Goal: Task Accomplishment & Management: Manage account settings

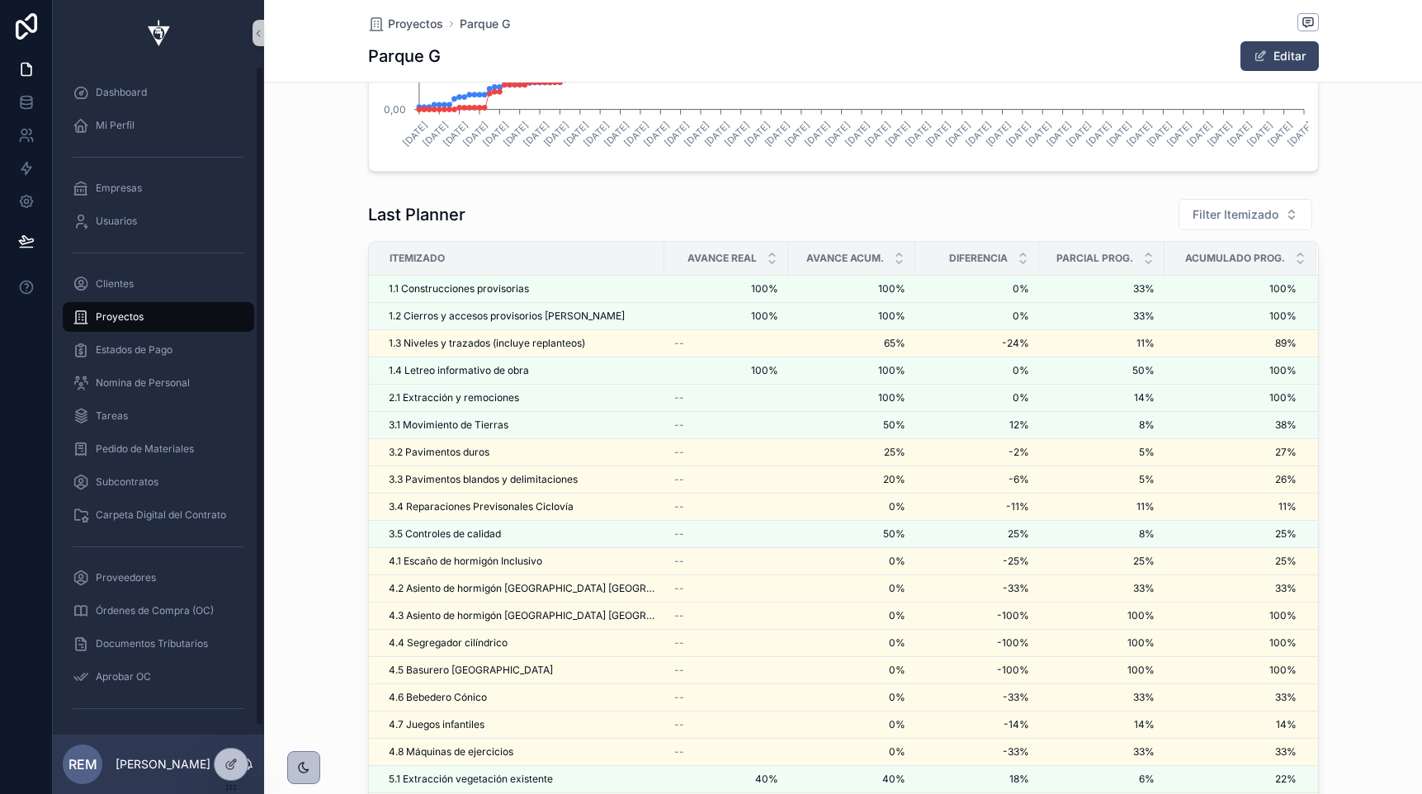
click at [119, 320] on span "Proyectos" at bounding box center [120, 316] width 48 height 13
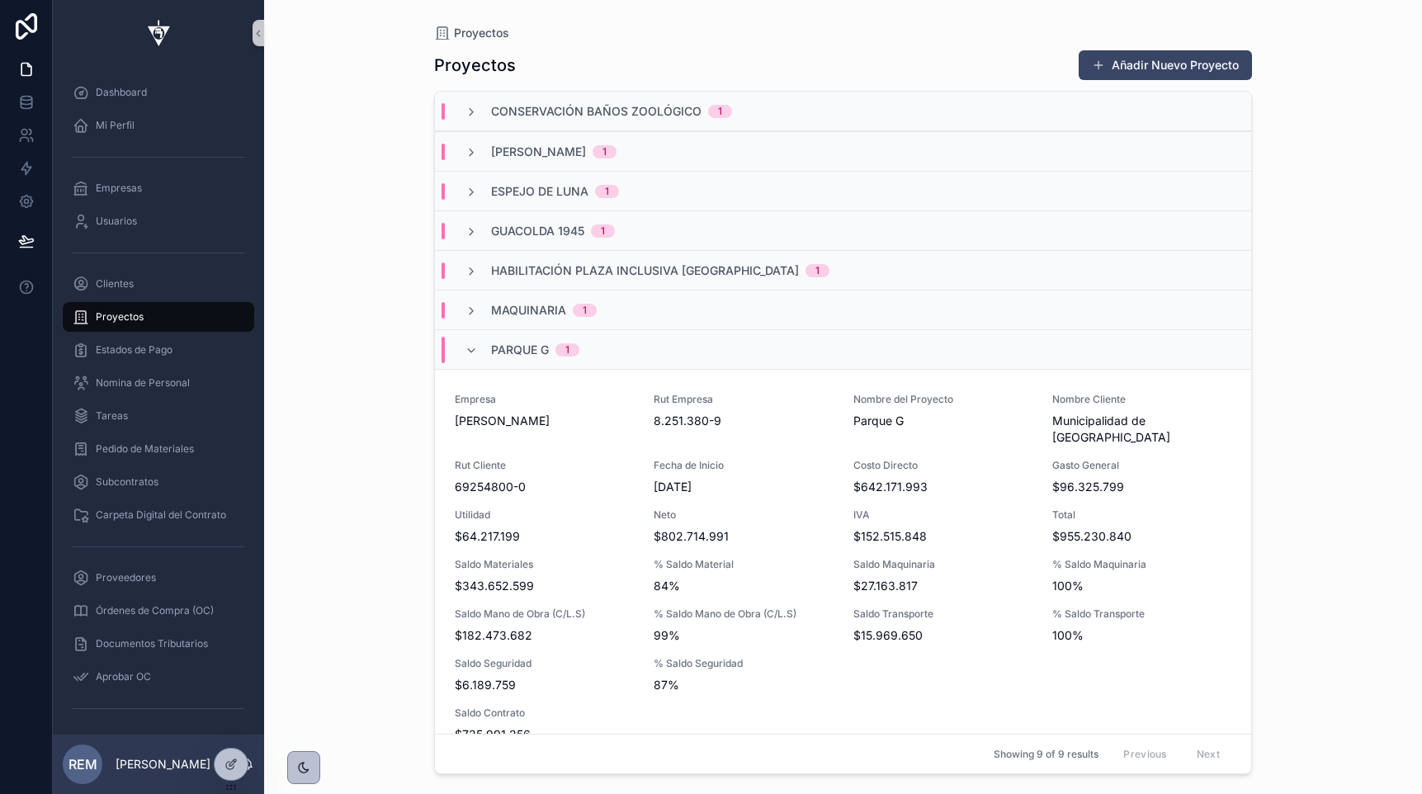
click at [610, 279] on div "Habilitación Plaza Inclusiva [GEOGRAPHIC_DATA] 1" at bounding box center [843, 270] width 816 height 40
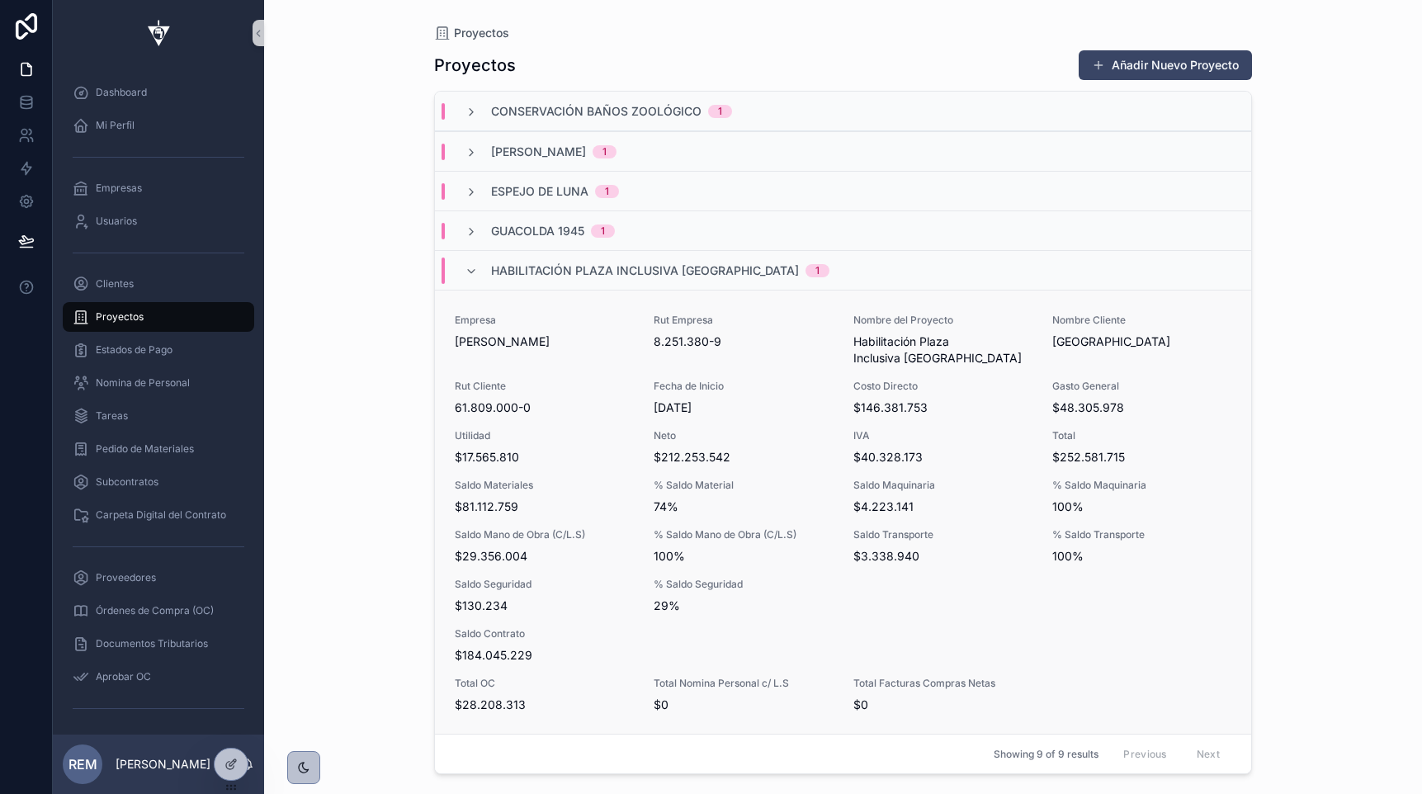
click at [533, 410] on span "61.809.000-0" at bounding box center [544, 407] width 179 height 17
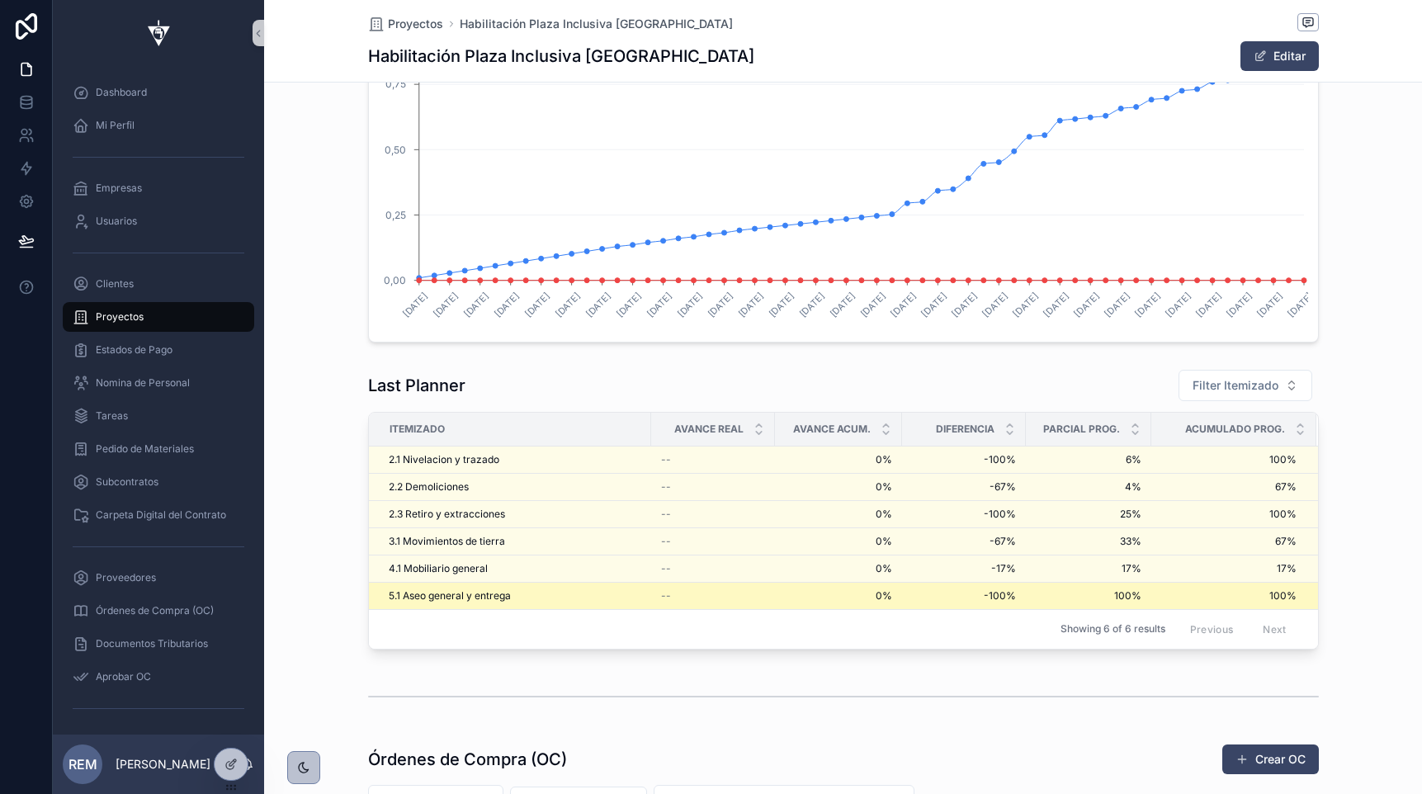
scroll to position [3064, 0]
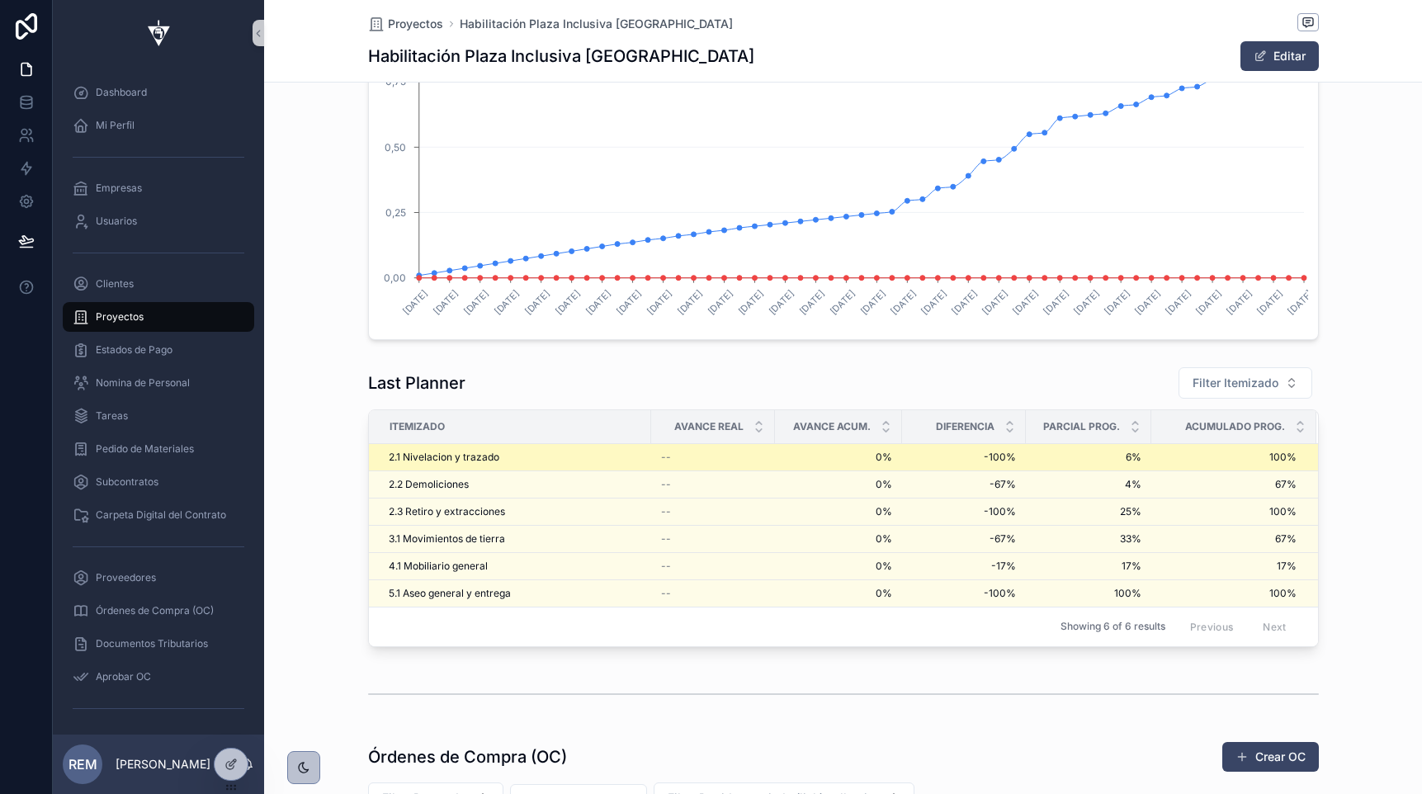
click at [481, 461] on span "2.1 Nivelacion y trazado" at bounding box center [444, 457] width 111 height 13
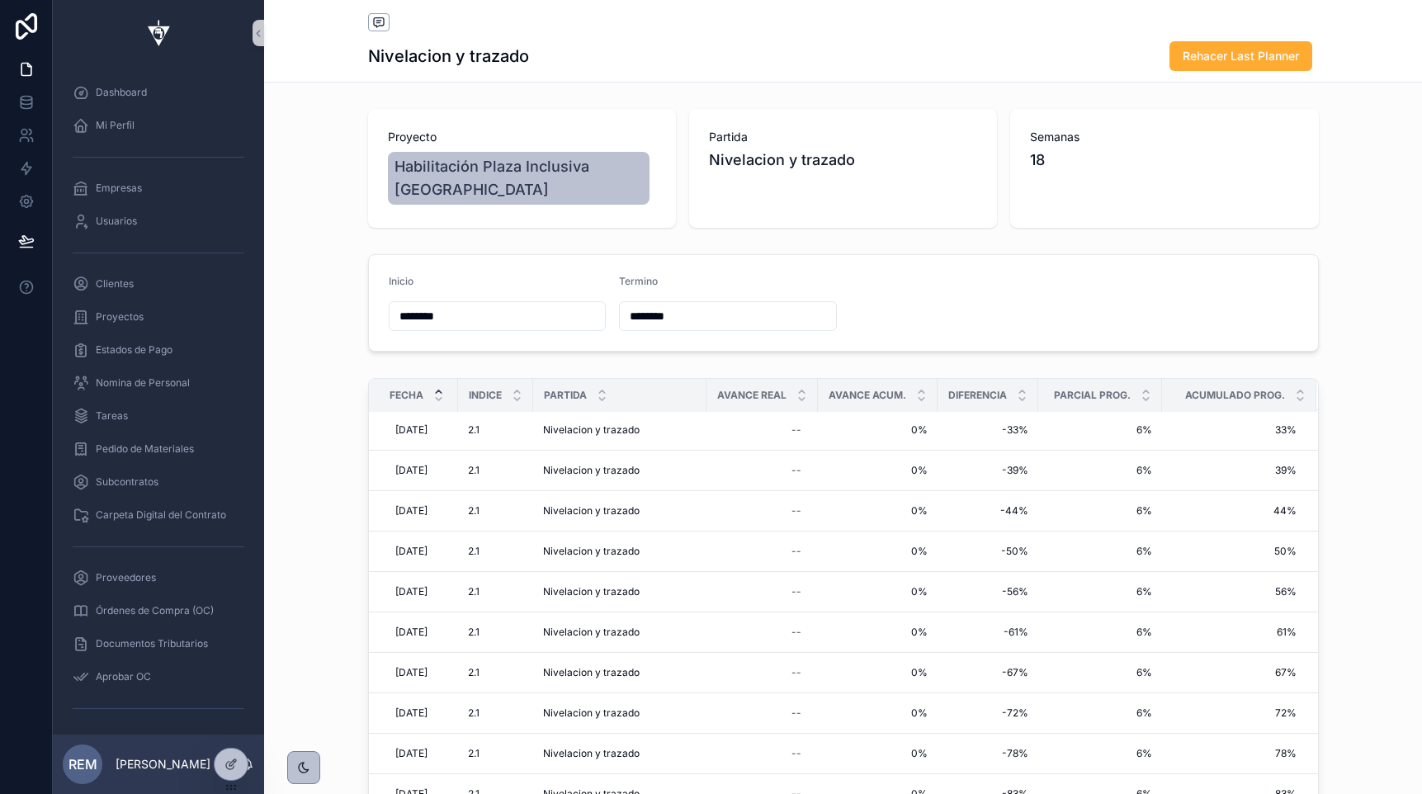
scroll to position [194, 0]
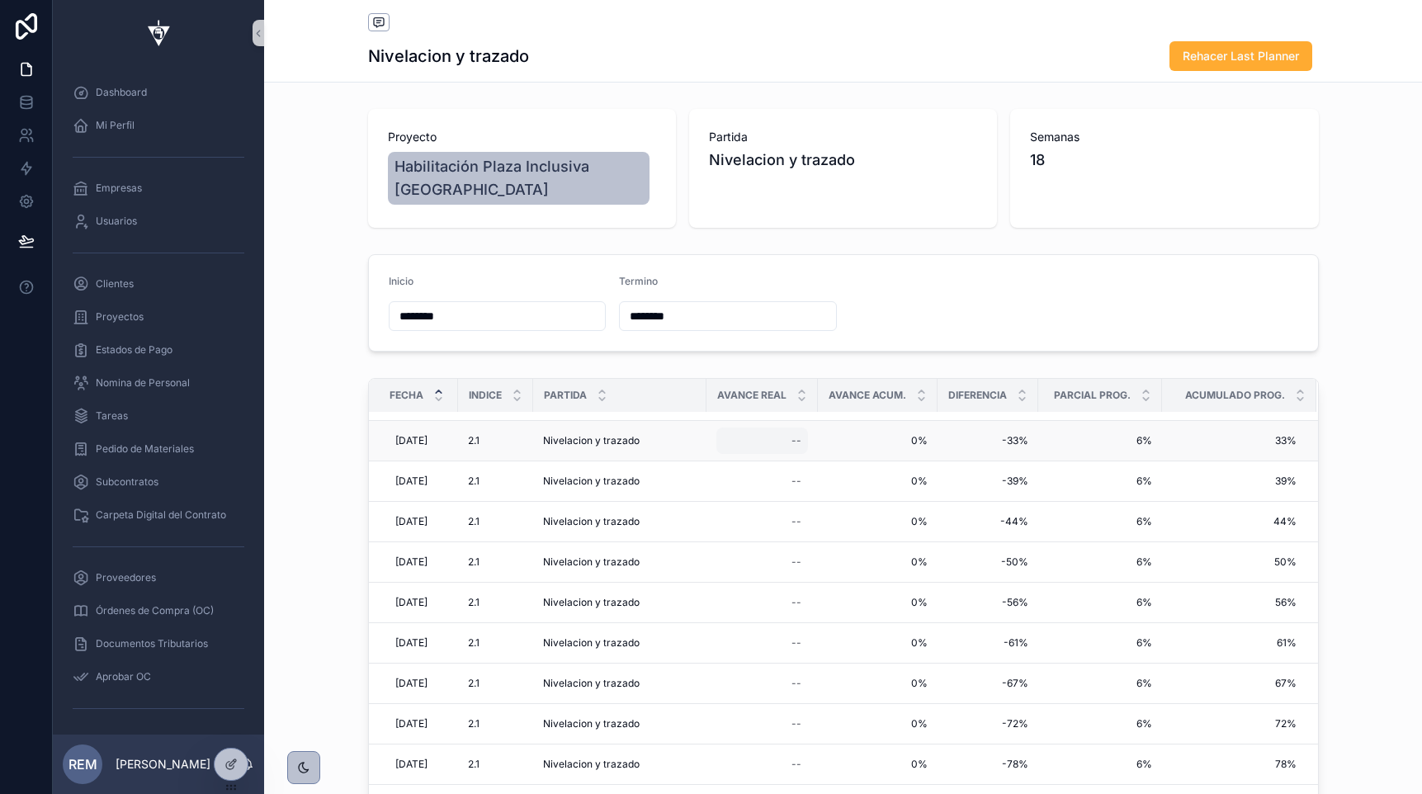
click at [796, 448] on div "--" at bounding box center [762, 441] width 92 height 26
click at [368, 347] on div "Inicio ******** Termino ********" at bounding box center [843, 302] width 951 height 97
click at [105, 316] on span "Proyectos" at bounding box center [120, 316] width 48 height 13
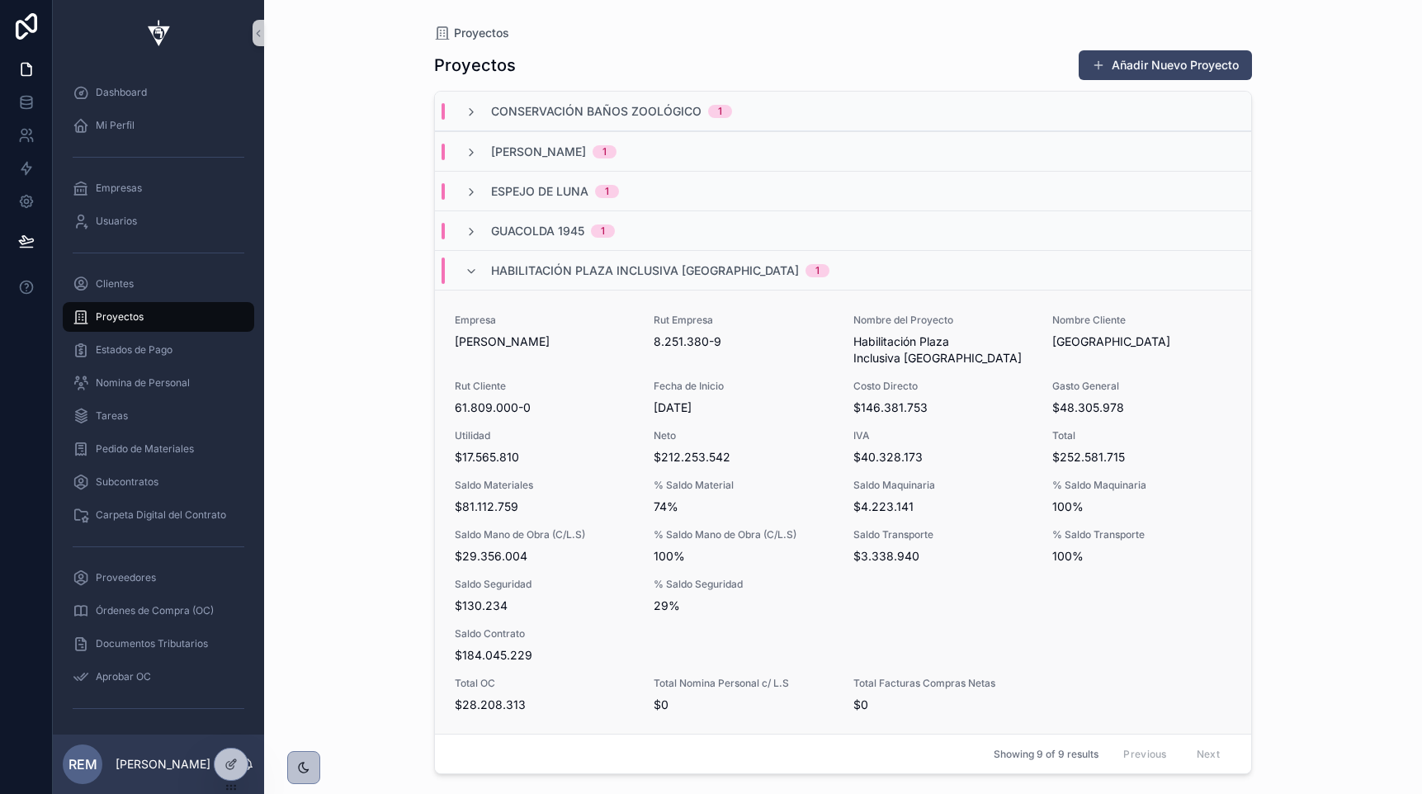
click at [557, 471] on div "Empresa [PERSON_NAME] Rut Empresa 8.251.380-9 Nombre del Proyecto Habilitación …" at bounding box center [843, 513] width 777 height 399
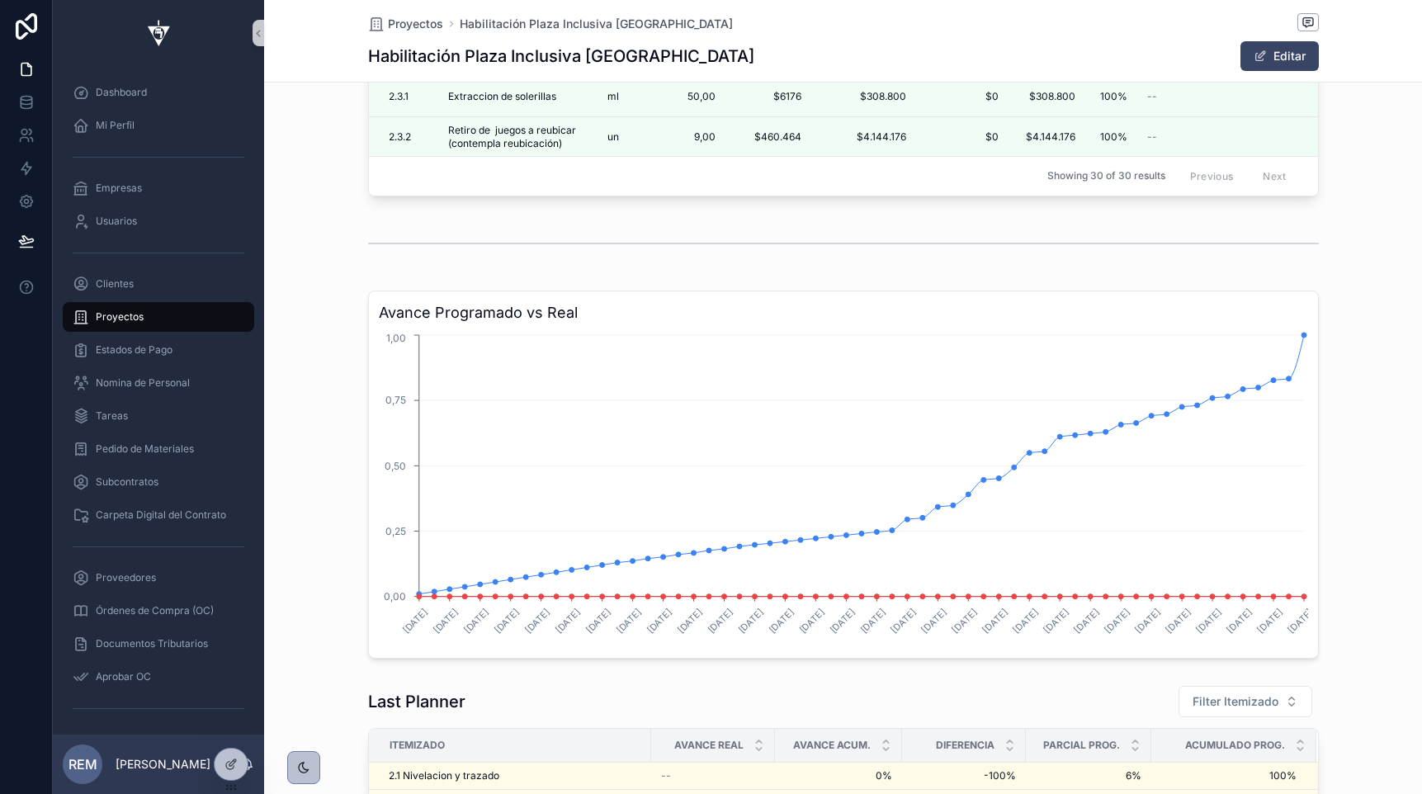
scroll to position [3107, 0]
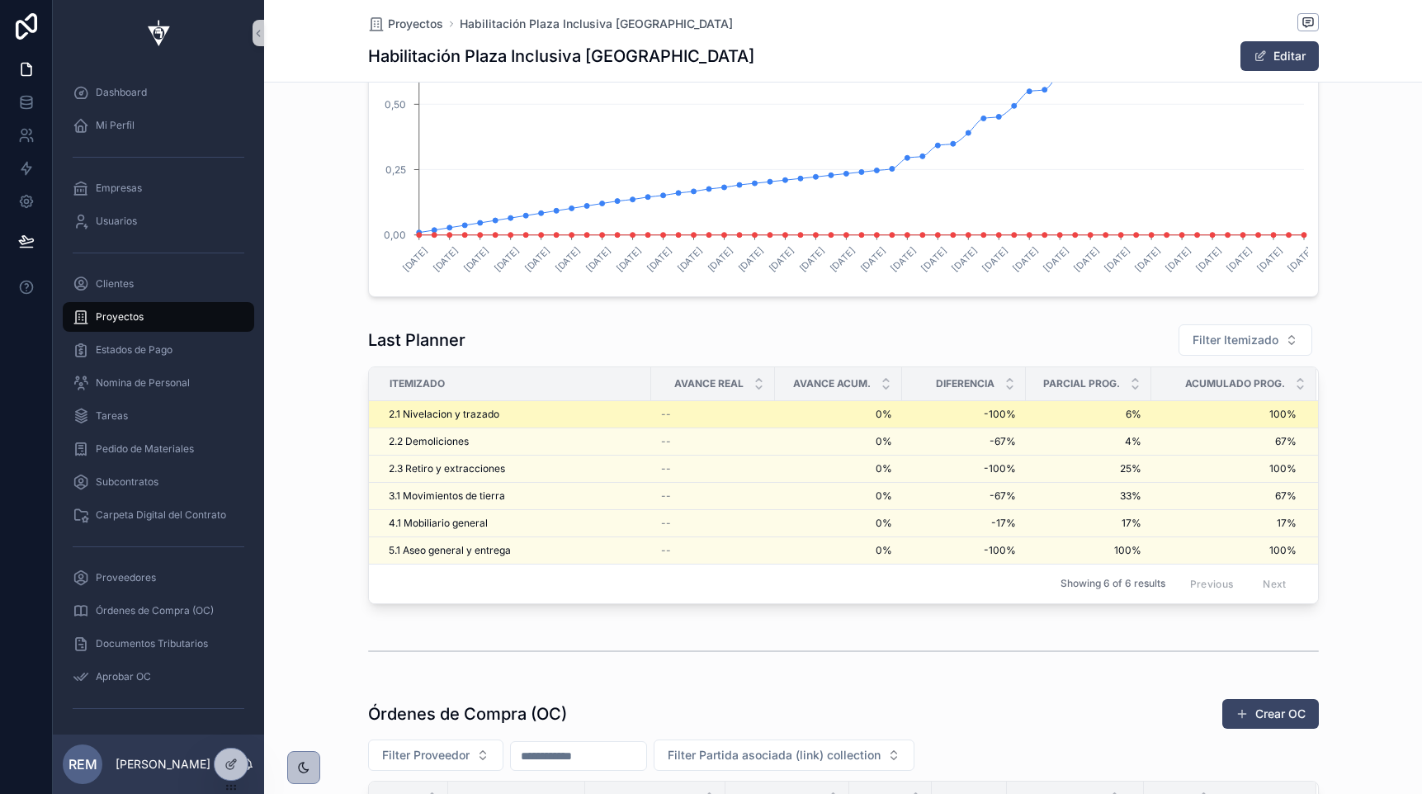
click at [460, 416] on span "2.1 Nivelacion y trazado" at bounding box center [444, 414] width 111 height 13
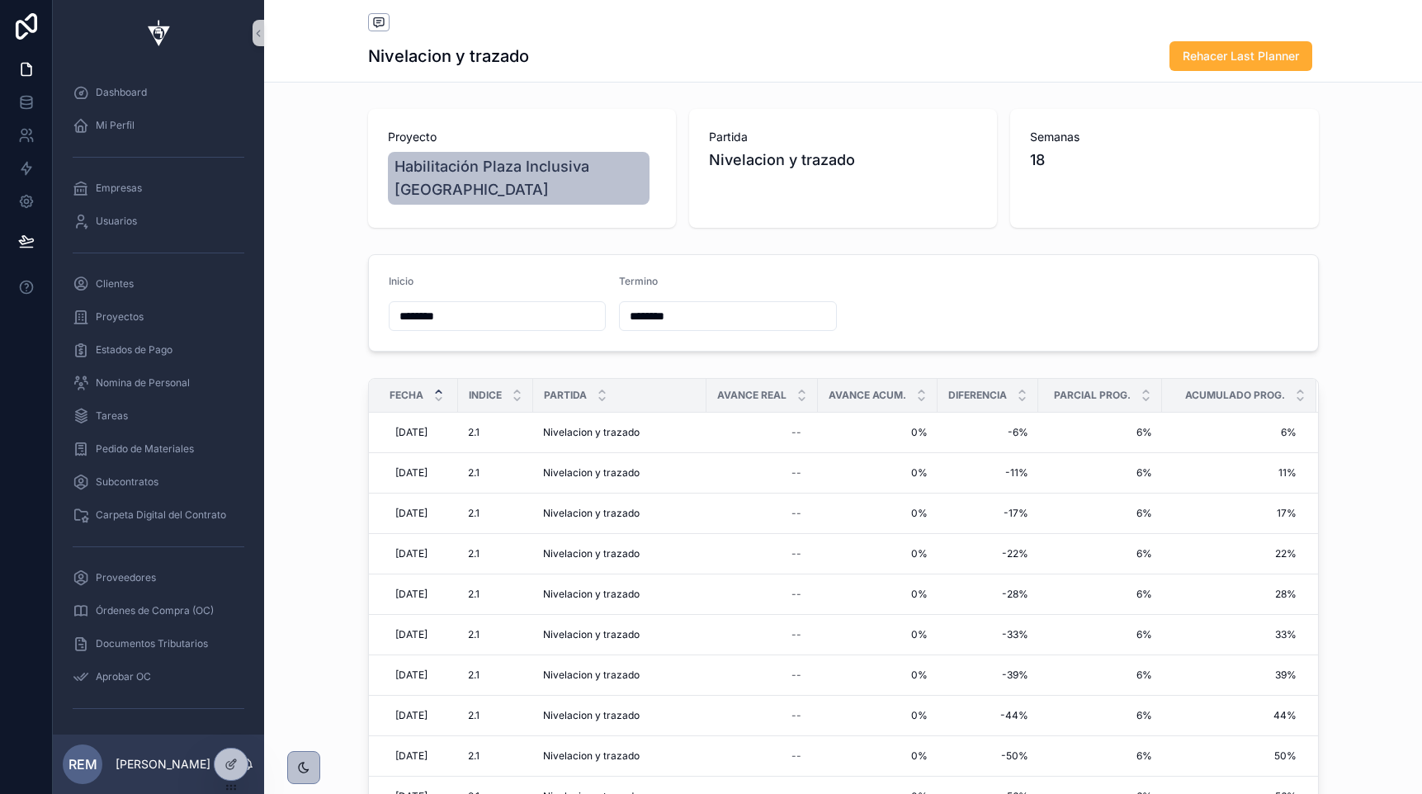
click at [432, 321] on input "********" at bounding box center [498, 316] width 216 height 23
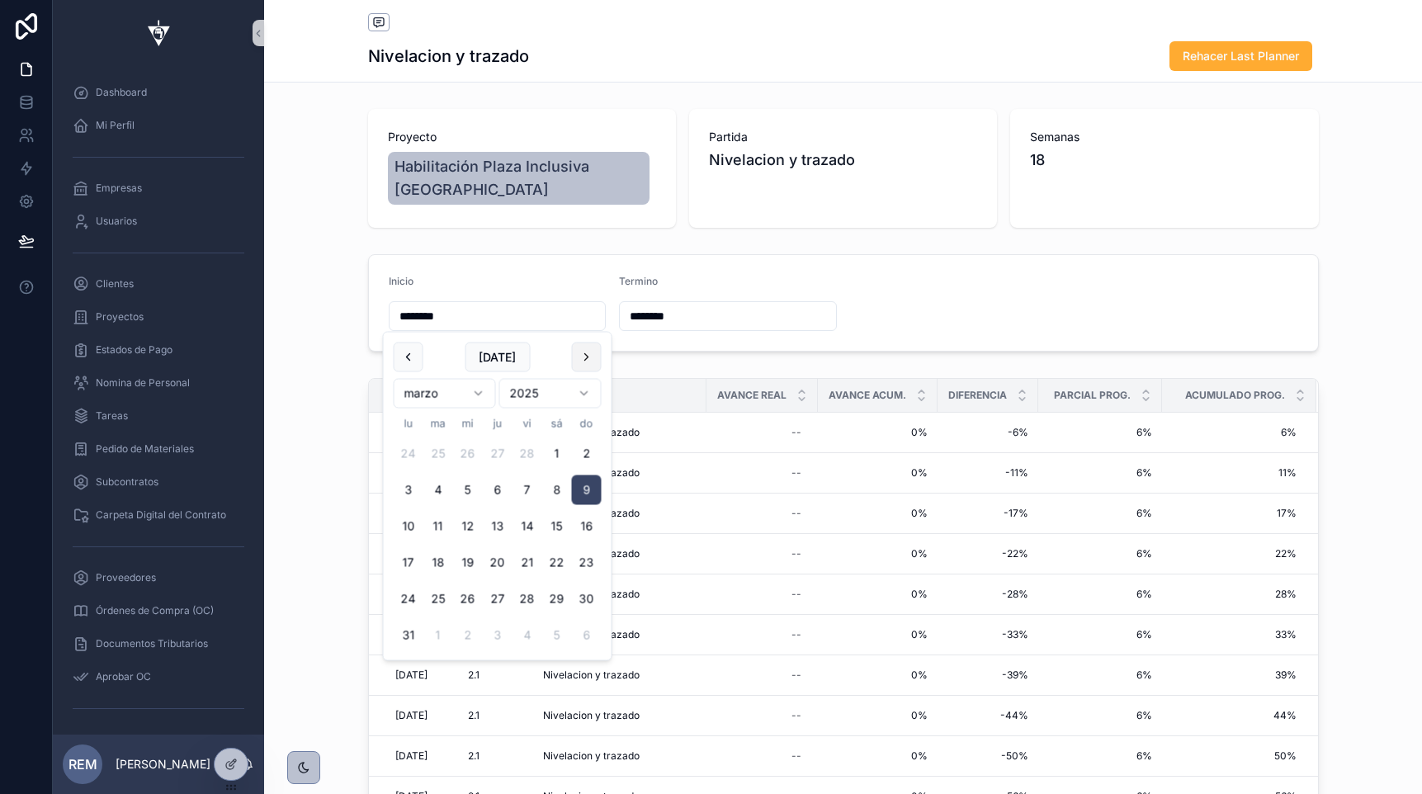
click at [588, 348] on button "scrollable content" at bounding box center [587, 358] width 30 height 30
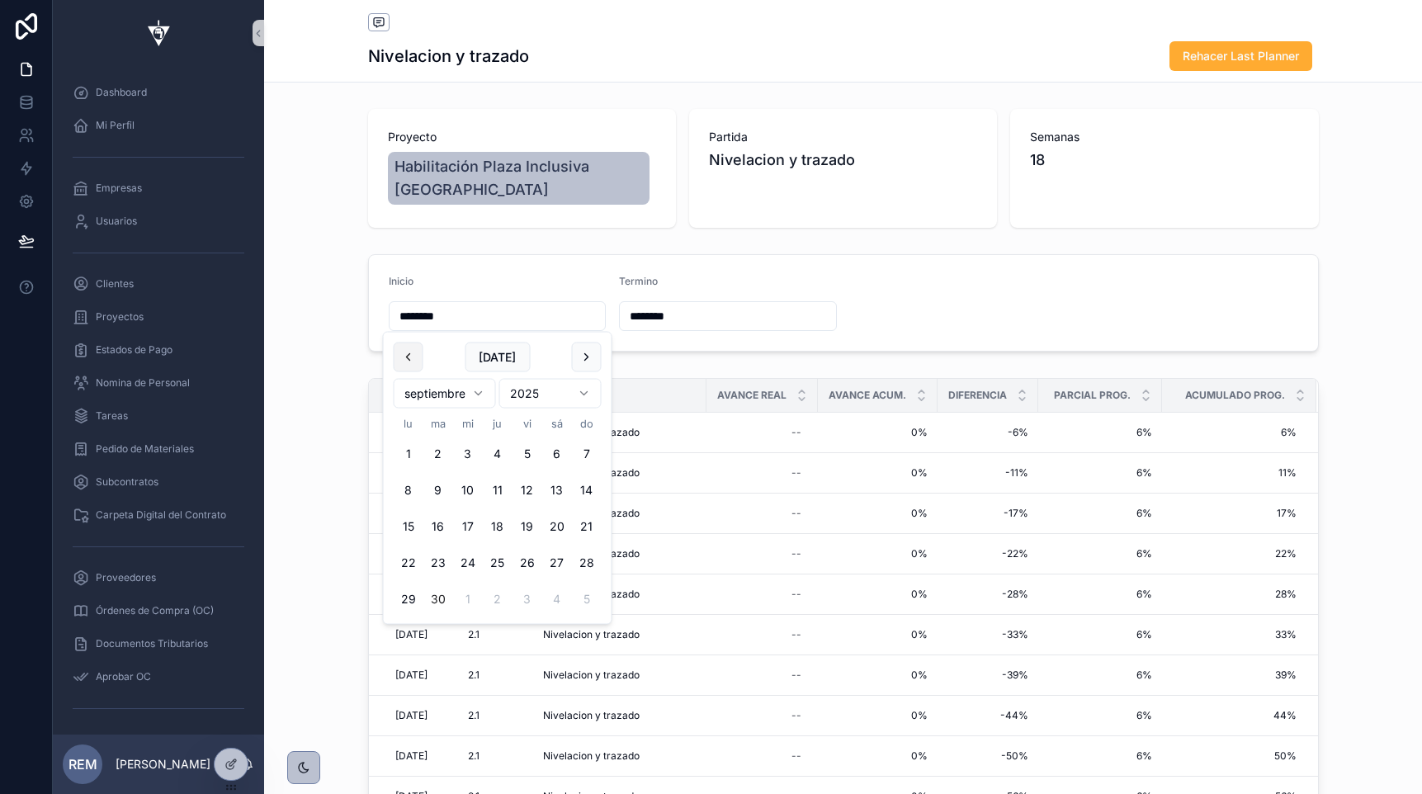
click at [408, 356] on button "scrollable content" at bounding box center [409, 358] width 30 height 30
click at [465, 594] on button "27" at bounding box center [468, 599] width 30 height 30
type input "*********"
click at [657, 312] on input "********" at bounding box center [728, 316] width 216 height 23
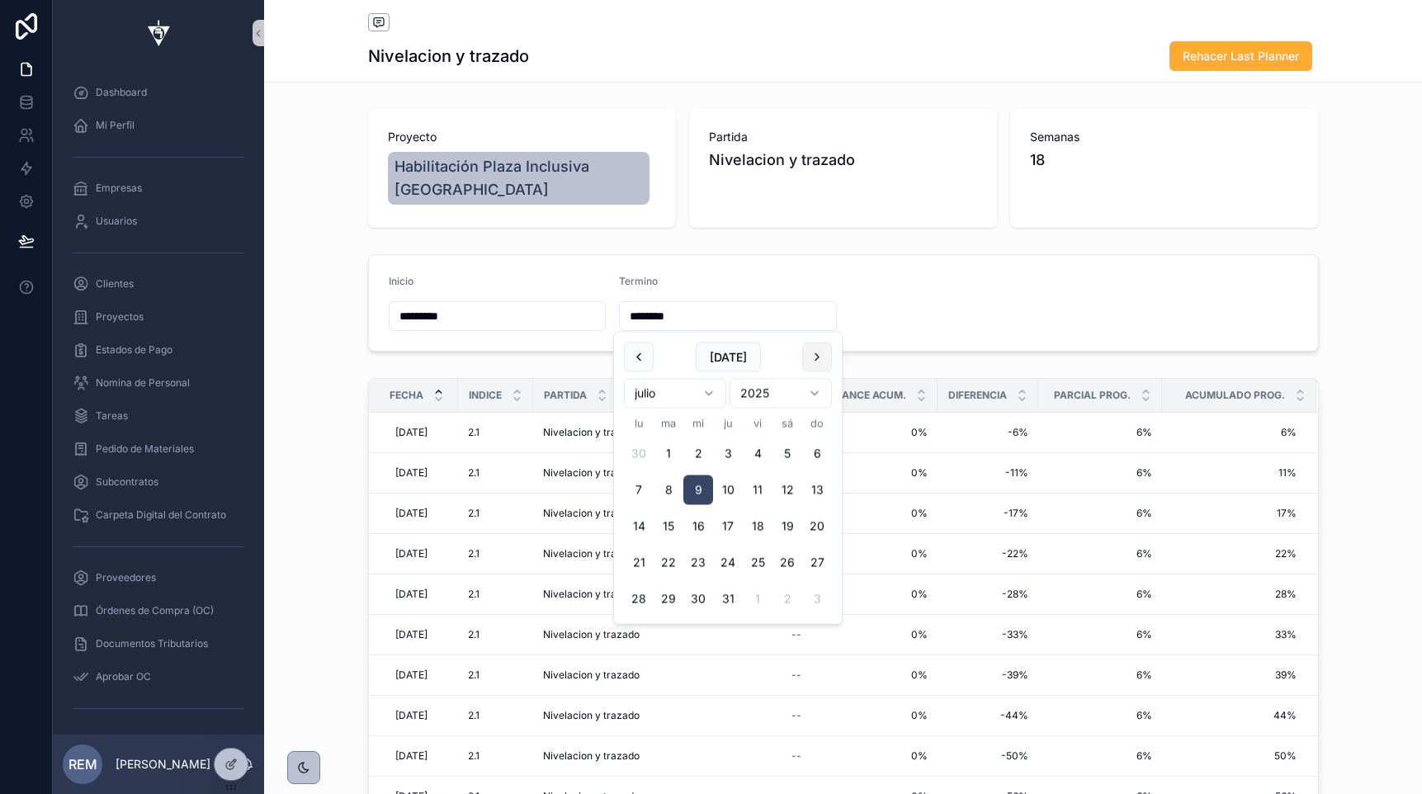
click at [815, 353] on button "scrollable content" at bounding box center [817, 358] width 30 height 30
click at [636, 357] on button "scrollable content" at bounding box center [639, 358] width 30 height 30
click at [716, 350] on button "[DATE]" at bounding box center [728, 358] width 65 height 30
click at [672, 602] on button "30" at bounding box center [669, 599] width 30 height 30
type input "*********"
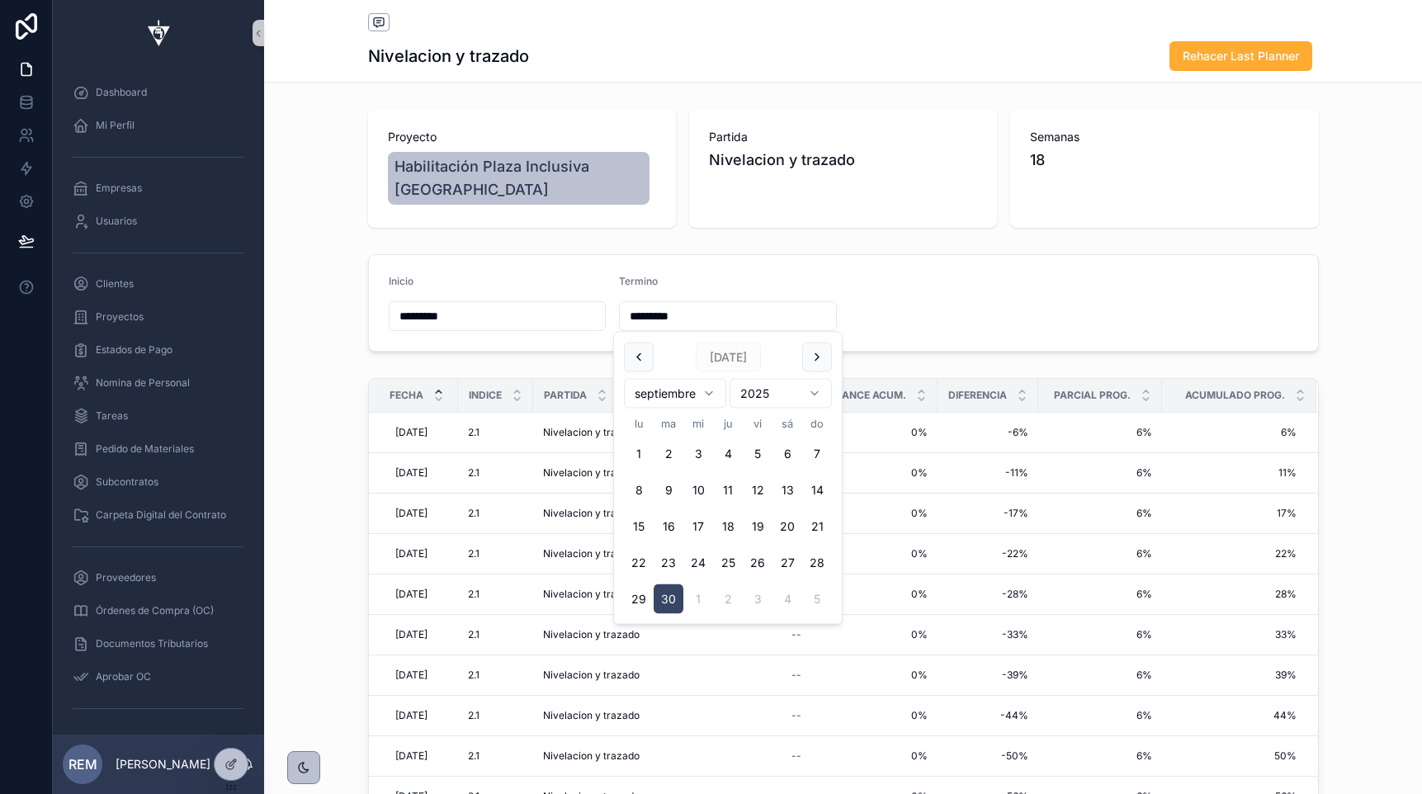
click at [1068, 265] on form "Inicio ********* Termino *********" at bounding box center [843, 303] width 949 height 96
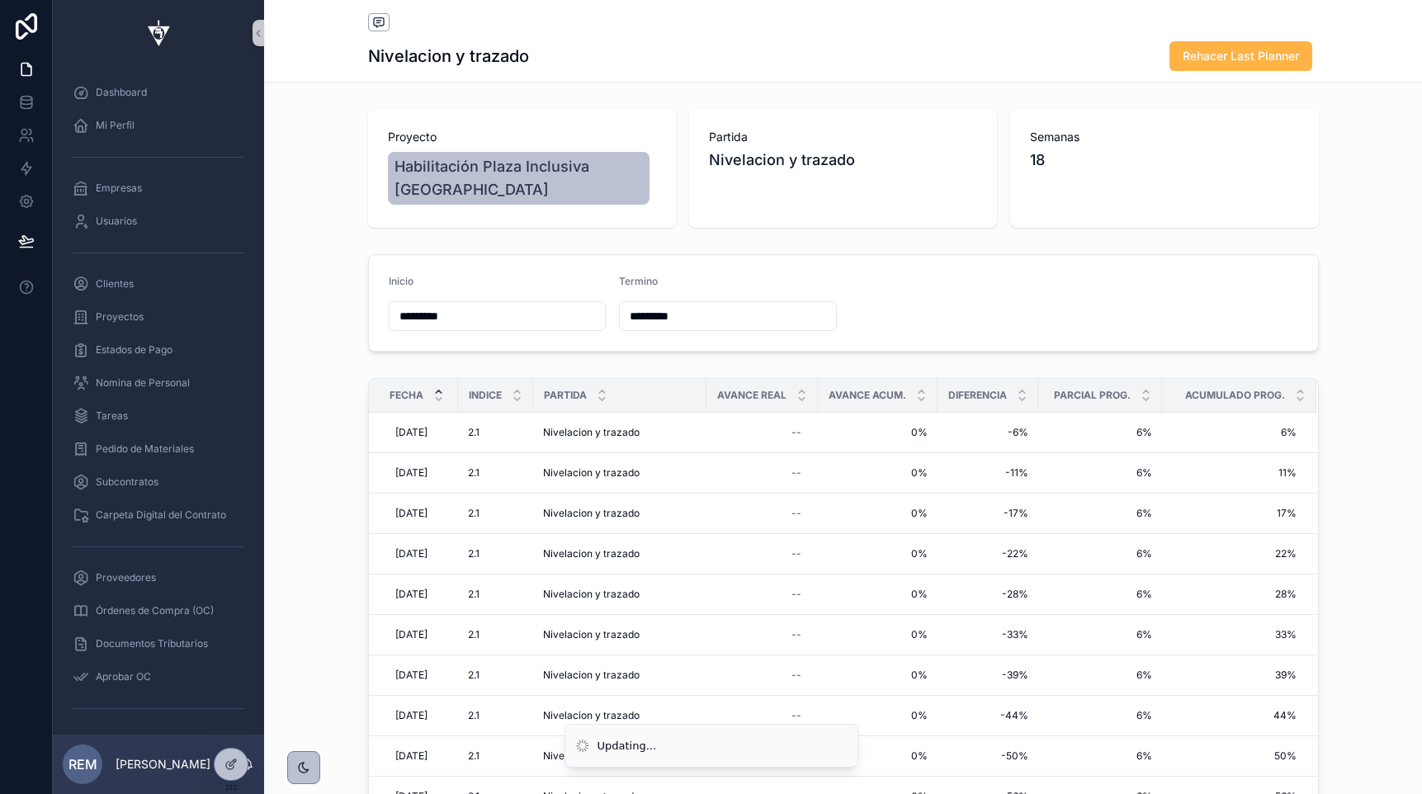
click at [1210, 45] on button "Rehacer Last Planner" at bounding box center [1241, 56] width 143 height 30
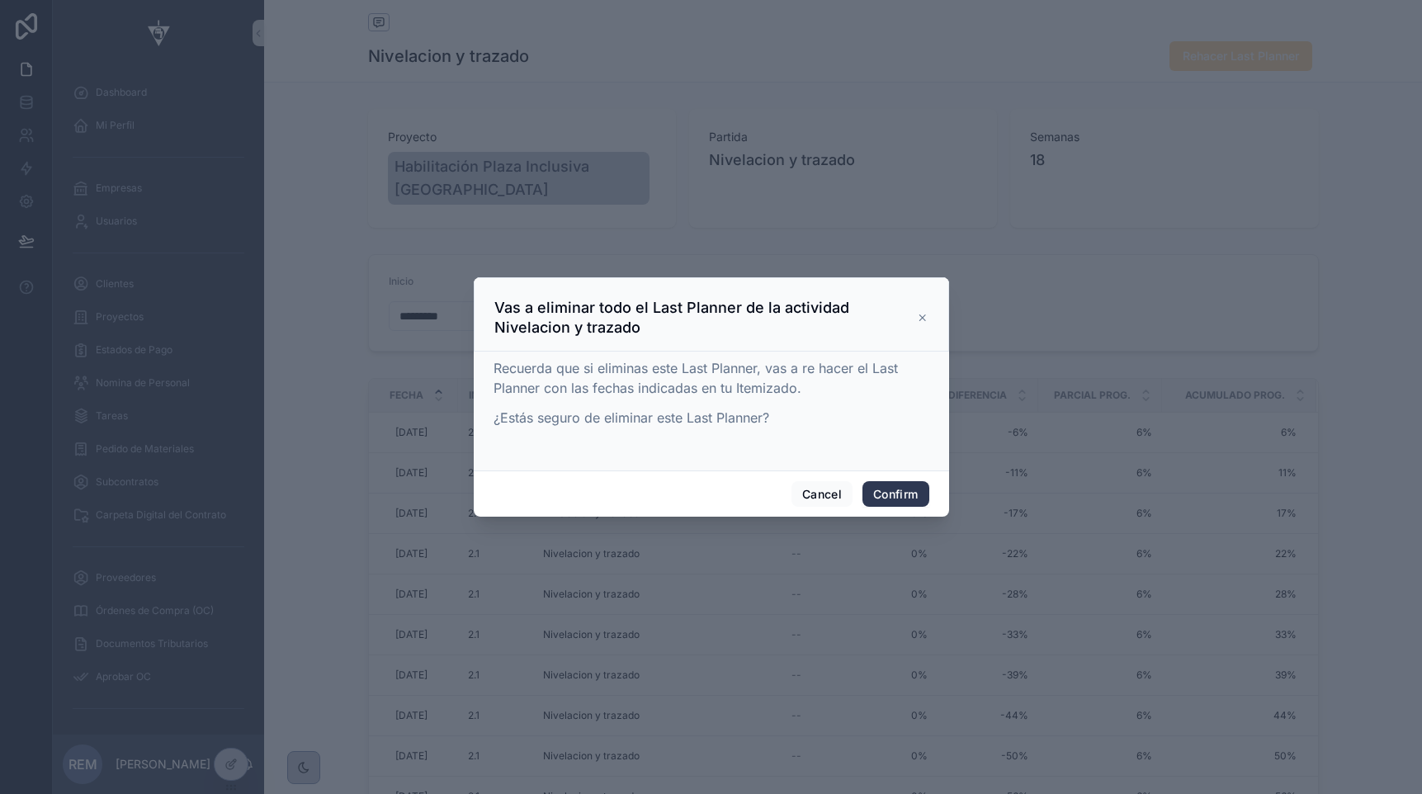
click at [898, 490] on button "Confirm" at bounding box center [895, 494] width 66 height 26
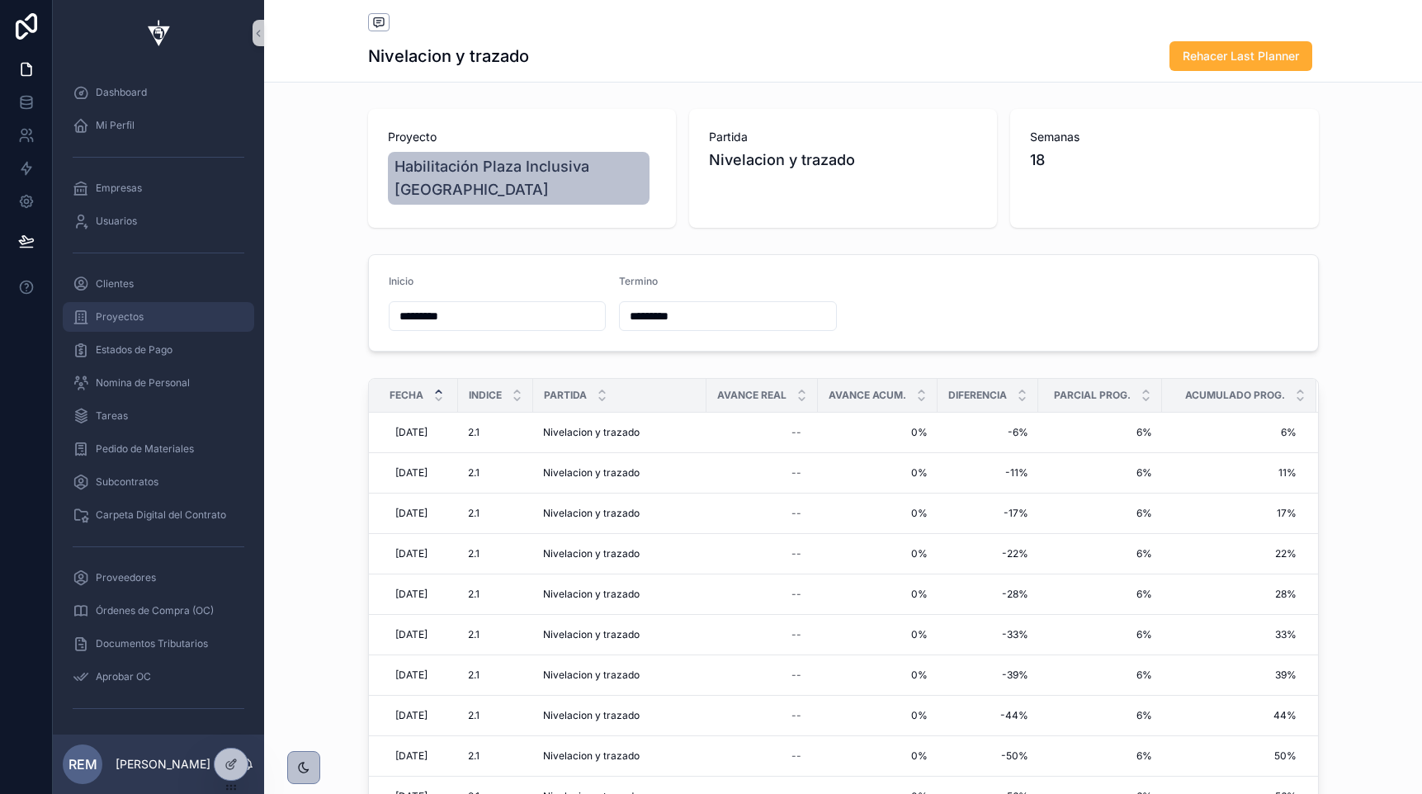
click at [124, 312] on span "Proyectos" at bounding box center [120, 316] width 48 height 13
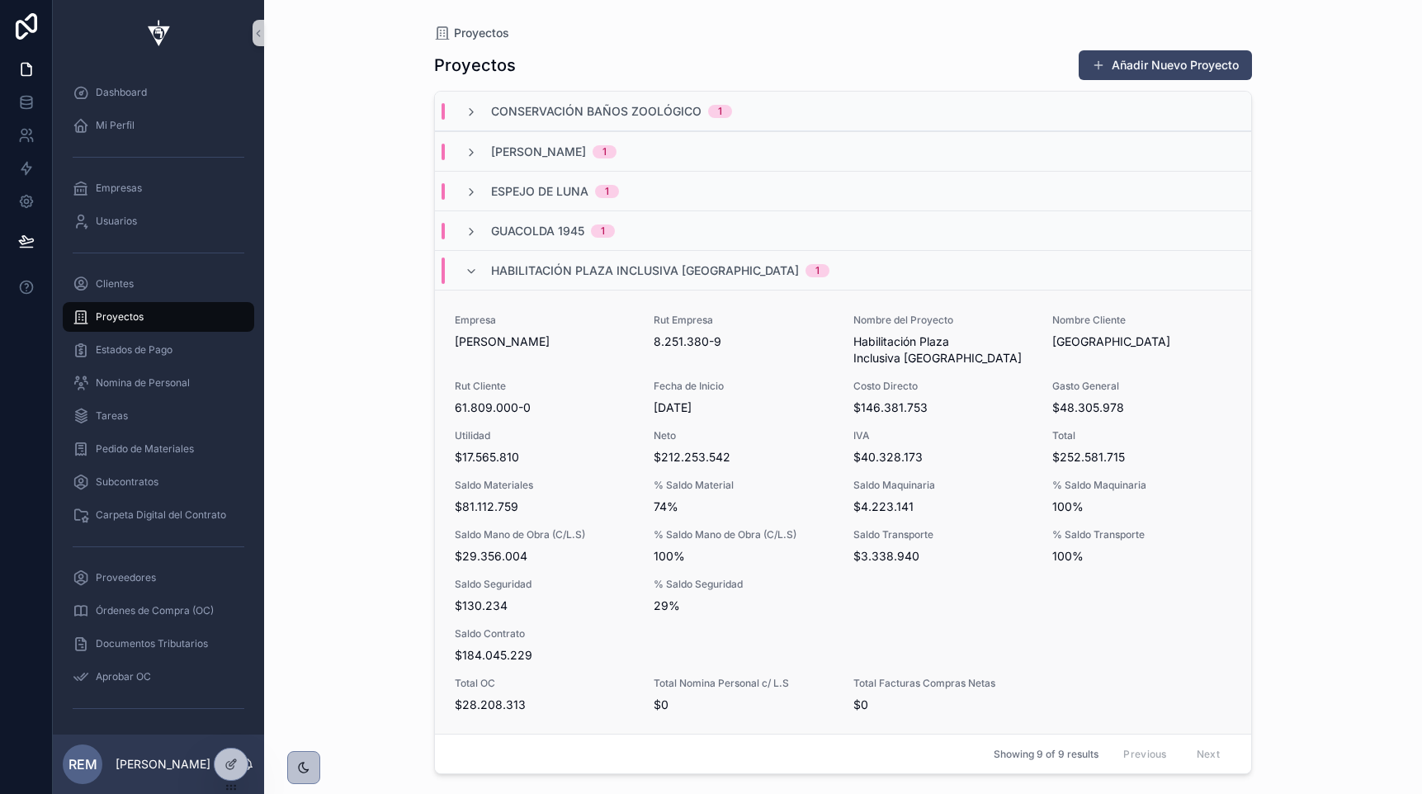
click at [617, 428] on div "Empresa [PERSON_NAME] Santander Rut Empresa 8.251.380-9 Nombre del Proyecto Hab…" at bounding box center [843, 513] width 777 height 399
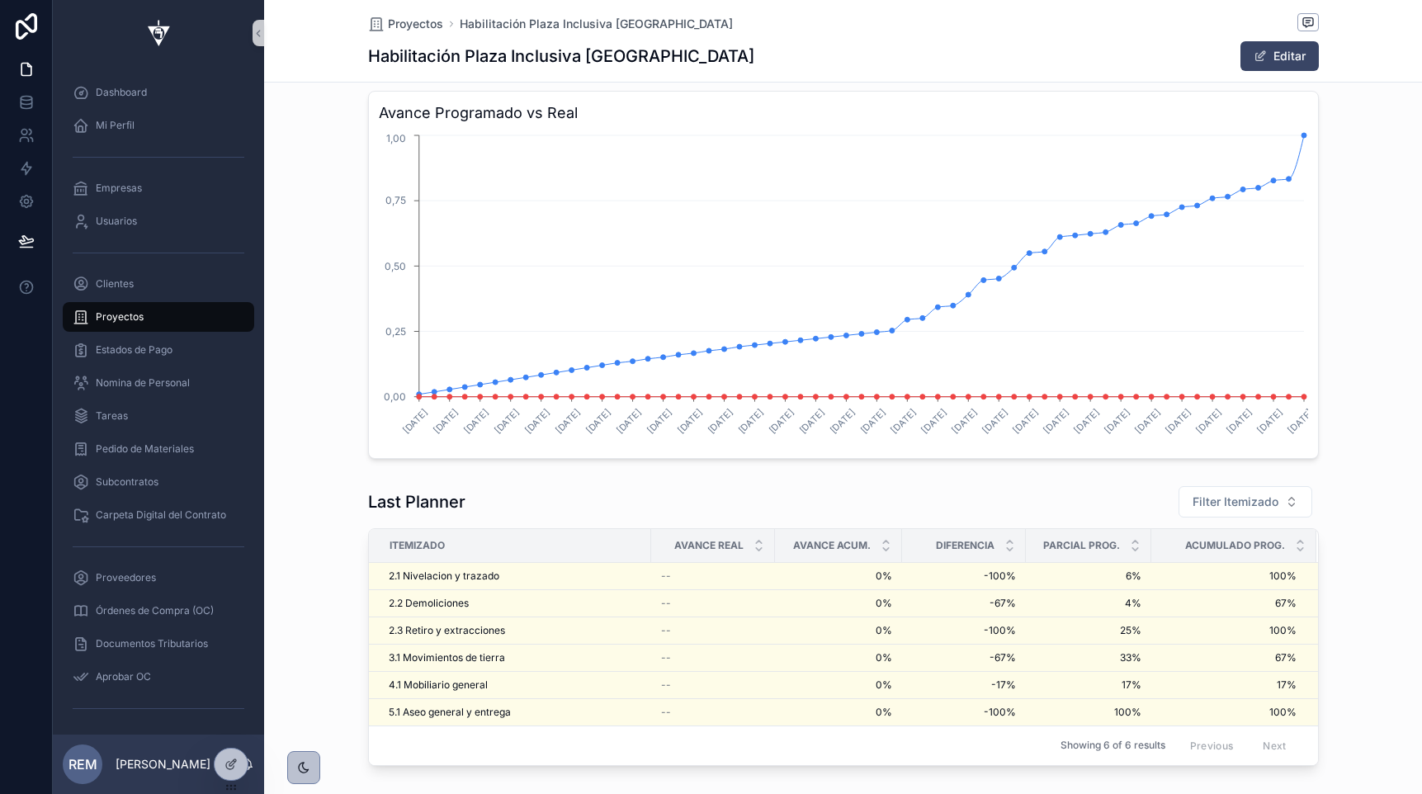
scroll to position [3114, 0]
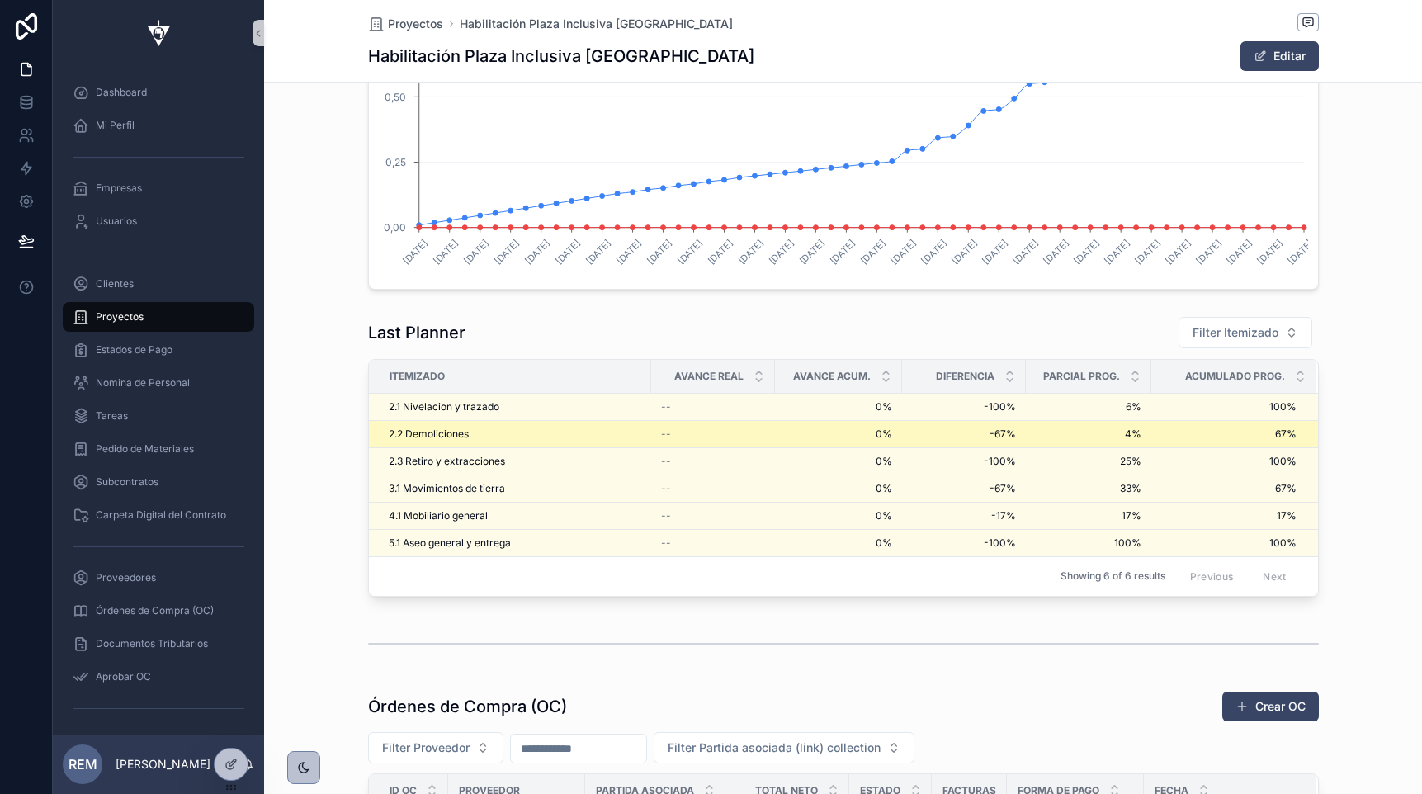
click at [427, 428] on span "2.2 Demoliciones" at bounding box center [429, 434] width 80 height 13
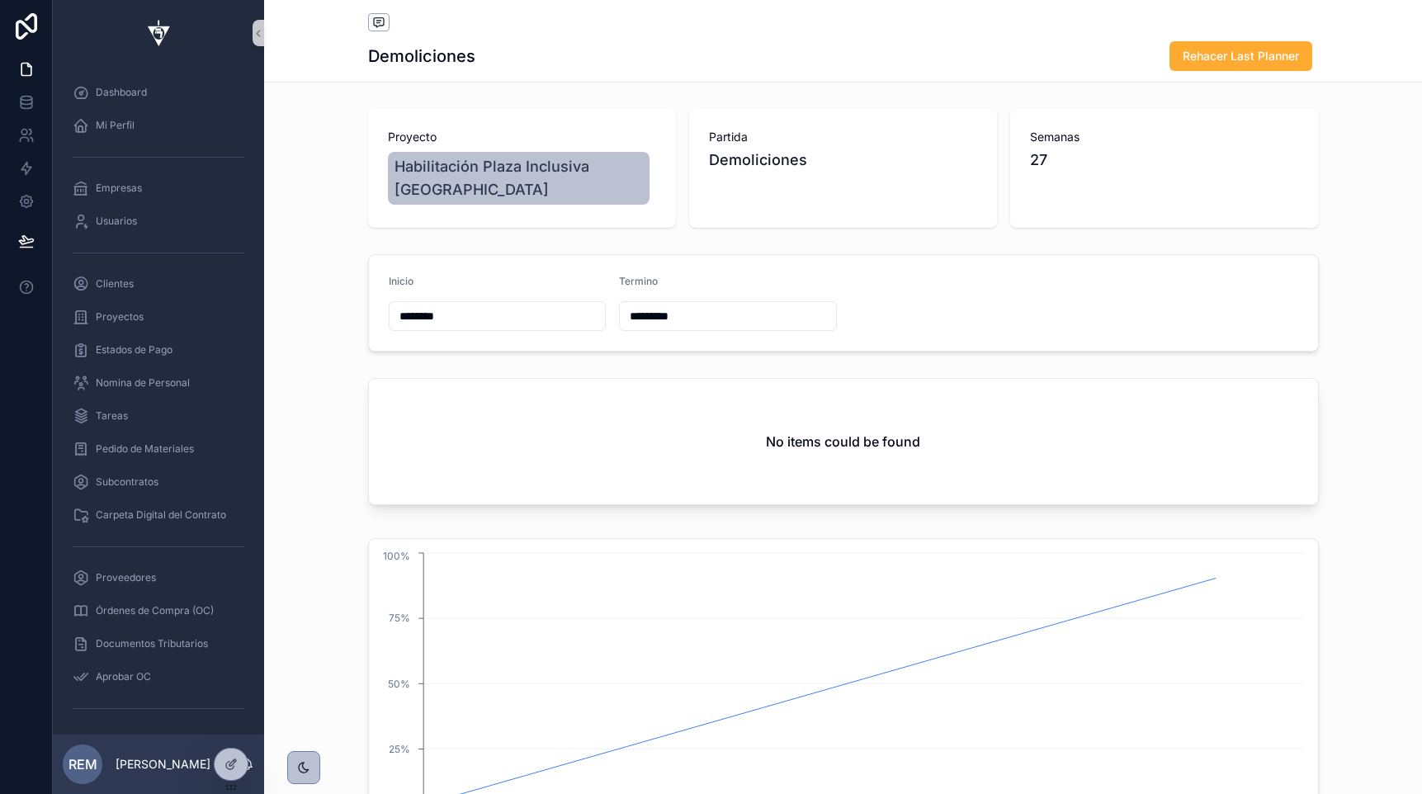
click at [440, 309] on input "********" at bounding box center [498, 316] width 216 height 23
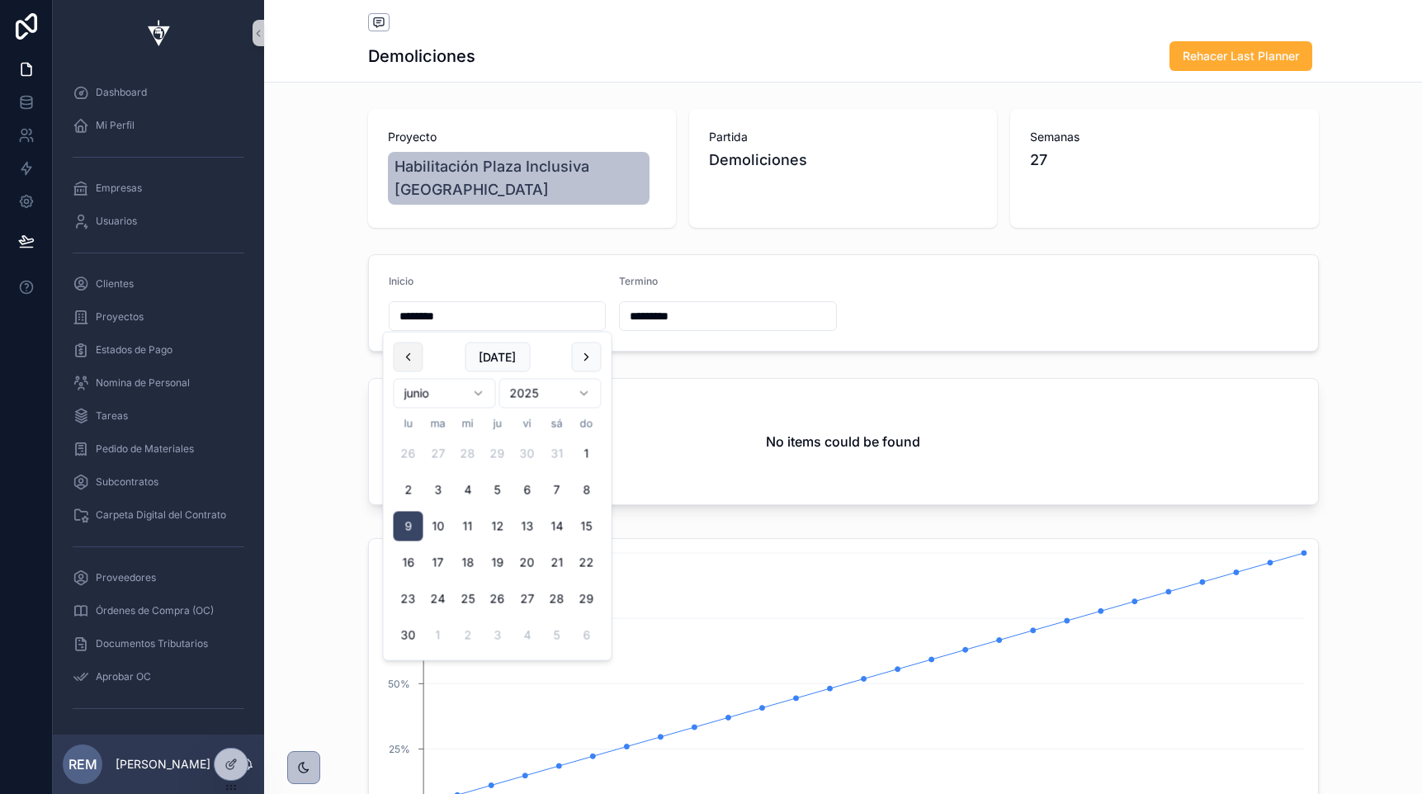
click at [418, 359] on button "scrollable content" at bounding box center [409, 358] width 30 height 30
click at [412, 358] on button "scrollable content" at bounding box center [409, 358] width 30 height 30
click at [589, 348] on button "scrollable content" at bounding box center [587, 358] width 30 height 30
click at [576, 352] on button "scrollable content" at bounding box center [587, 358] width 30 height 30
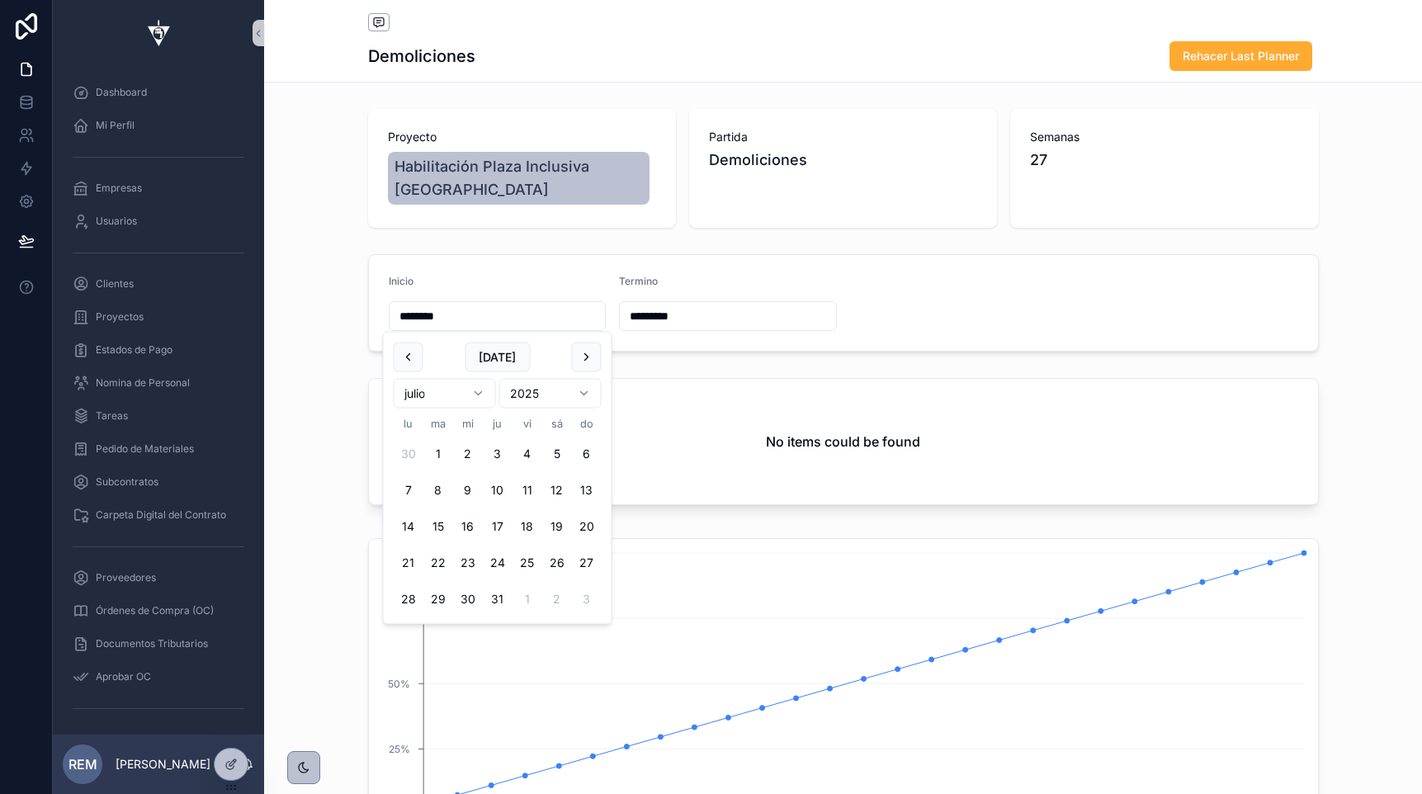
click at [576, 352] on button "scrollable content" at bounding box center [587, 358] width 30 height 30
click at [459, 597] on button "27" at bounding box center [468, 599] width 30 height 30
type input "*********"
click at [655, 312] on input "*********" at bounding box center [728, 316] width 216 height 23
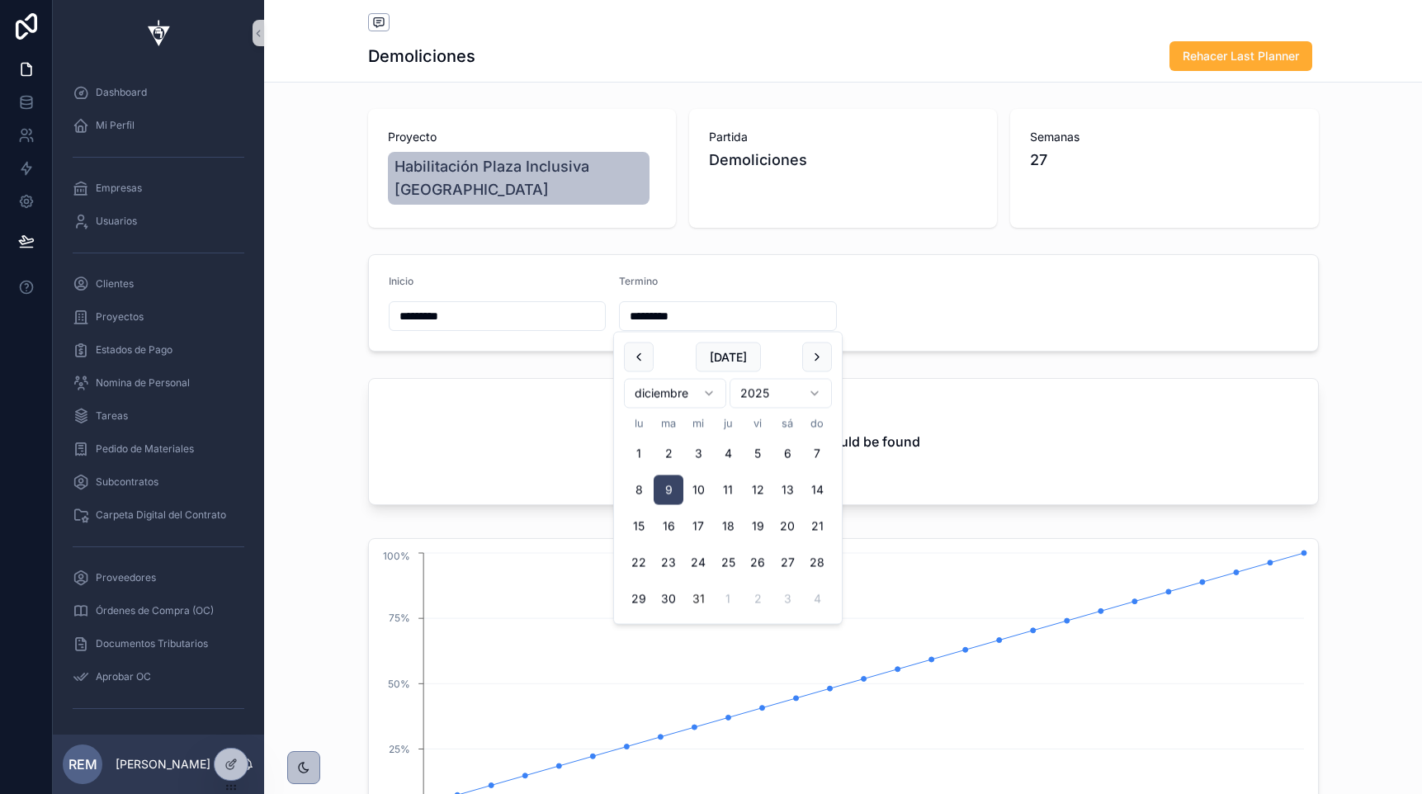
click at [695, 600] on button "31" at bounding box center [698, 599] width 30 height 30
type input "**********"
click at [1075, 276] on form "**********" at bounding box center [843, 303] width 949 height 96
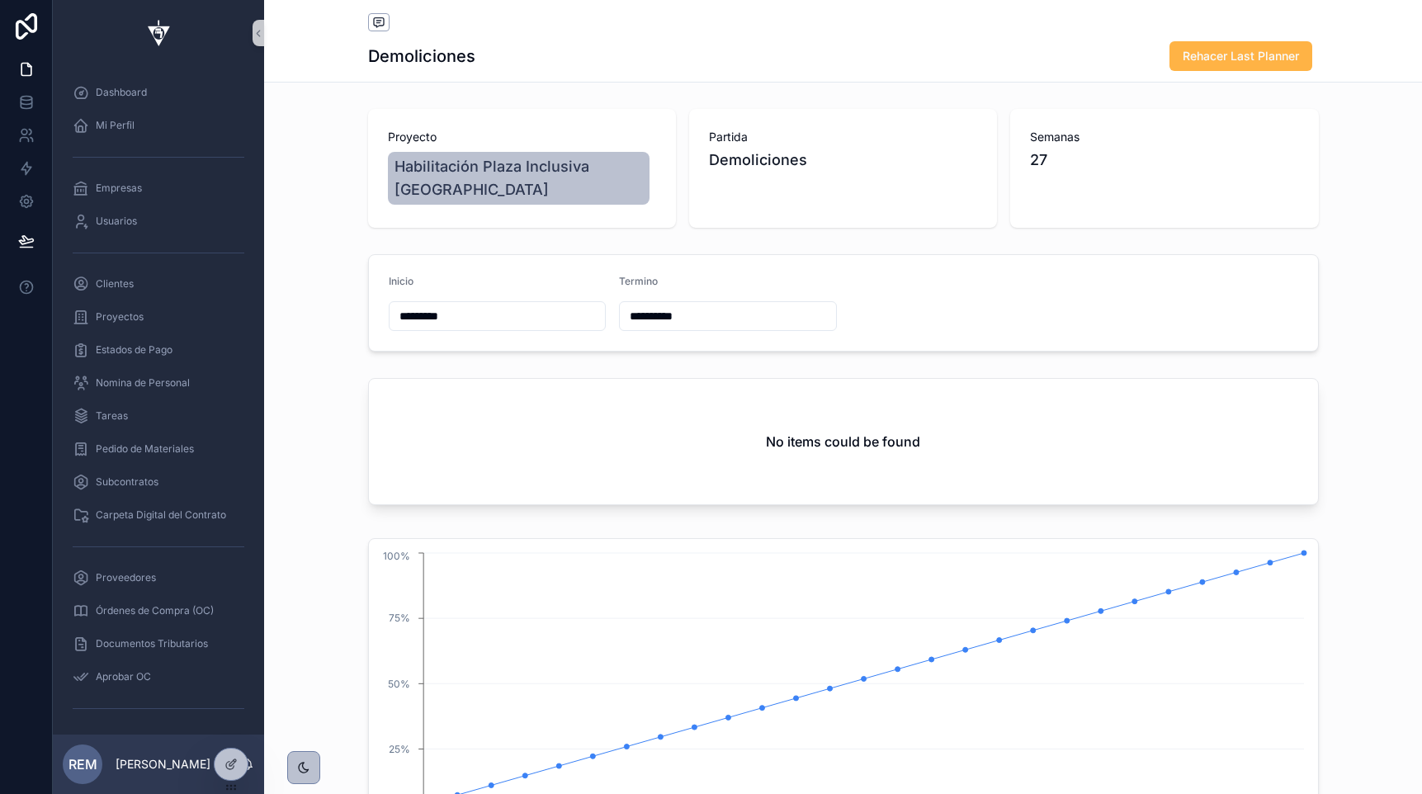
click at [1197, 49] on span "Rehacer Last Planner" at bounding box center [1241, 56] width 116 height 17
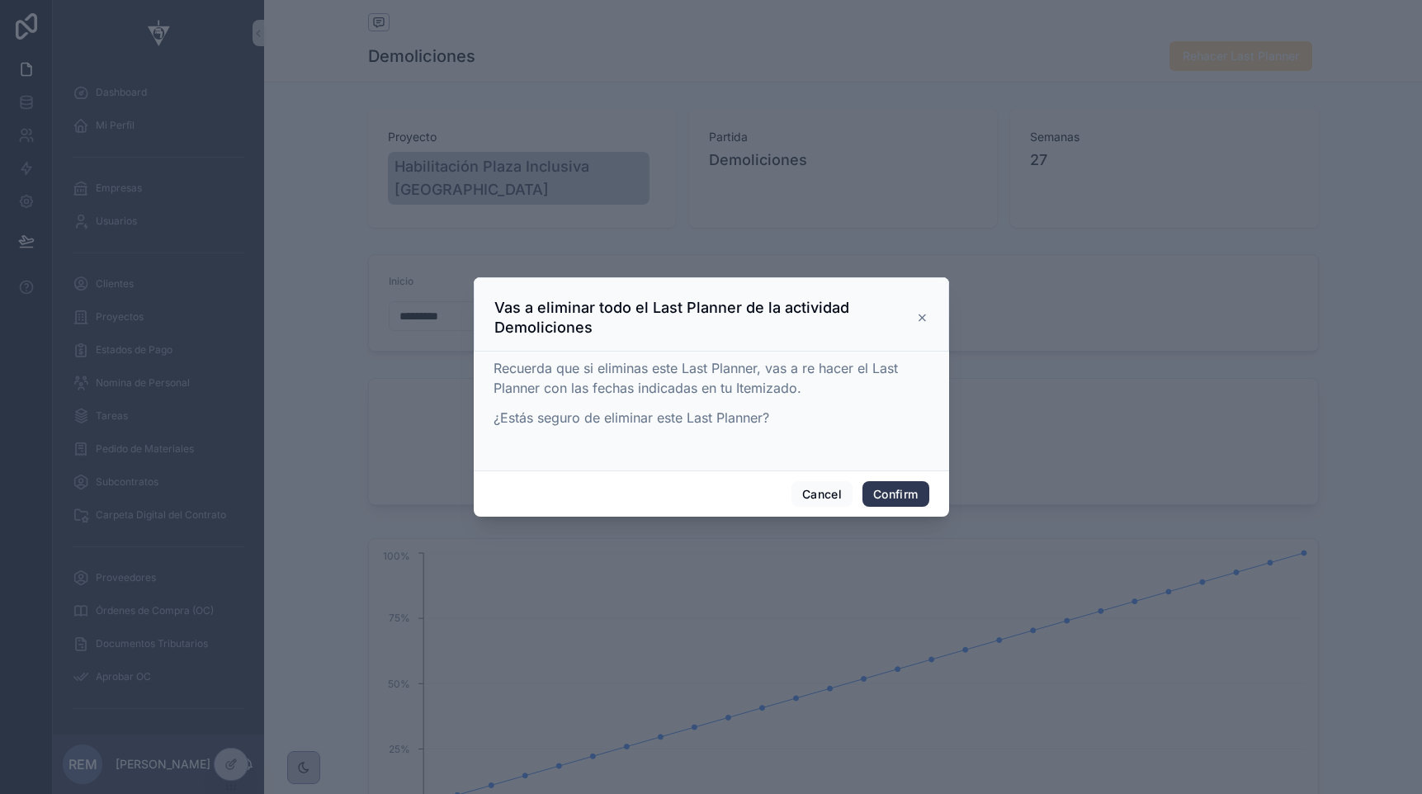
click at [905, 494] on button "Confirm" at bounding box center [895, 494] width 66 height 26
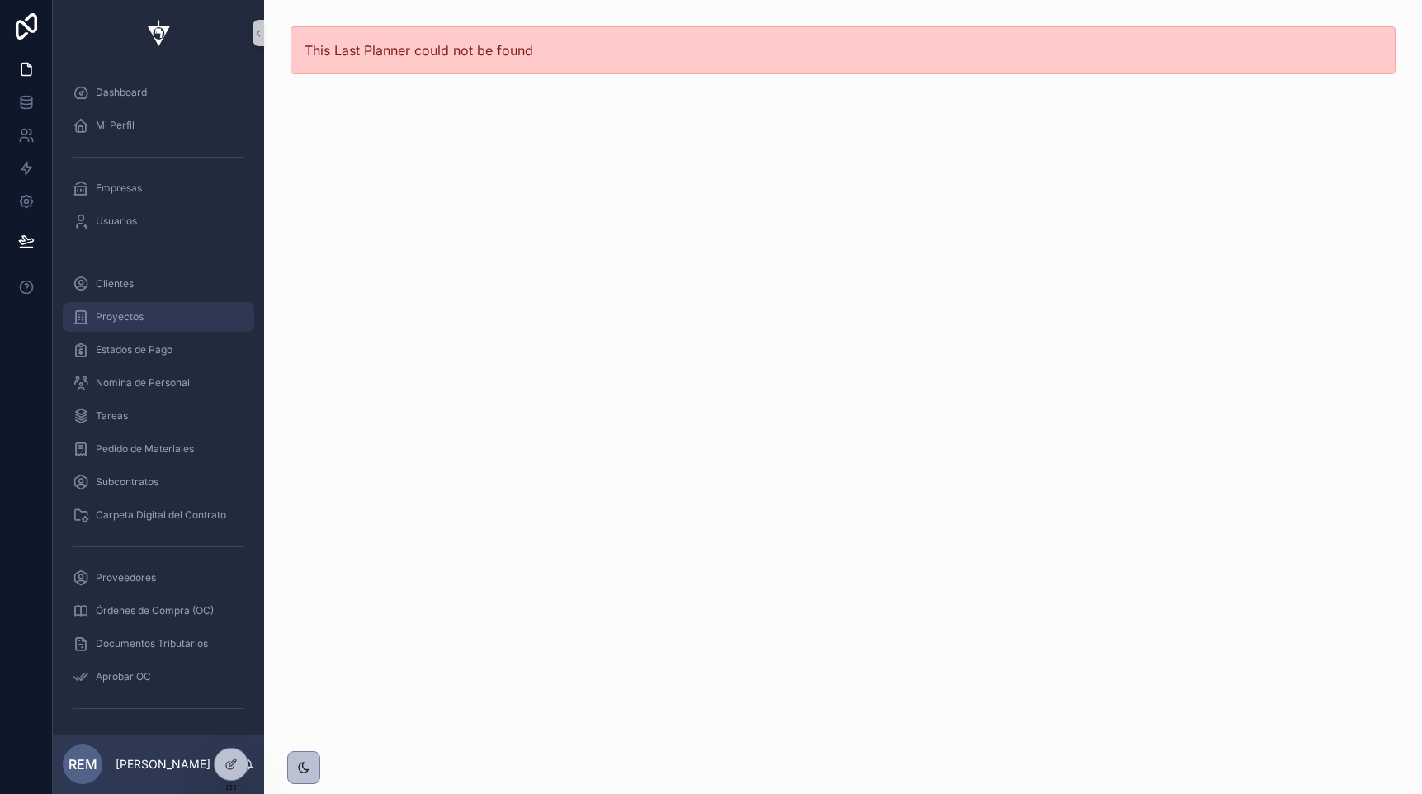
click at [121, 324] on div "Proyectos" at bounding box center [159, 317] width 172 height 26
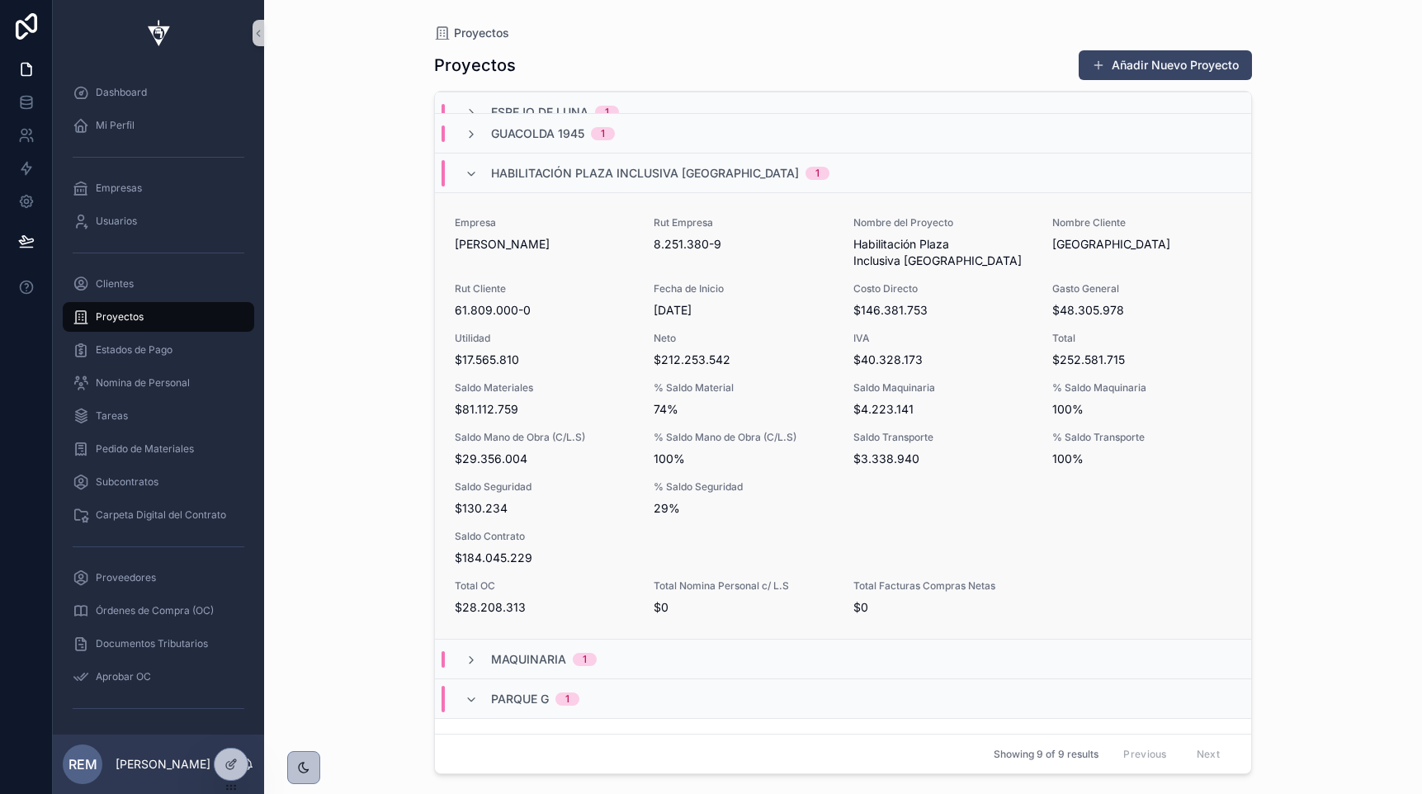
scroll to position [100, 0]
click at [481, 451] on span "$29.356.004" at bounding box center [544, 456] width 179 height 17
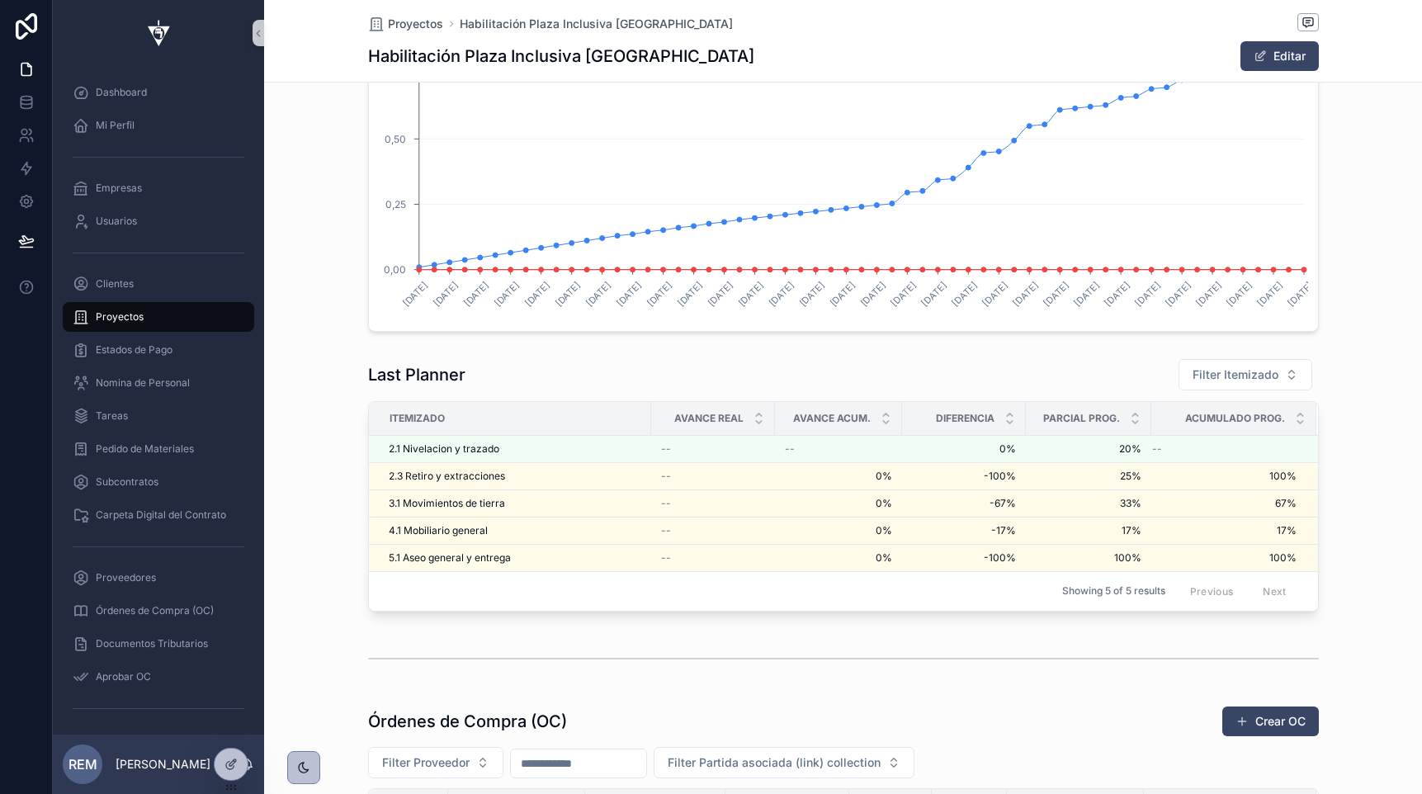
scroll to position [3103, 0]
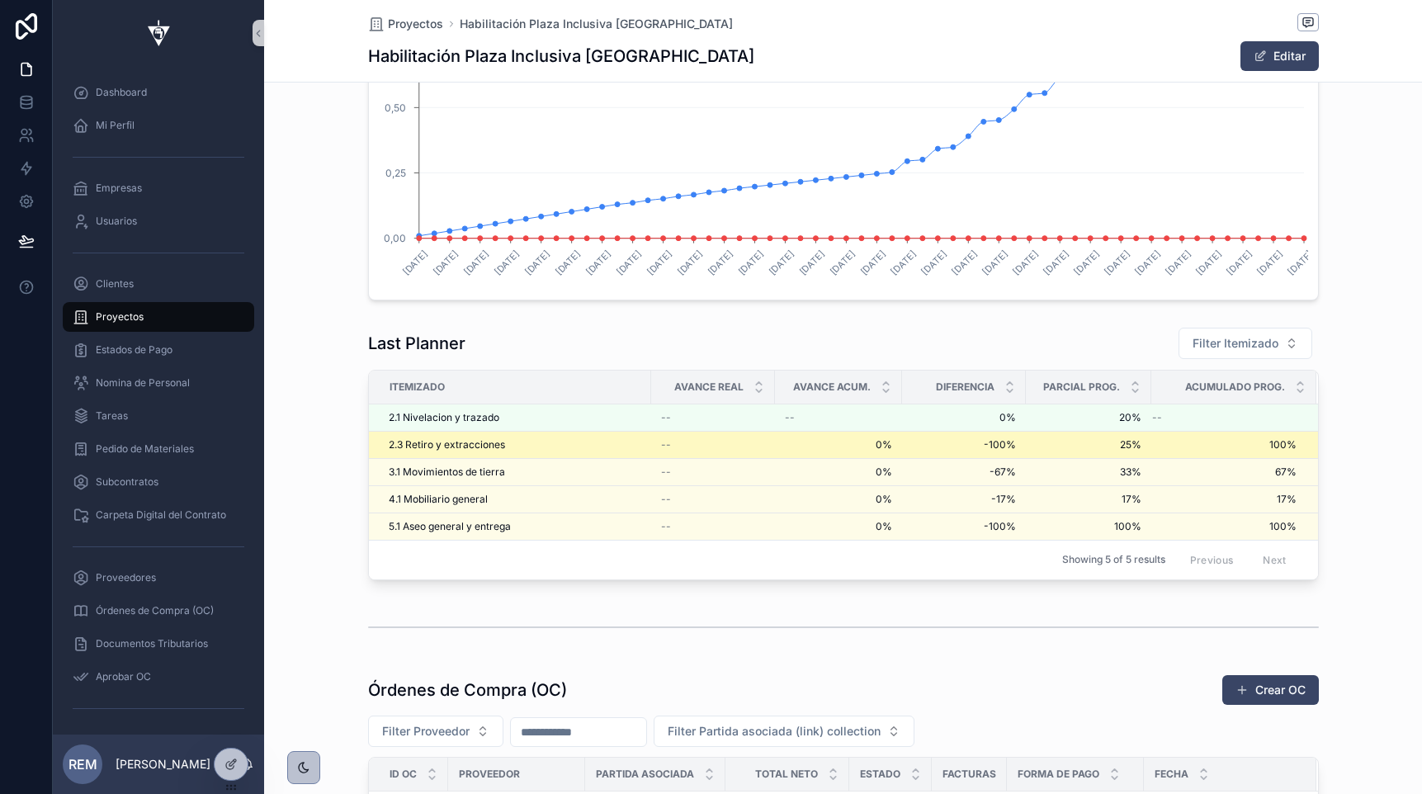
click at [445, 442] on span "2.3 Retiro y extracciones" at bounding box center [447, 444] width 116 height 13
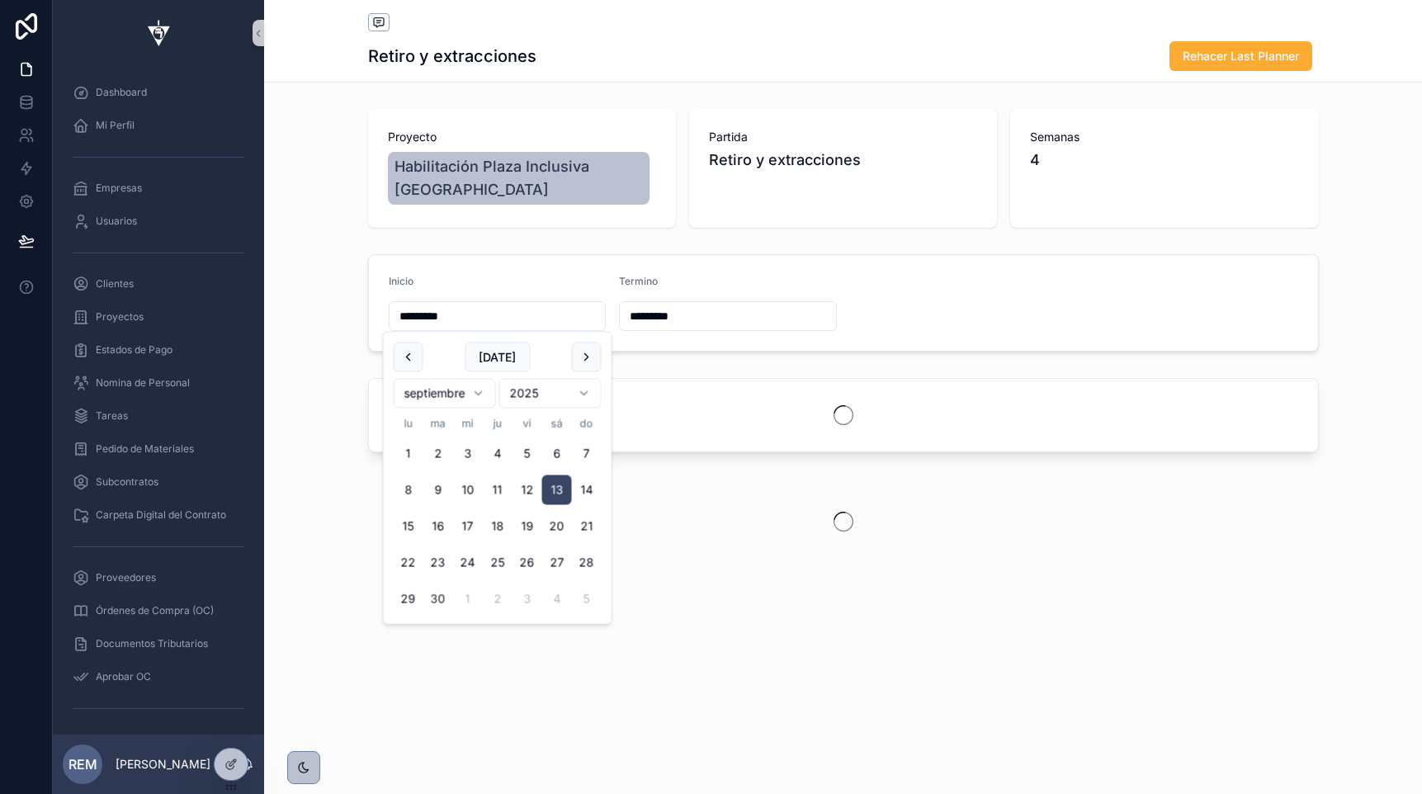
click at [489, 314] on input "*********" at bounding box center [498, 316] width 216 height 23
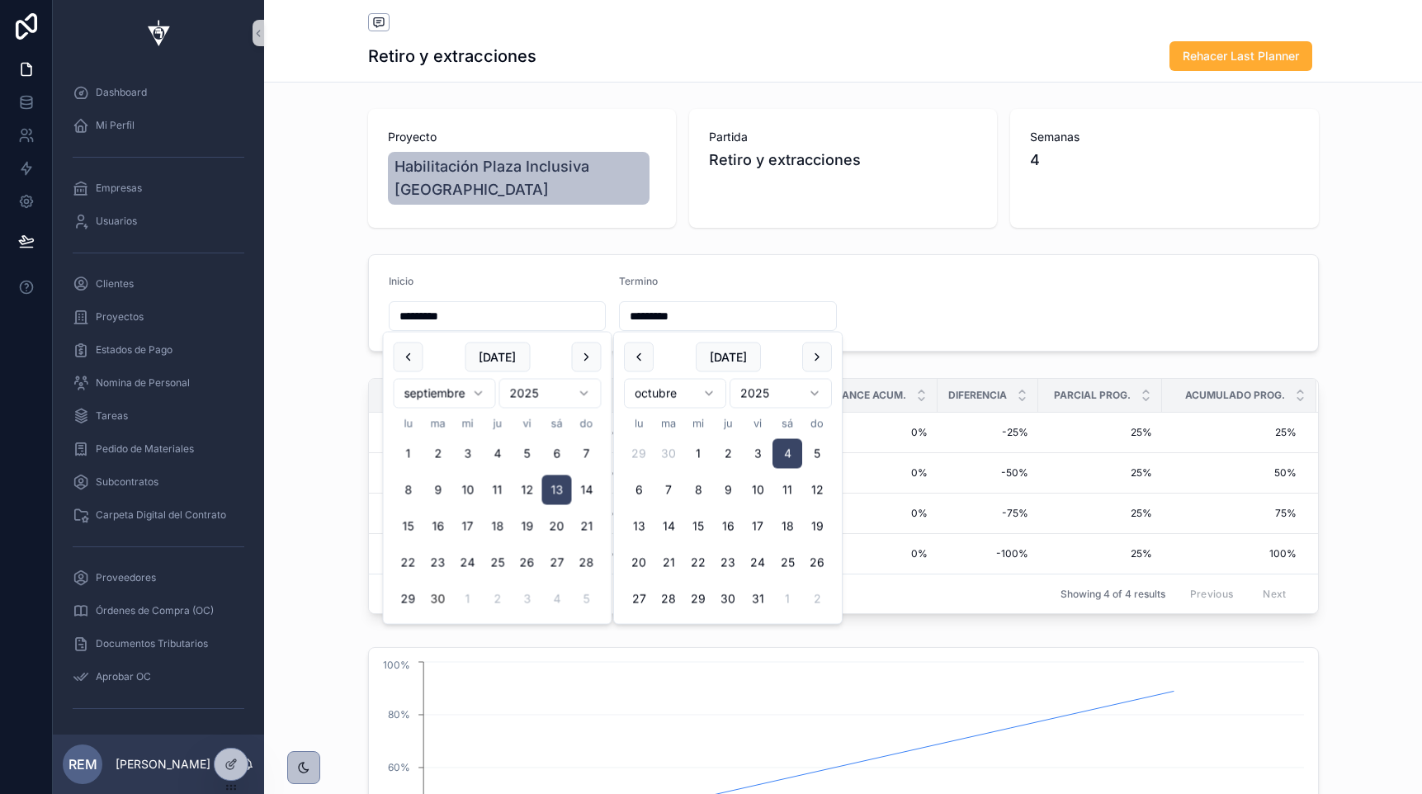
click at [709, 314] on input "*********" at bounding box center [728, 316] width 216 height 23
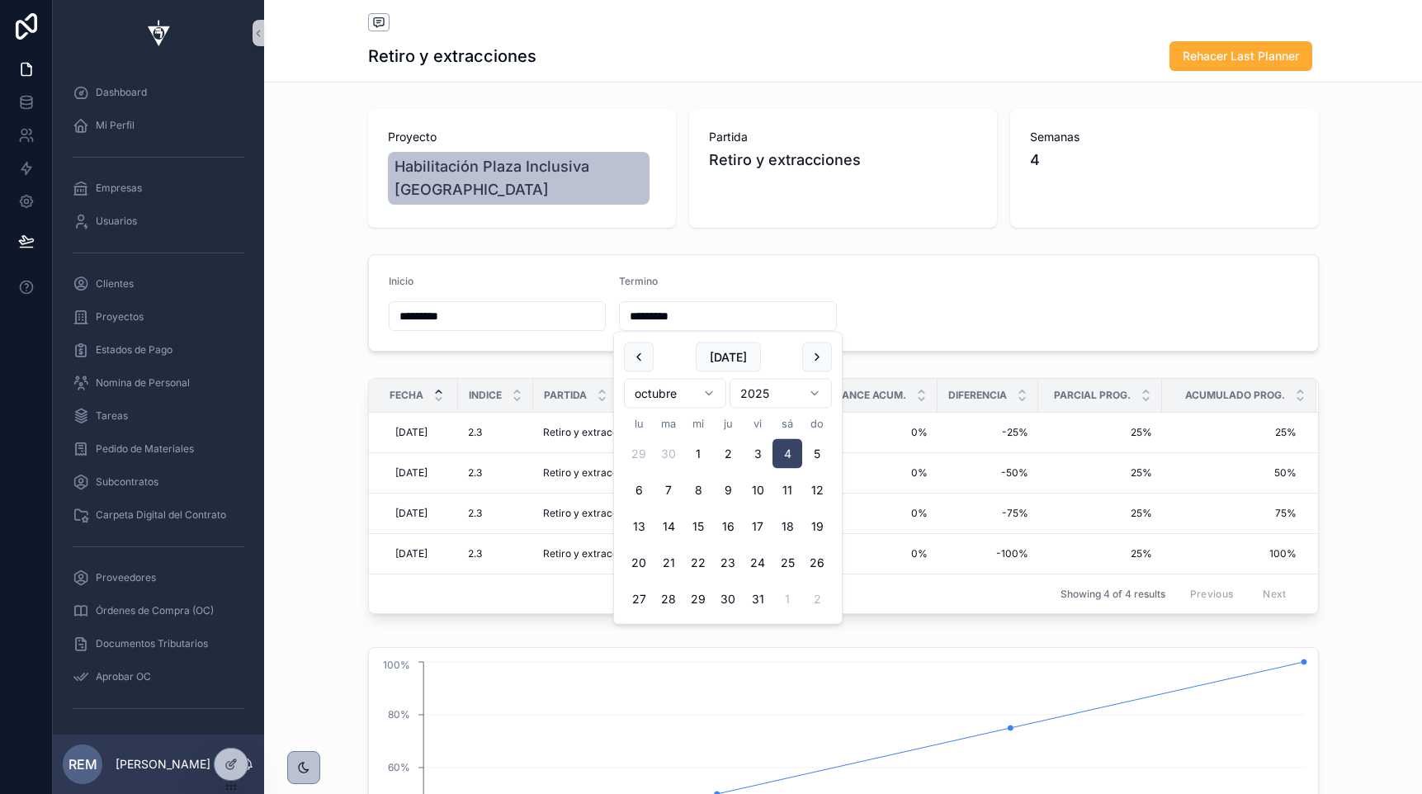
click at [482, 315] on input "*********" at bounding box center [498, 316] width 216 height 23
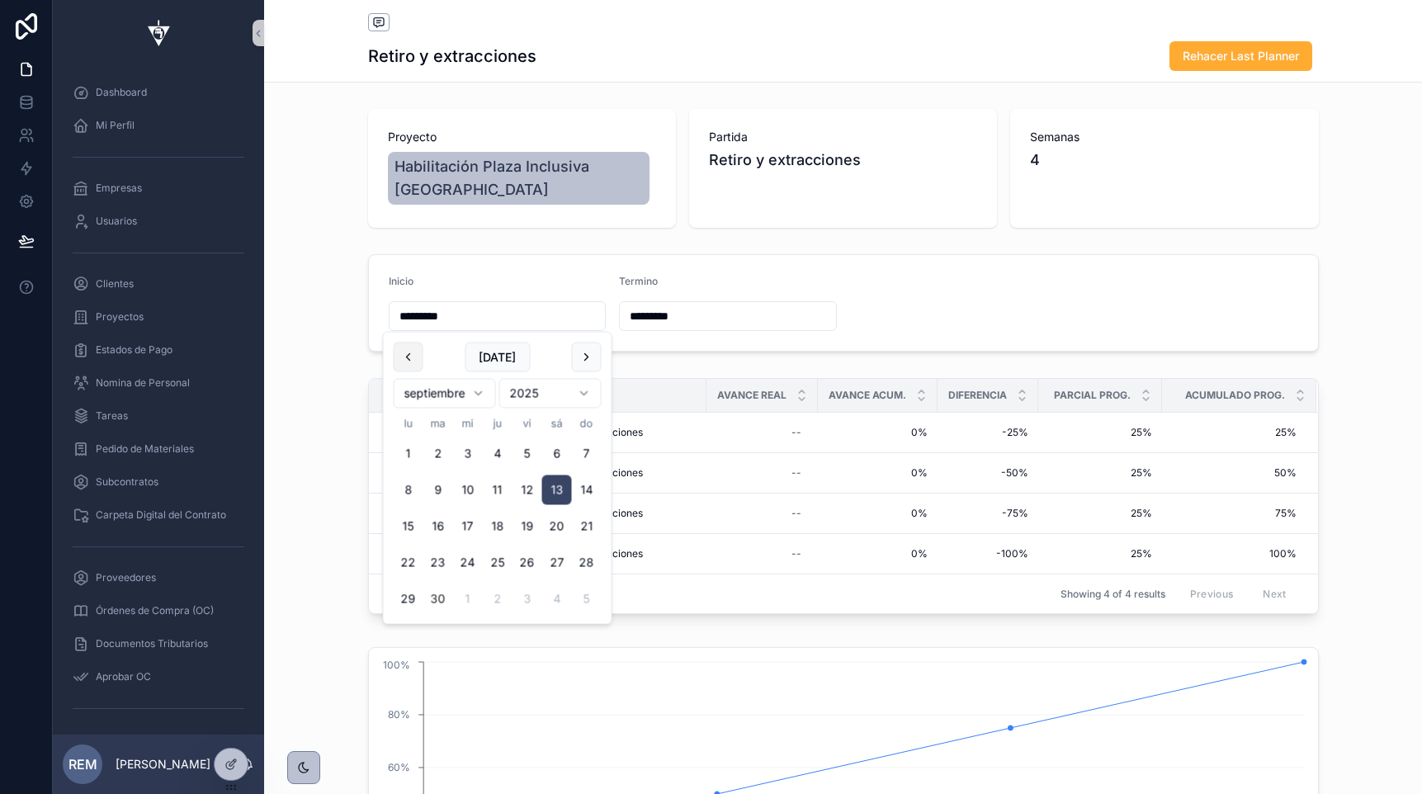
click at [405, 363] on button "scrollable content" at bounding box center [409, 358] width 30 height 30
click at [579, 357] on button "scrollable content" at bounding box center [587, 358] width 30 height 30
click at [918, 291] on form "Inicio ********* Termino *********" at bounding box center [843, 303] width 949 height 96
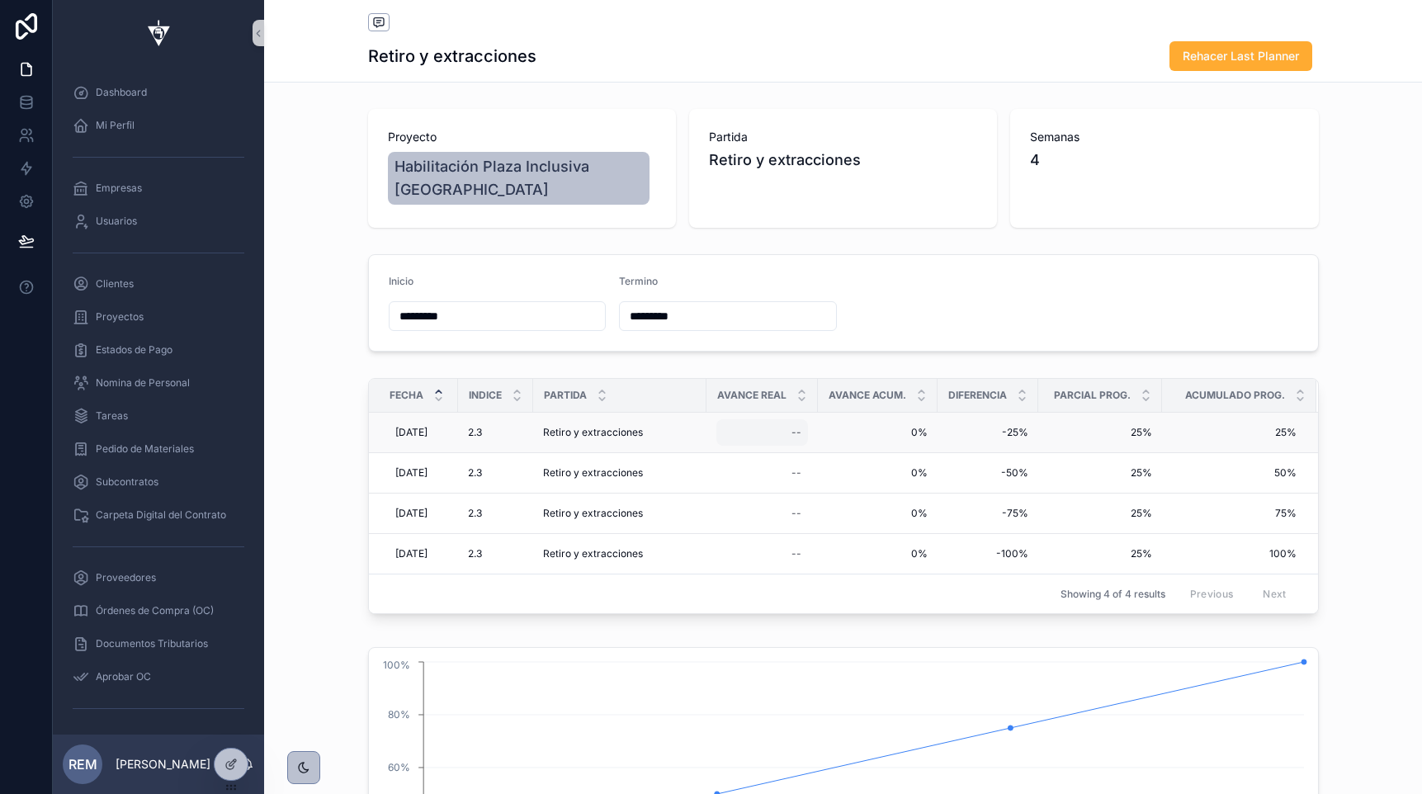
click at [796, 432] on div "--" at bounding box center [797, 432] width 10 height 13
type input "****"
click at [1000, 454] on icon "scrollable content" at bounding box center [999, 455] width 8 height 6
click at [111, 287] on span "Clientes" at bounding box center [115, 283] width 38 height 13
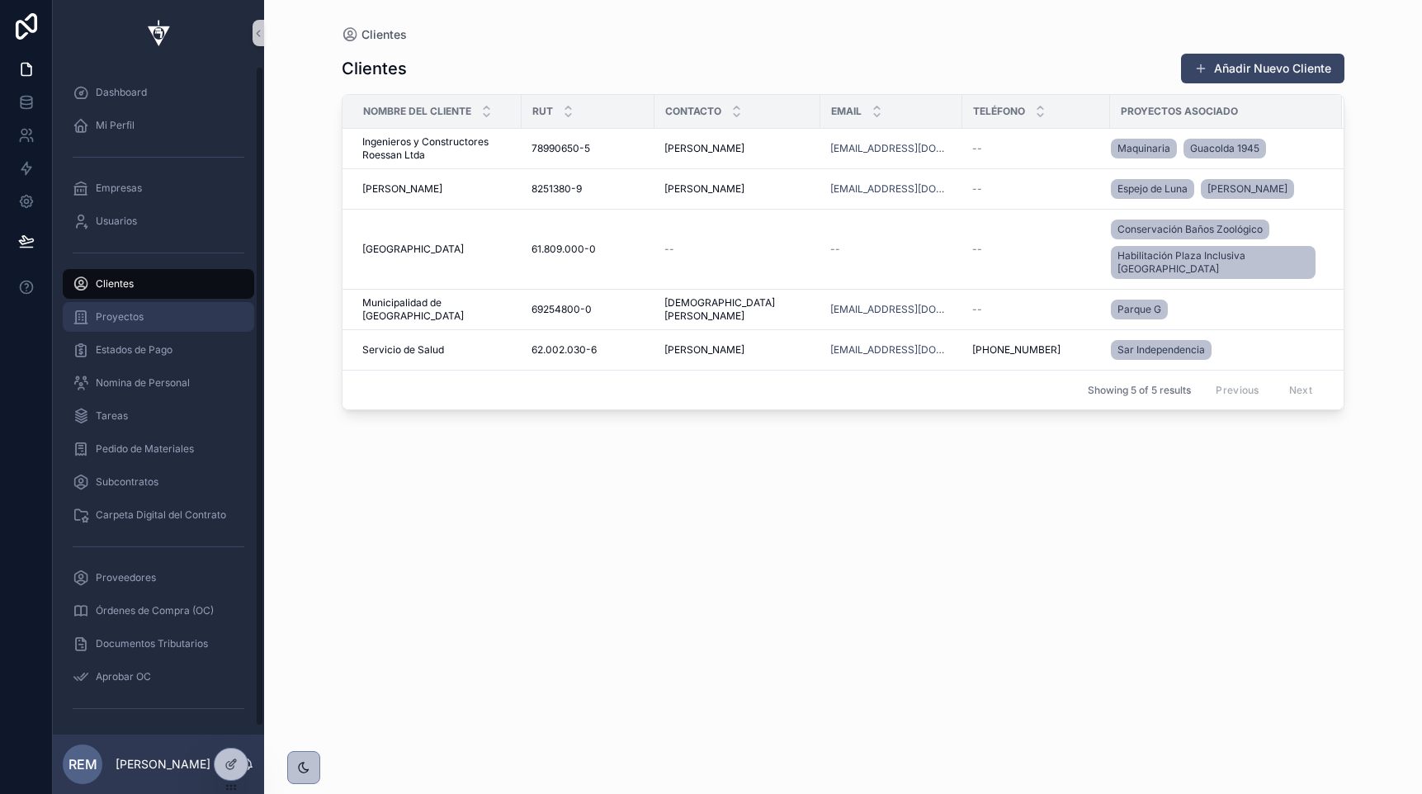
click at [133, 310] on div "Proyectos" at bounding box center [159, 317] width 172 height 26
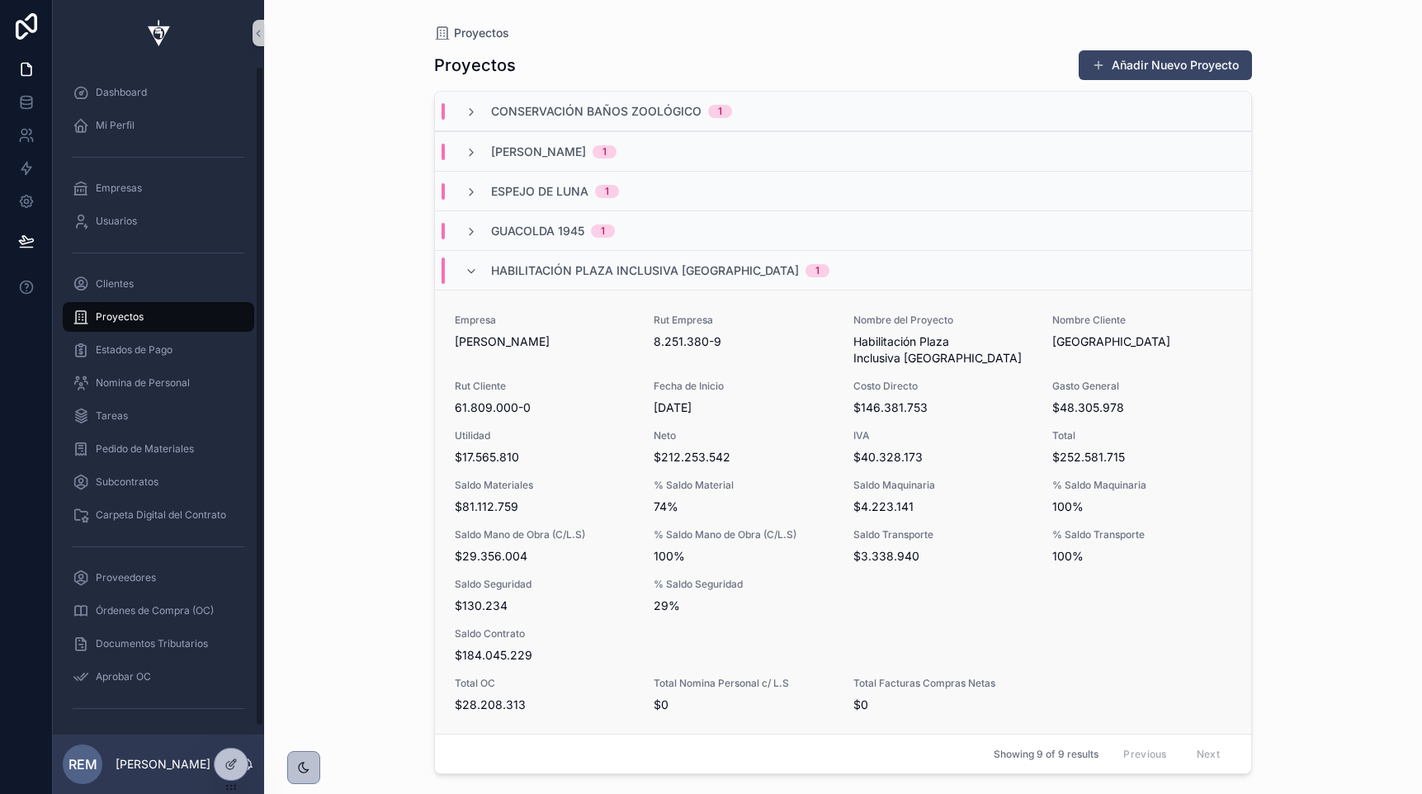
click at [588, 455] on span "$17.565.810" at bounding box center [544, 457] width 179 height 17
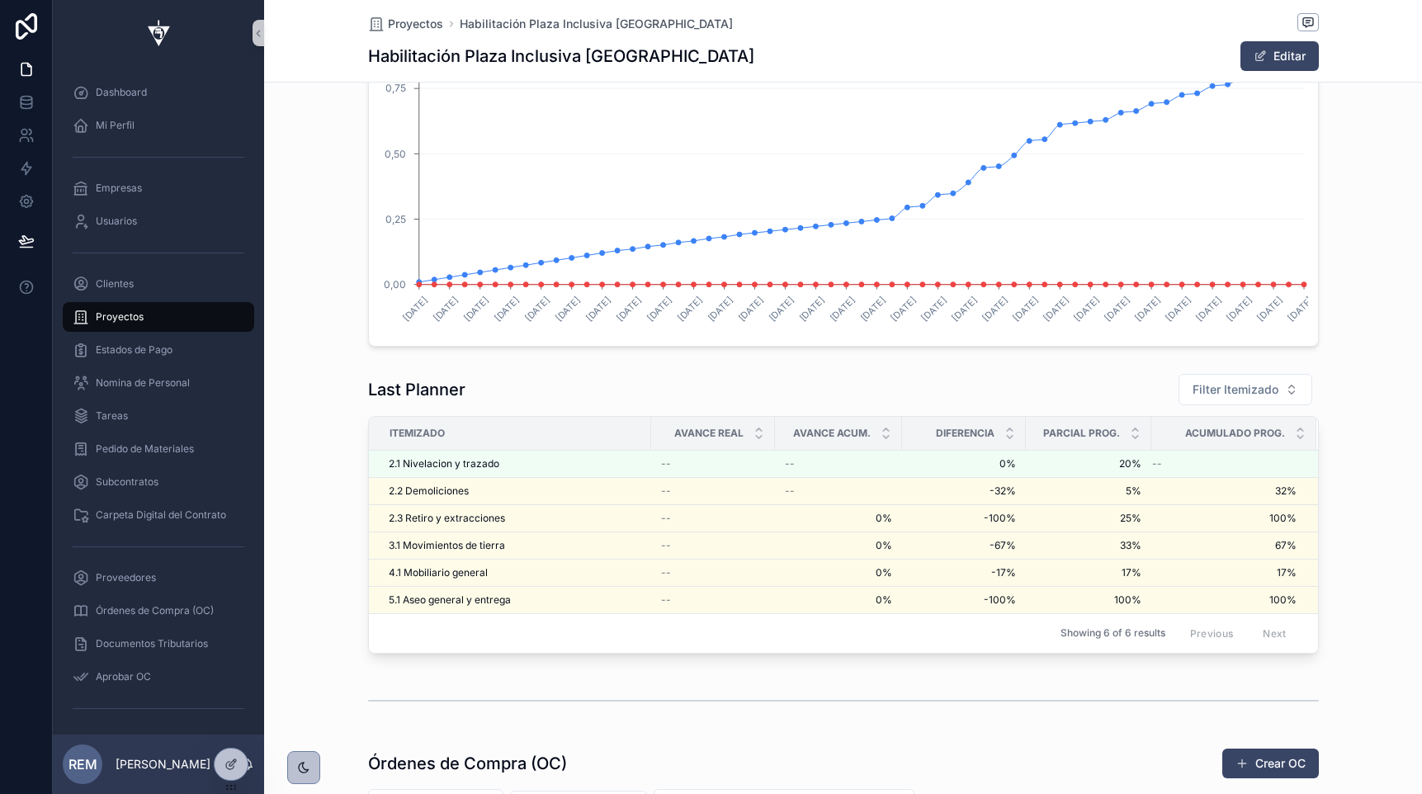
scroll to position [3066, 0]
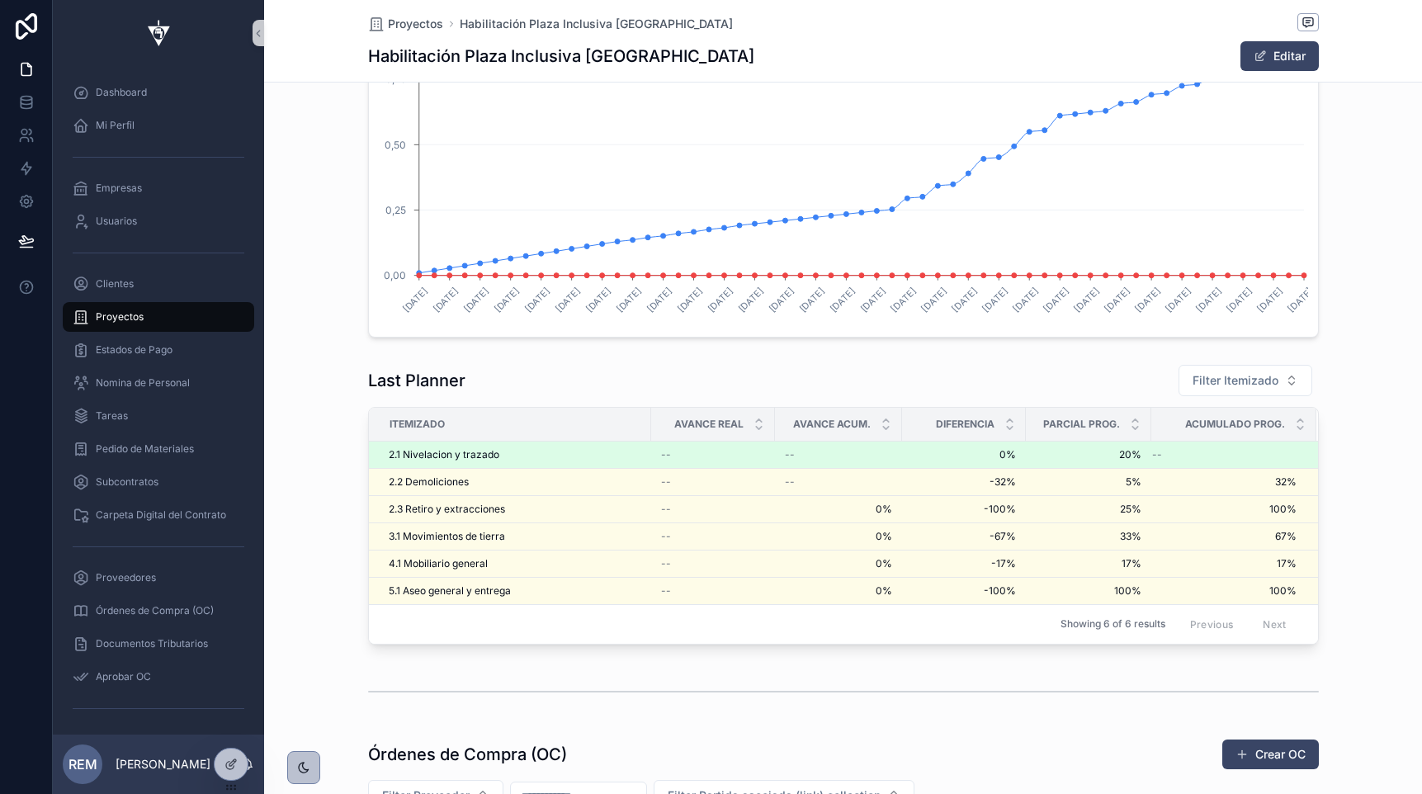
click at [421, 457] on span "2.1 Nivelacion y trazado" at bounding box center [444, 454] width 111 height 13
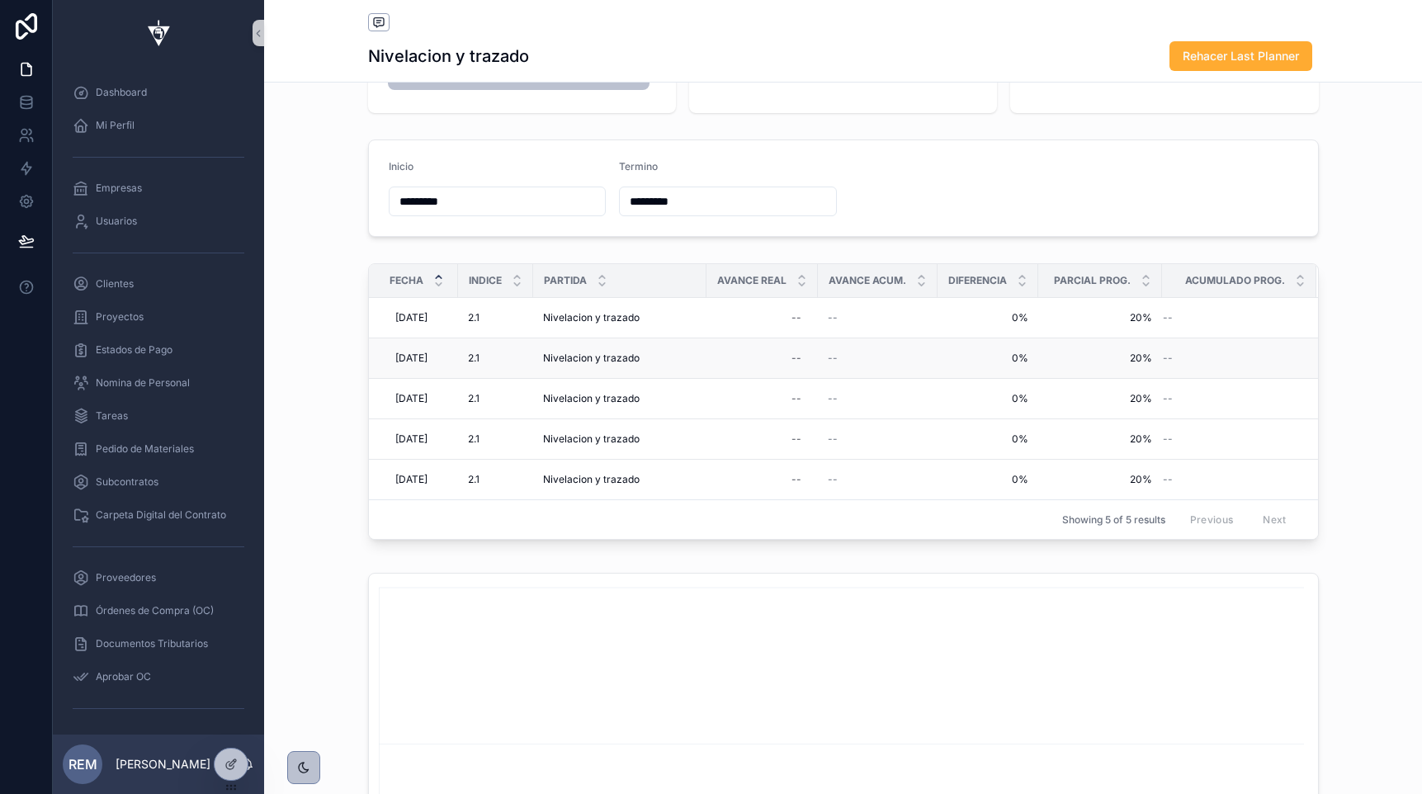
scroll to position [110, 0]
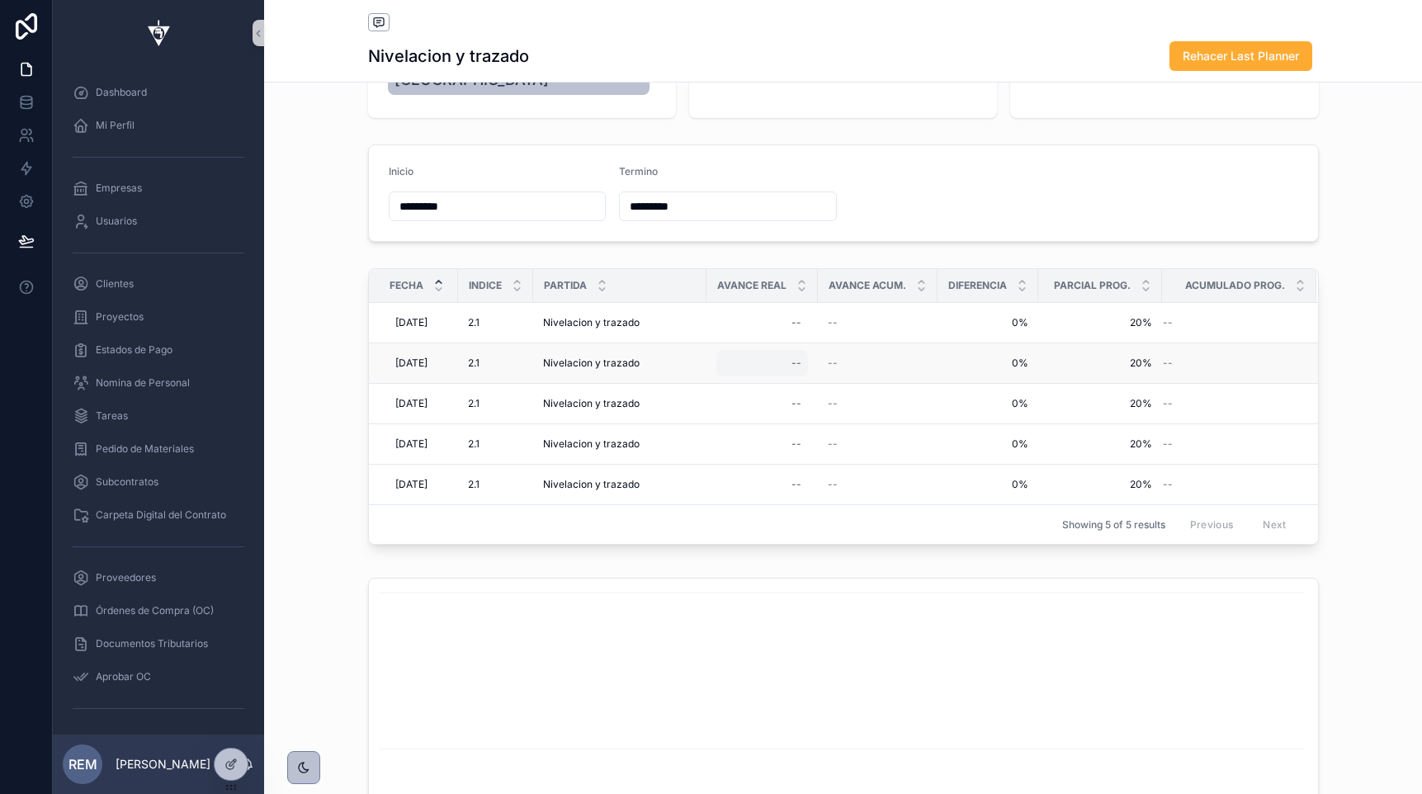
click at [792, 360] on div "--" at bounding box center [762, 363] width 92 height 26
type input "****"
click at [794, 484] on div "--" at bounding box center [762, 484] width 92 height 26
type input "****"
click at [996, 501] on icon "scrollable content" at bounding box center [998, 507] width 13 height 13
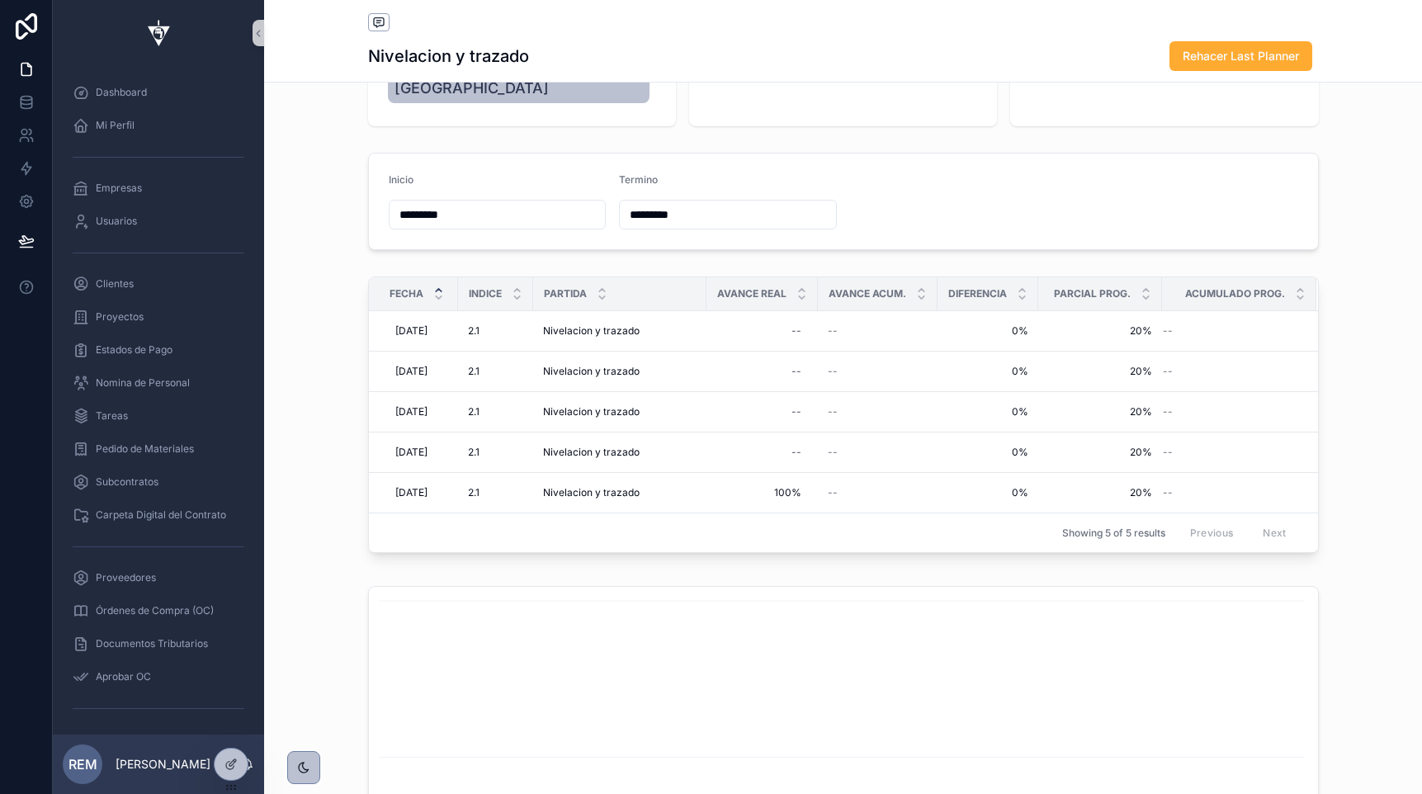
scroll to position [0, 0]
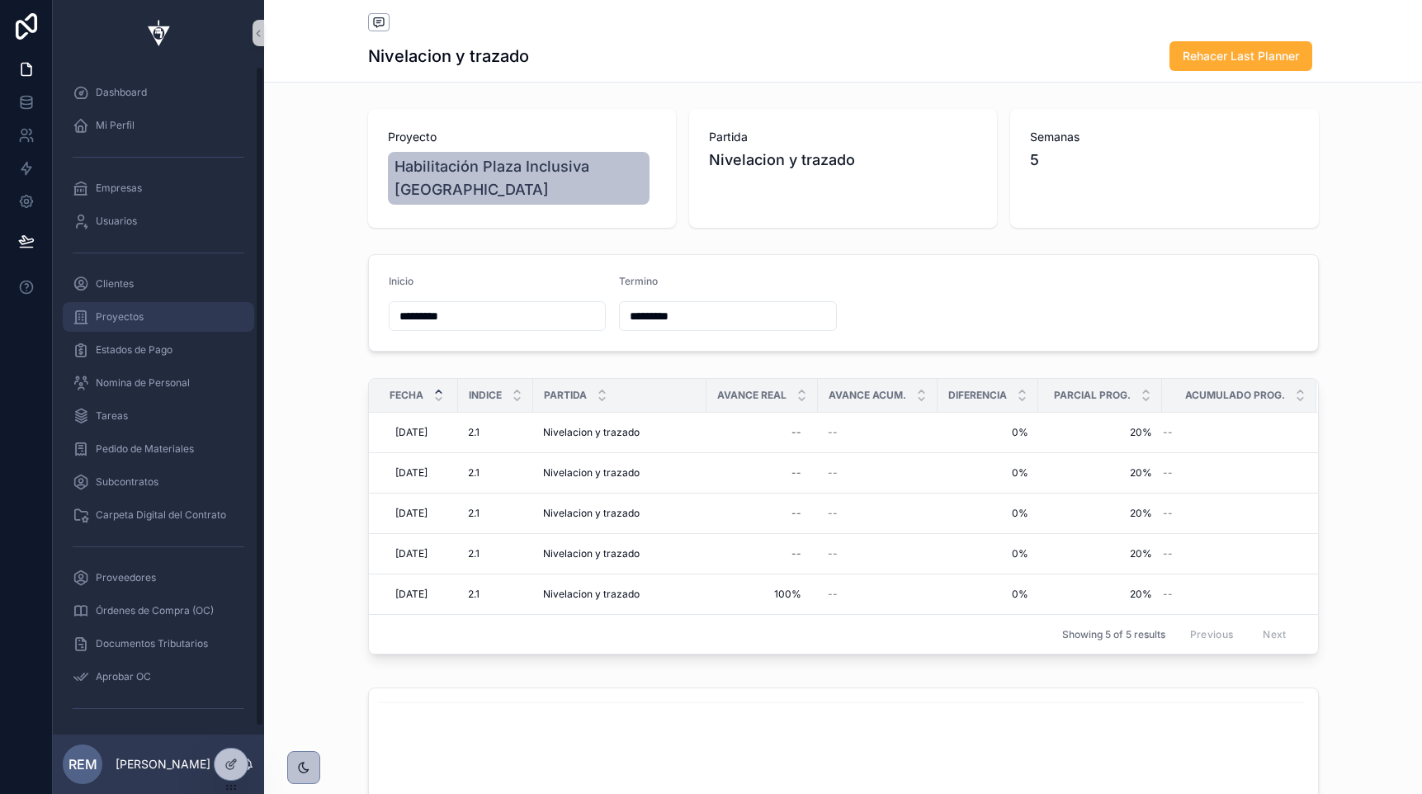
click at [113, 311] on span "Proyectos" at bounding box center [120, 316] width 48 height 13
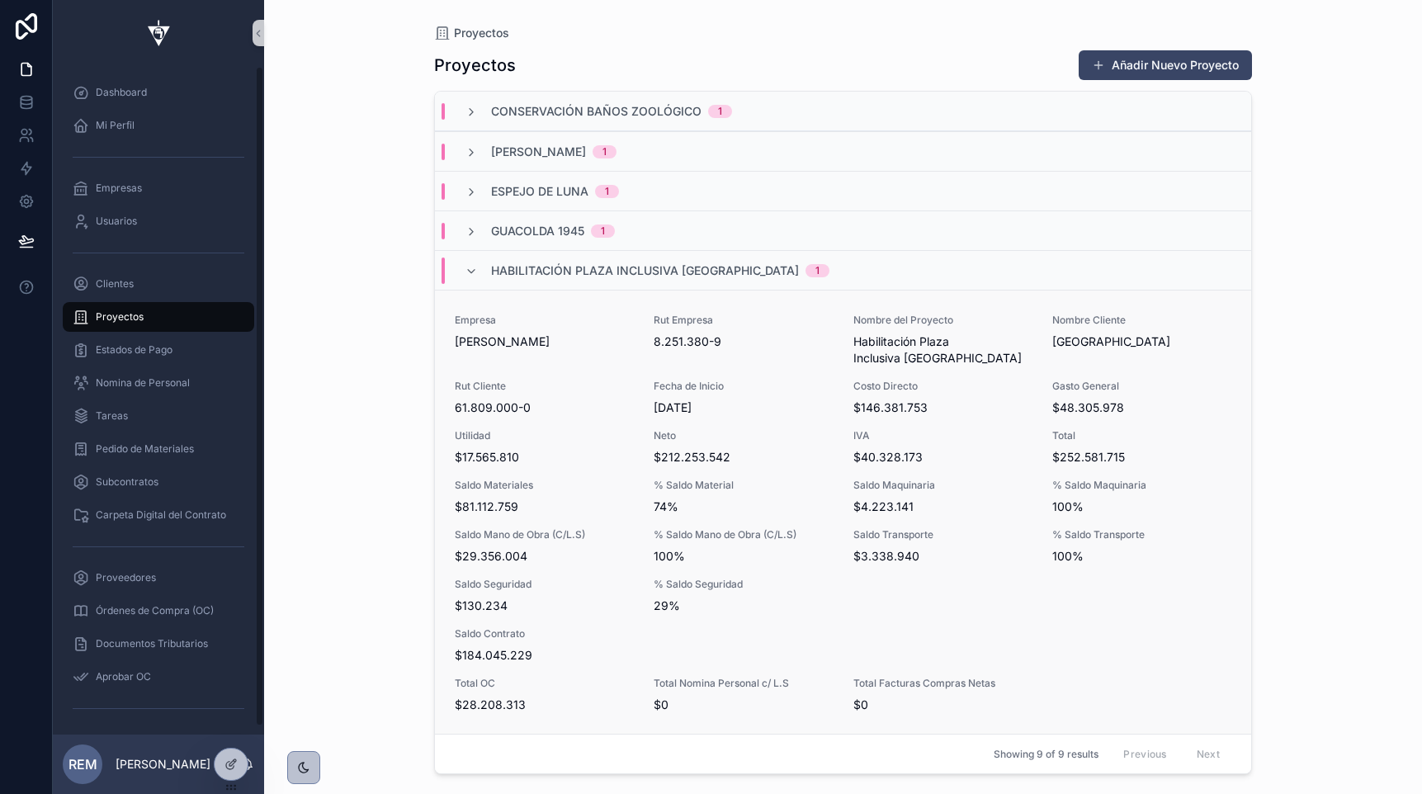
click at [521, 433] on span "Utilidad" at bounding box center [544, 435] width 179 height 13
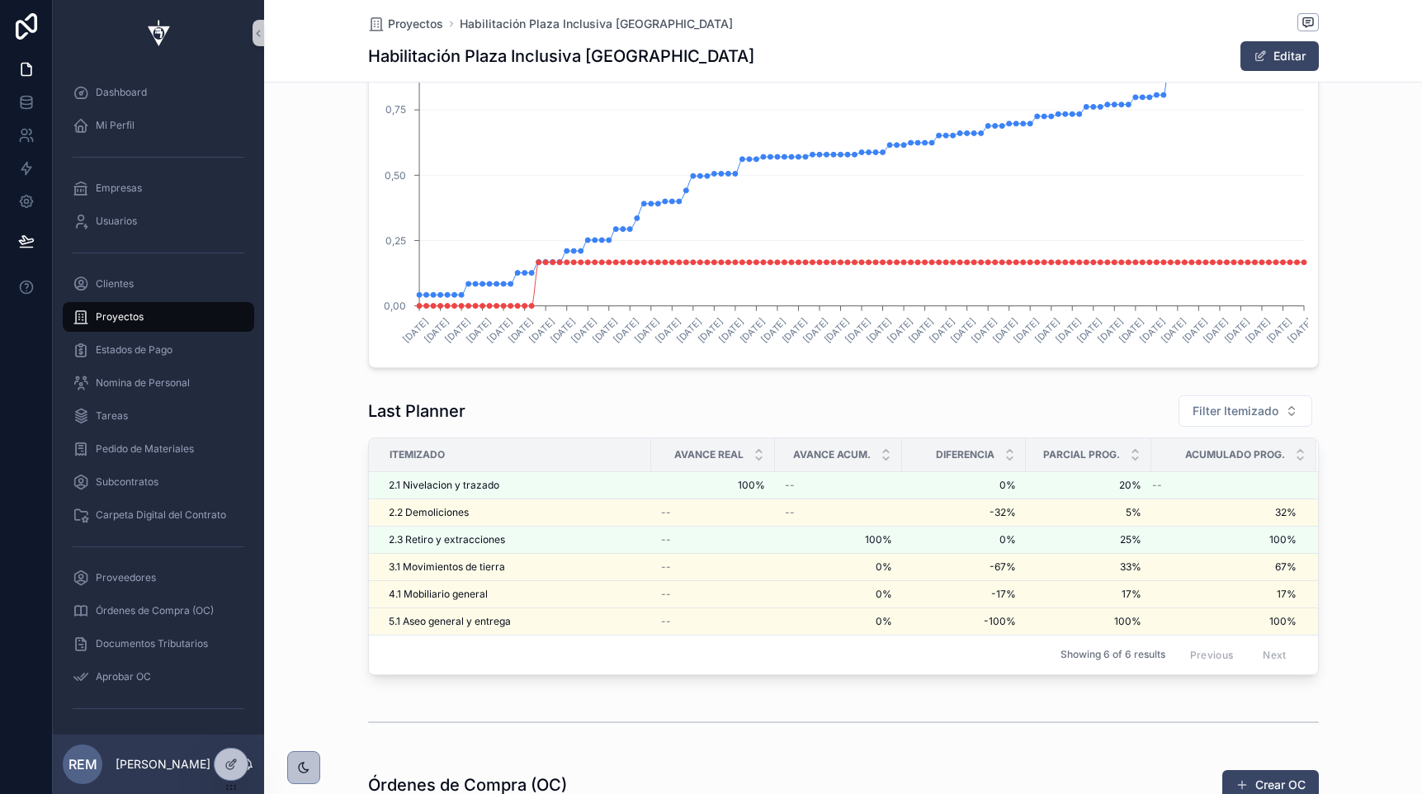
scroll to position [3069, 0]
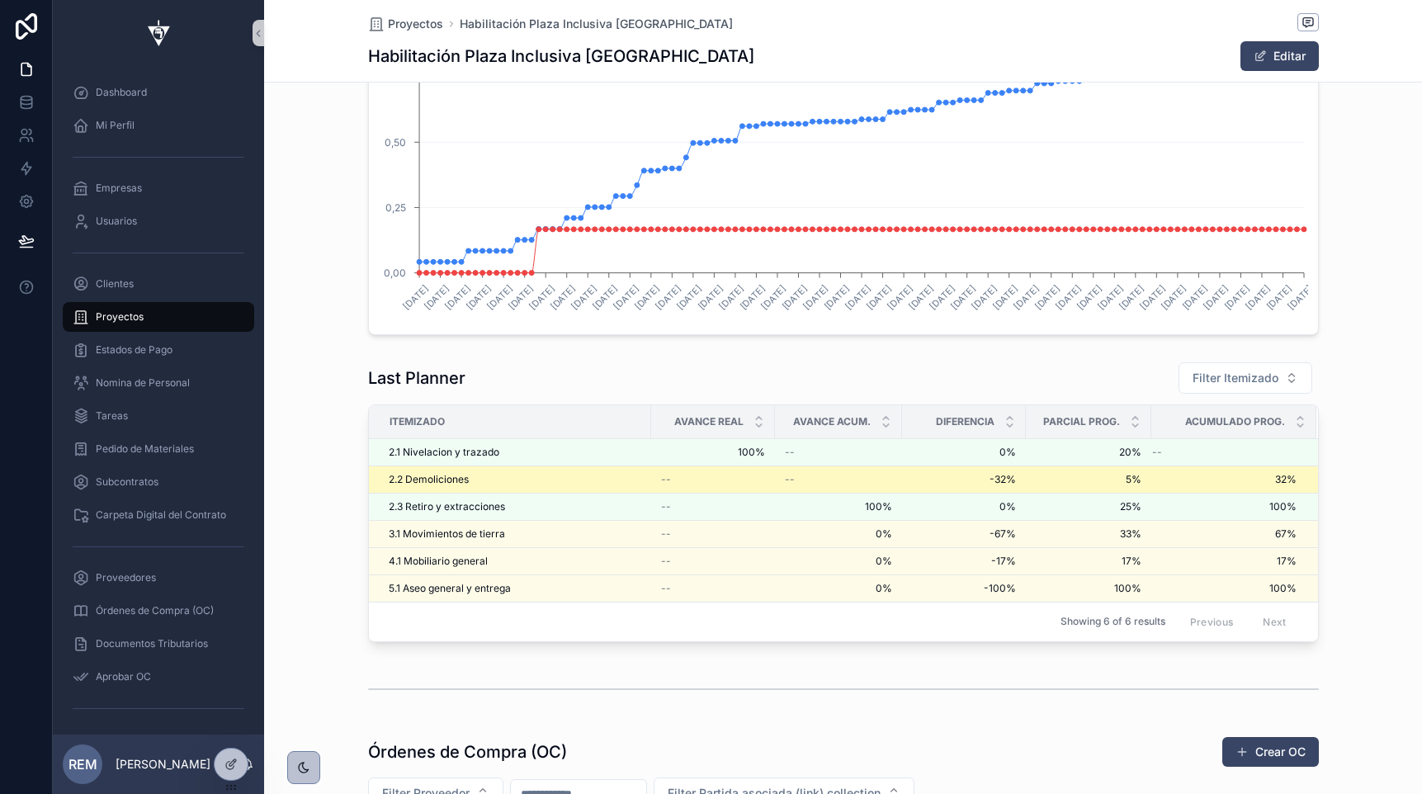
click at [451, 483] on span "2.2 Demoliciones" at bounding box center [429, 479] width 80 height 13
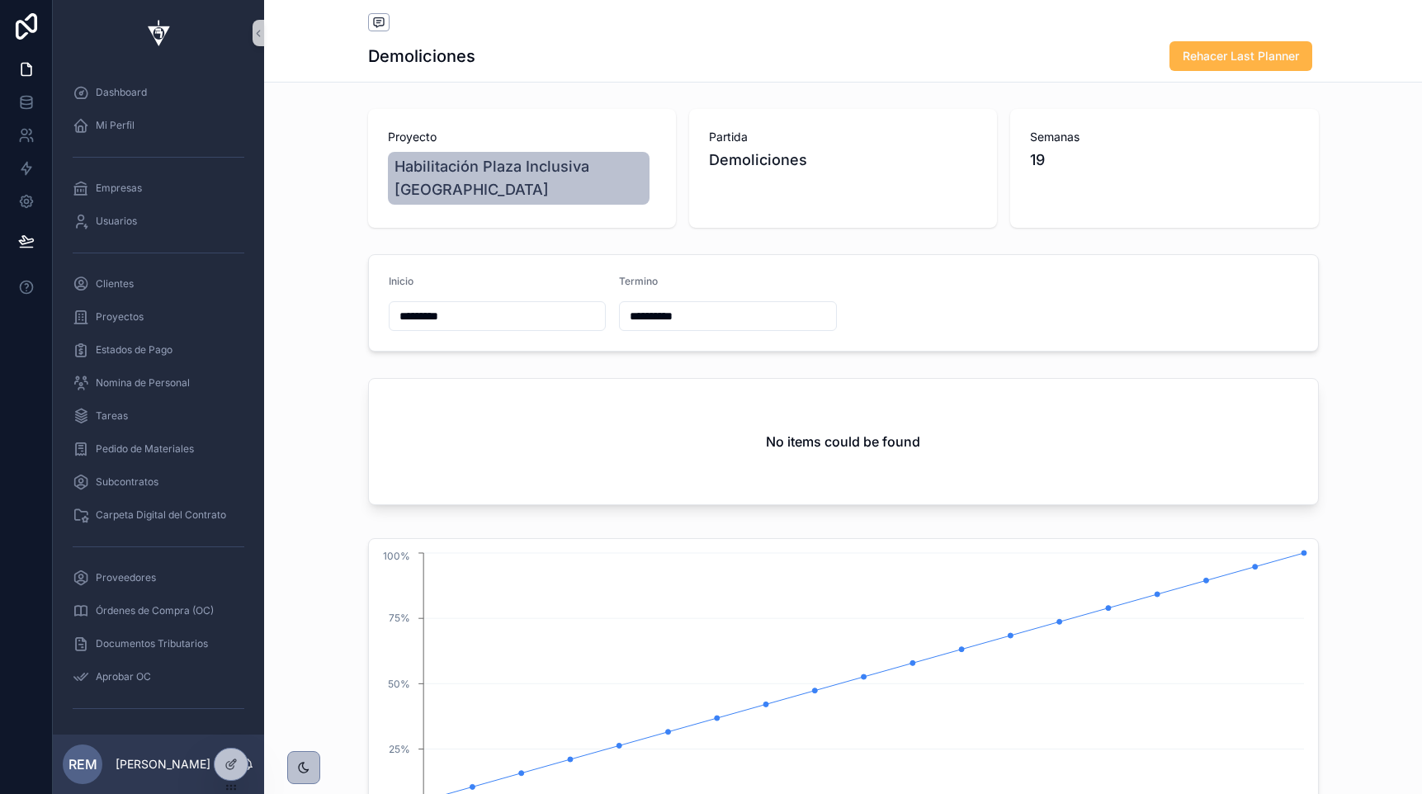
click at [1214, 59] on span "Rehacer Last Planner" at bounding box center [1241, 56] width 116 height 17
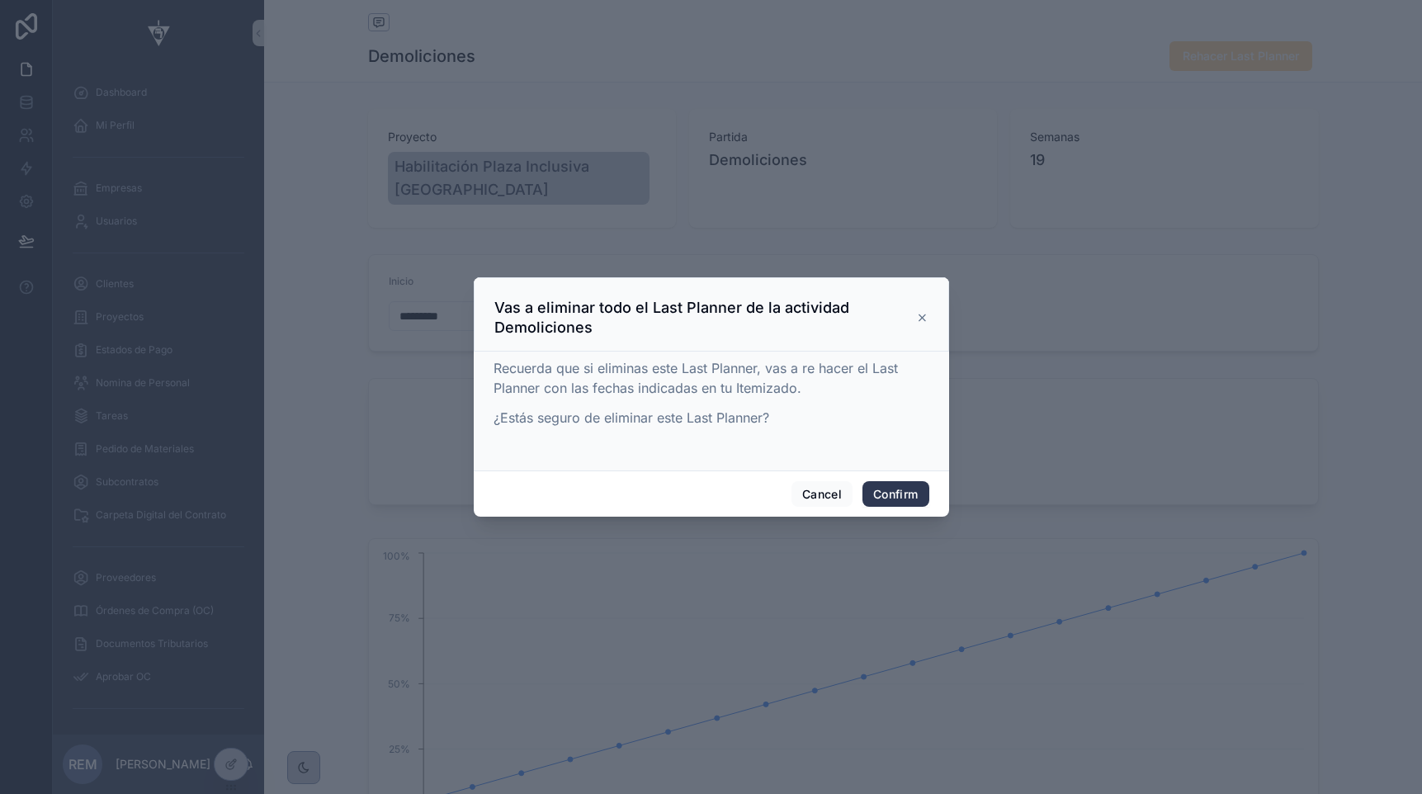
click at [892, 500] on button "Confirm" at bounding box center [895, 494] width 66 height 26
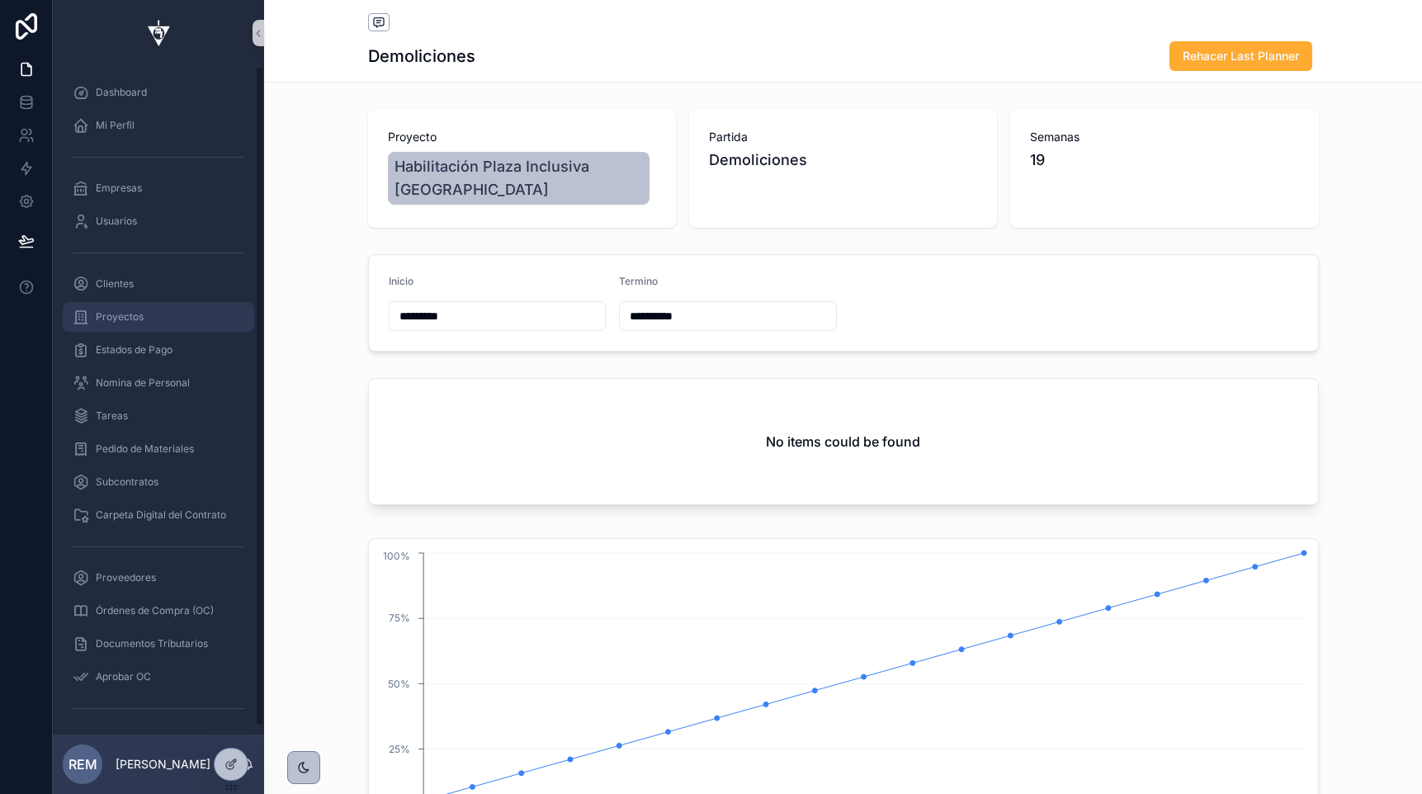
click at [125, 314] on span "Proyectos" at bounding box center [120, 316] width 48 height 13
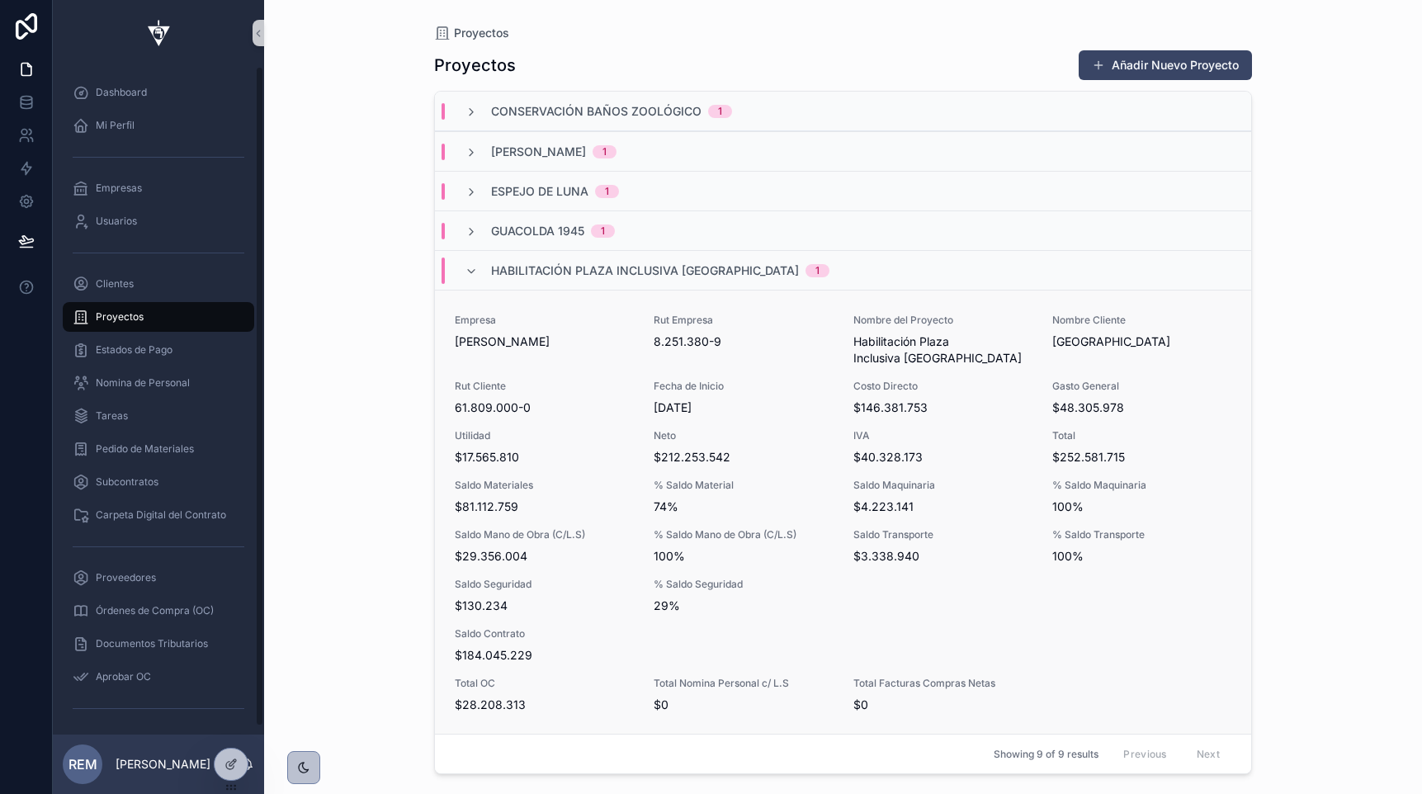
click at [553, 399] on span "61.809.000-0" at bounding box center [544, 407] width 179 height 17
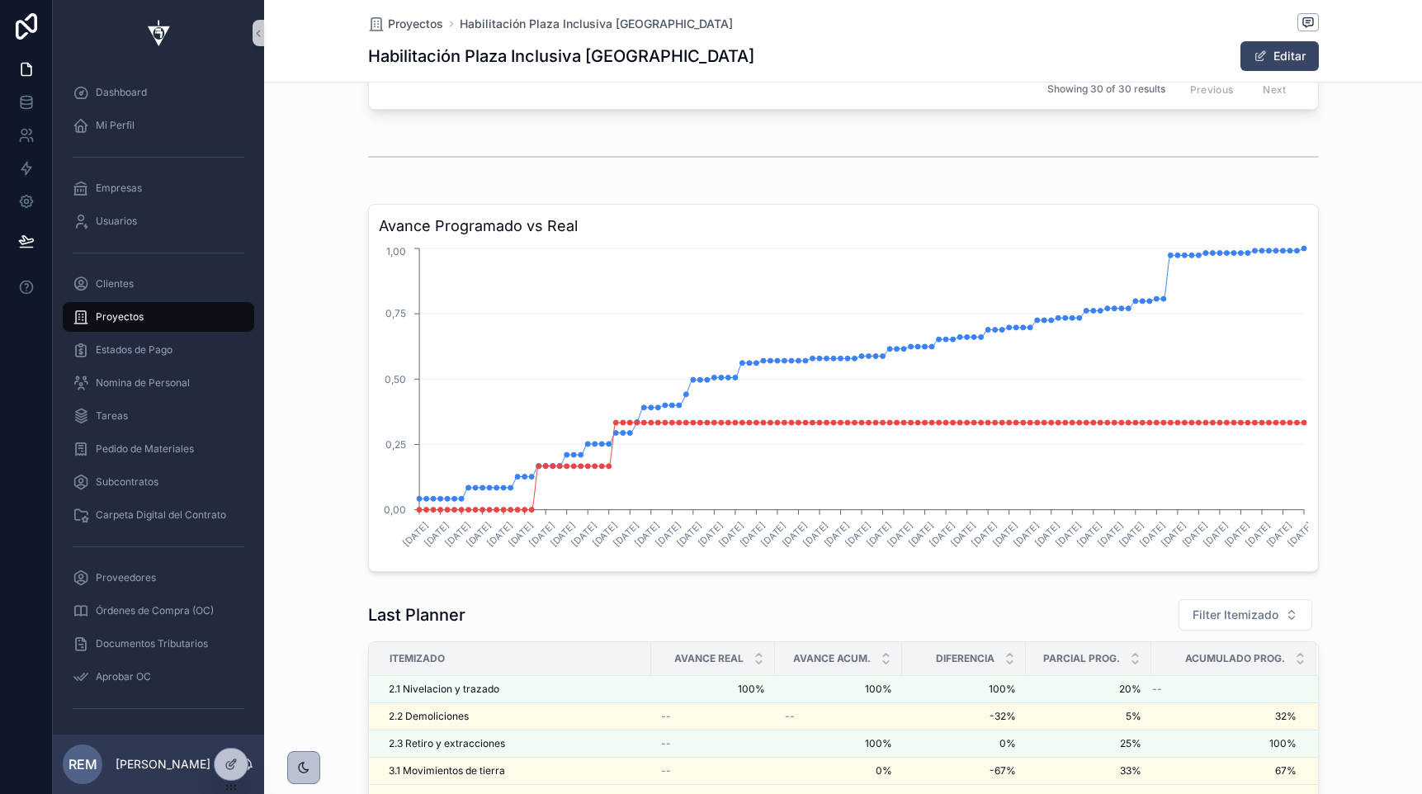
scroll to position [3022, 0]
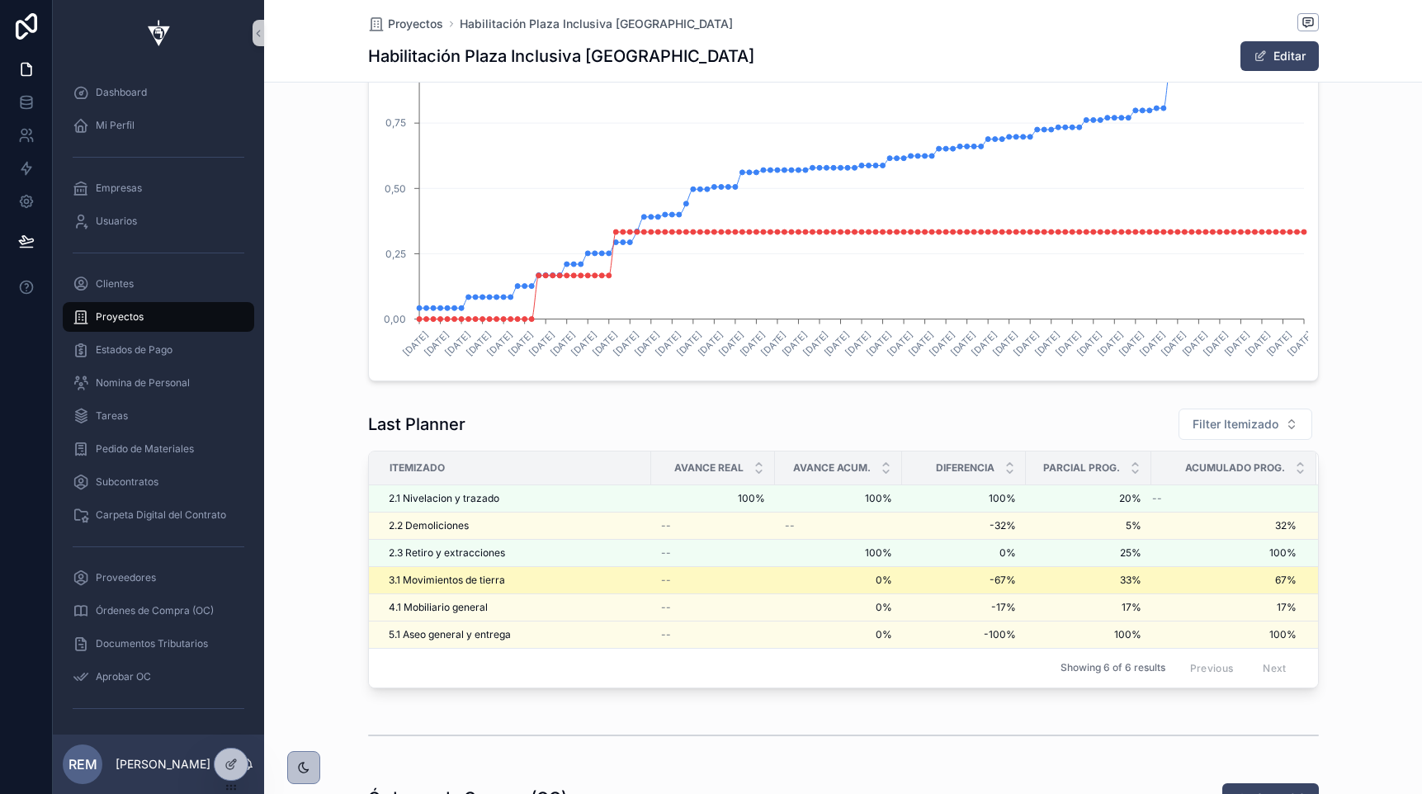
click at [420, 582] on span "3.1 Movimientos de tierra" at bounding box center [447, 580] width 116 height 13
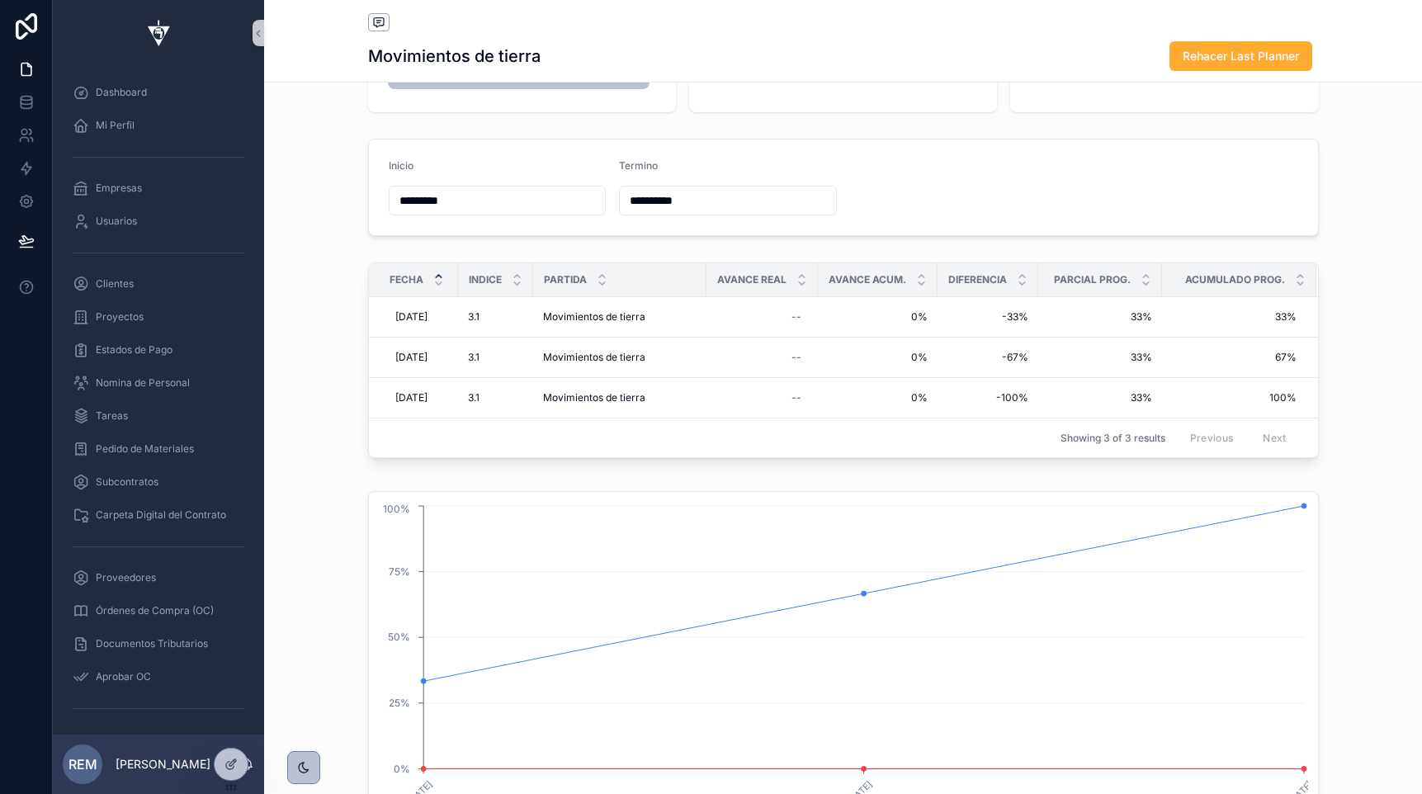
scroll to position [115, 0]
click at [672, 201] on input "**********" at bounding box center [728, 201] width 216 height 23
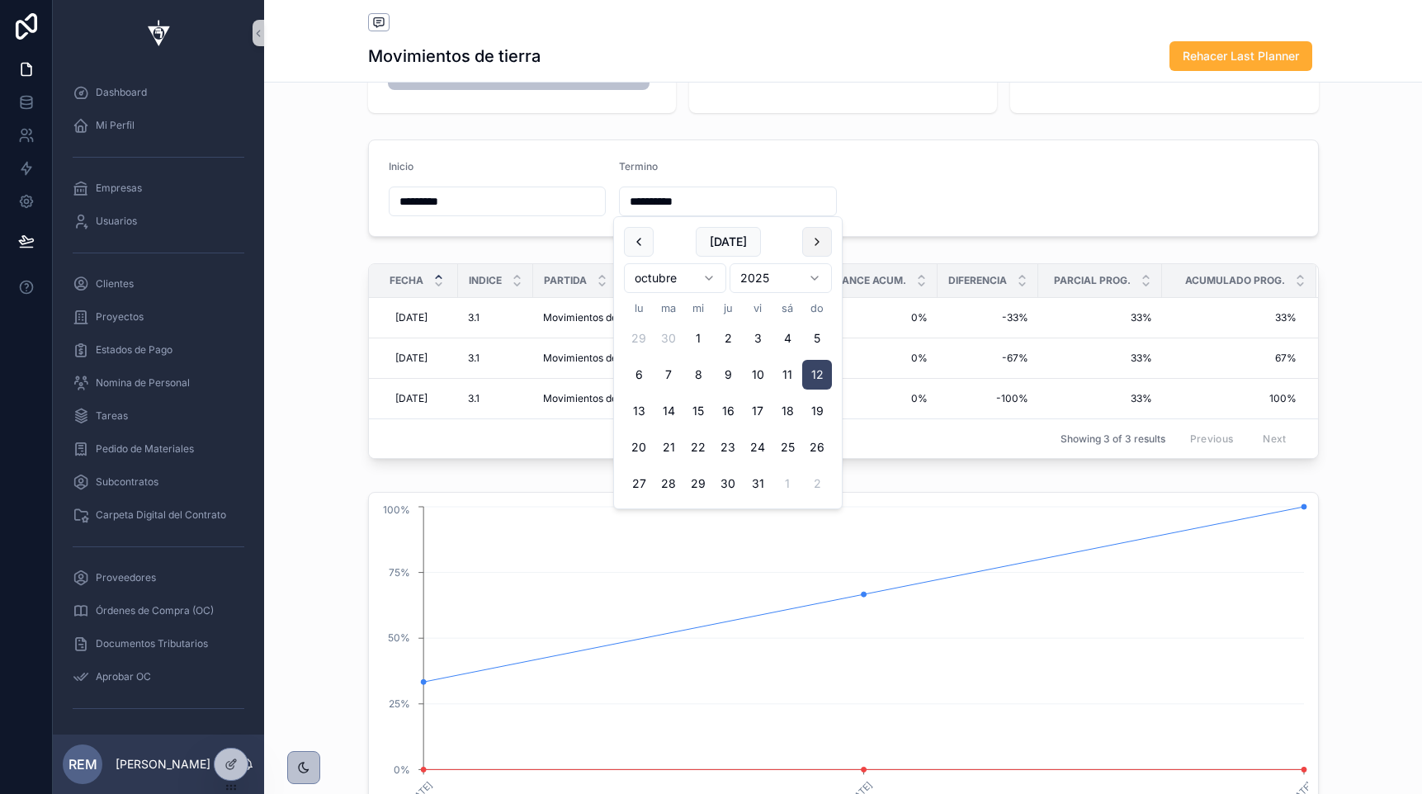
click at [807, 240] on button "scrollable content" at bounding box center [817, 242] width 30 height 30
click at [639, 240] on button "scrollable content" at bounding box center [639, 242] width 30 height 30
click at [818, 243] on button "scrollable content" at bounding box center [817, 242] width 30 height 30
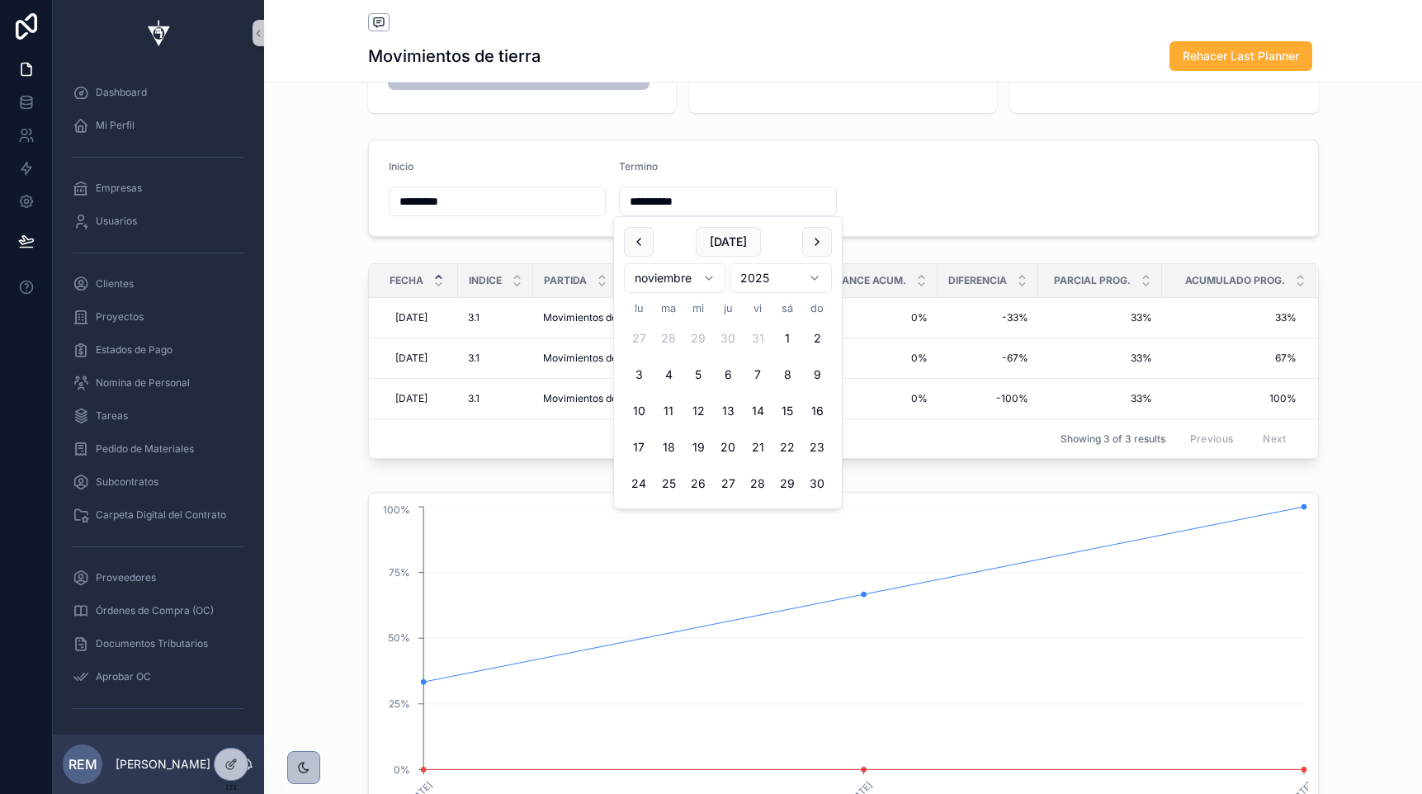
click at [279, 207] on div "**********" at bounding box center [843, 188] width 1158 height 111
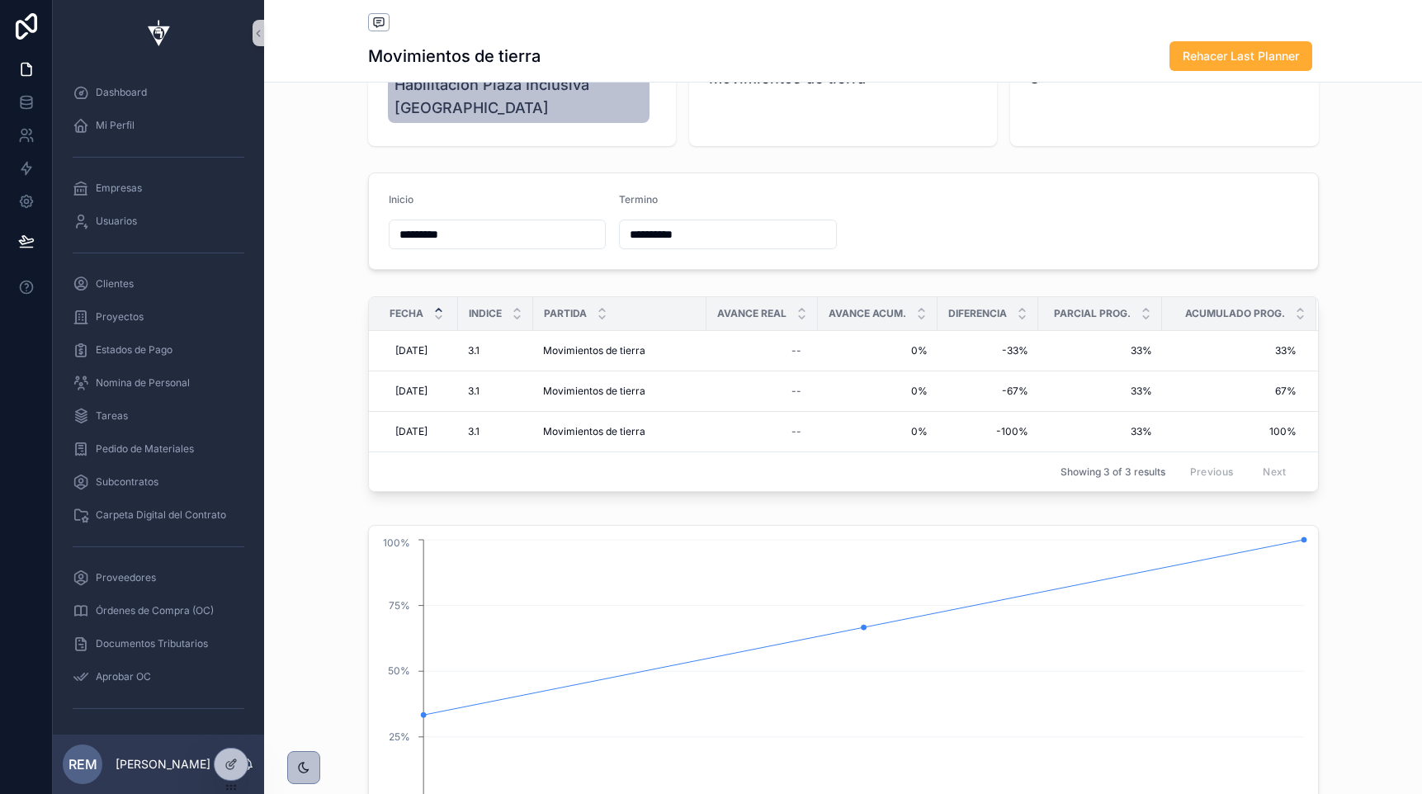
scroll to position [112, 0]
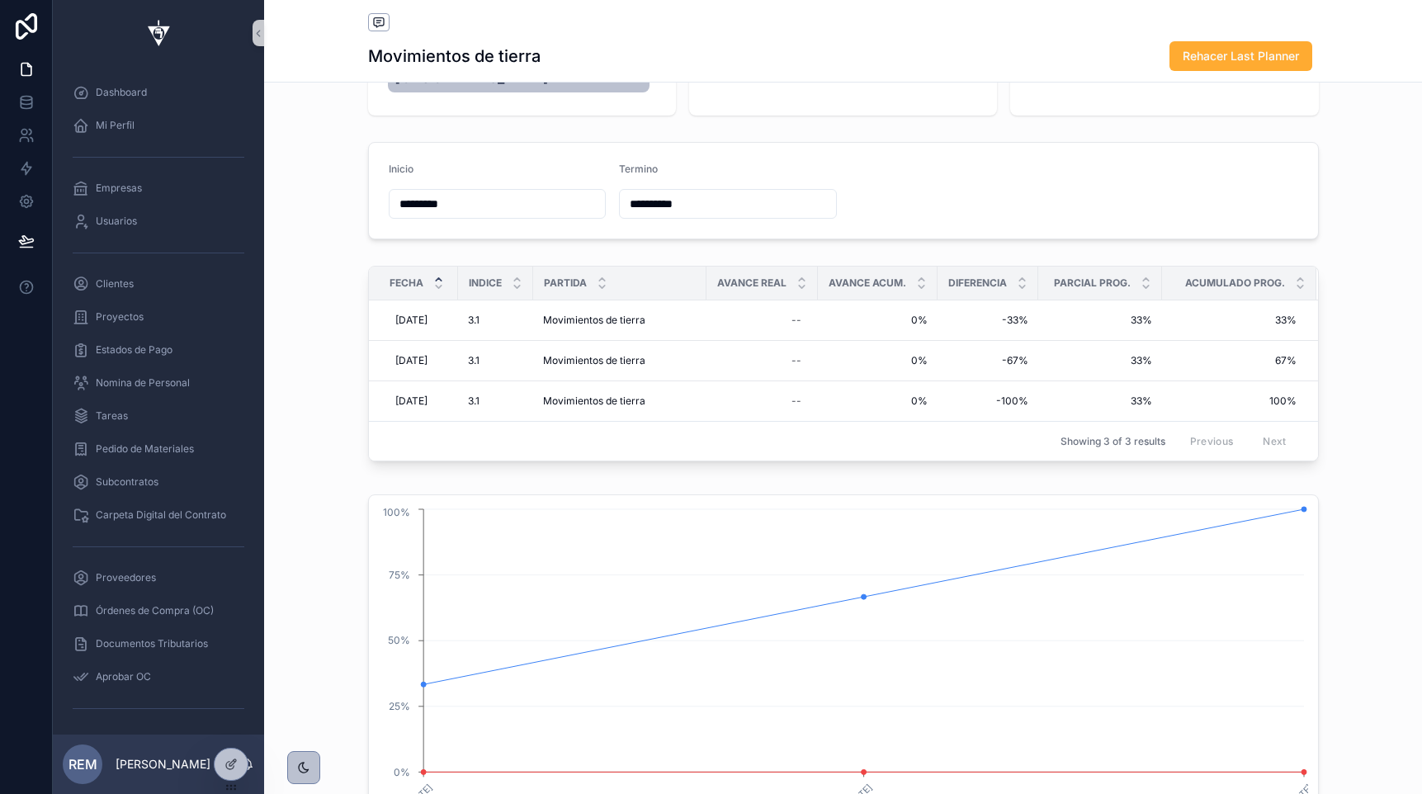
click at [661, 191] on div "**********" at bounding box center [728, 204] width 218 height 30
click at [667, 204] on input "**********" at bounding box center [728, 203] width 216 height 23
click at [826, 243] on button "scrollable content" at bounding box center [817, 245] width 30 height 30
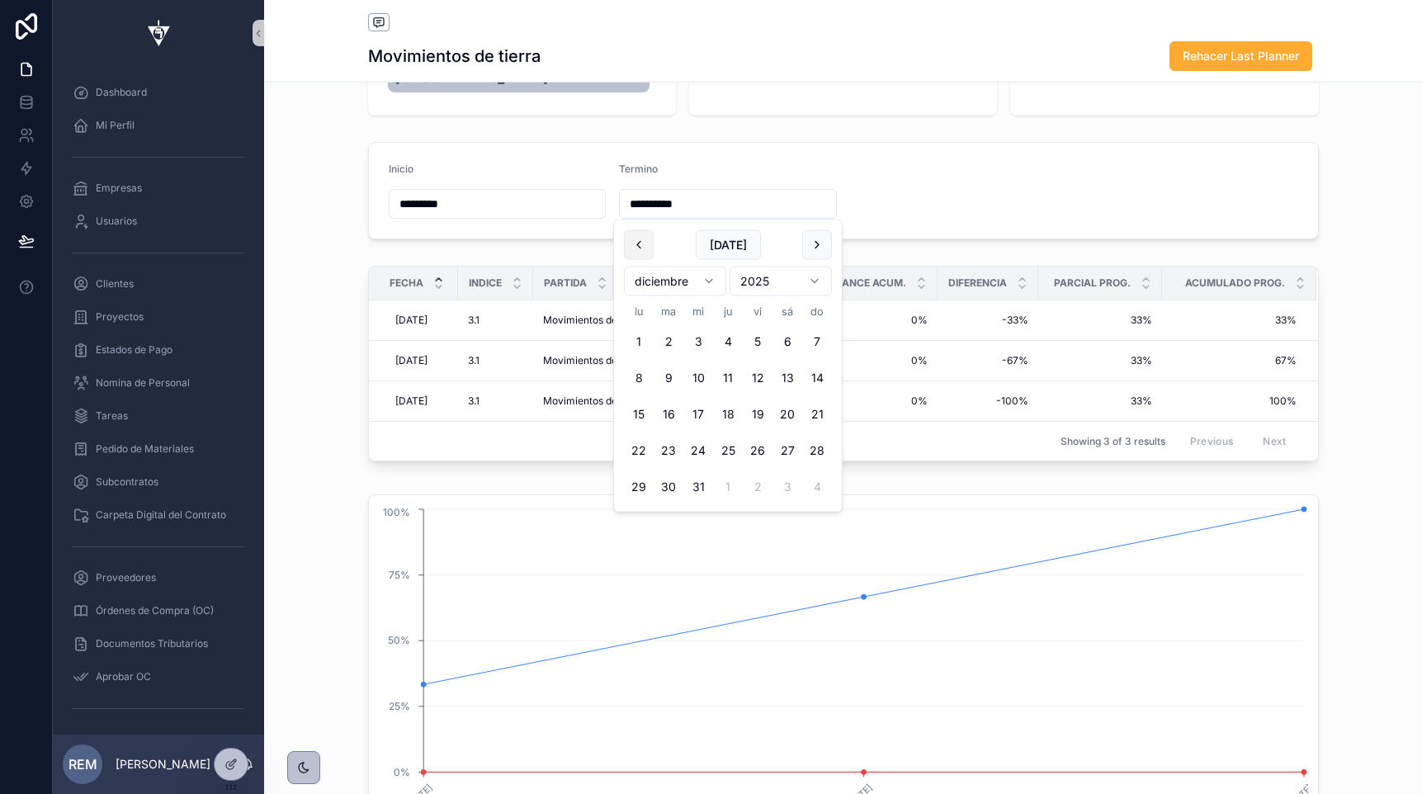
click at [642, 243] on button "scrollable content" at bounding box center [639, 245] width 30 height 30
click at [814, 415] on button "16" at bounding box center [817, 414] width 30 height 30
type input "**********"
click at [442, 205] on input "*********" at bounding box center [498, 203] width 216 height 23
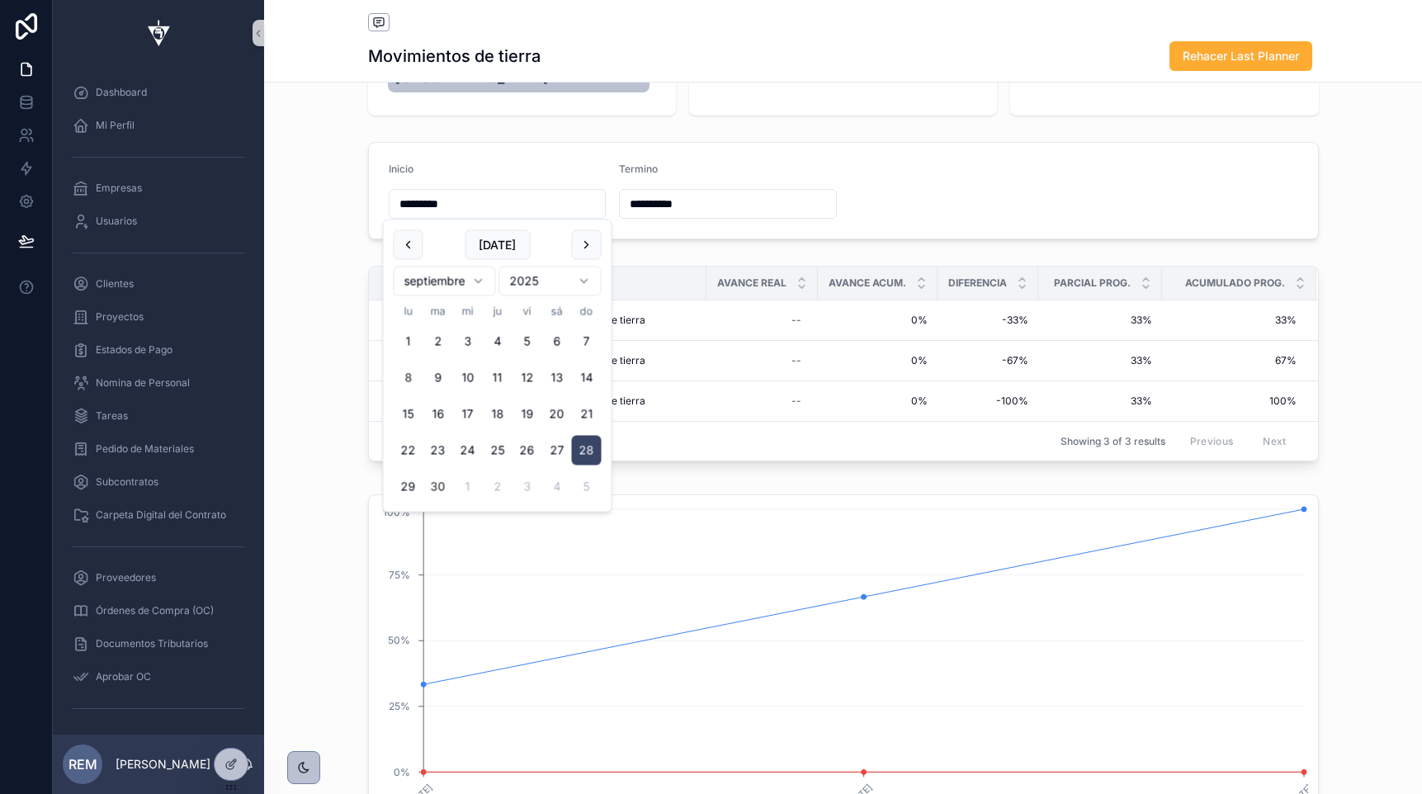
click at [406, 377] on button "8" at bounding box center [409, 378] width 30 height 30
type input "********"
click at [1008, 183] on form "**********" at bounding box center [843, 191] width 949 height 96
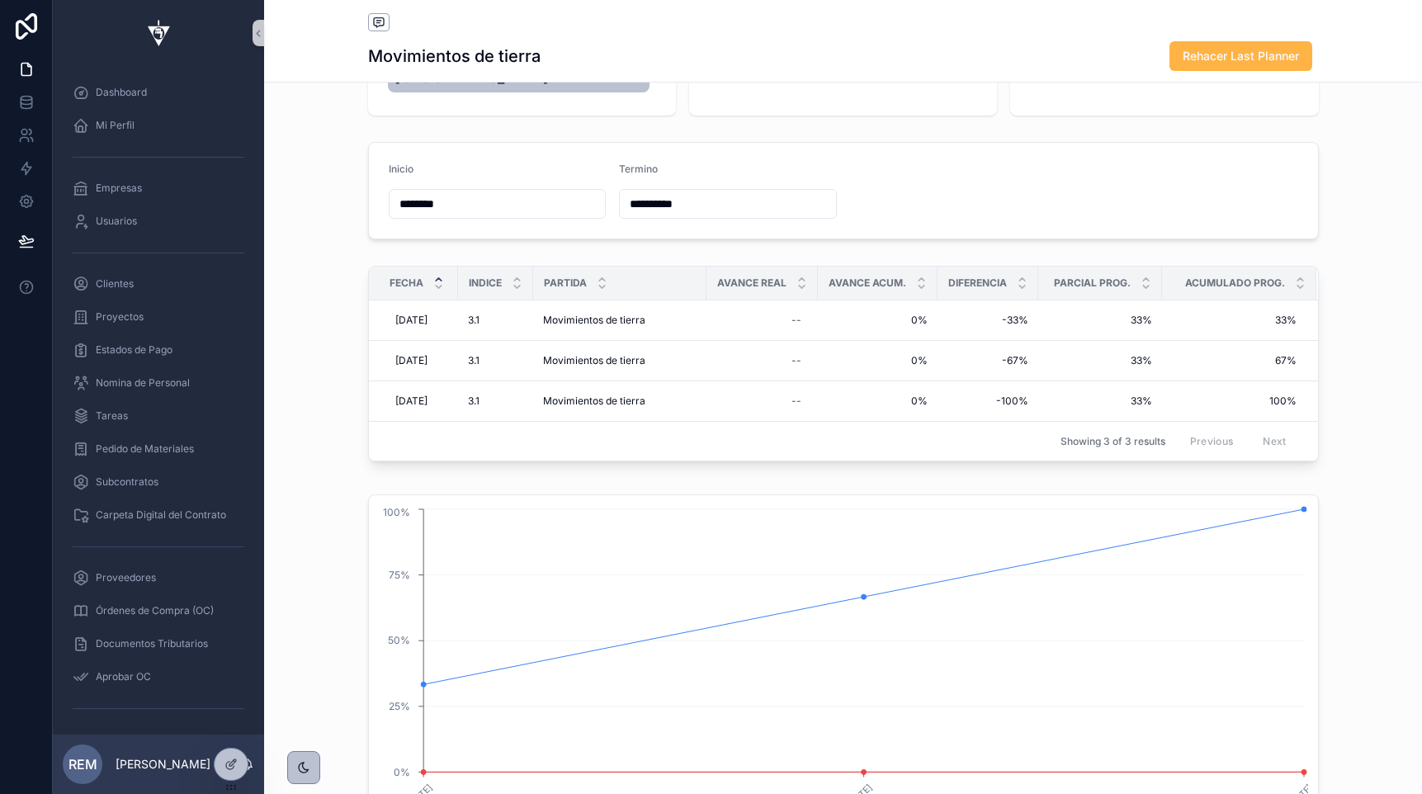
click at [1188, 57] on span "Rehacer Last Planner" at bounding box center [1241, 56] width 116 height 17
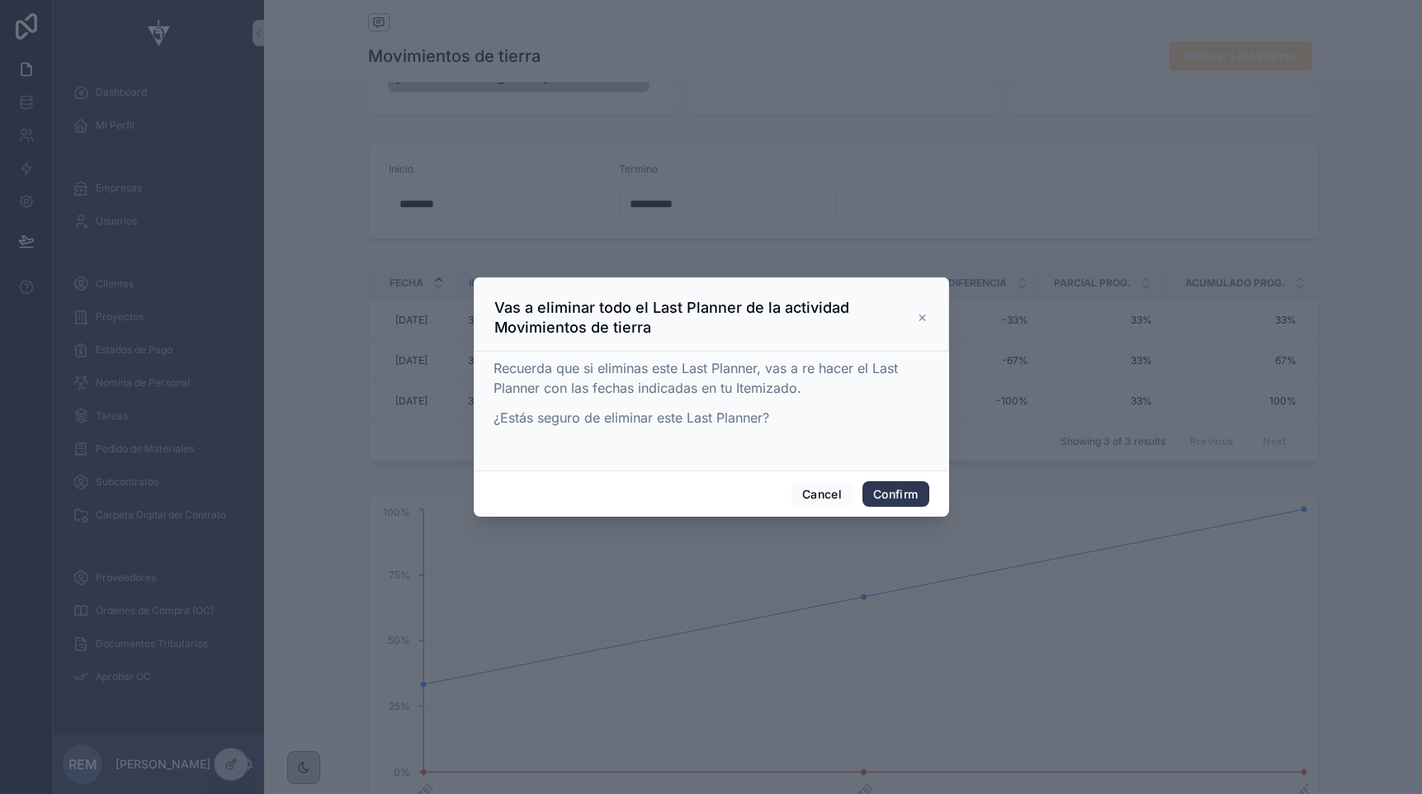
click at [912, 506] on button "Confirm" at bounding box center [895, 494] width 66 height 26
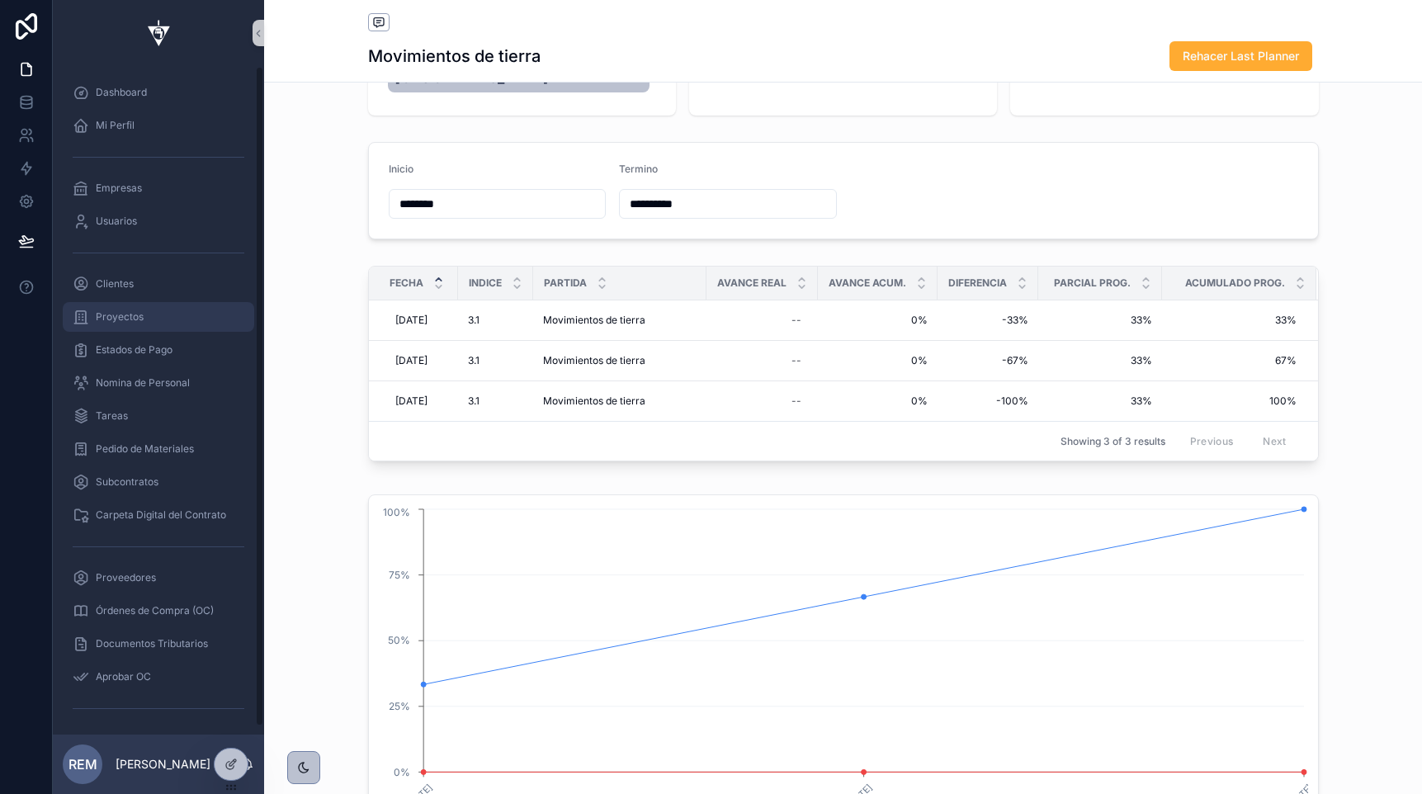
click at [98, 319] on span "Proyectos" at bounding box center [120, 316] width 48 height 13
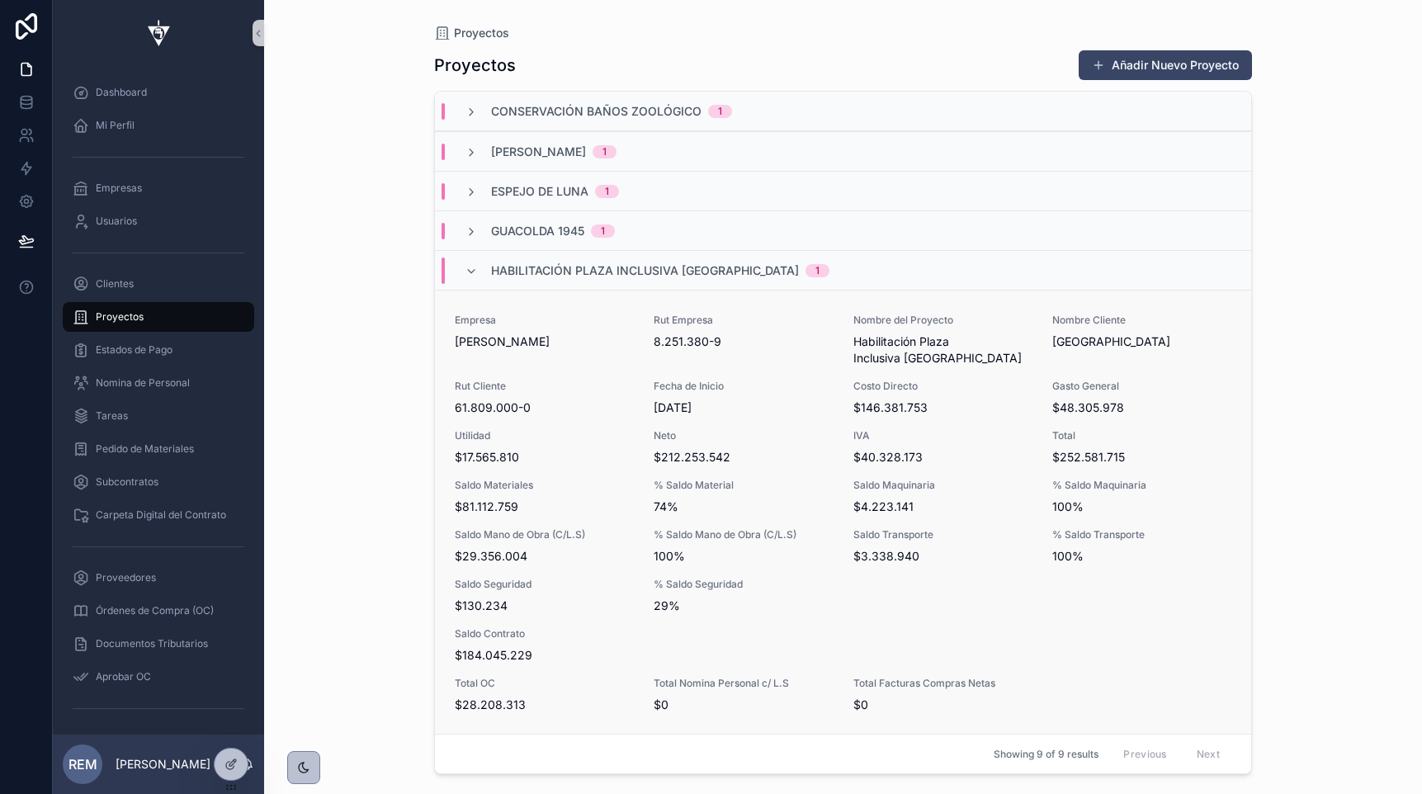
click at [580, 319] on span "Empresa" at bounding box center [544, 320] width 179 height 13
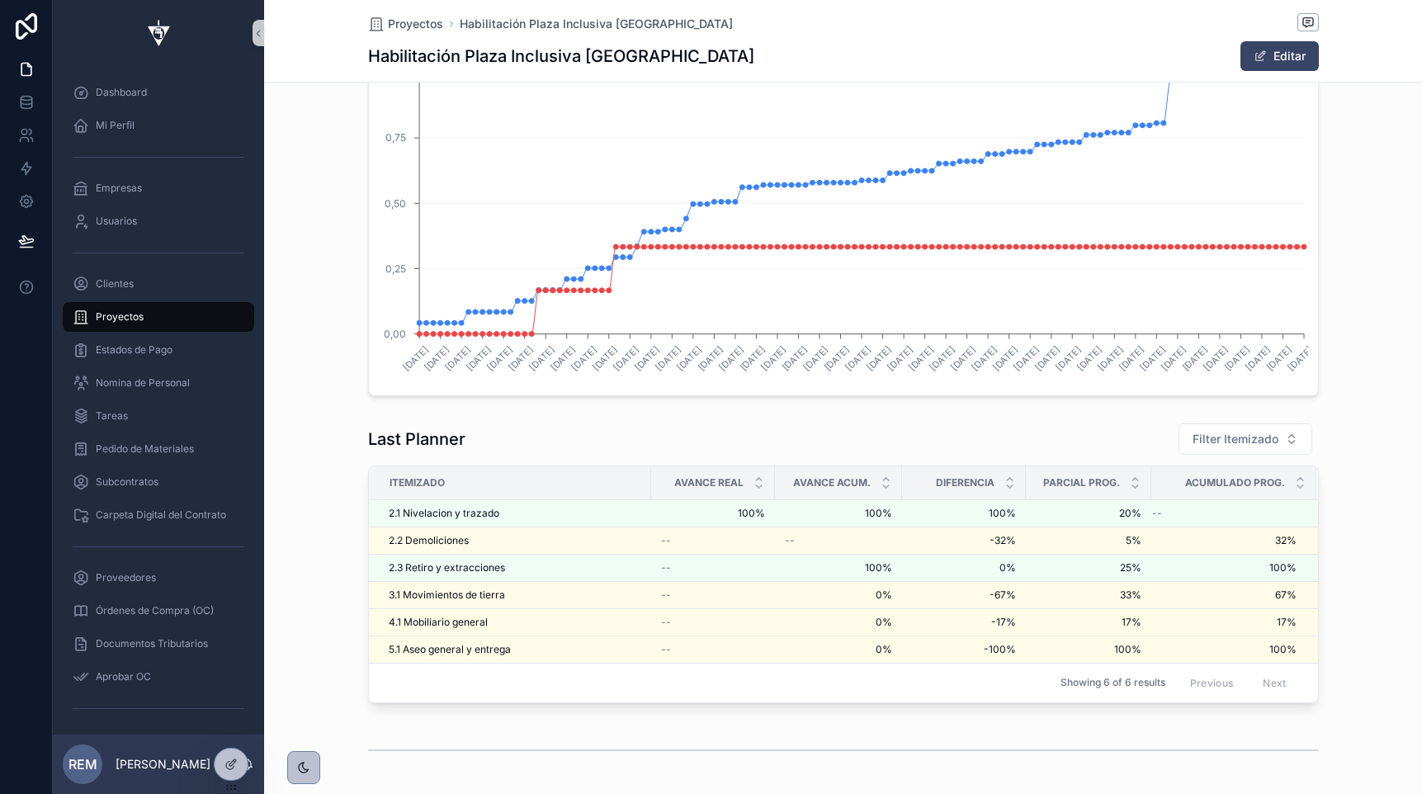
scroll to position [3013, 0]
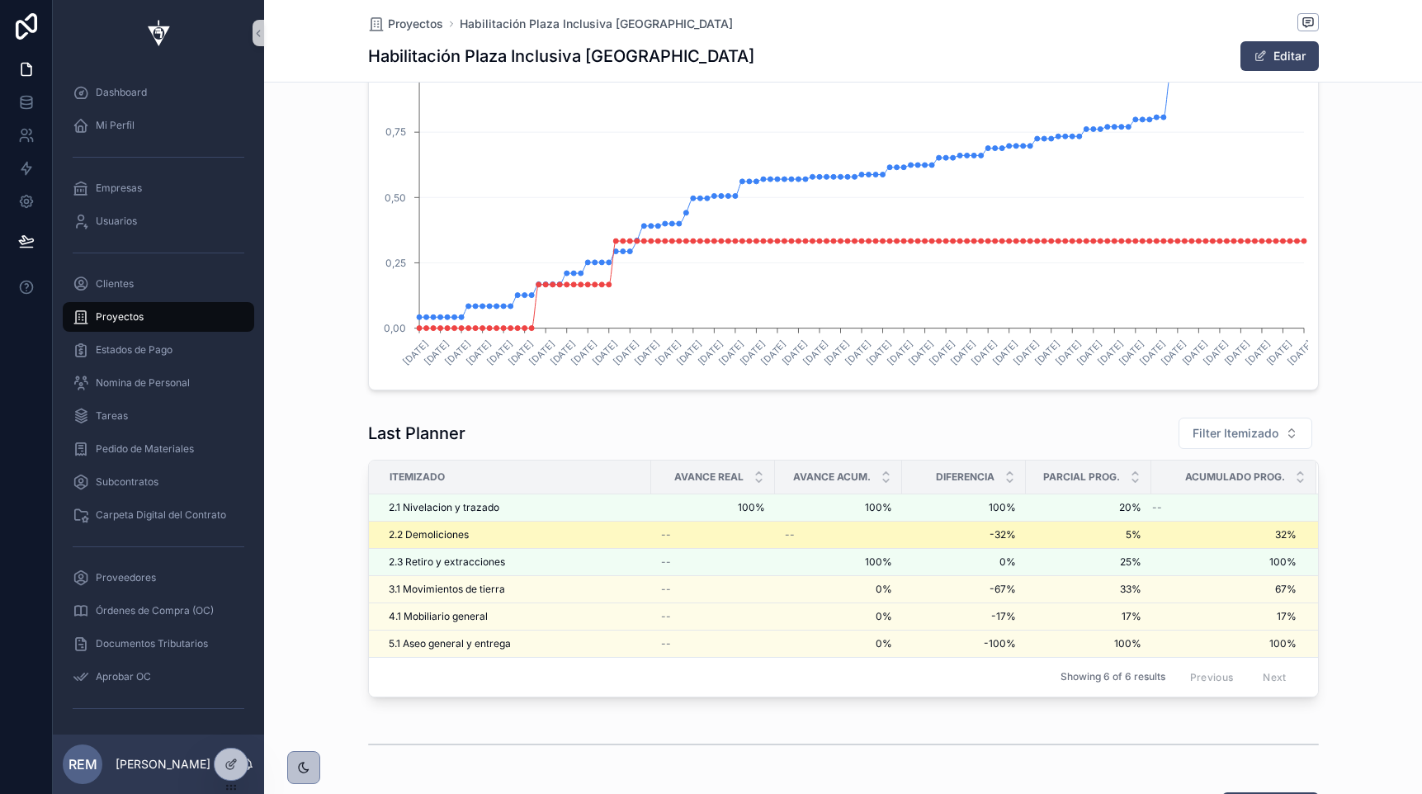
click at [451, 533] on span "2.2 Demoliciones" at bounding box center [429, 534] width 80 height 13
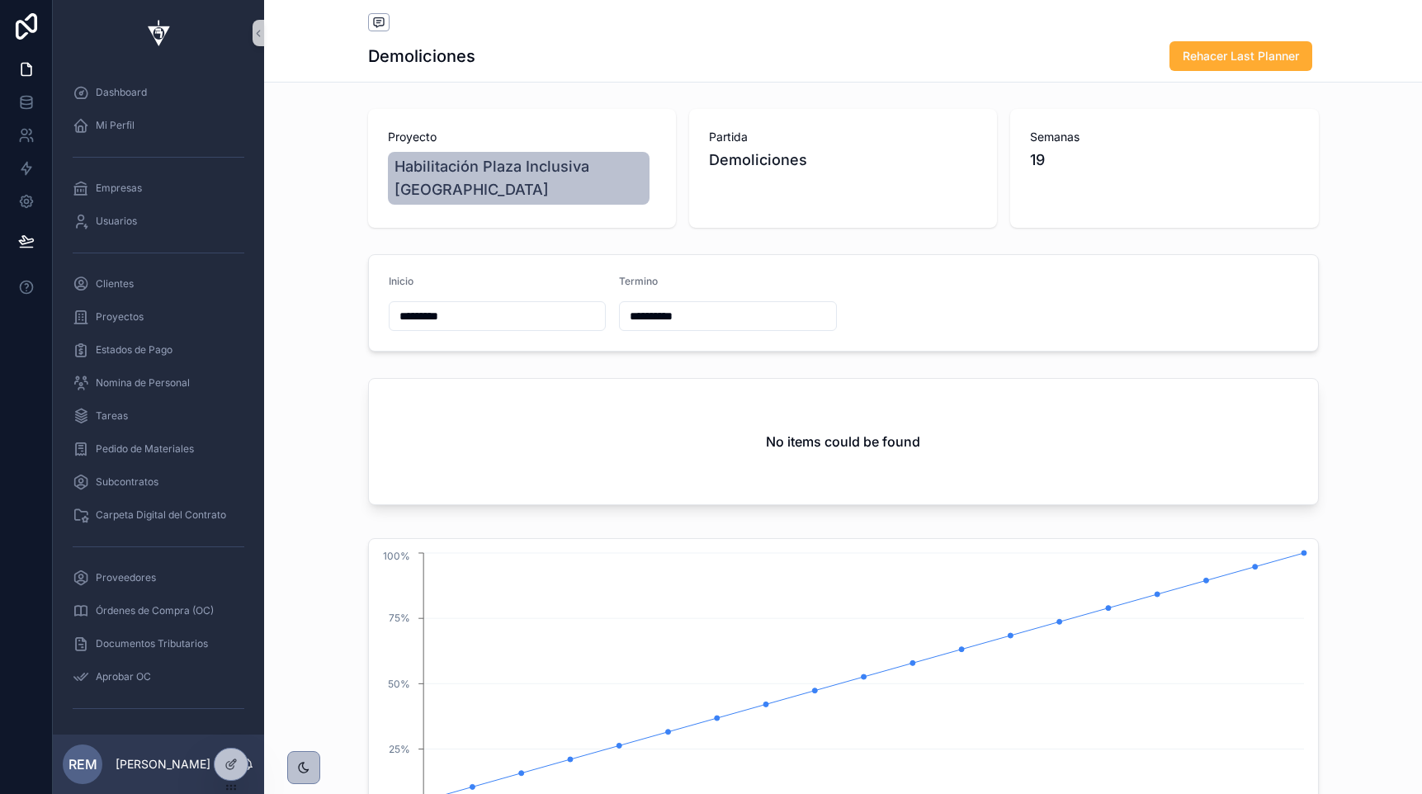
click at [515, 412] on div "No items could be found" at bounding box center [843, 441] width 949 height 125
click at [420, 385] on div "No items could be found" at bounding box center [843, 441] width 949 height 125
click at [111, 318] on span "Proyectos" at bounding box center [120, 316] width 48 height 13
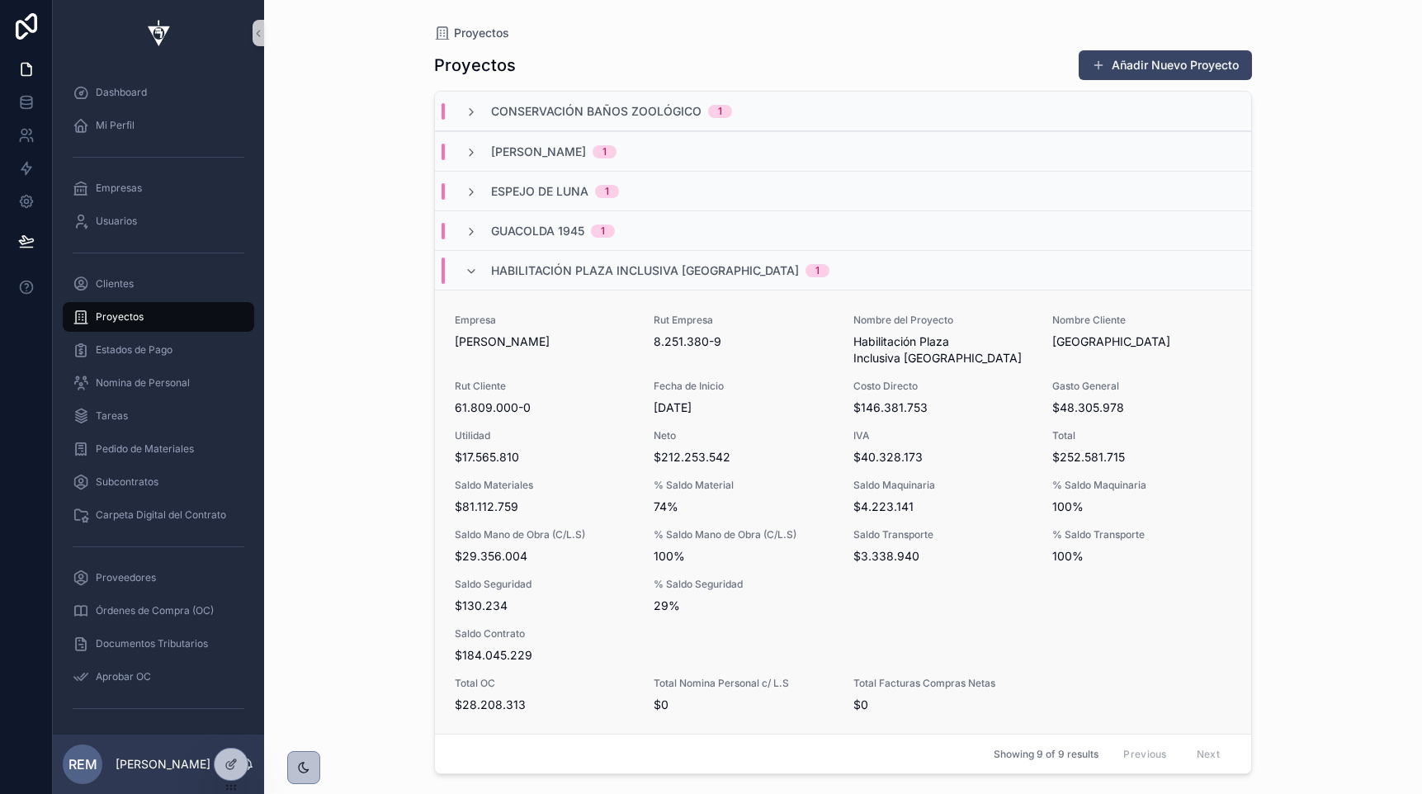
click at [537, 383] on span "Rut Cliente" at bounding box center [544, 386] width 179 height 13
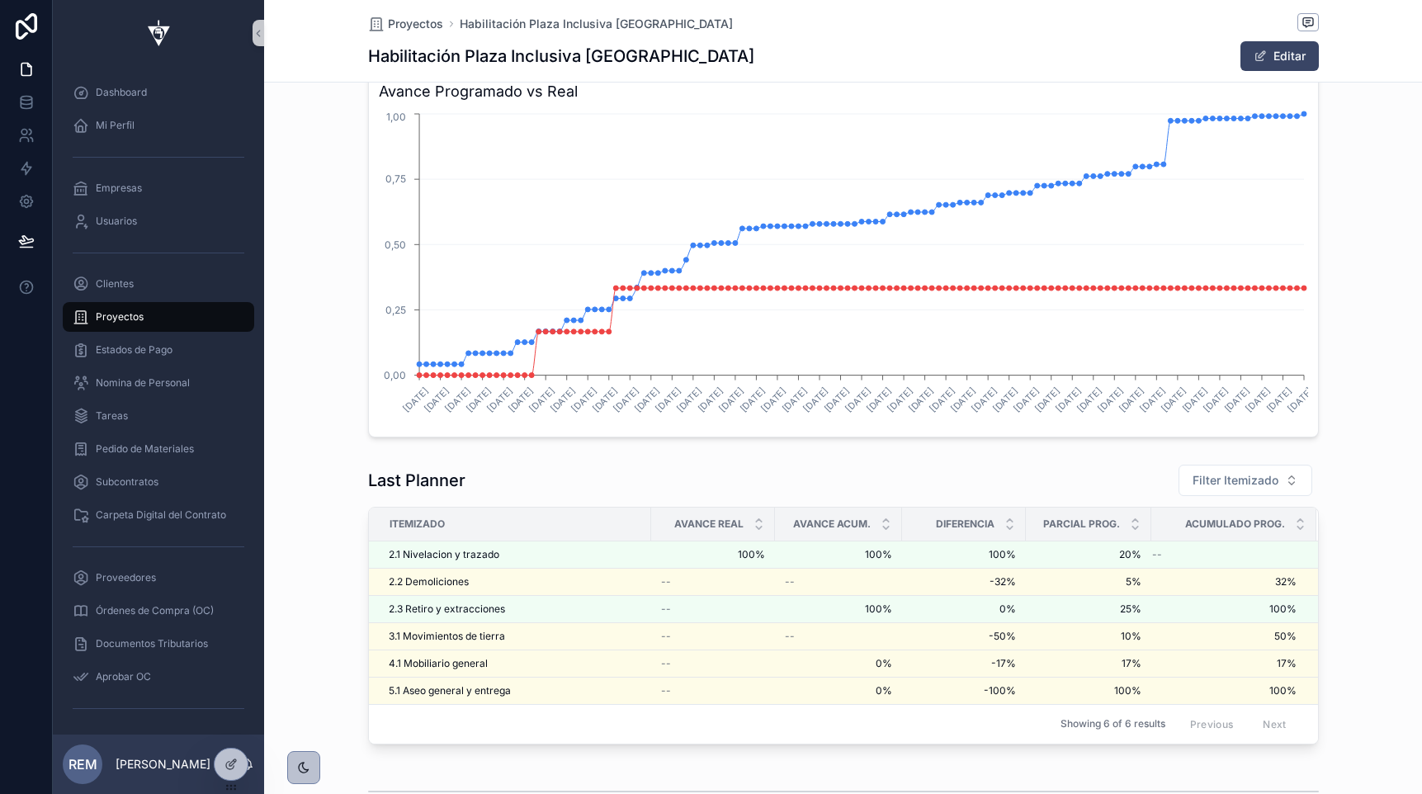
scroll to position [3209, 0]
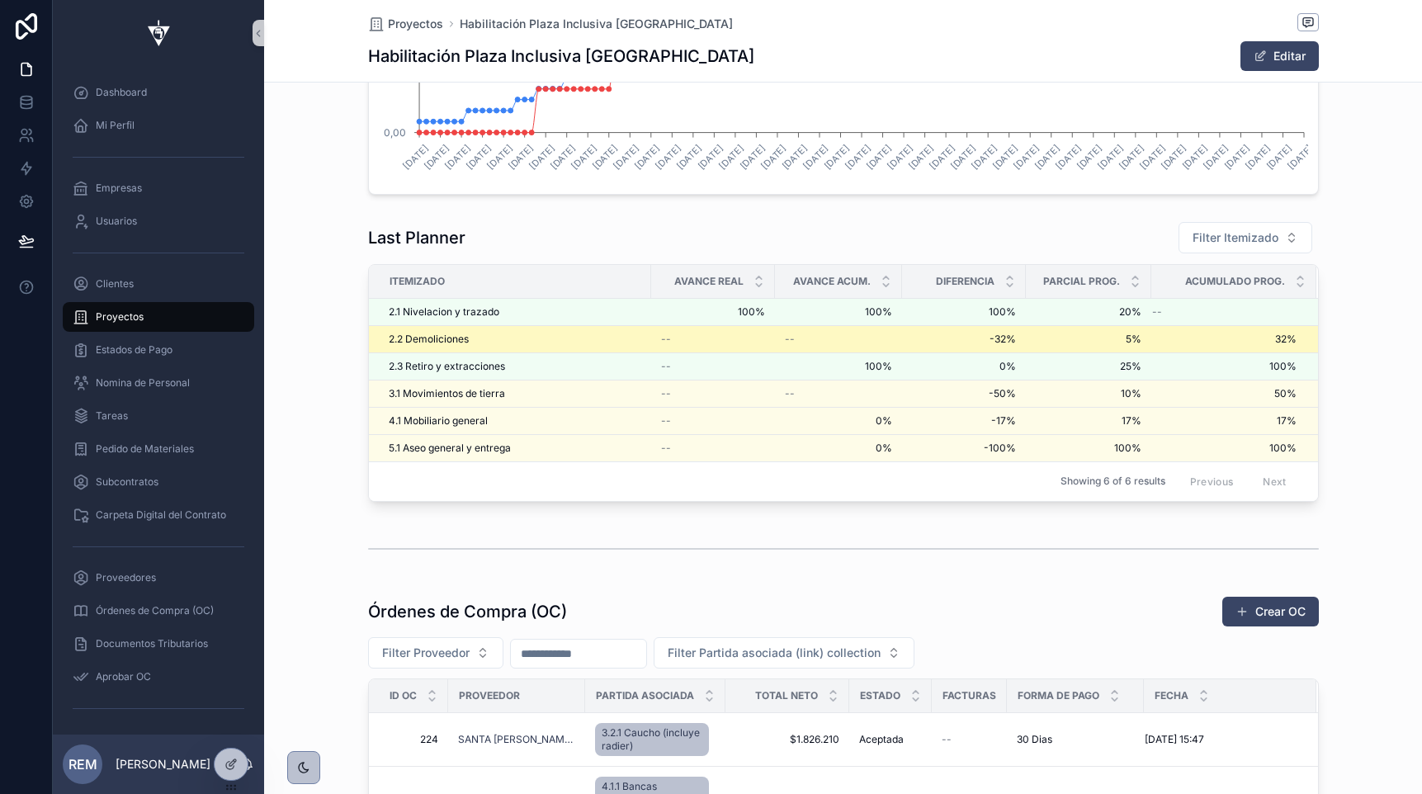
click at [431, 338] on span "2.2 Demoliciones" at bounding box center [429, 339] width 80 height 13
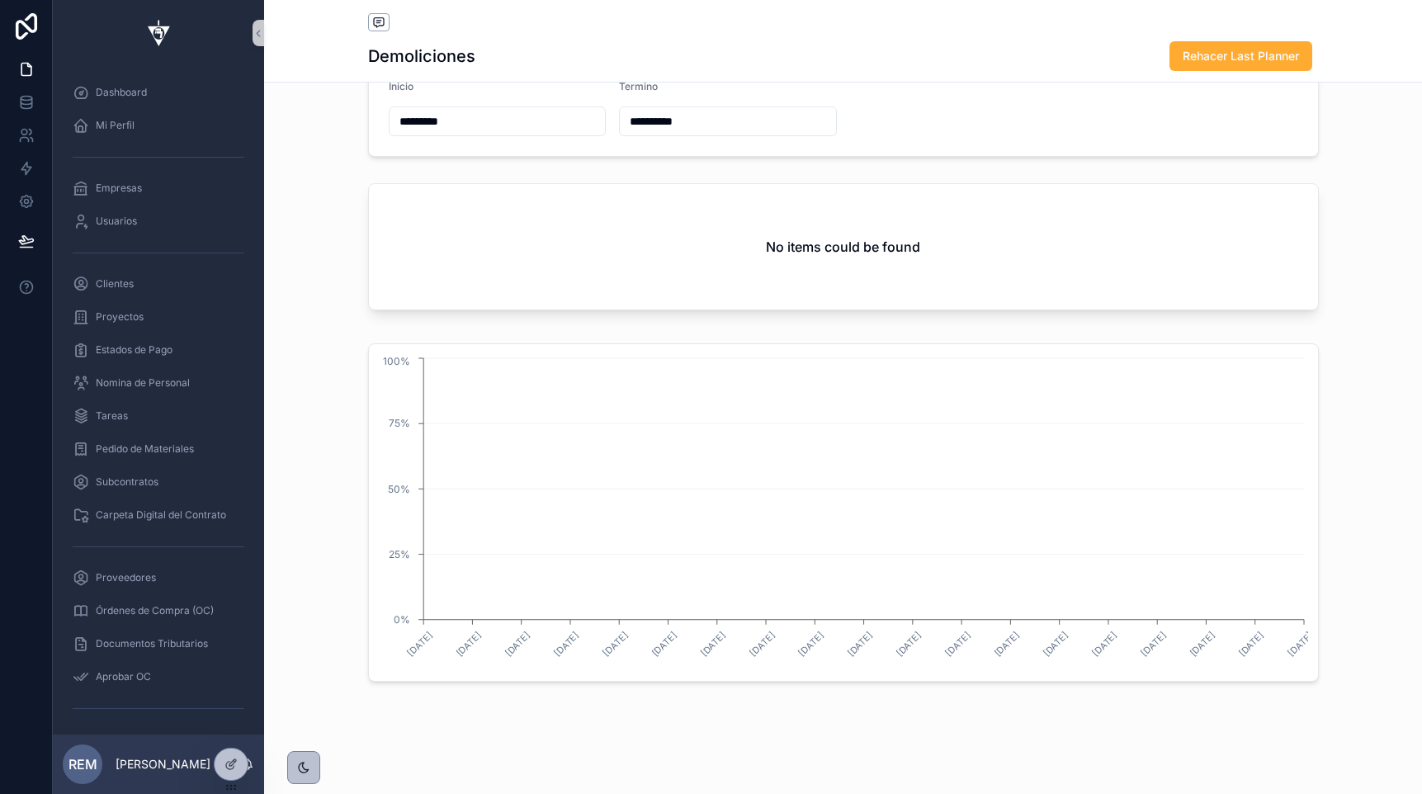
scroll to position [195, 0]
click at [592, 234] on div "No items could be found" at bounding box center [843, 246] width 949 height 125
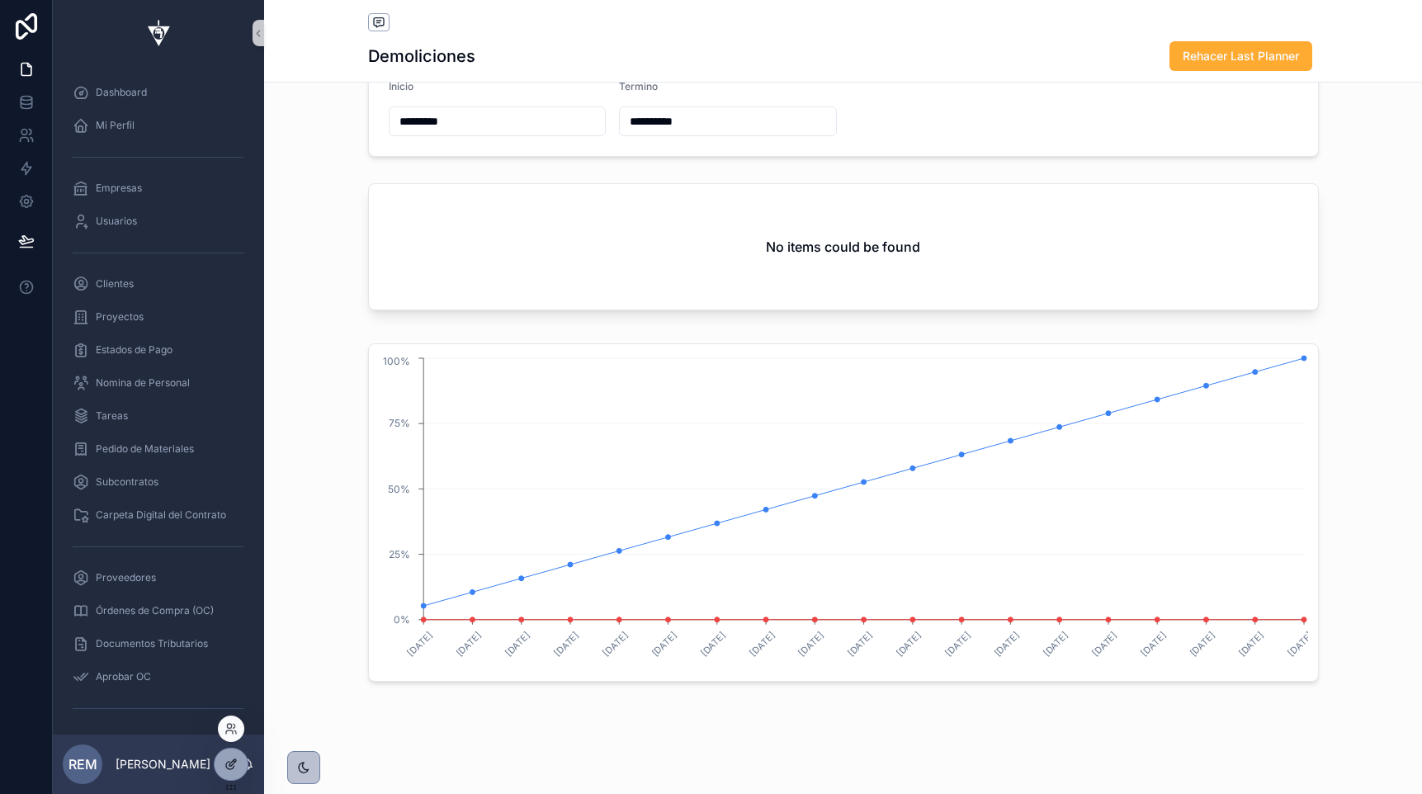
click at [229, 768] on icon at bounding box center [230, 764] width 13 height 13
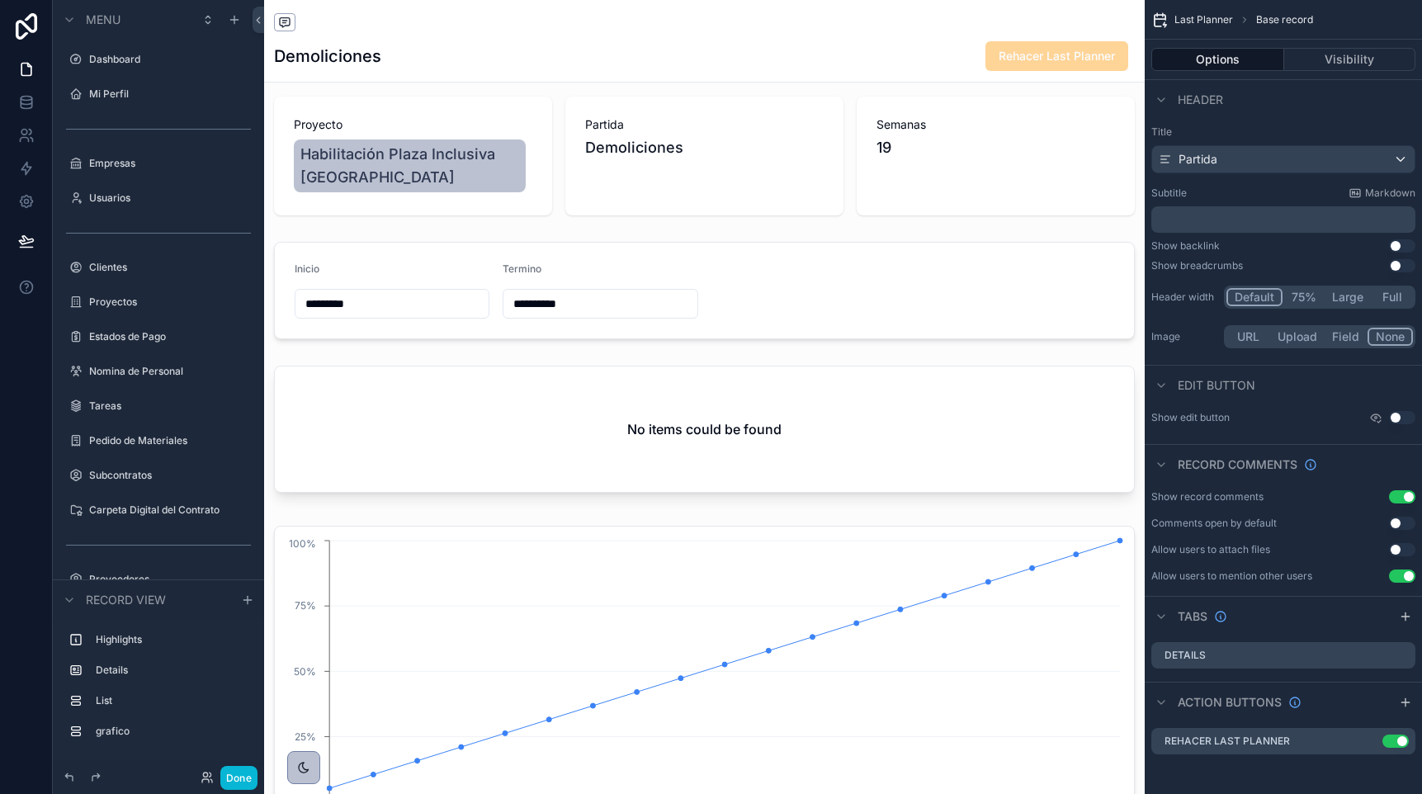
scroll to position [0, 0]
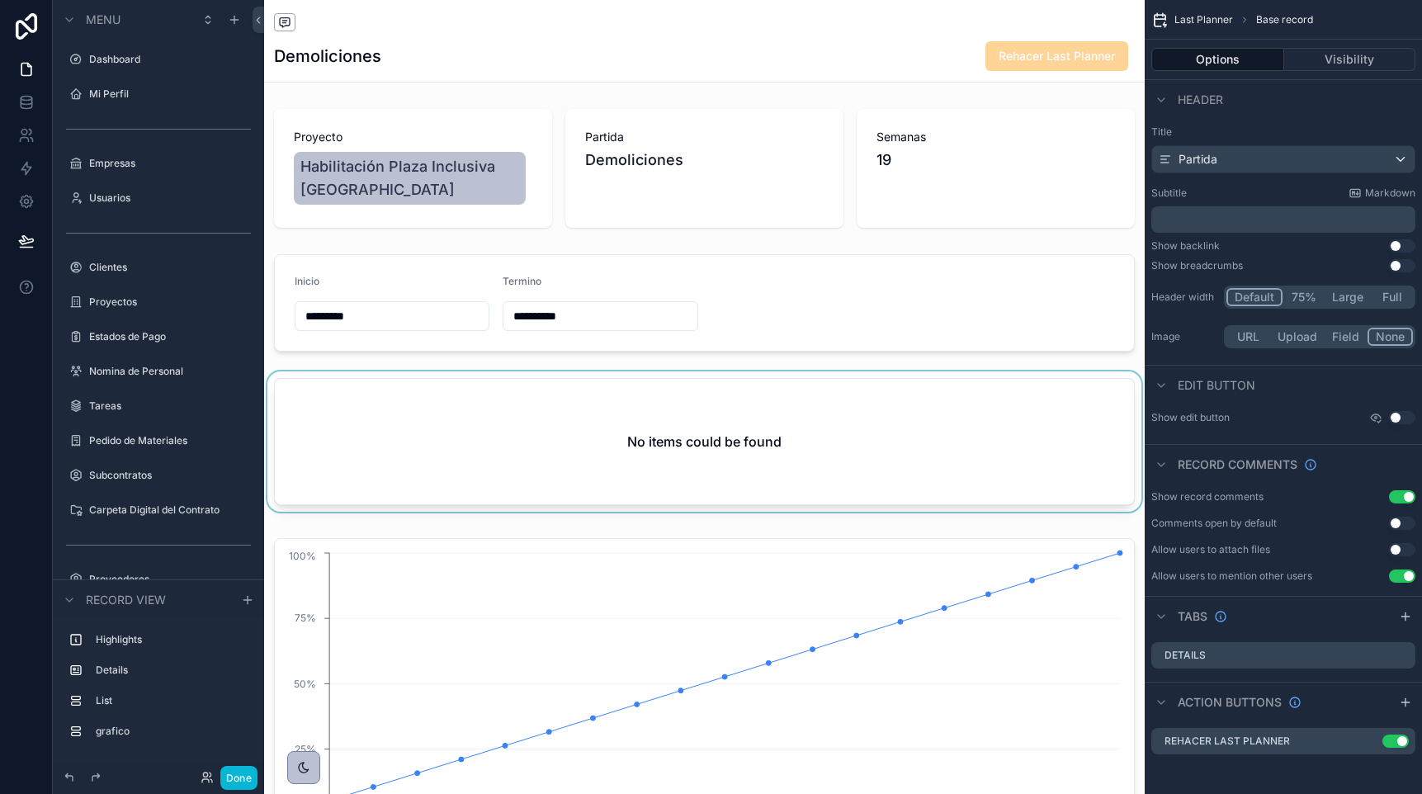
click at [922, 402] on div "scrollable content" at bounding box center [704, 444] width 881 height 147
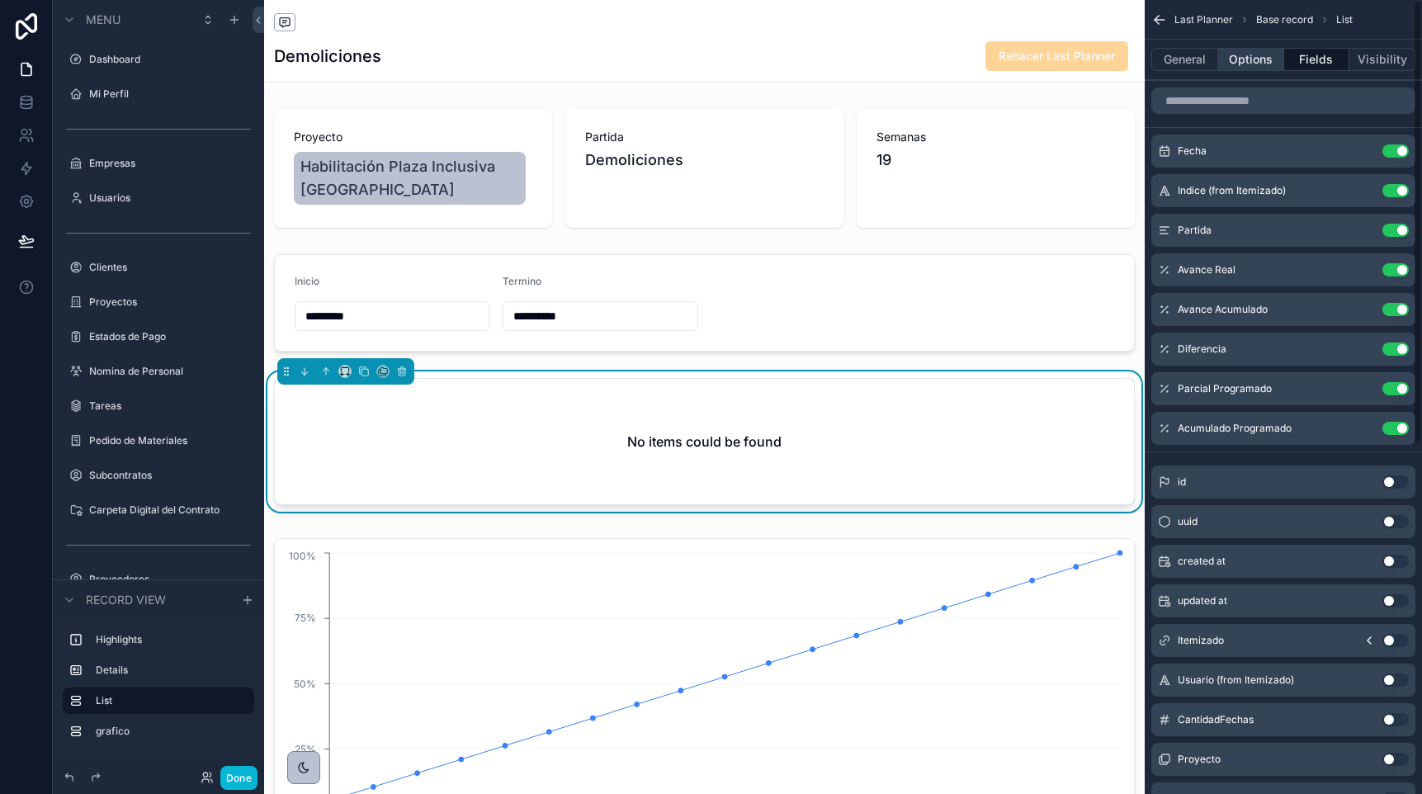
click at [1245, 52] on button "Options" at bounding box center [1251, 59] width 66 height 23
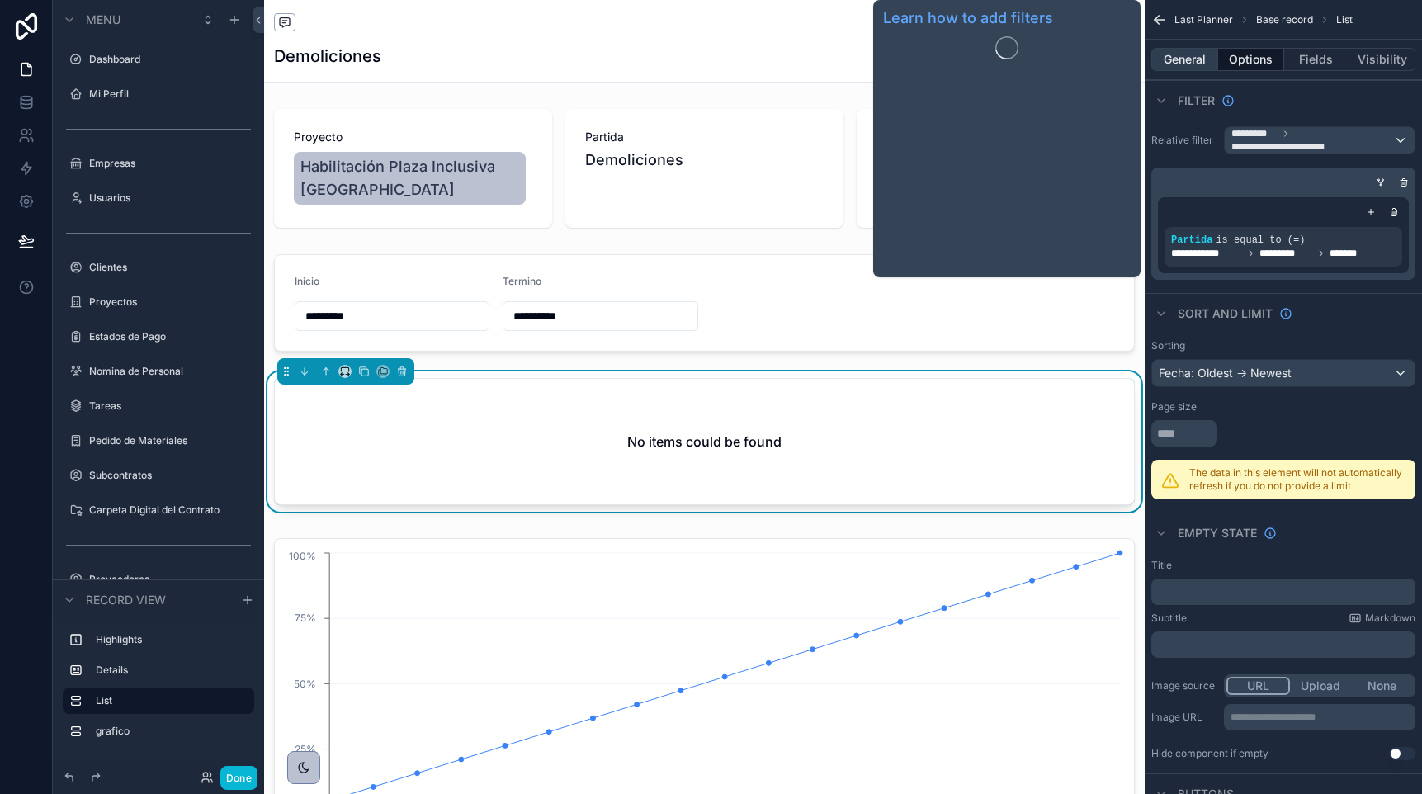
click at [1183, 55] on button "General" at bounding box center [1184, 59] width 67 height 23
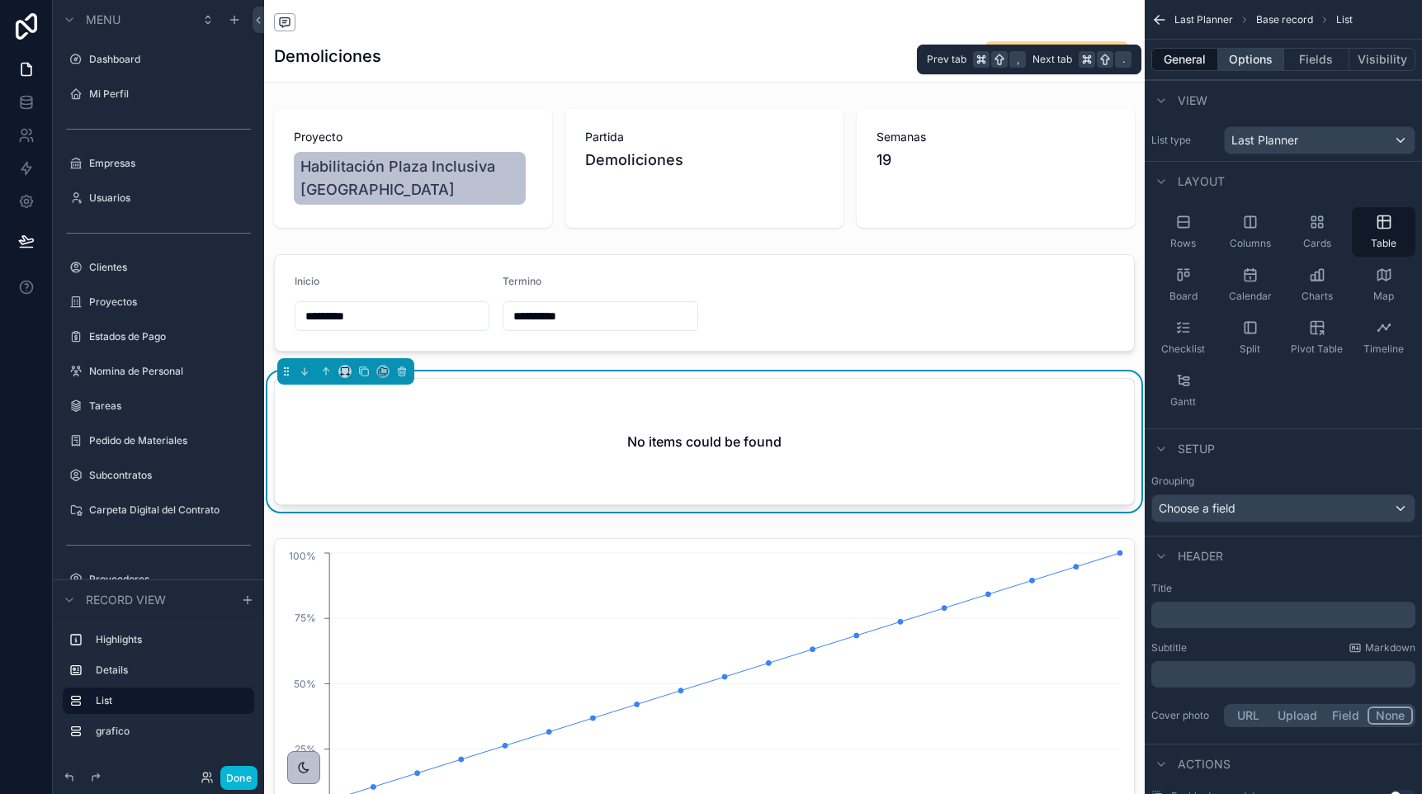
click at [1253, 55] on button "Options" at bounding box center [1251, 59] width 66 height 23
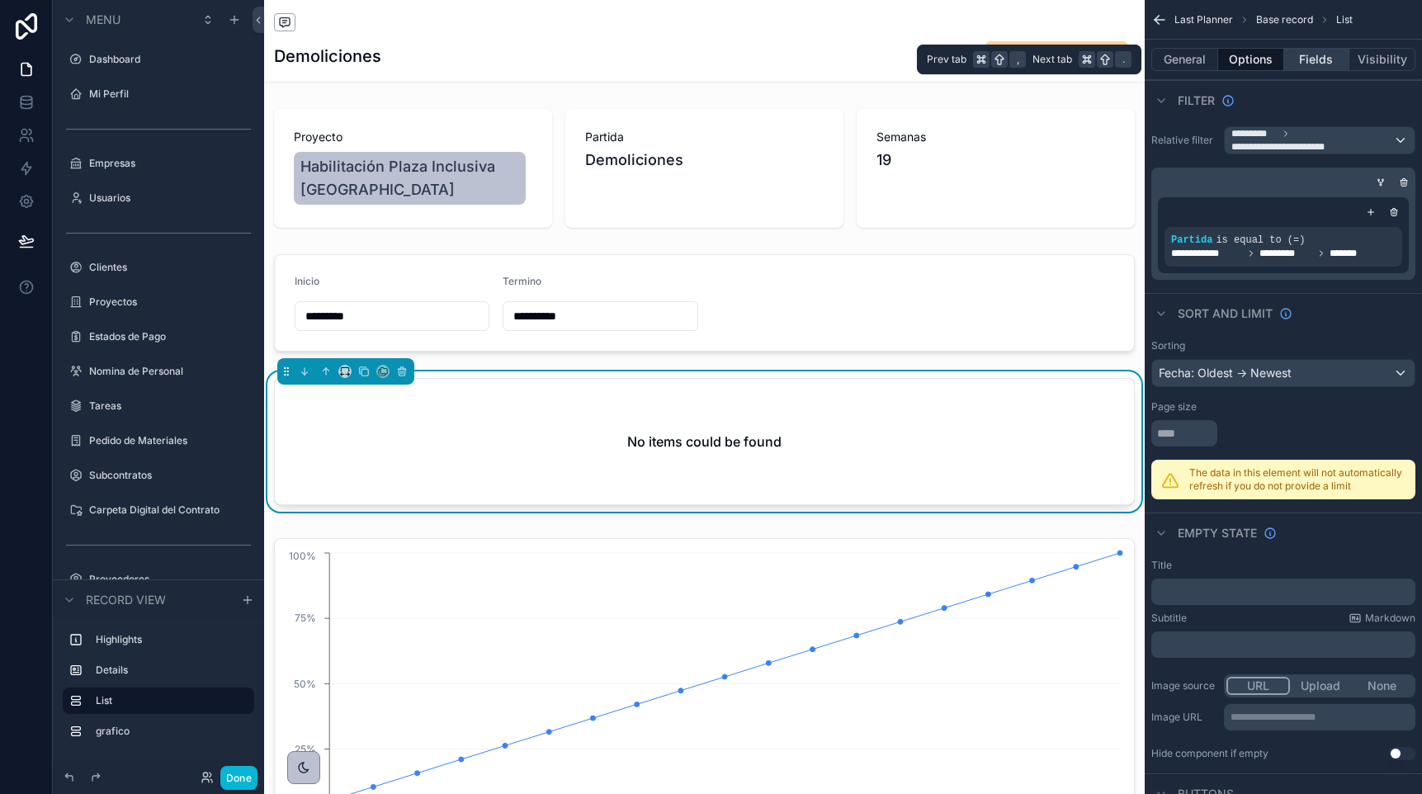
click at [1321, 55] on button "Fields" at bounding box center [1317, 59] width 66 height 23
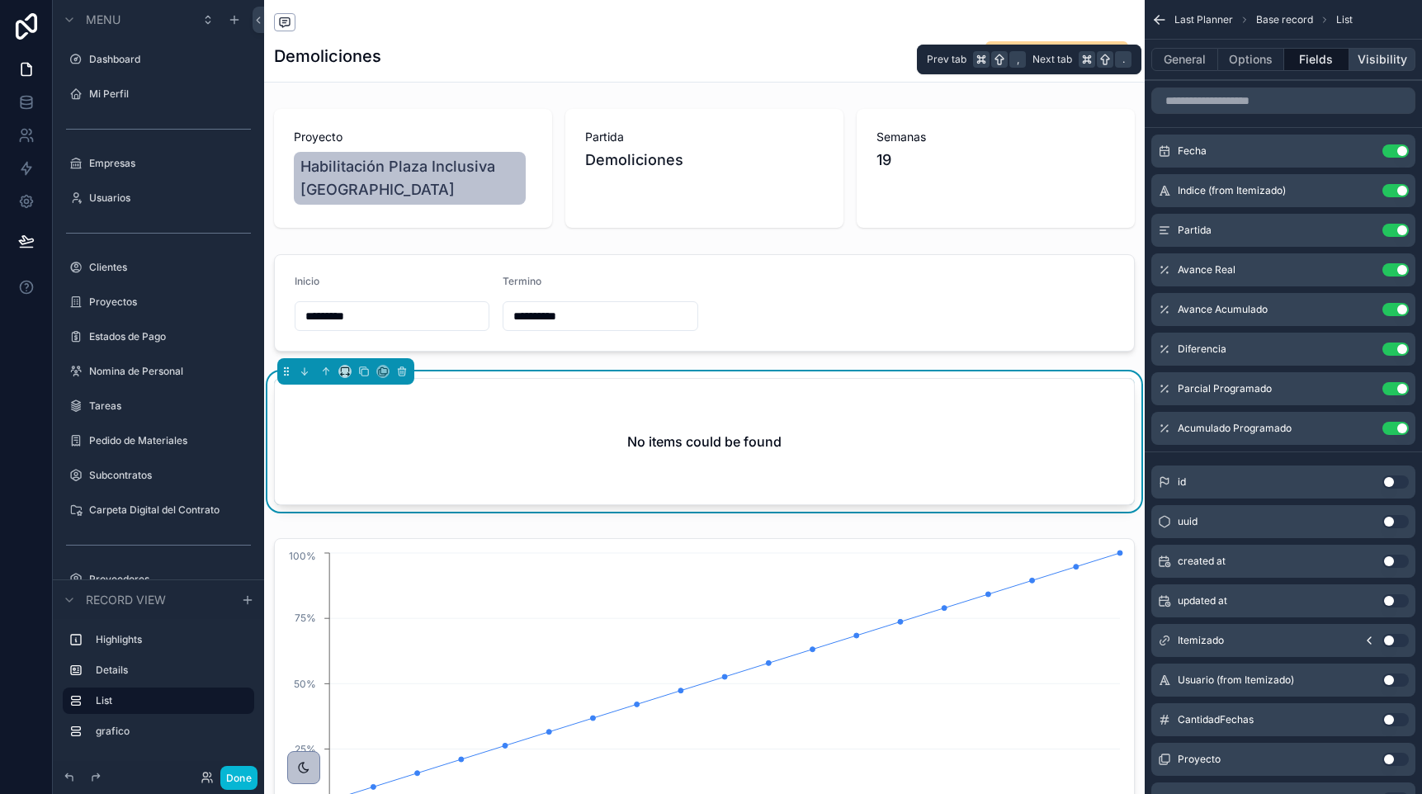
click at [1386, 55] on button "Visibility" at bounding box center [1382, 59] width 66 height 23
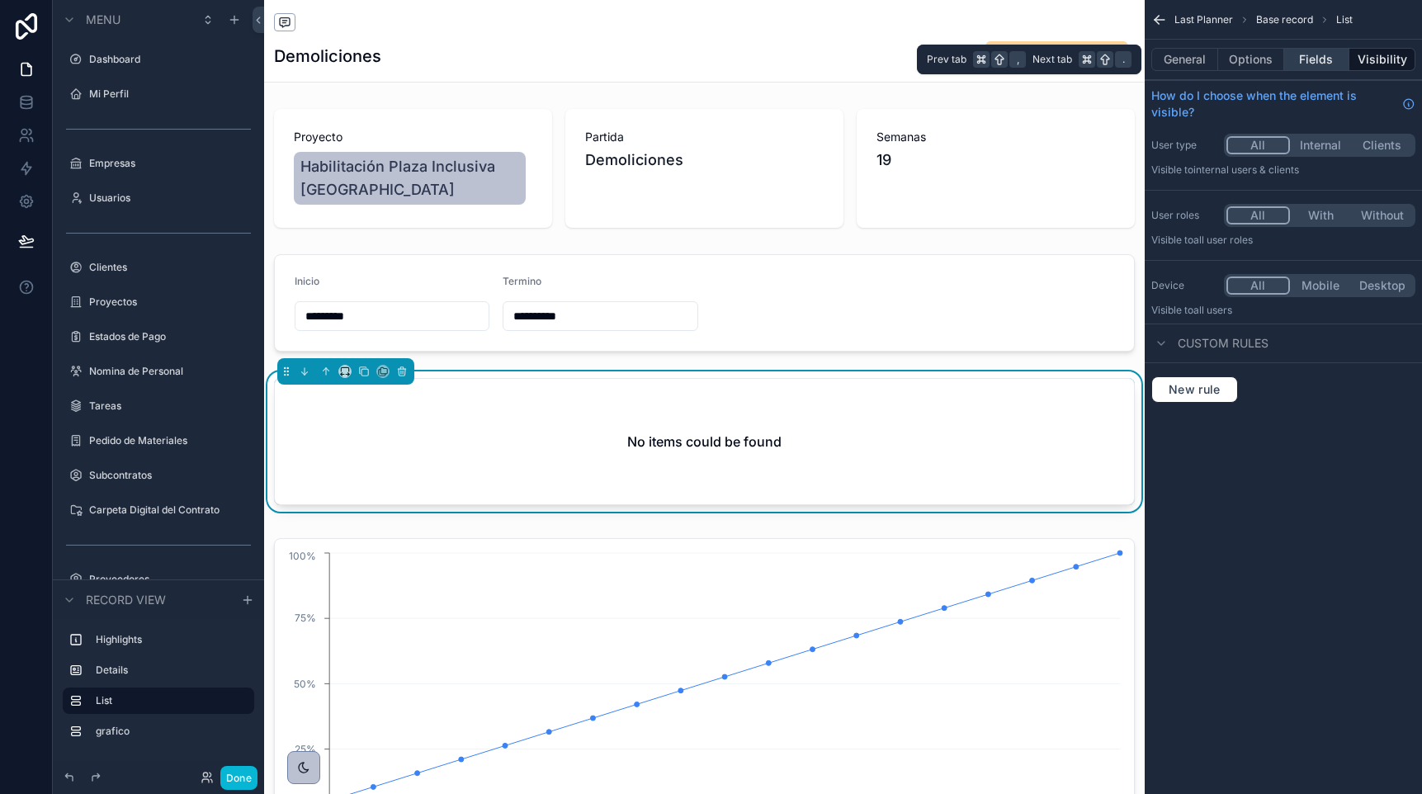
click at [1321, 58] on button "Fields" at bounding box center [1317, 59] width 66 height 23
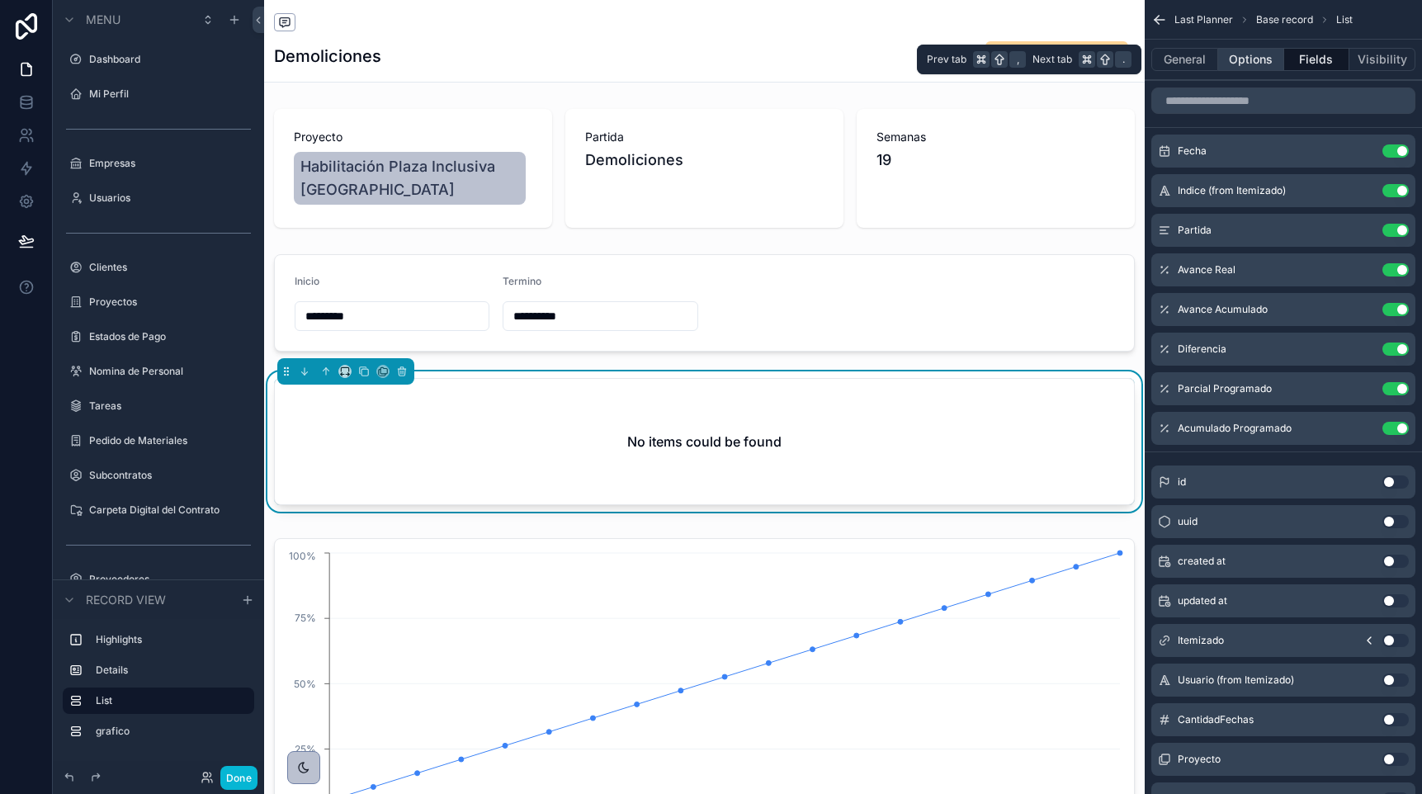
click at [1264, 57] on button "Options" at bounding box center [1251, 59] width 66 height 23
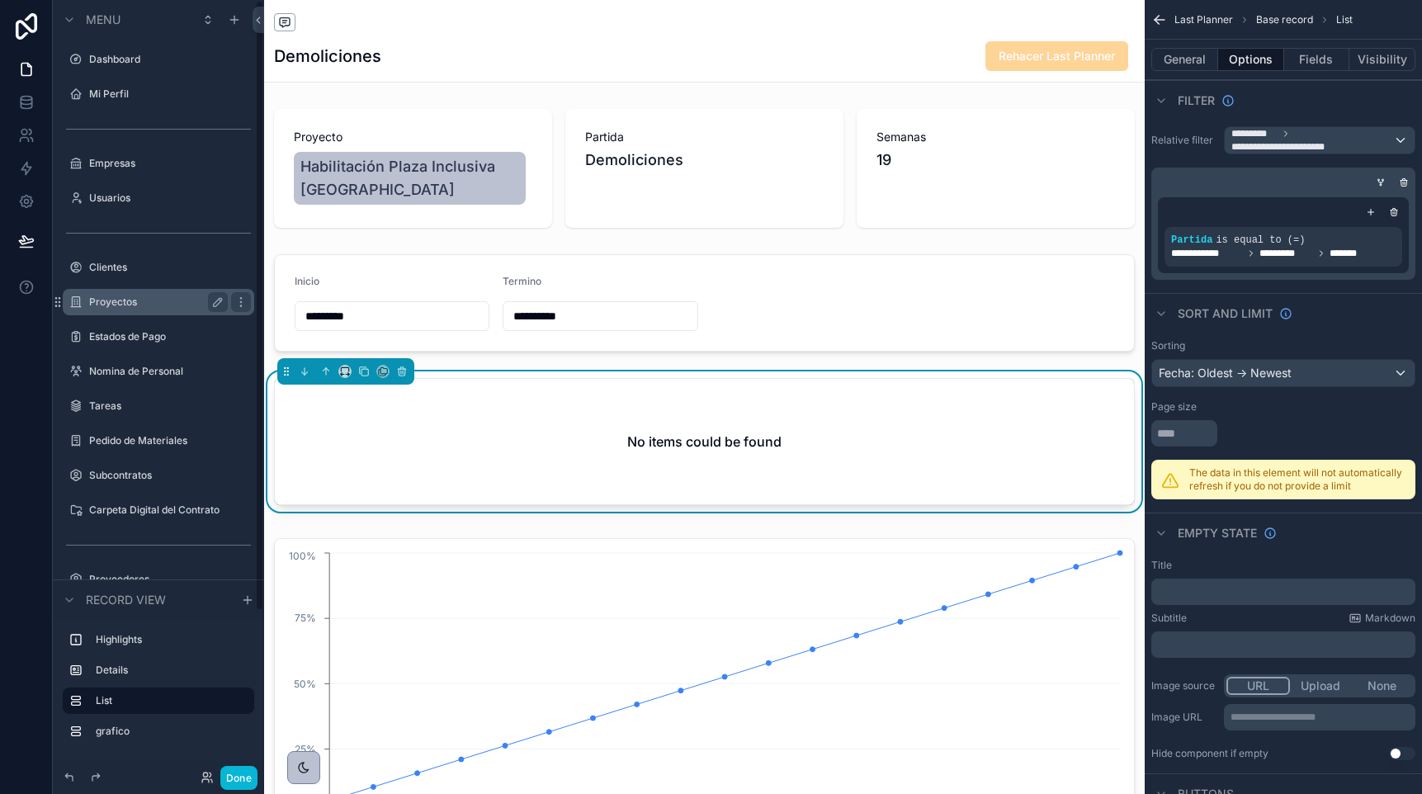
click at [129, 309] on div "Proyectos" at bounding box center [158, 302] width 139 height 20
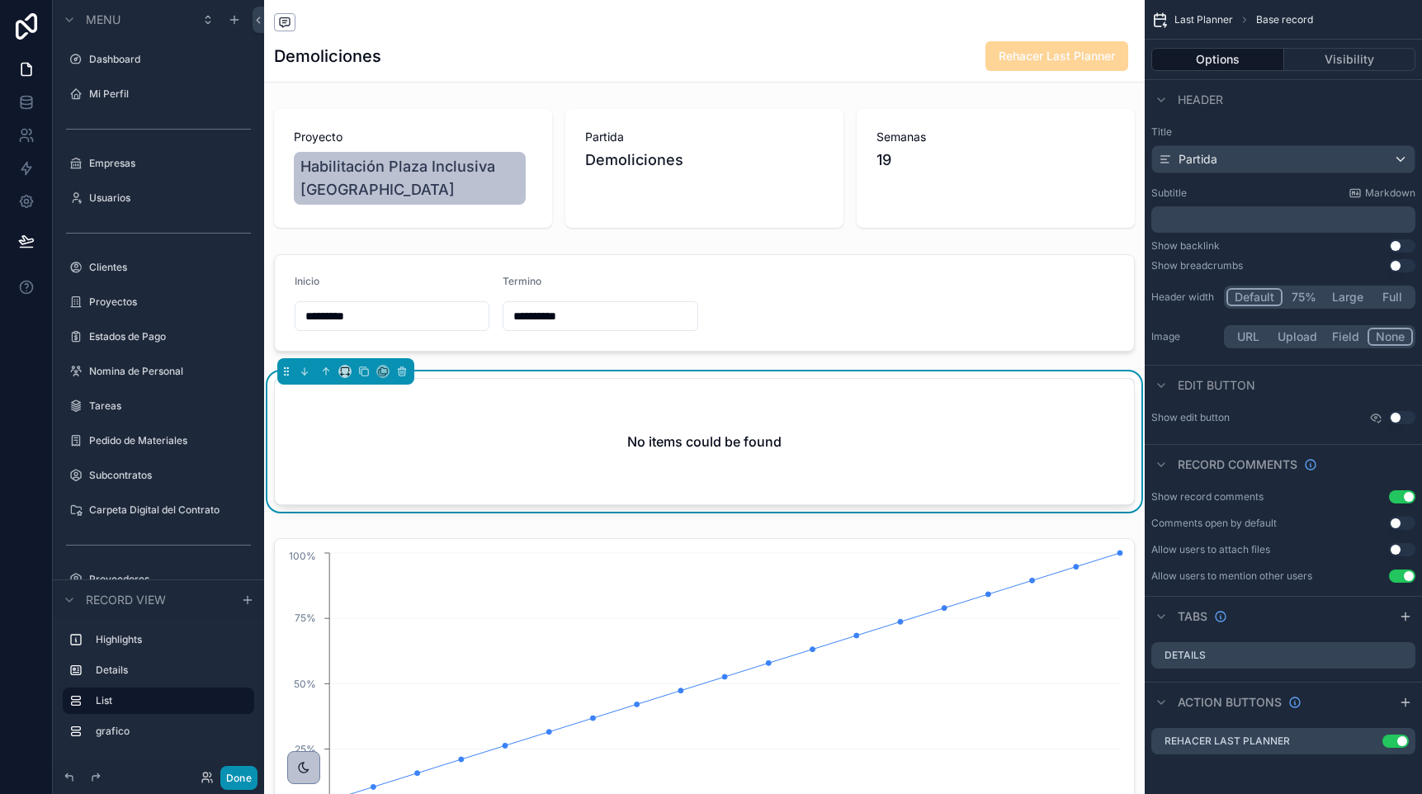
click at [236, 772] on button "Done" at bounding box center [238, 778] width 37 height 24
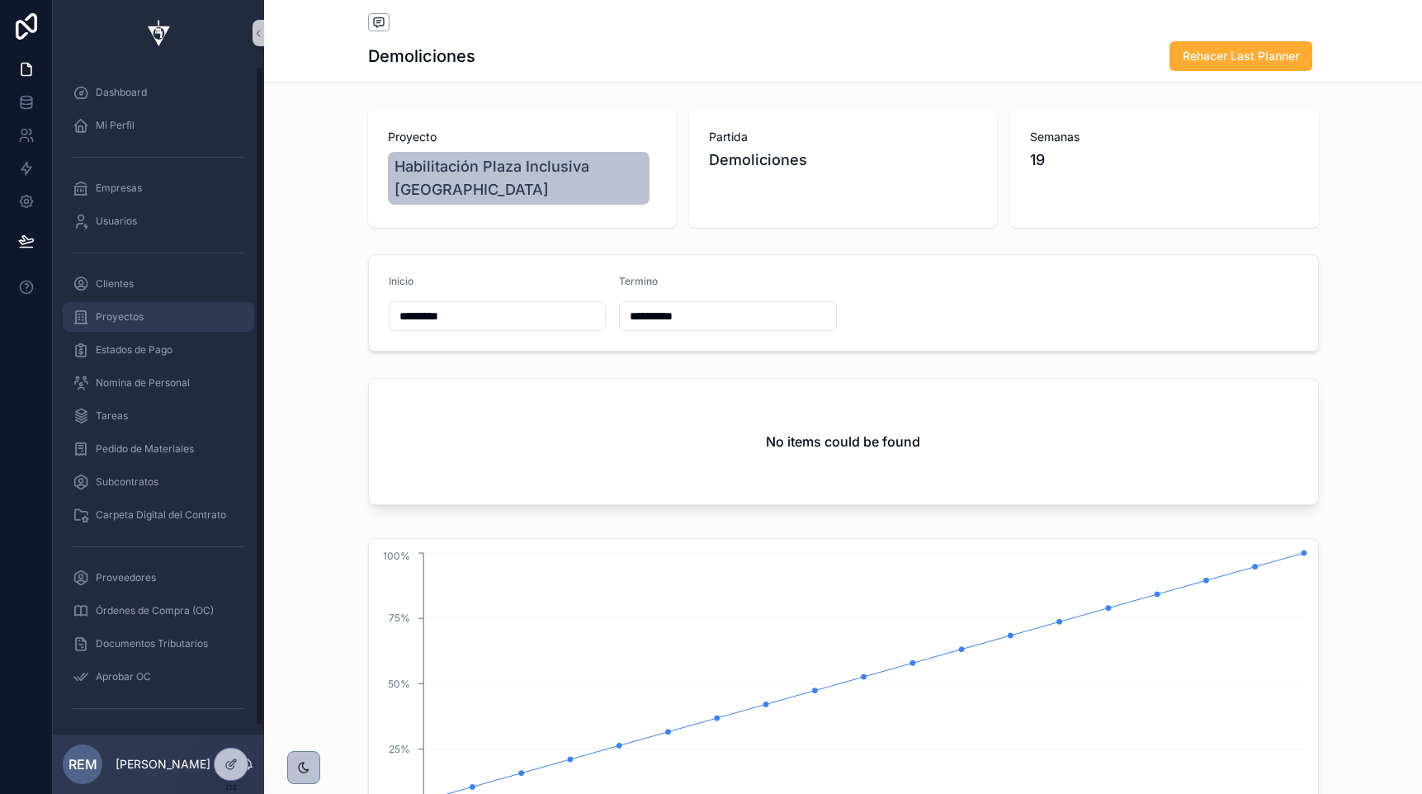
click at [116, 312] on span "Proyectos" at bounding box center [120, 316] width 48 height 13
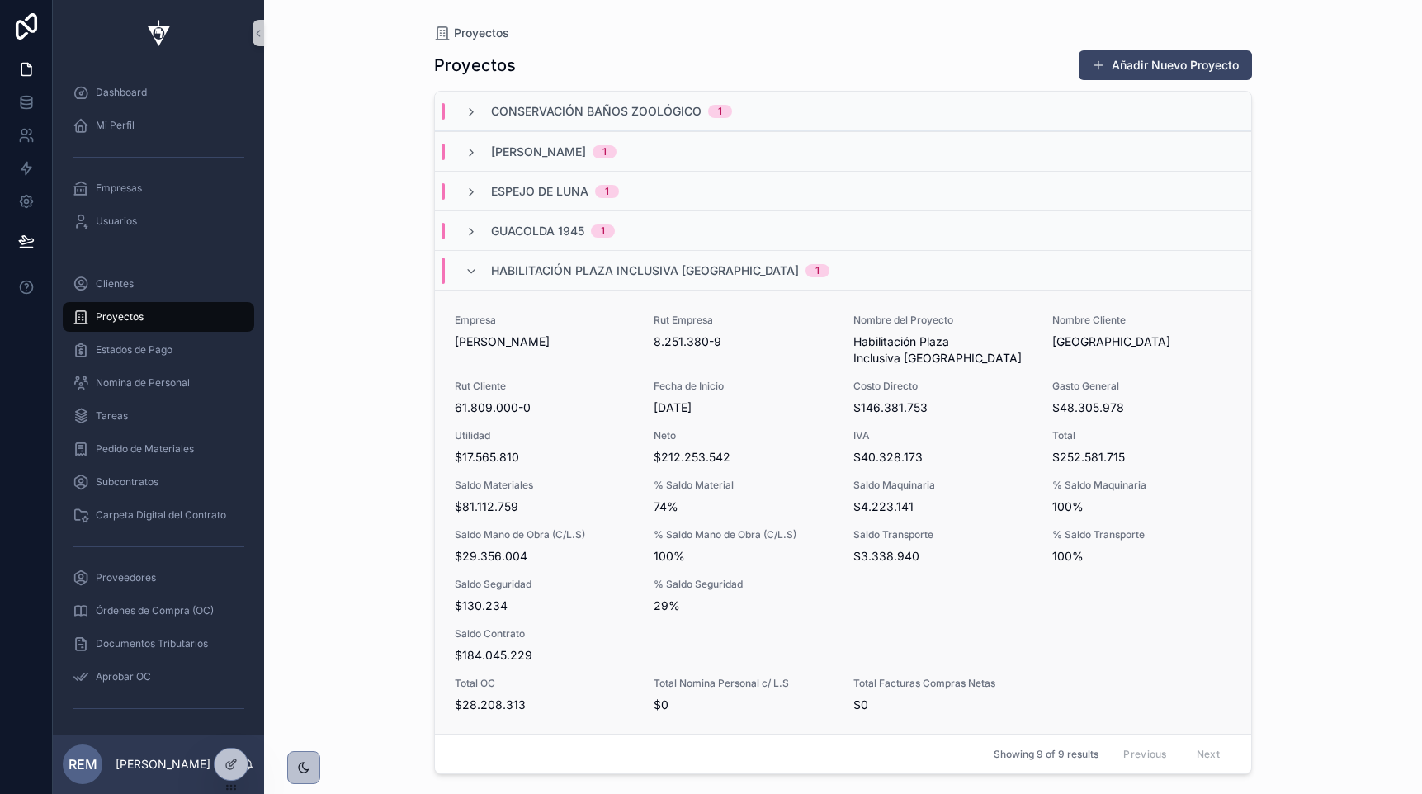
click at [609, 396] on div "Rut Cliente 61.809.000-0" at bounding box center [544, 398] width 179 height 36
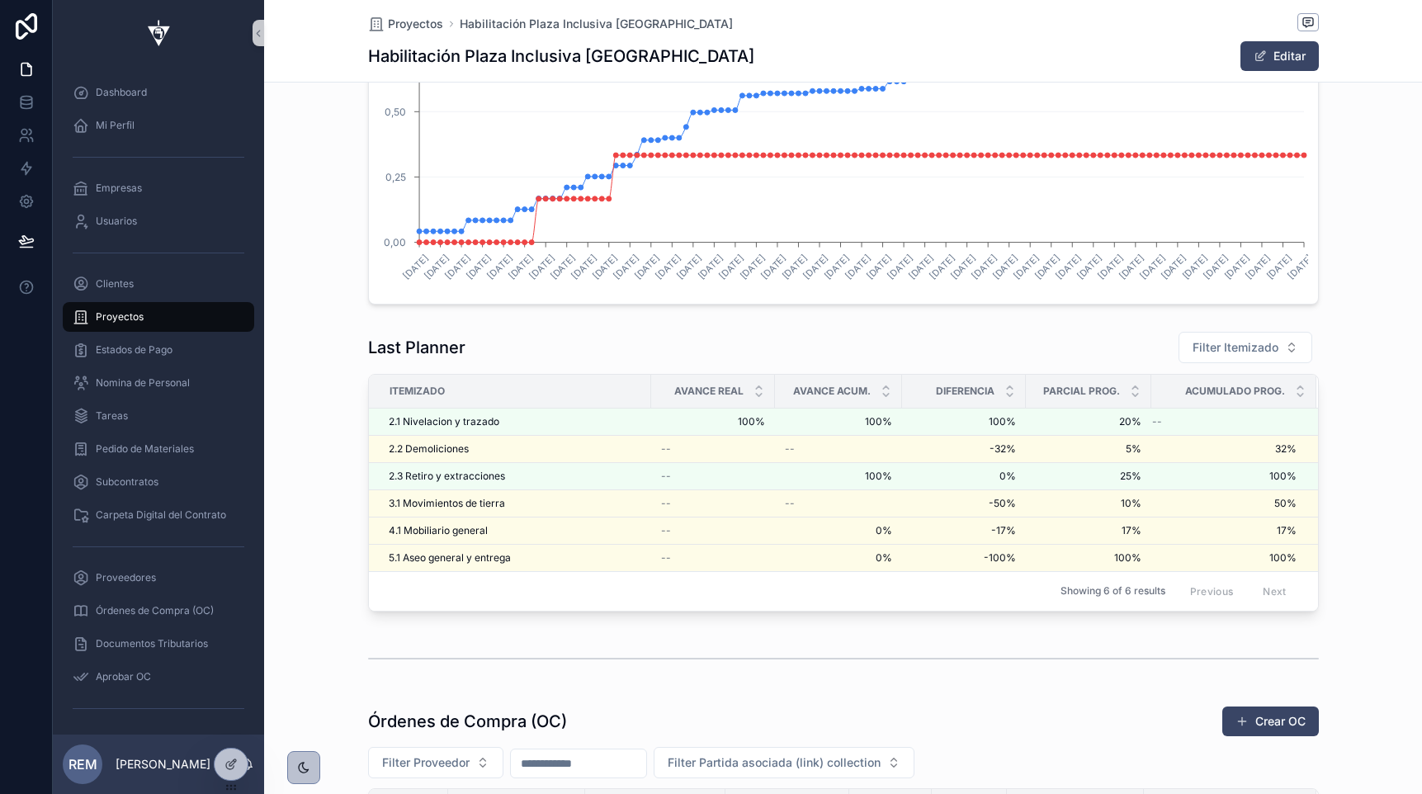
scroll to position [3146, 0]
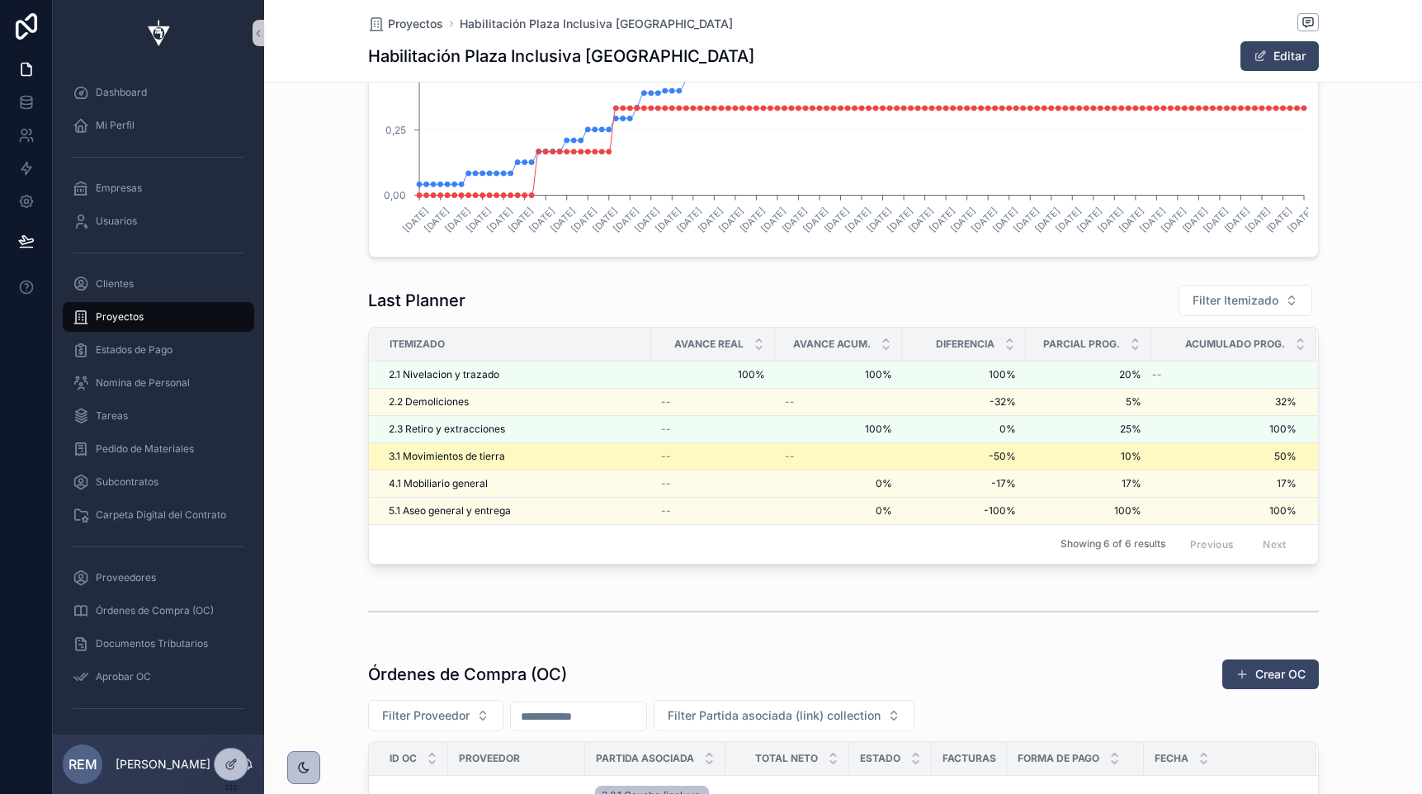
click at [431, 455] on span "3.1 Movimientos de tierra" at bounding box center [447, 456] width 116 height 13
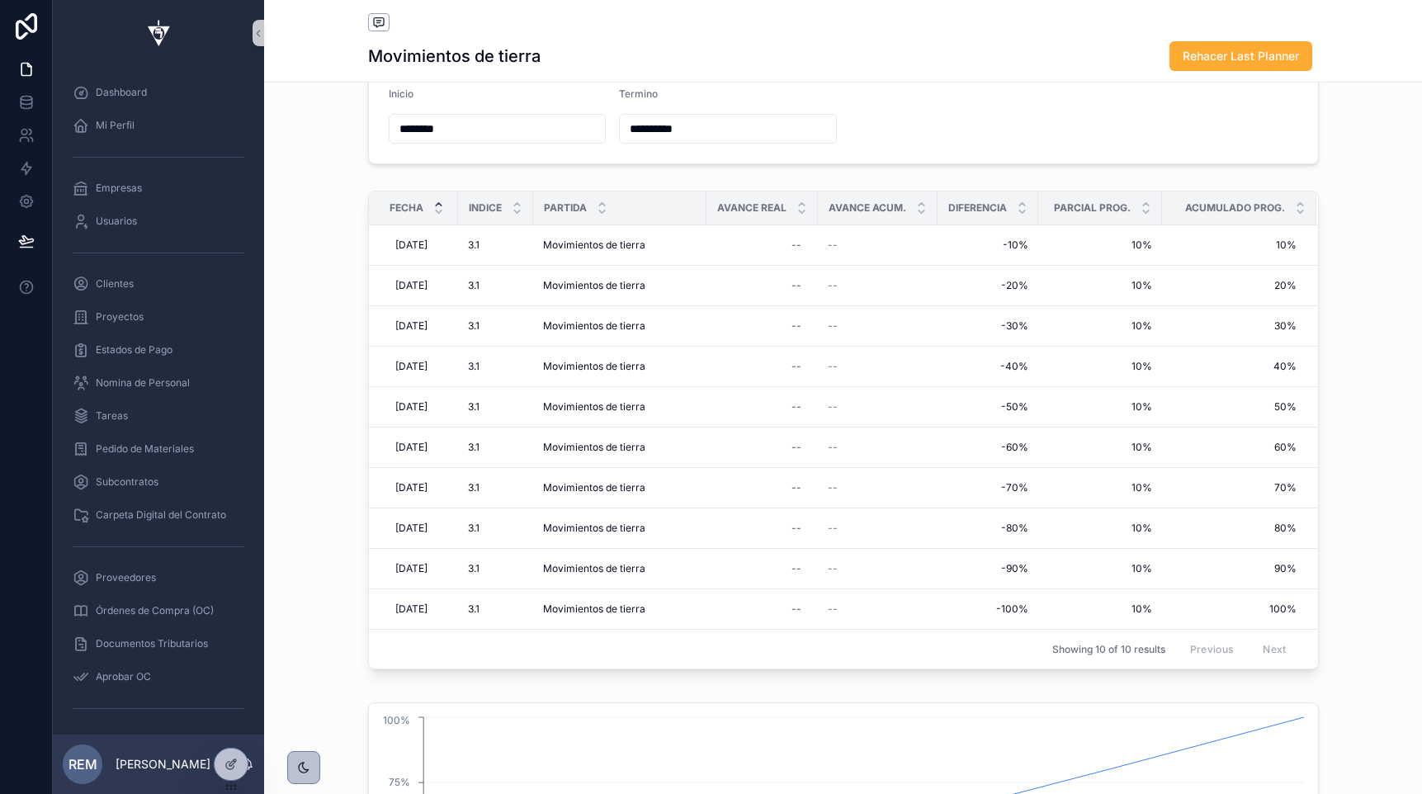
scroll to position [189, 0]
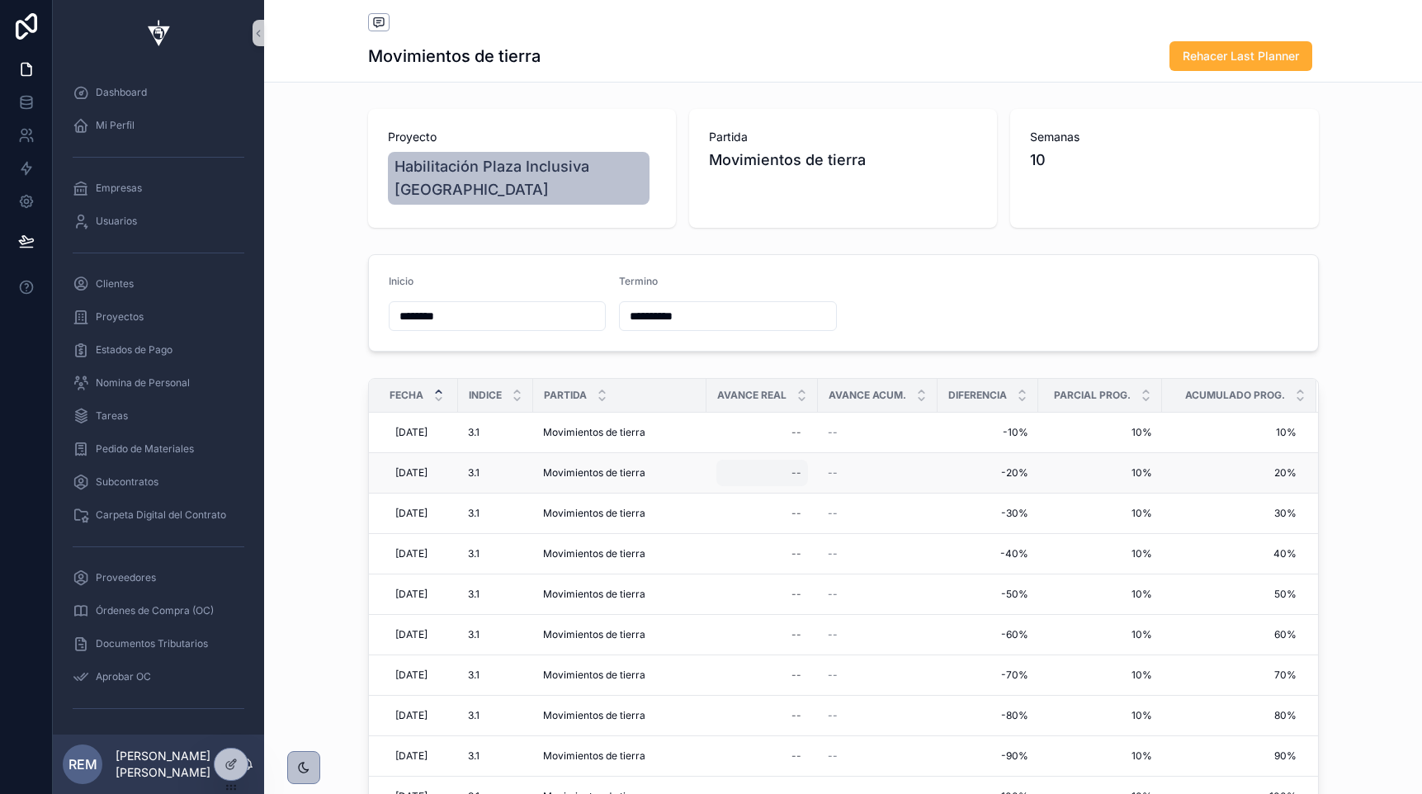
scroll to position [189, 0]
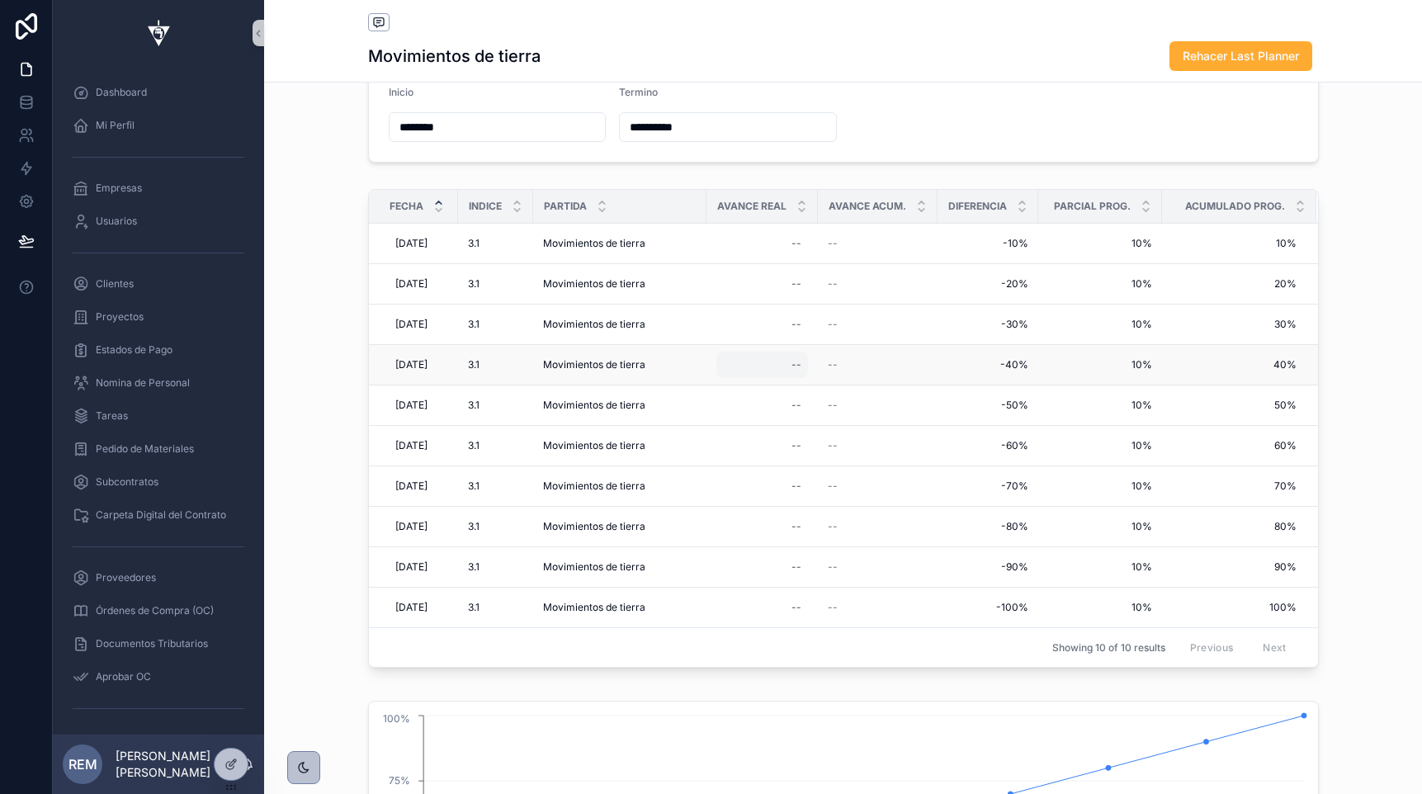
click at [797, 364] on div "--" at bounding box center [762, 365] width 92 height 26
type input "***"
click at [1000, 386] on icon "scrollable content" at bounding box center [1002, 387] width 13 height 13
click at [134, 321] on span "Proyectos" at bounding box center [120, 316] width 48 height 13
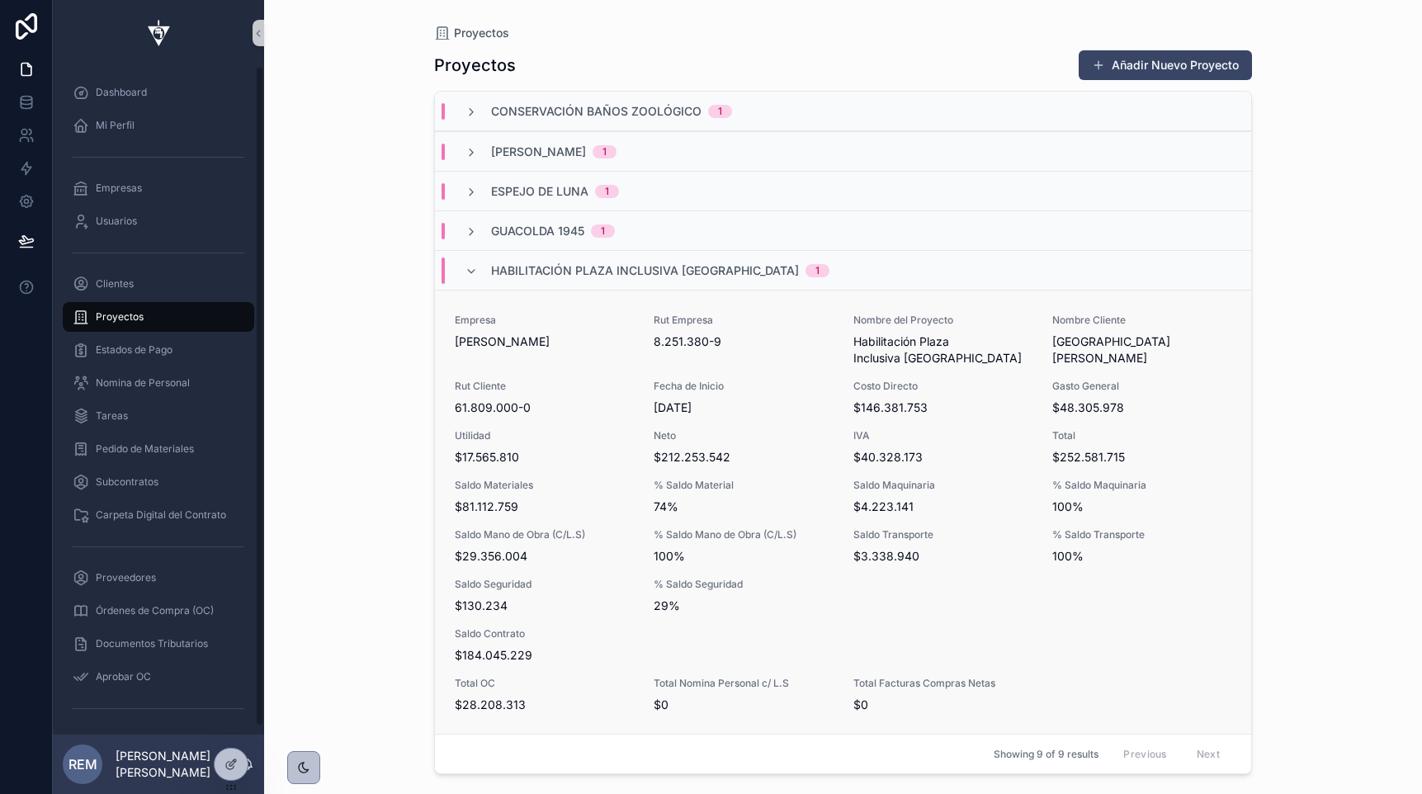
click at [506, 530] on span "Saldo Mano de Obra (C/L.S)" at bounding box center [544, 534] width 179 height 13
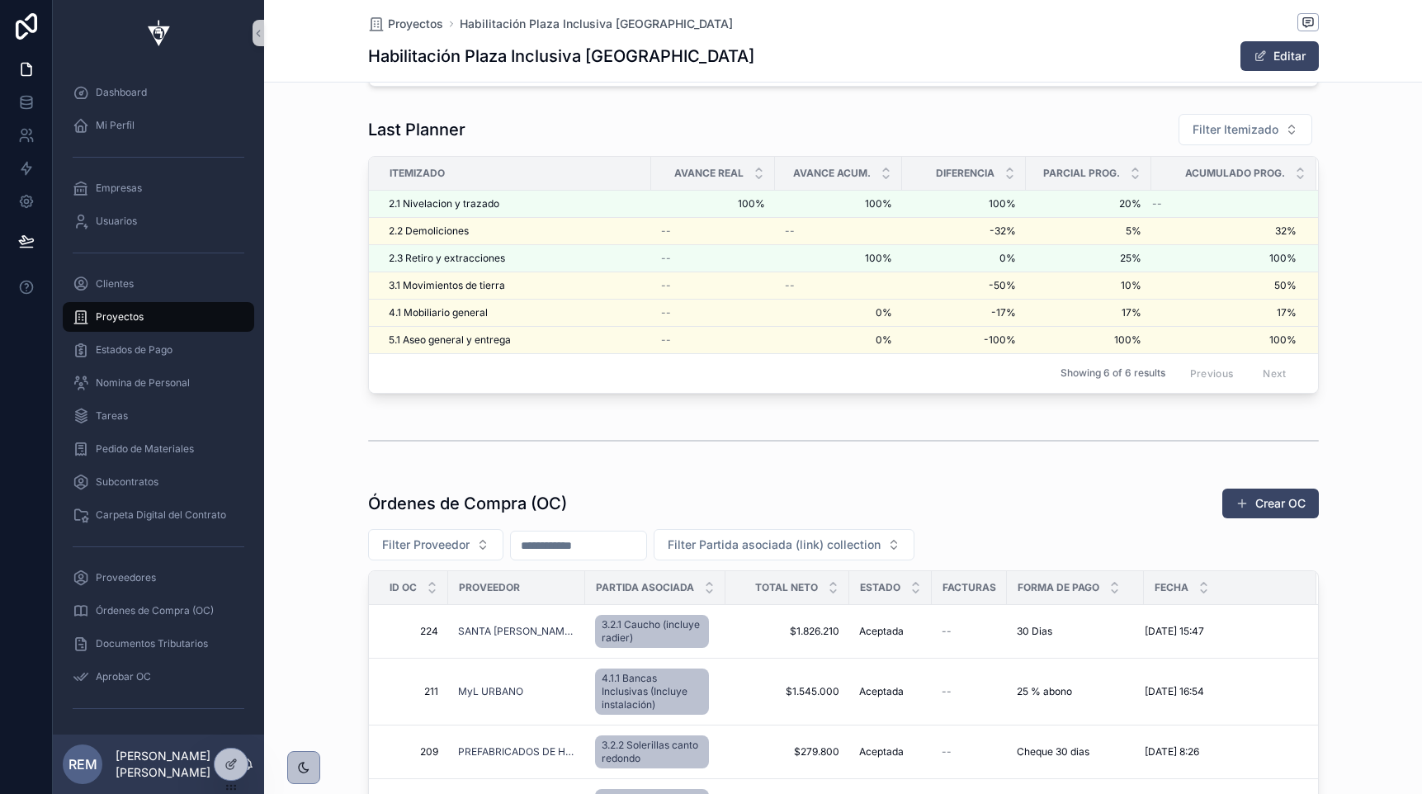
scroll to position [3135, 0]
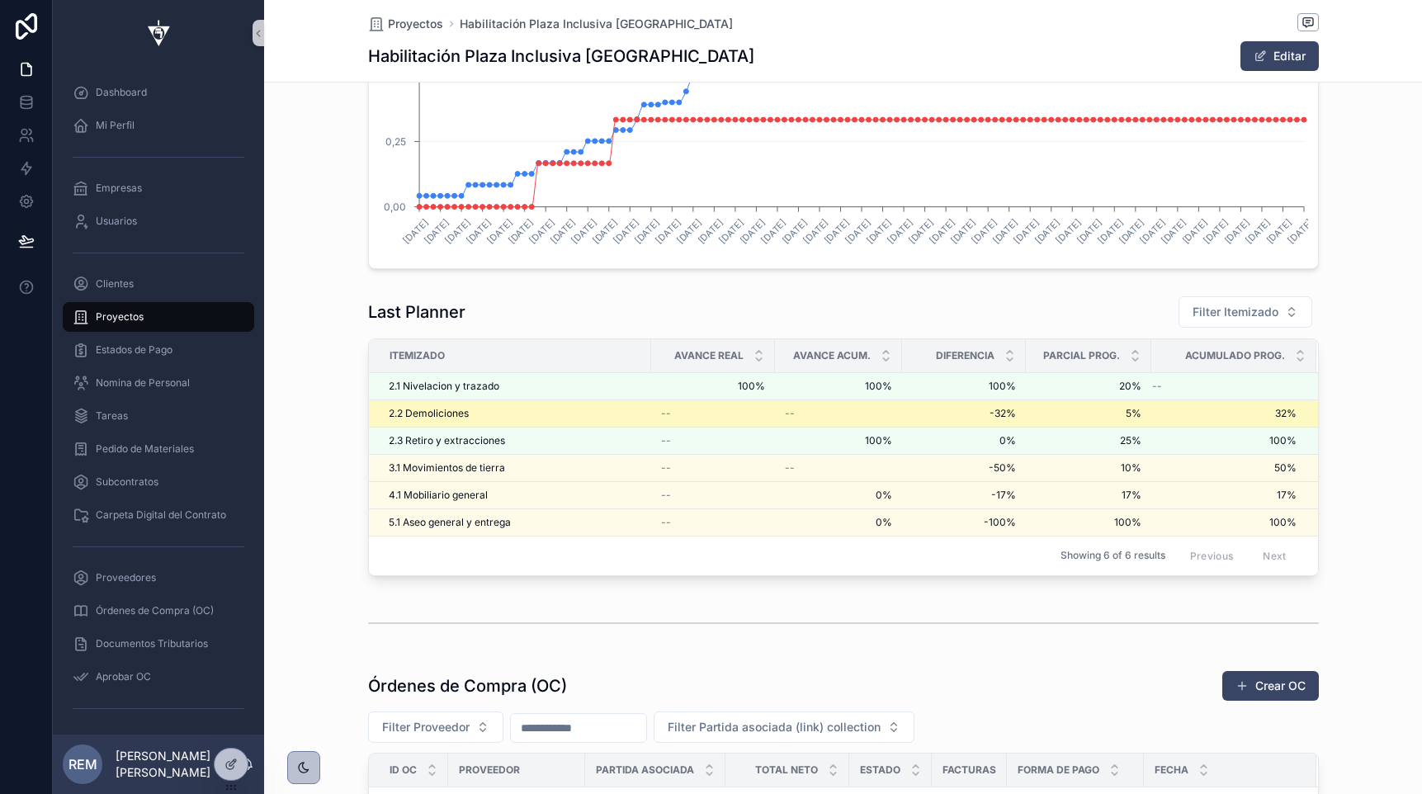
click at [423, 416] on span "2.2 Demoliciones" at bounding box center [429, 413] width 80 height 13
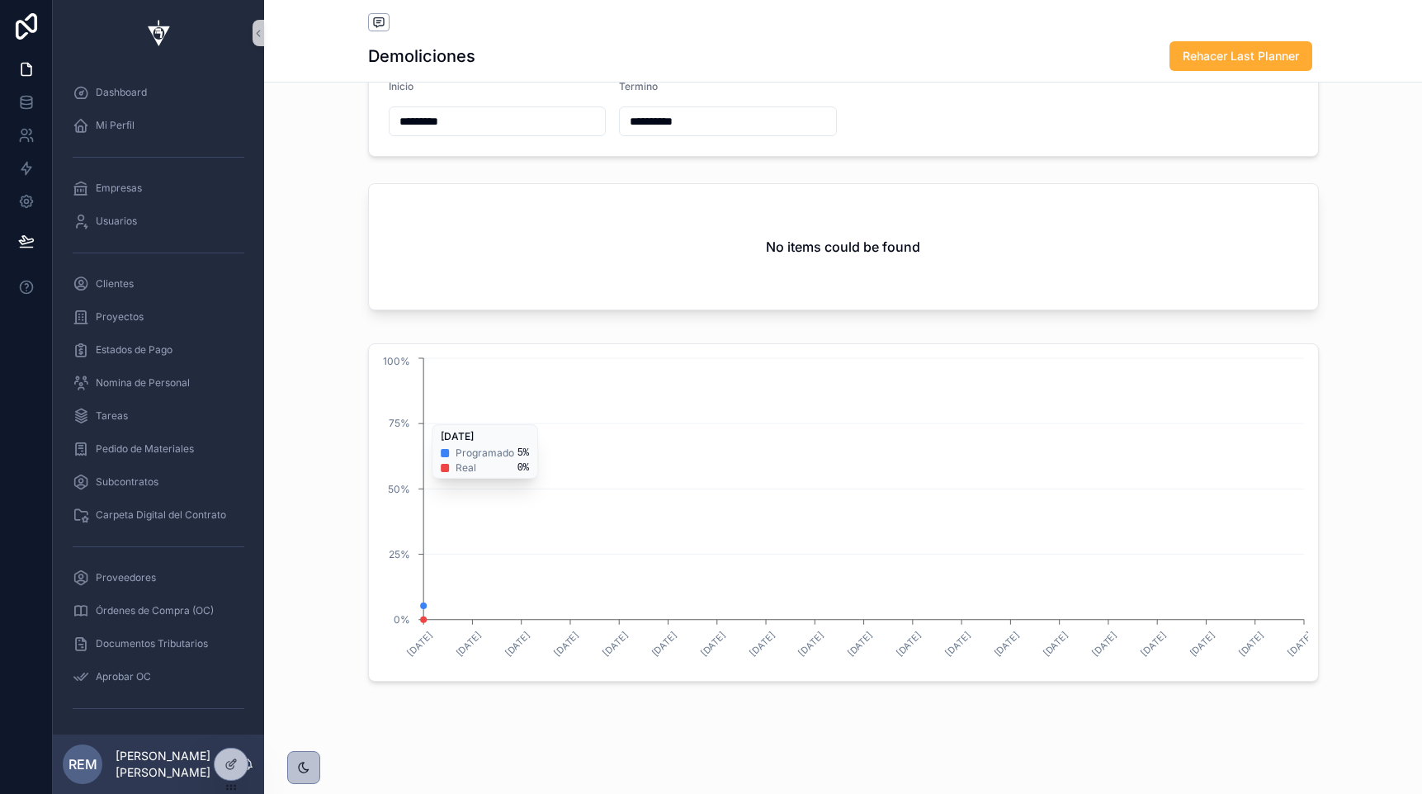
scroll to position [195, 0]
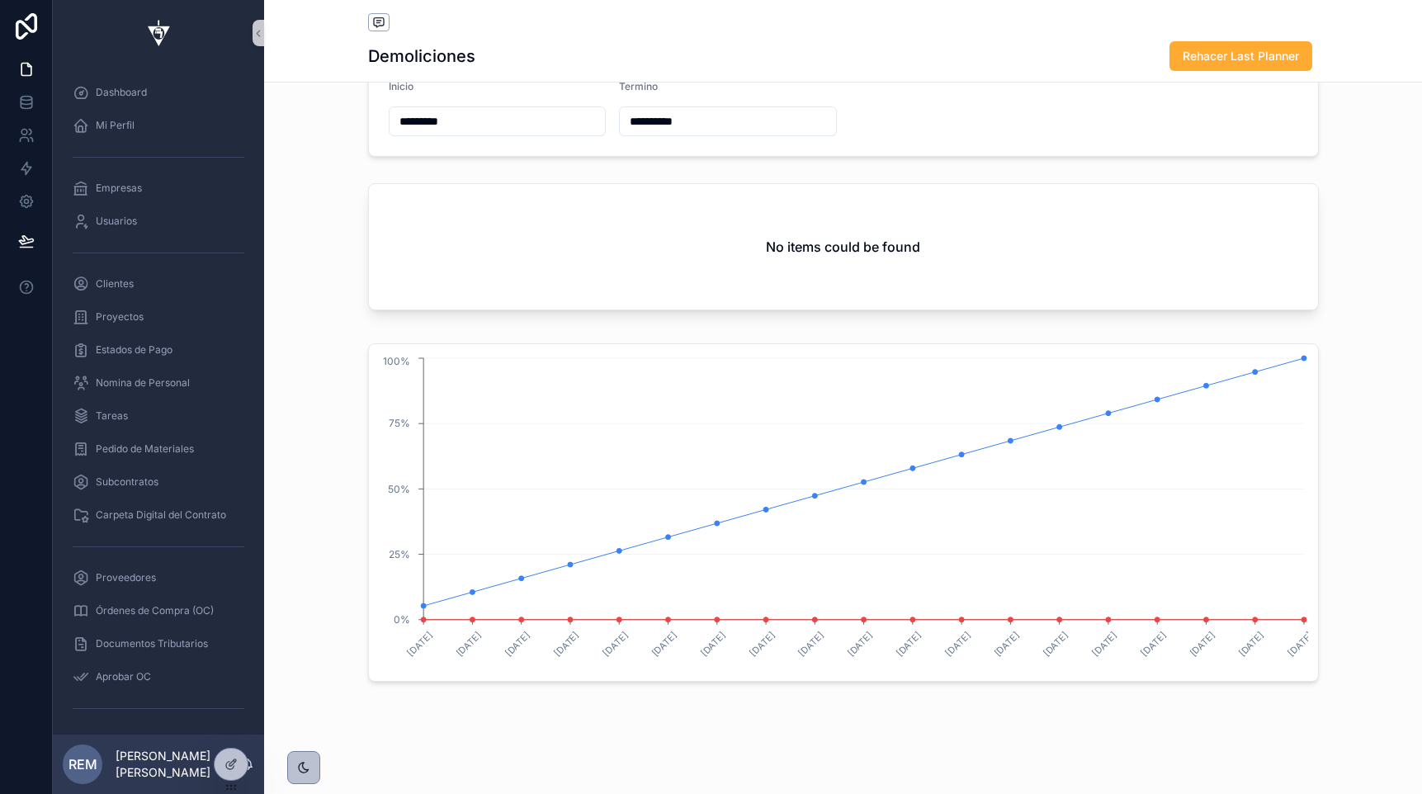
click at [472, 220] on div "No items could be found" at bounding box center [843, 246] width 949 height 125
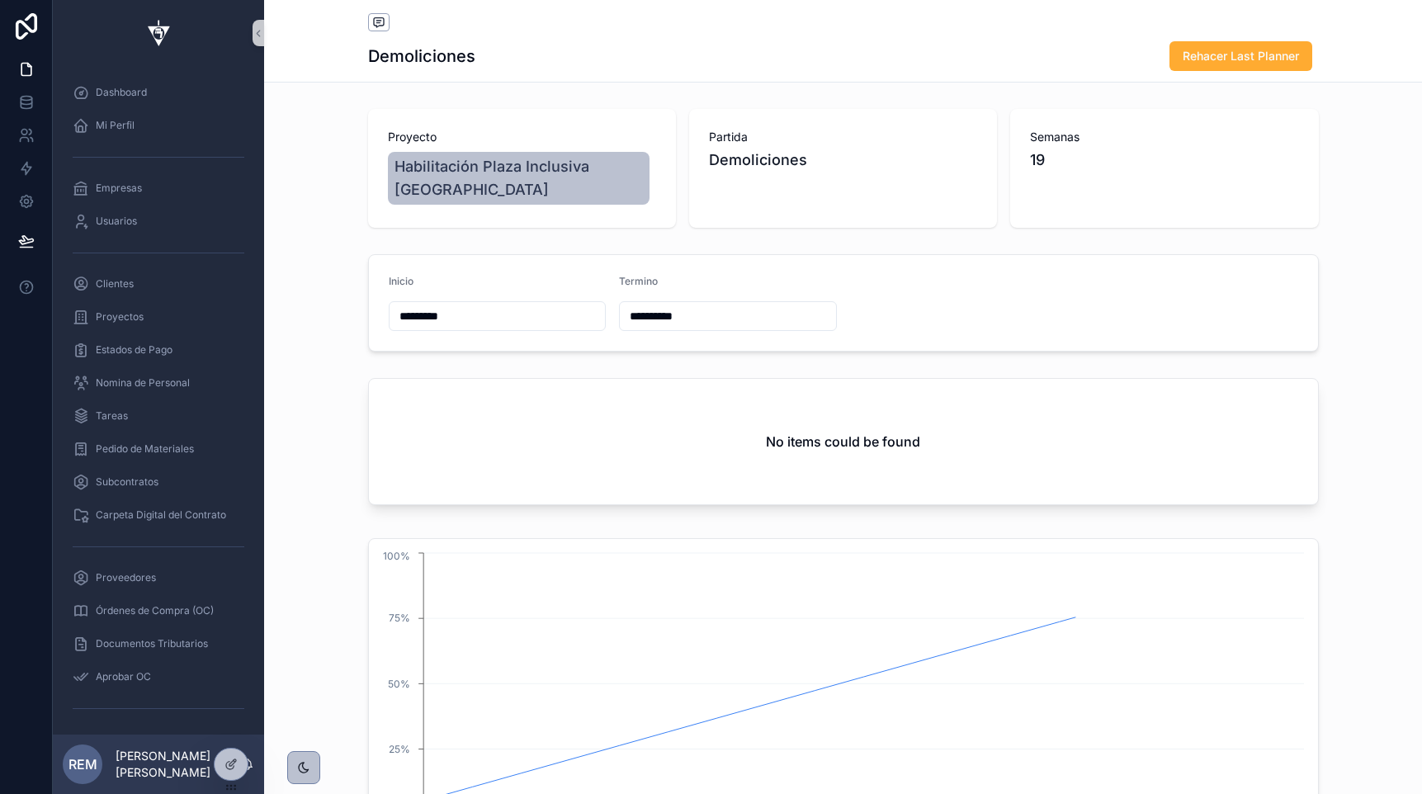
click at [483, 446] on div "No items could be found" at bounding box center [843, 441] width 949 height 125
click at [442, 411] on div "No items could be found" at bounding box center [843, 441] width 949 height 125
click at [490, 323] on input "*********" at bounding box center [498, 316] width 216 height 23
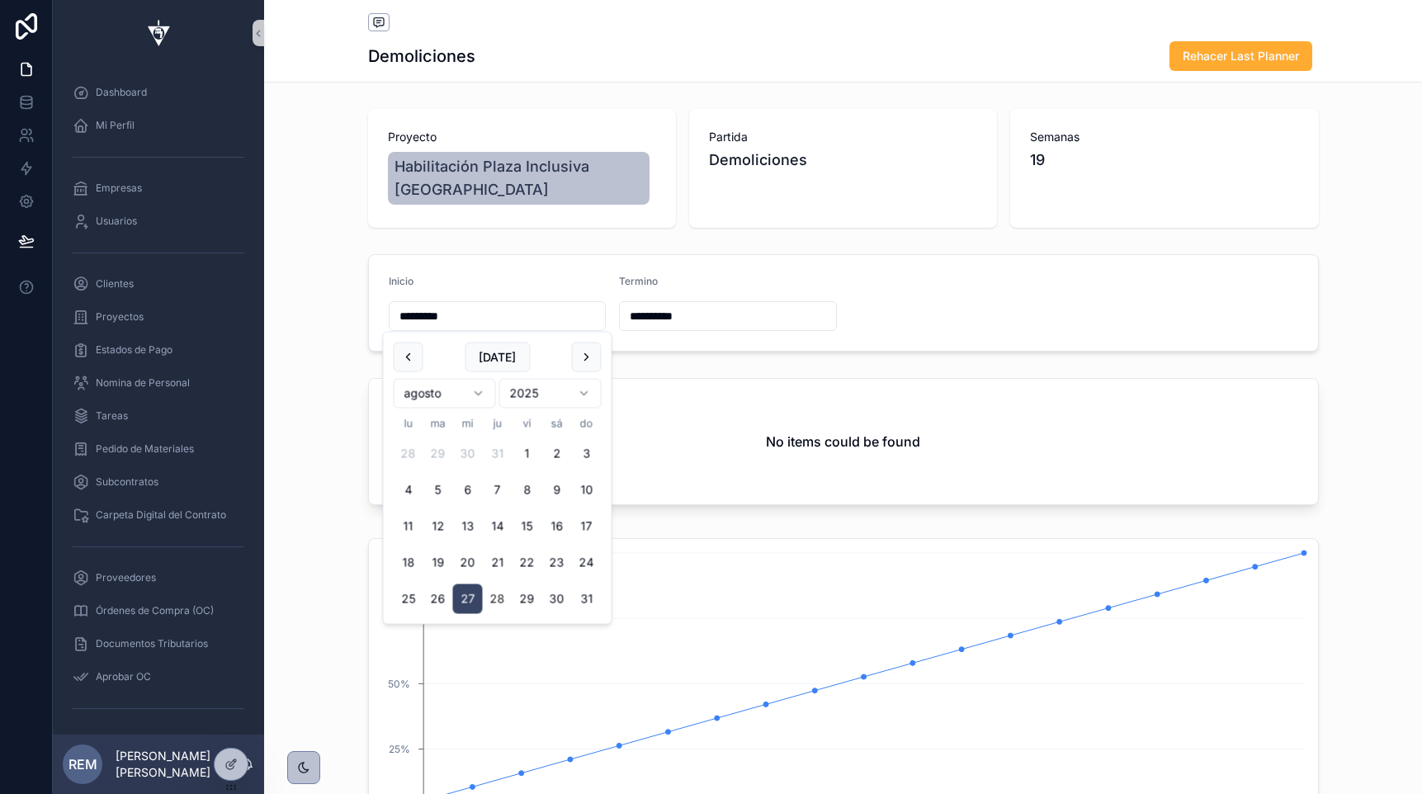
click at [499, 603] on button "28" at bounding box center [498, 599] width 30 height 30
type input "*********"
click at [884, 331] on form "**********" at bounding box center [843, 303] width 949 height 96
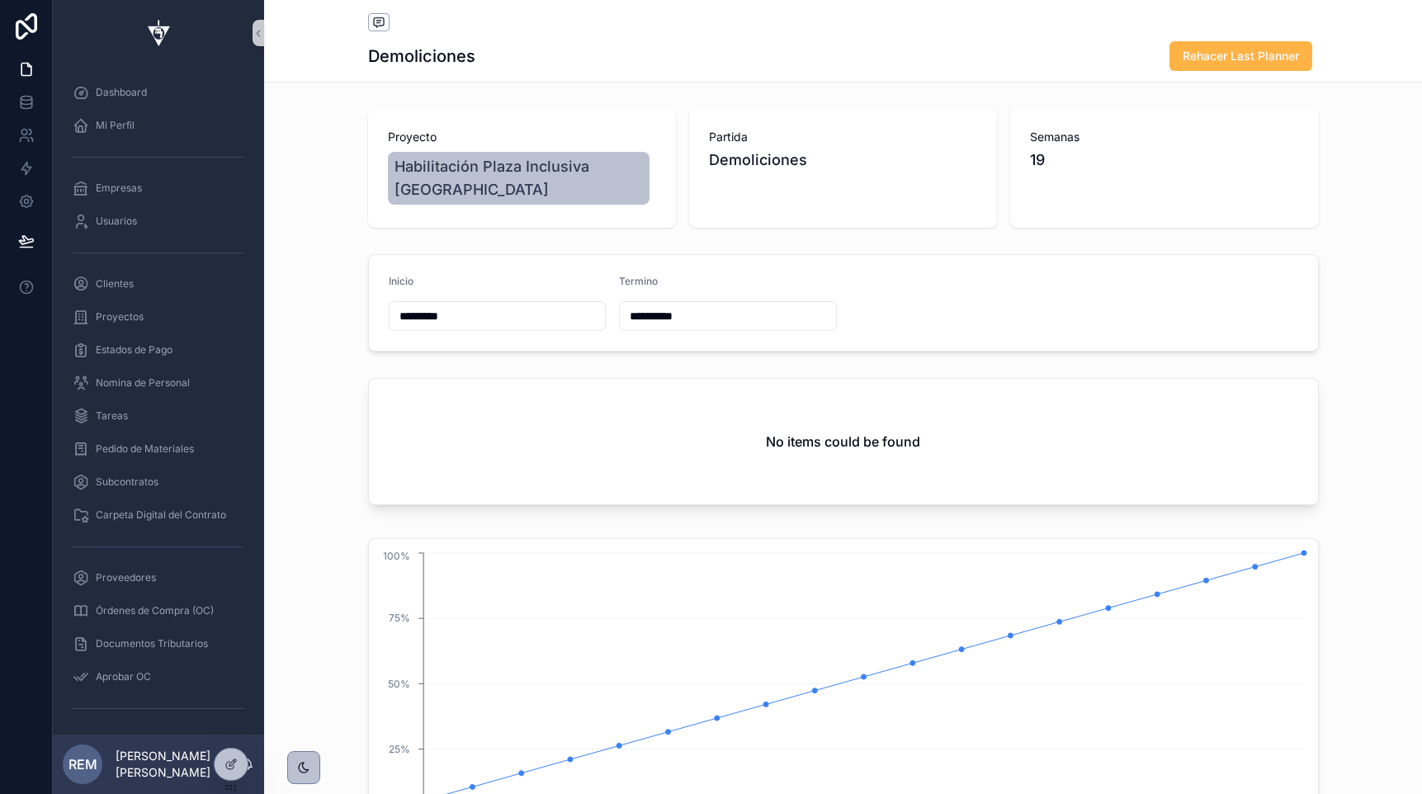
click at [1190, 67] on button "Rehacer Last Planner" at bounding box center [1241, 56] width 143 height 30
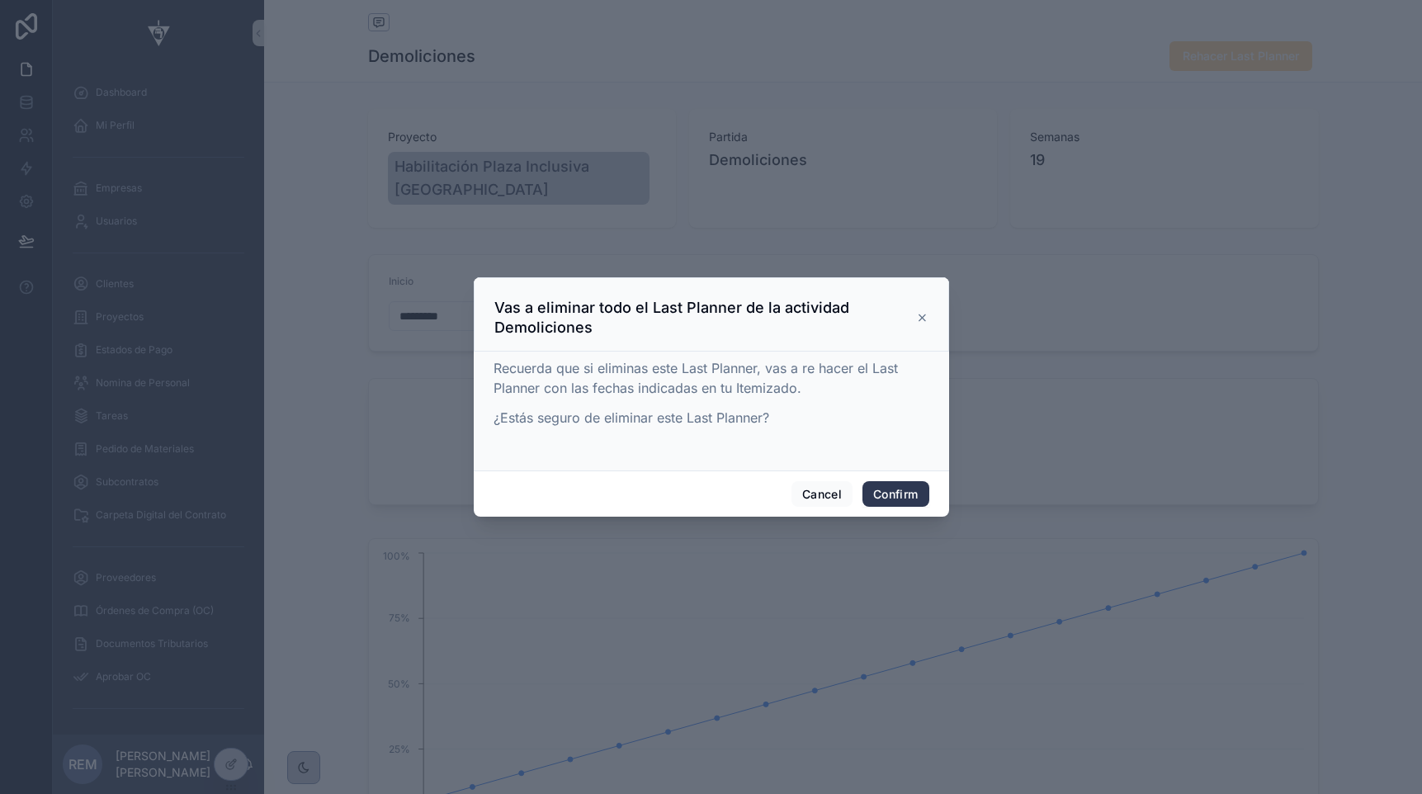
click at [879, 493] on button "Confirm" at bounding box center [895, 494] width 66 height 26
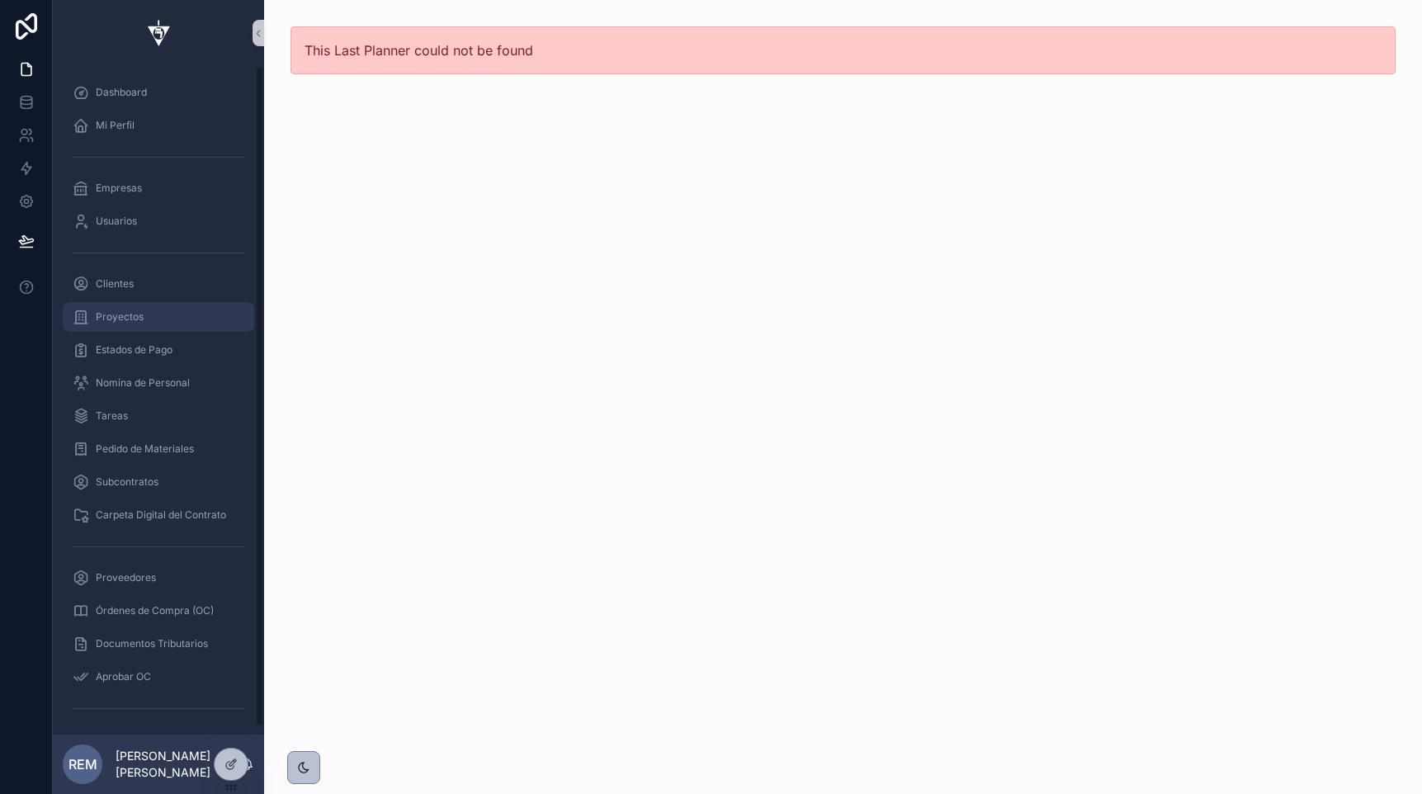
click at [130, 323] on span "Proyectos" at bounding box center [120, 316] width 48 height 13
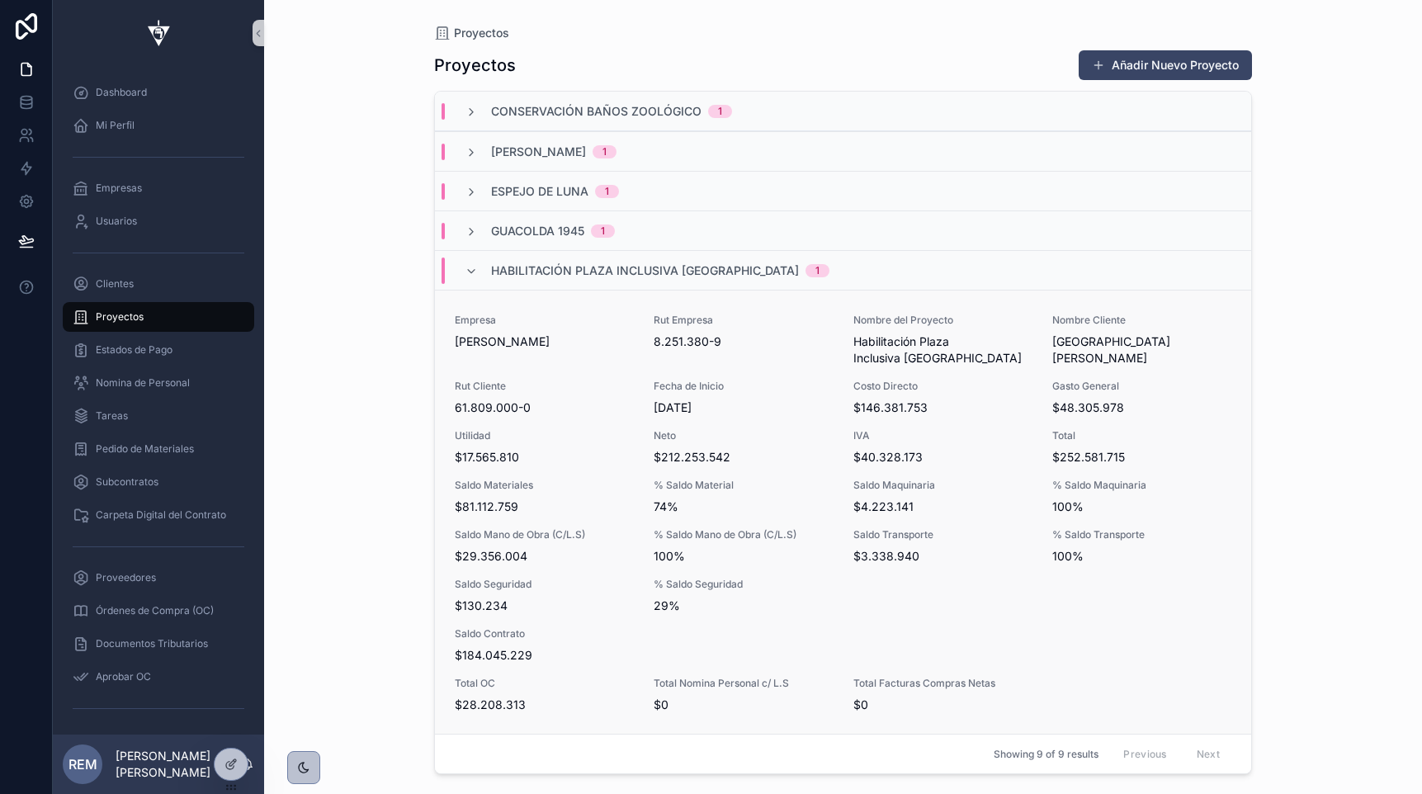
click at [491, 324] on span "Empresa" at bounding box center [544, 320] width 179 height 13
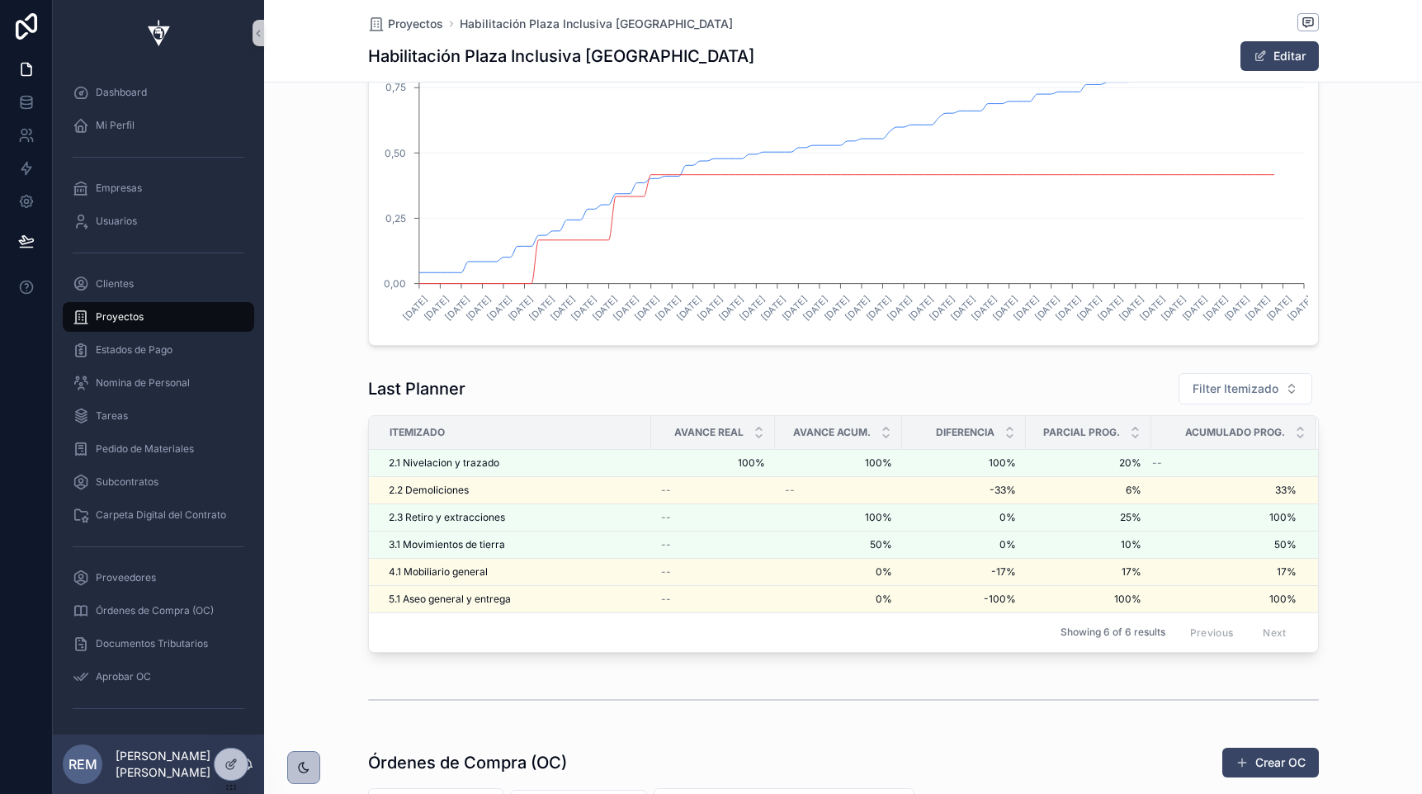
scroll to position [3078, 0]
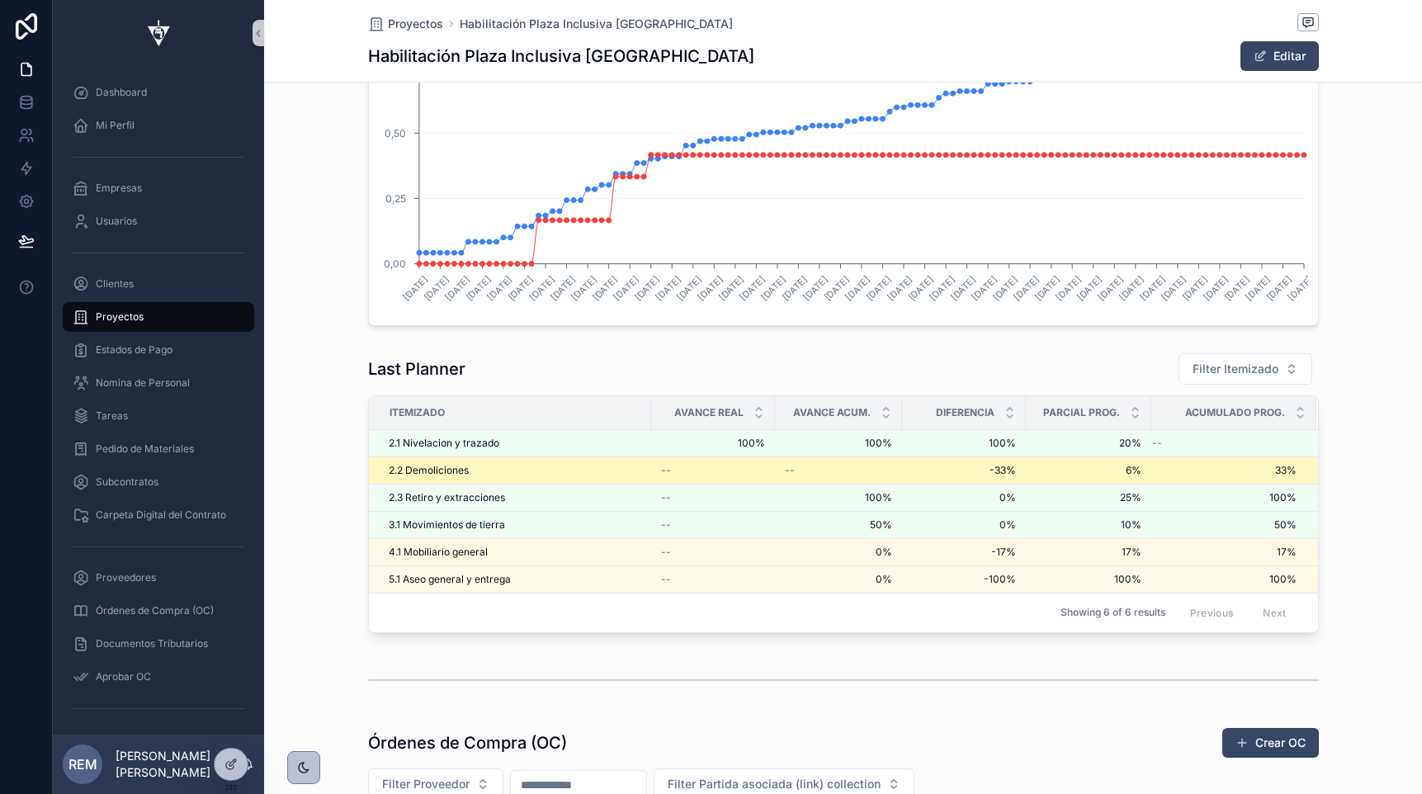
click at [413, 469] on span "2.2 Demoliciones" at bounding box center [429, 470] width 80 height 13
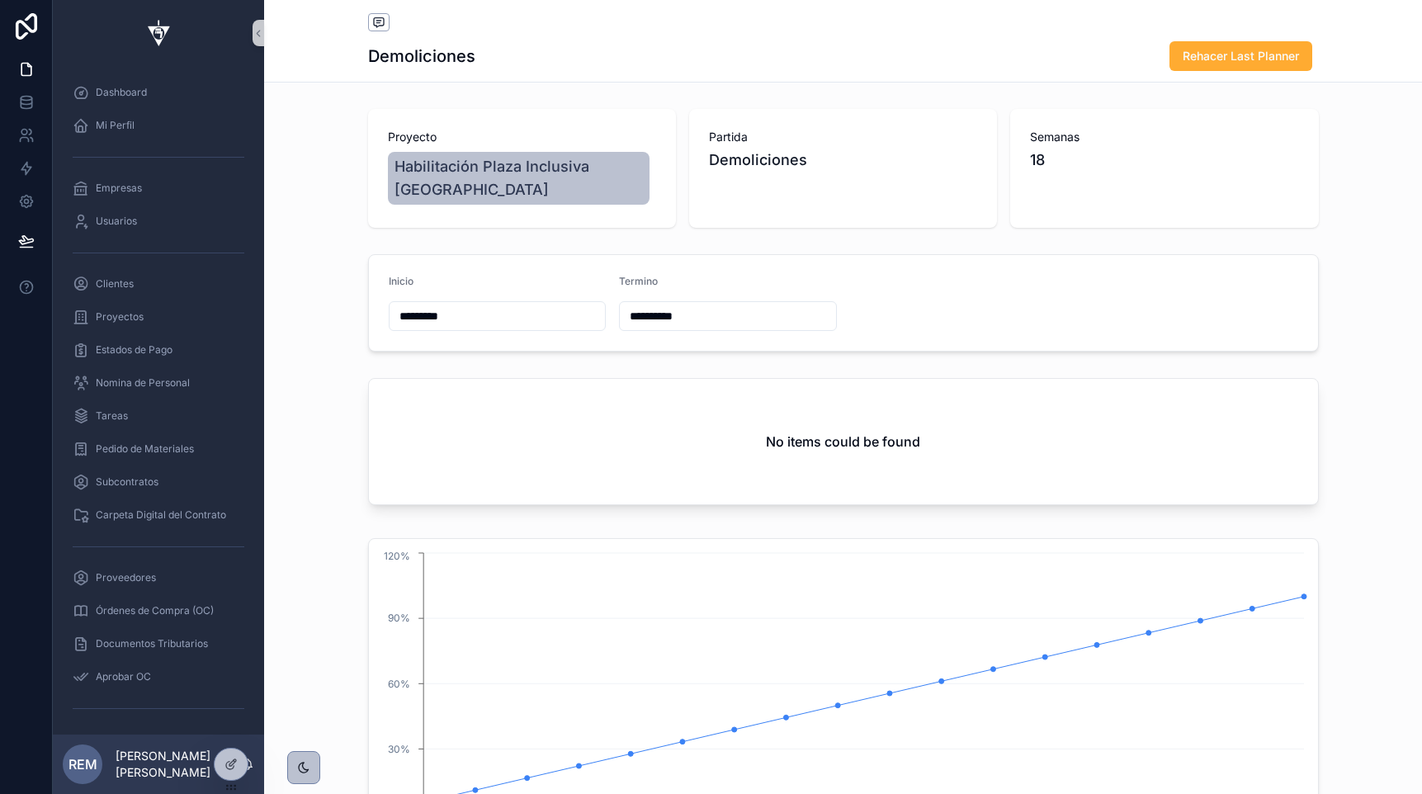
click at [412, 442] on div "No items could be found" at bounding box center [843, 441] width 949 height 125
click at [409, 414] on div "No items could be found" at bounding box center [843, 441] width 949 height 125
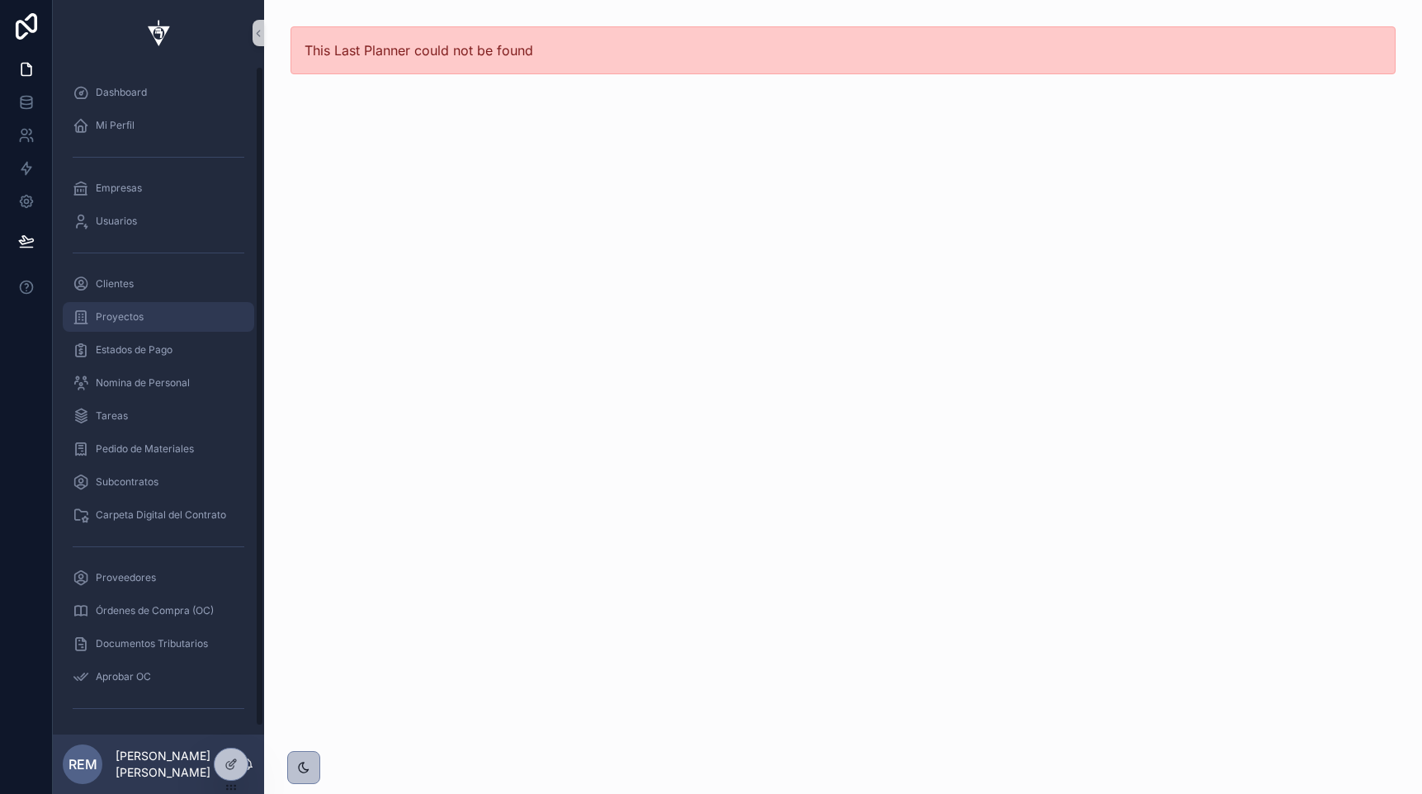
click at [125, 317] on span "Proyectos" at bounding box center [120, 316] width 48 height 13
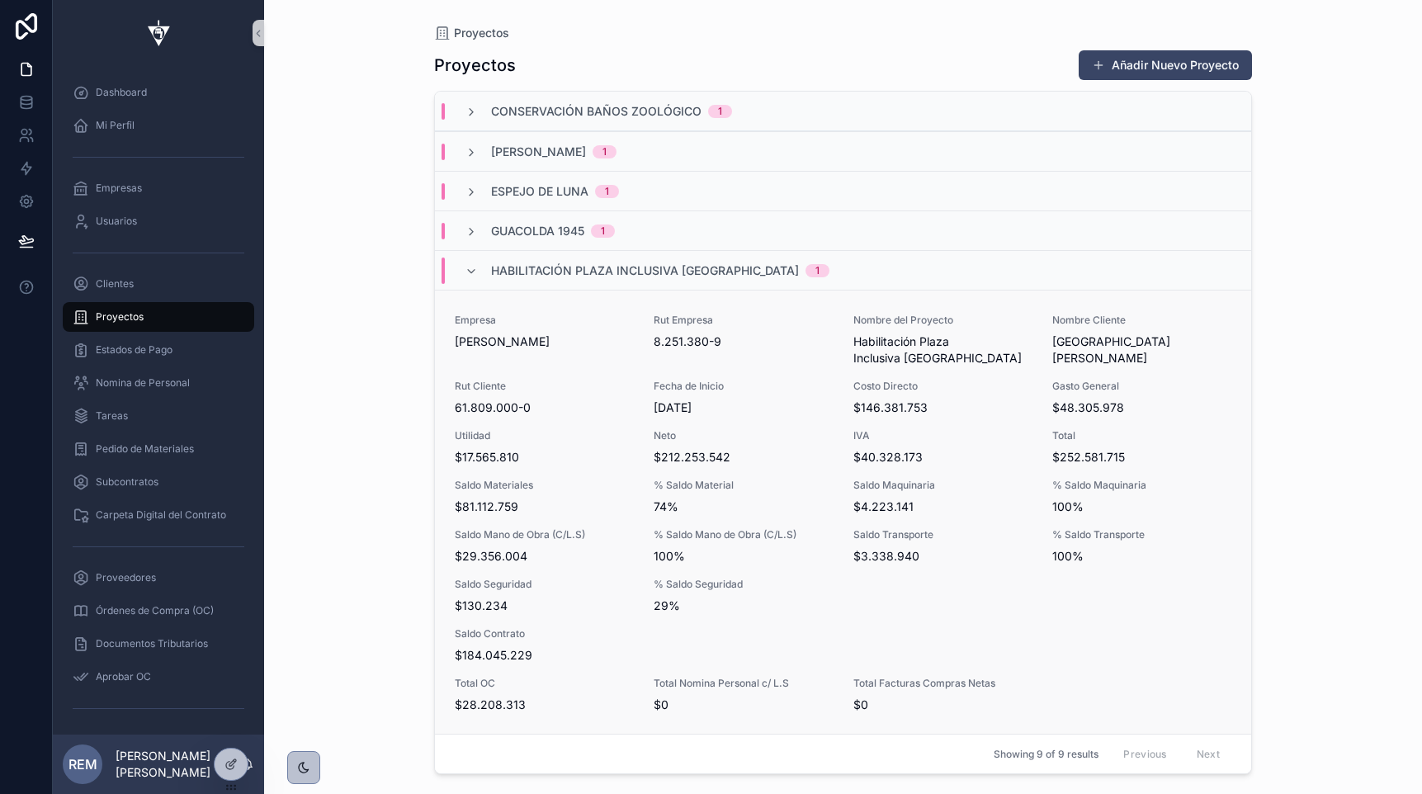
click at [501, 351] on div "Empresa Rodolfo Espina Santander" at bounding box center [544, 340] width 179 height 53
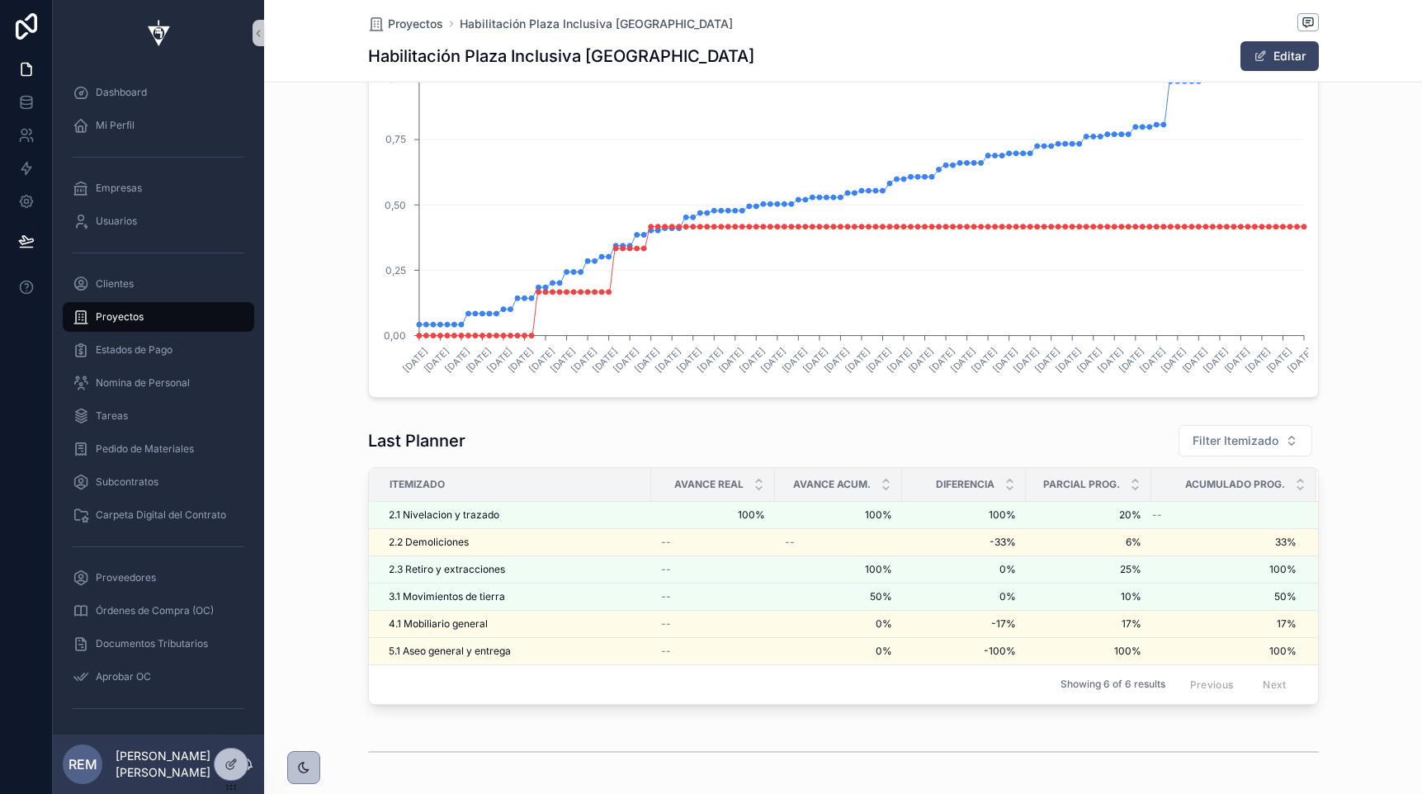
scroll to position [3008, 0]
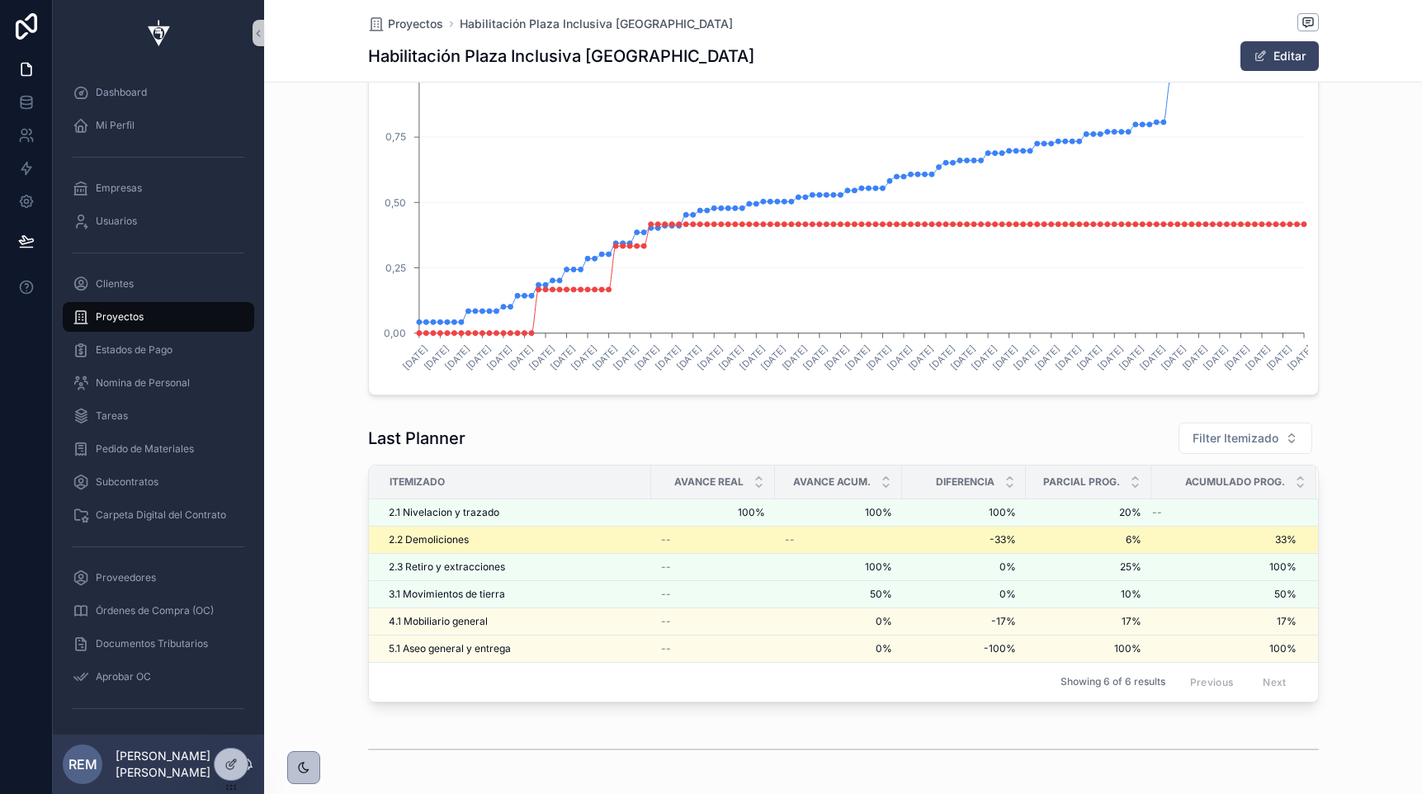
click at [432, 538] on span "2.2 Demoliciones" at bounding box center [429, 539] width 80 height 13
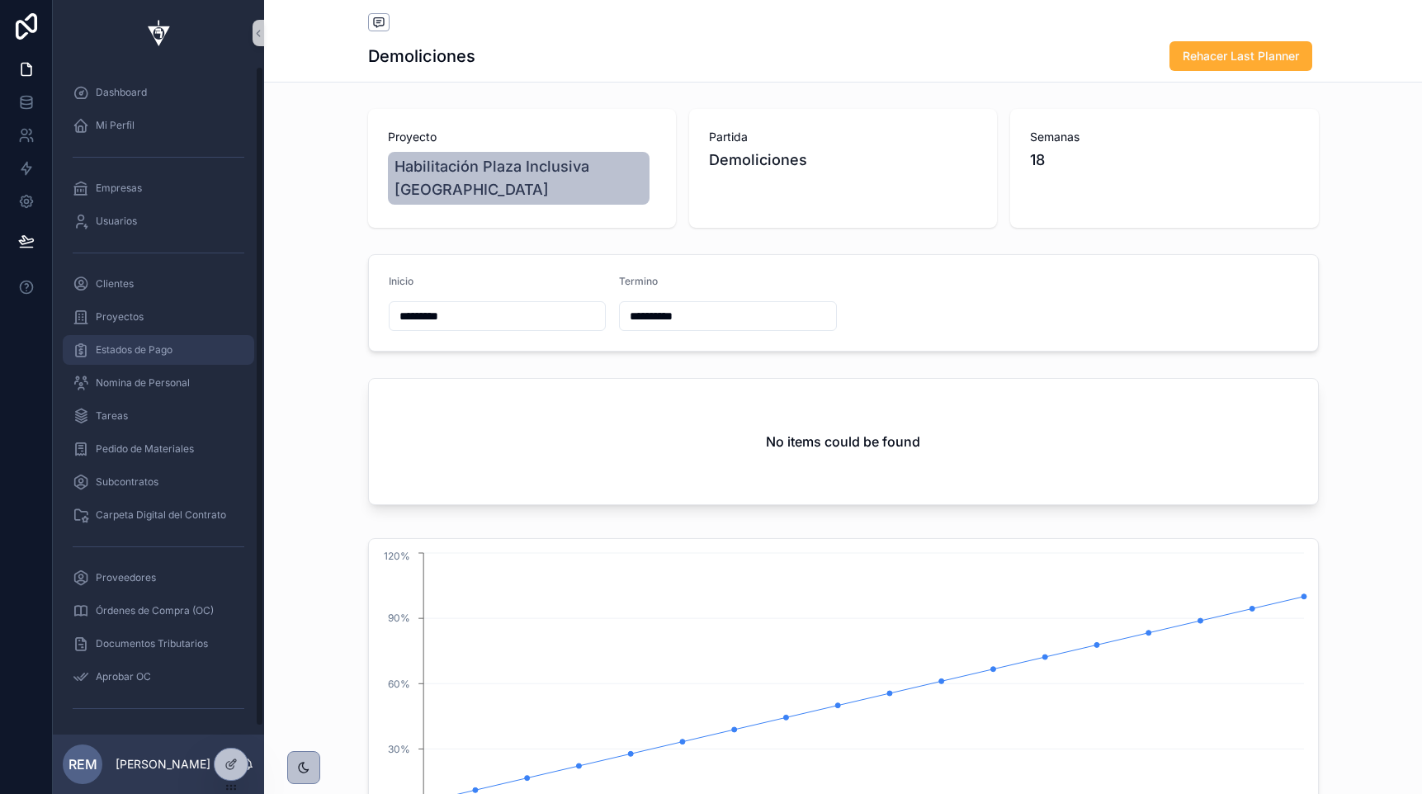
click at [150, 353] on span "Estados de Pago" at bounding box center [134, 349] width 77 height 13
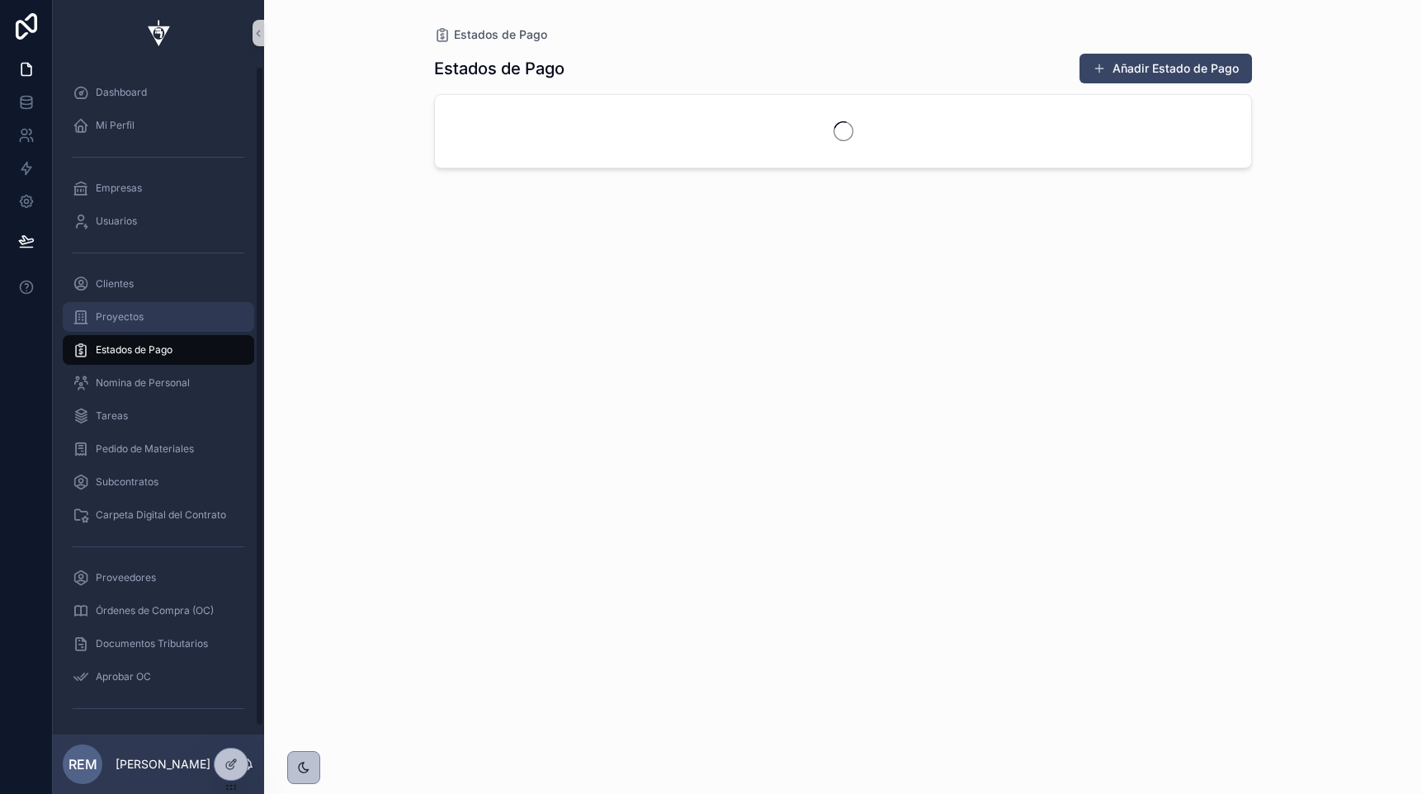
click at [115, 314] on span "Proyectos" at bounding box center [120, 316] width 48 height 13
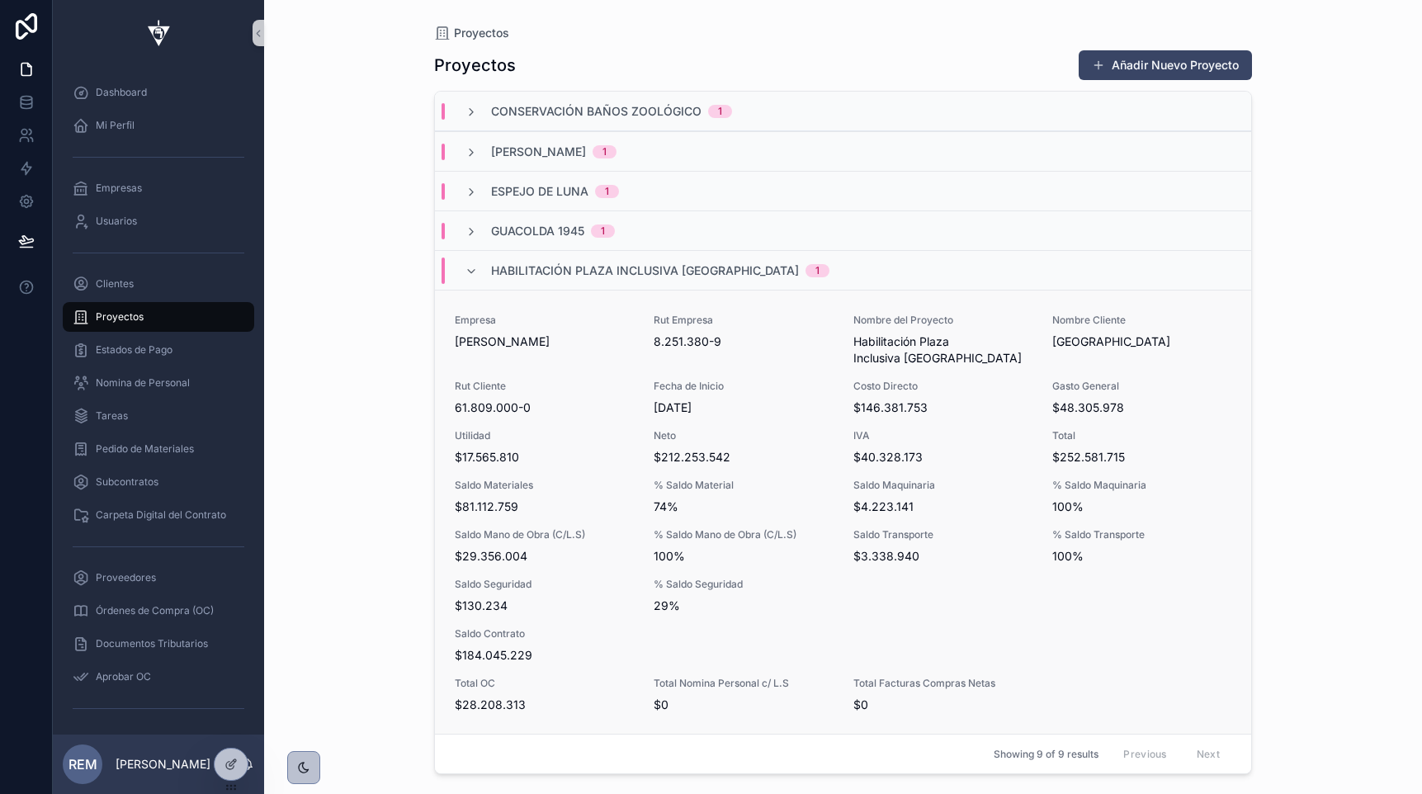
click at [537, 395] on div "Rut Cliente 61.809.000-0" at bounding box center [544, 398] width 179 height 36
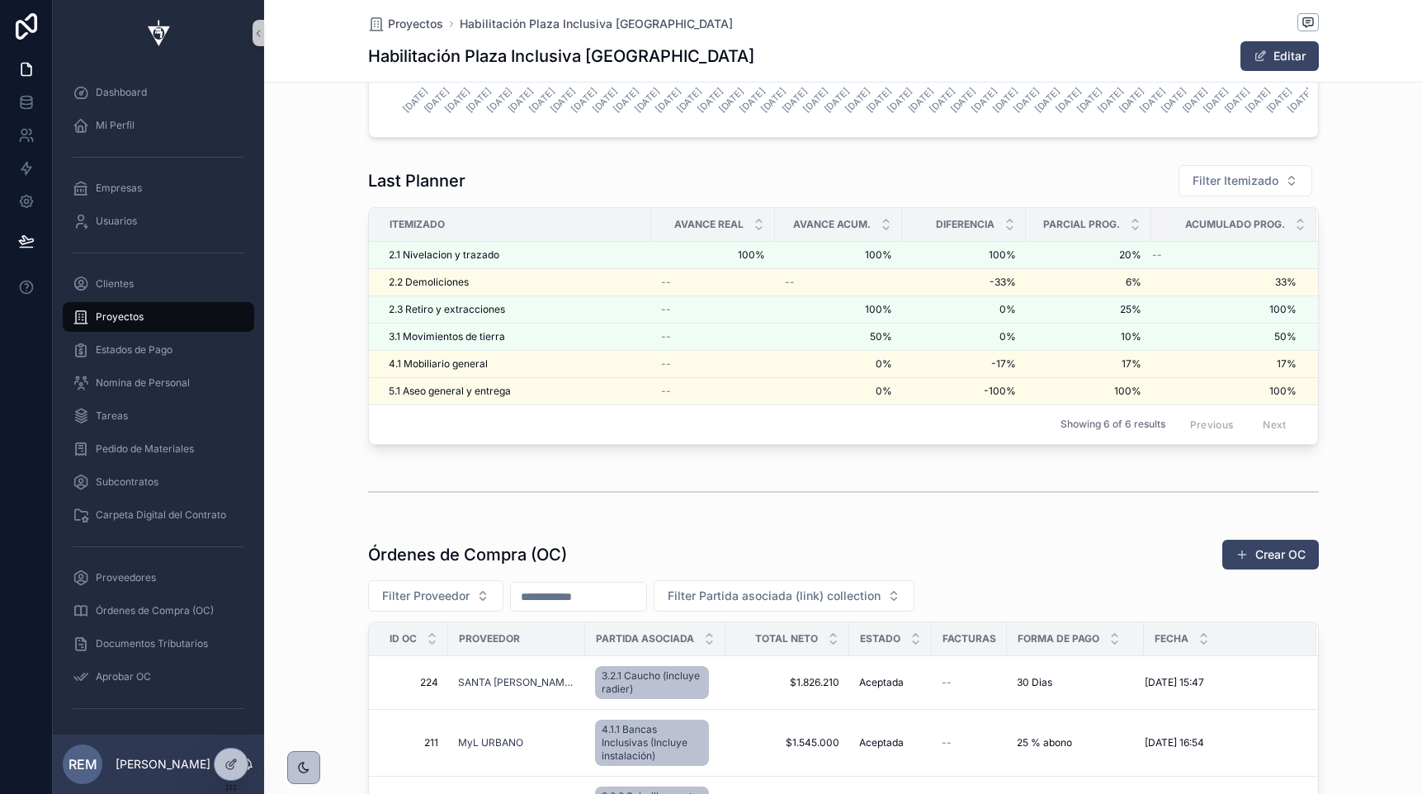
scroll to position [3107, 0]
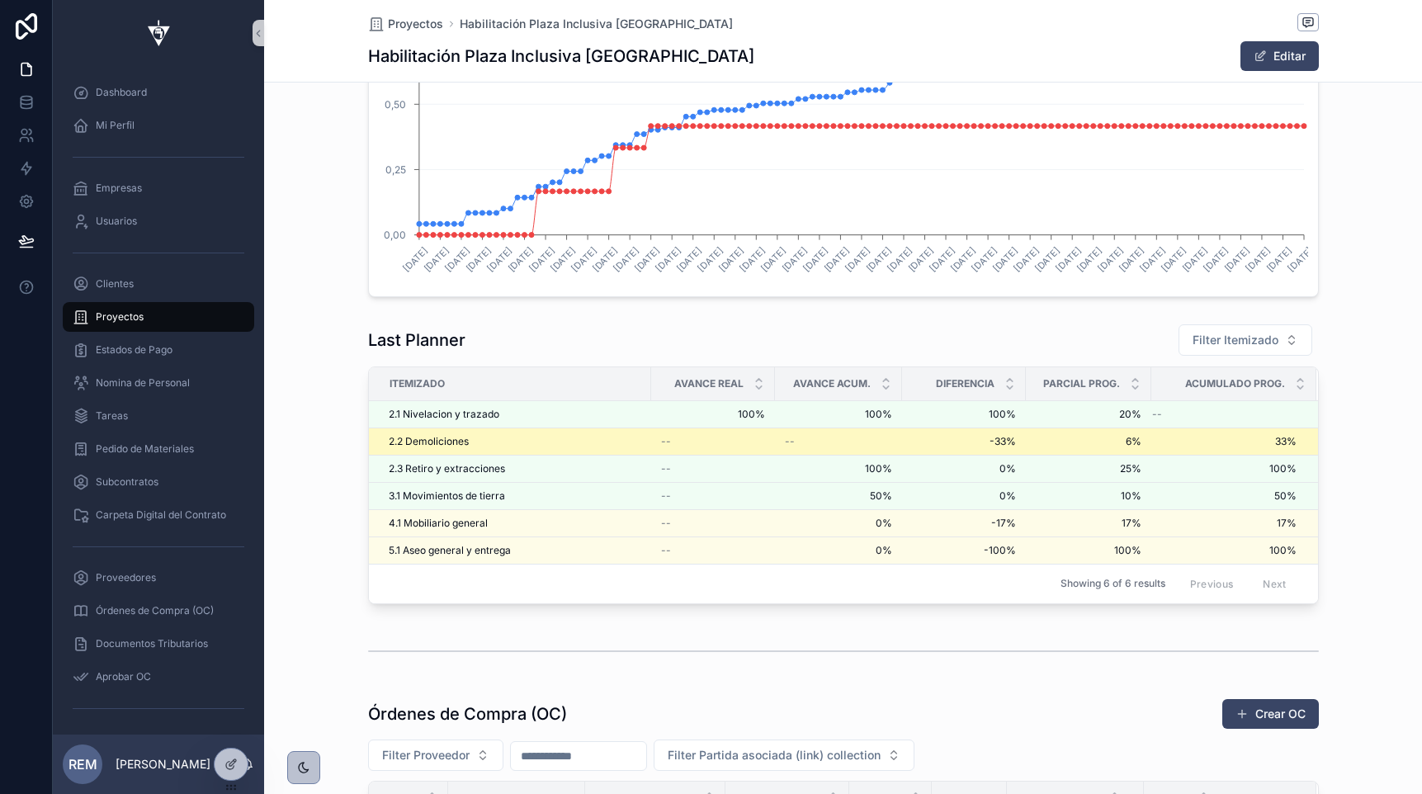
click at [418, 440] on span "2.2 Demoliciones" at bounding box center [429, 441] width 80 height 13
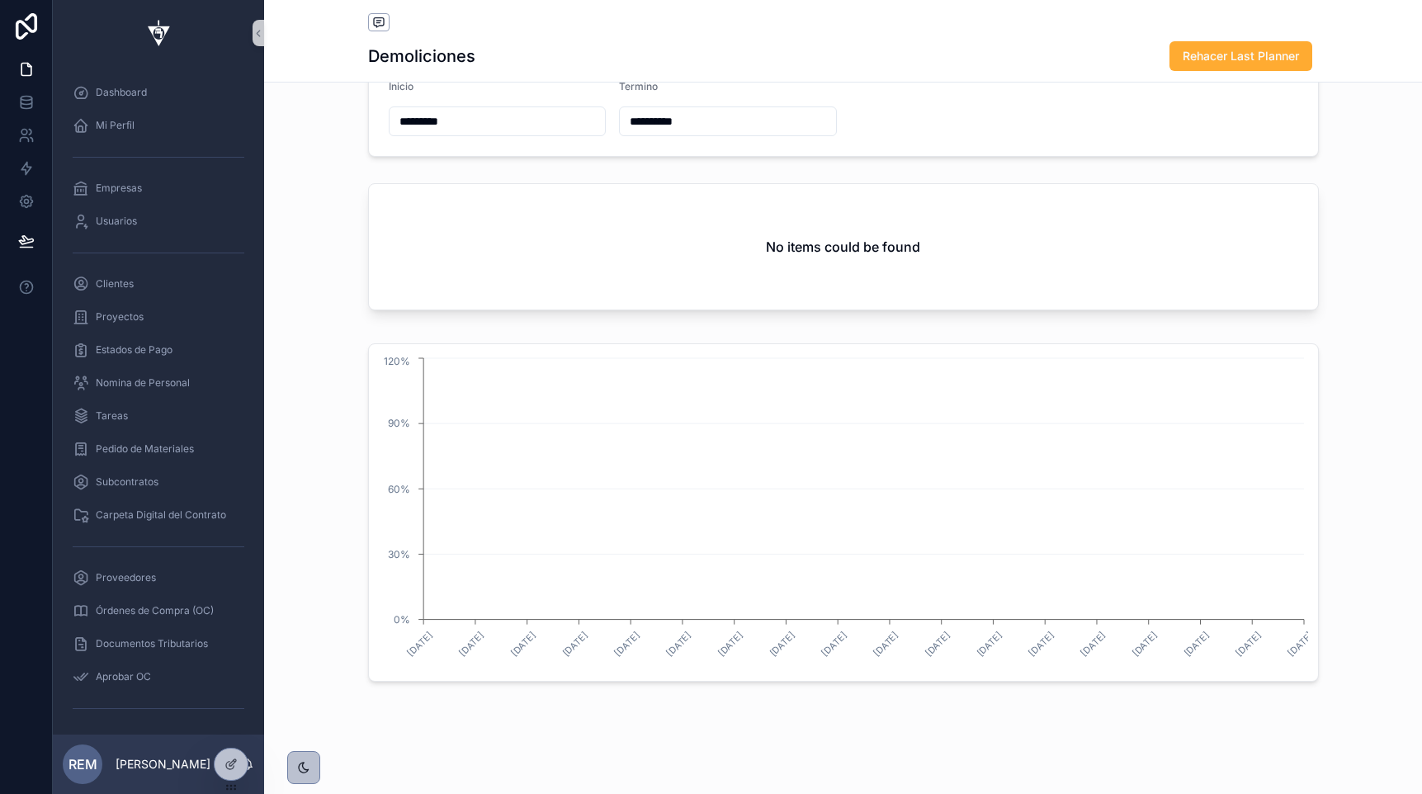
scroll to position [195, 0]
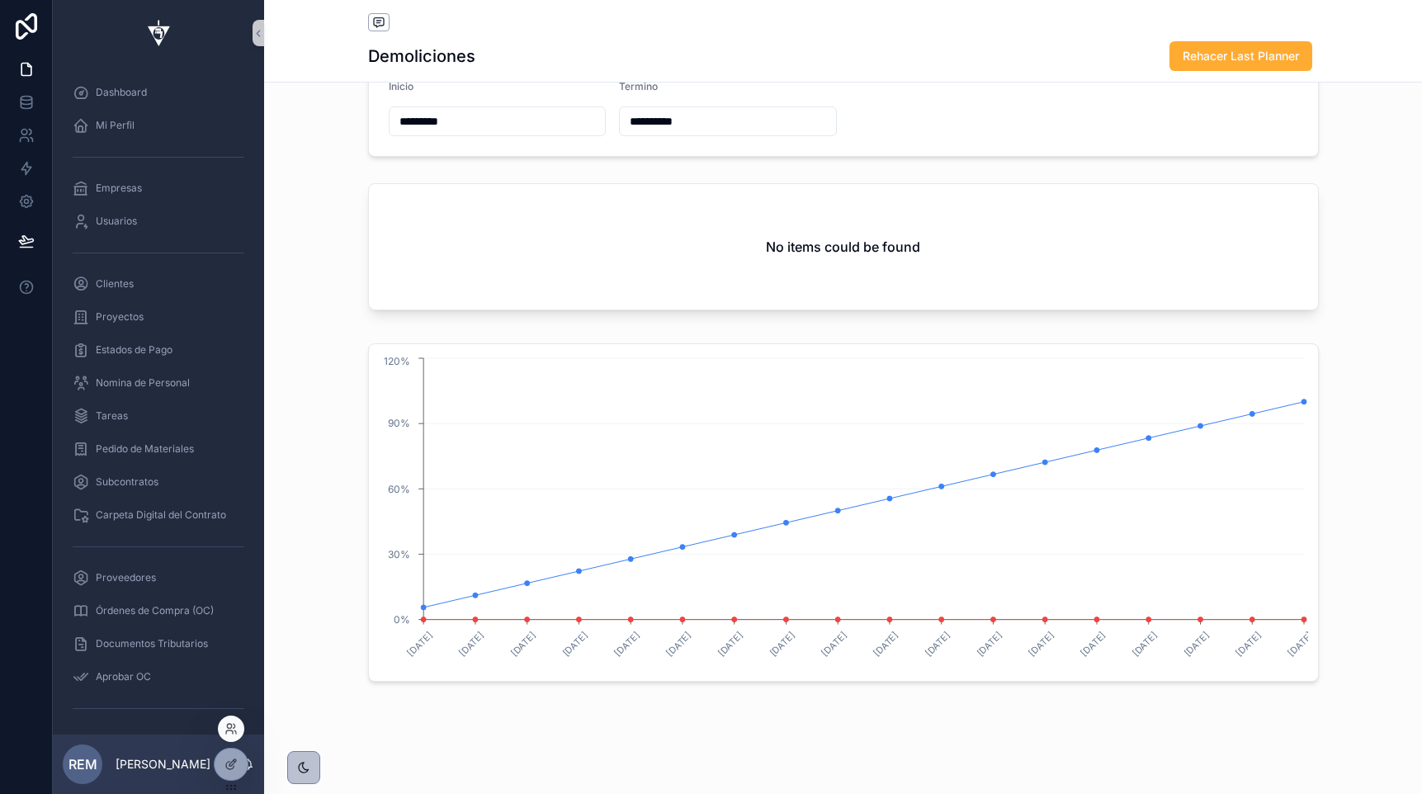
click at [234, 748] on div at bounding box center [231, 732] width 26 height 33
click at [225, 772] on div at bounding box center [231, 764] width 33 height 31
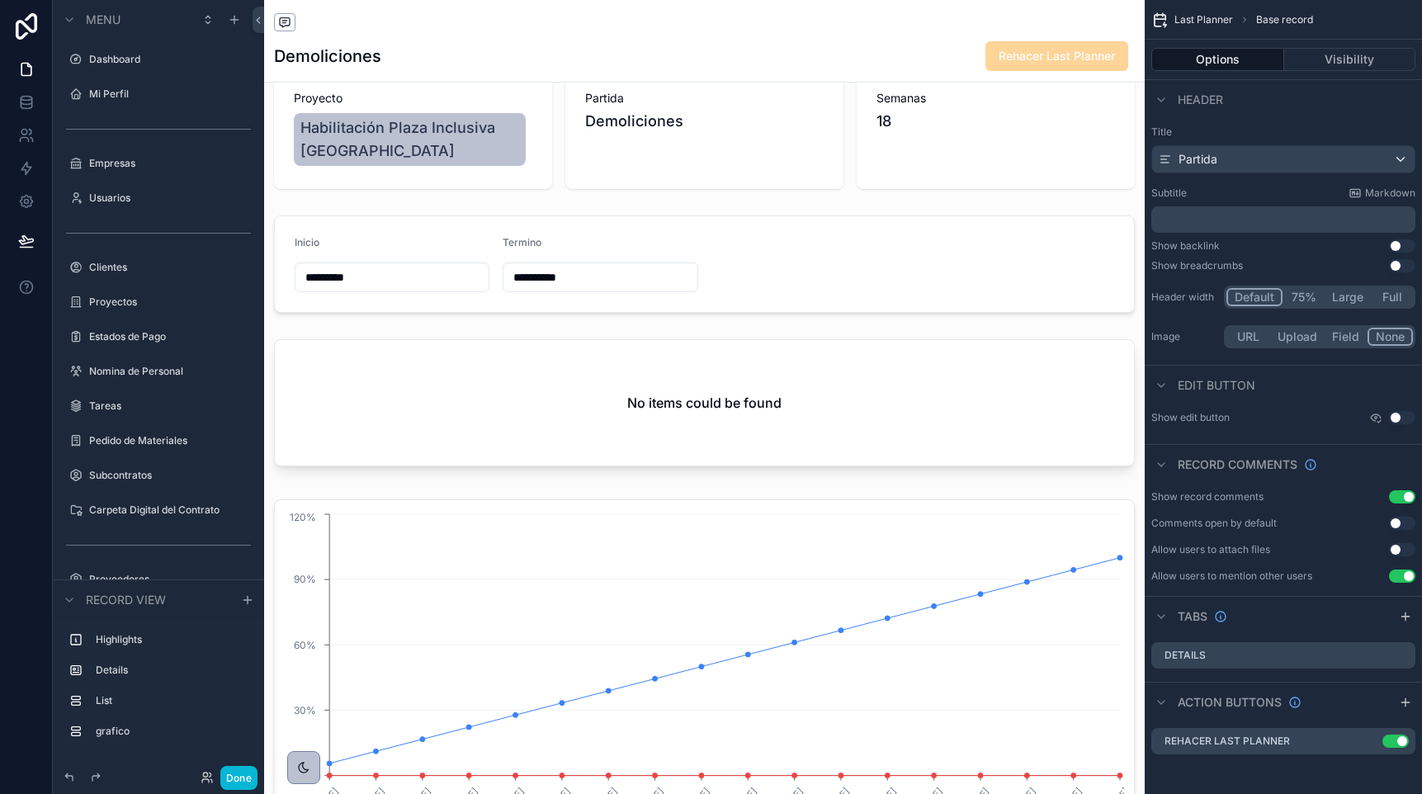
scroll to position [0, 0]
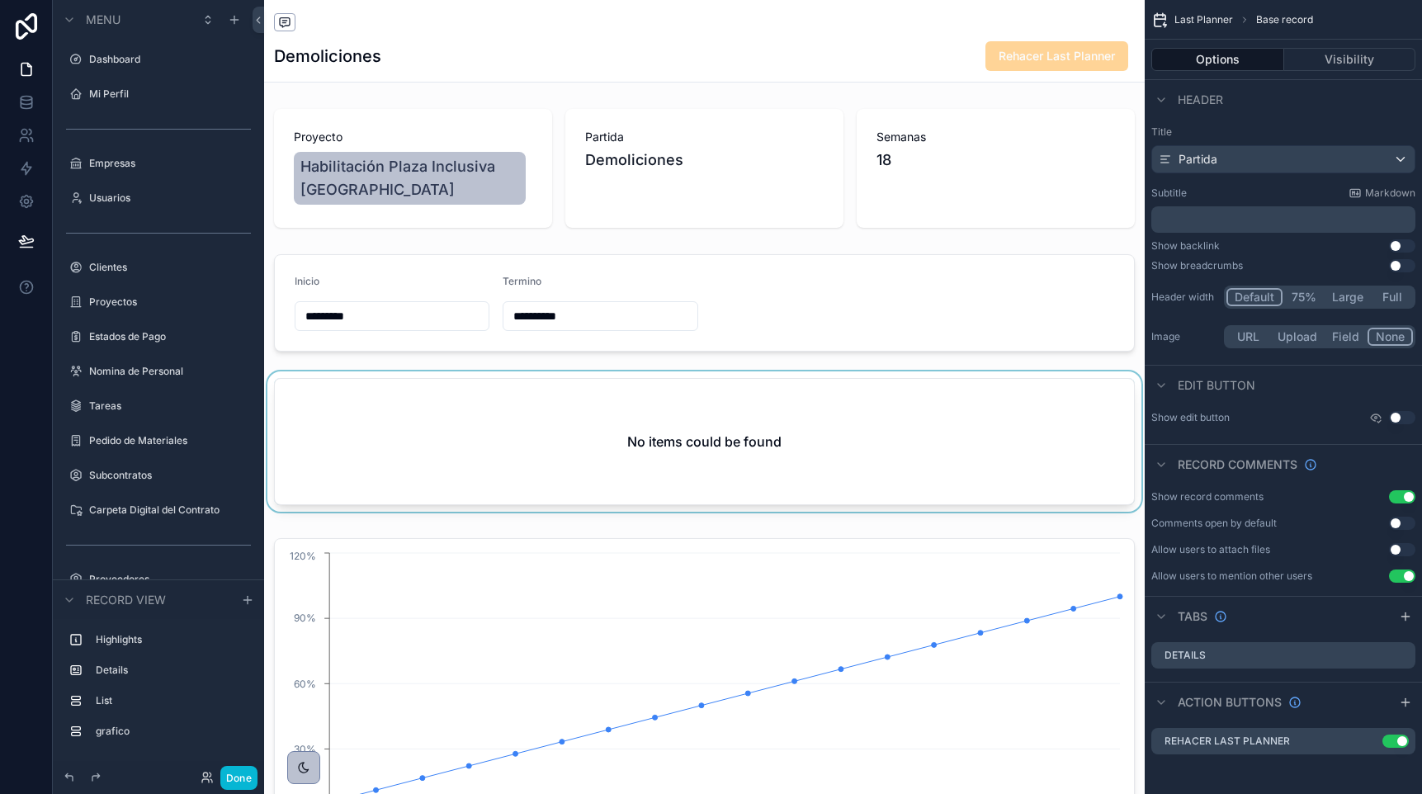
click at [733, 395] on div "scrollable content" at bounding box center [704, 444] width 881 height 147
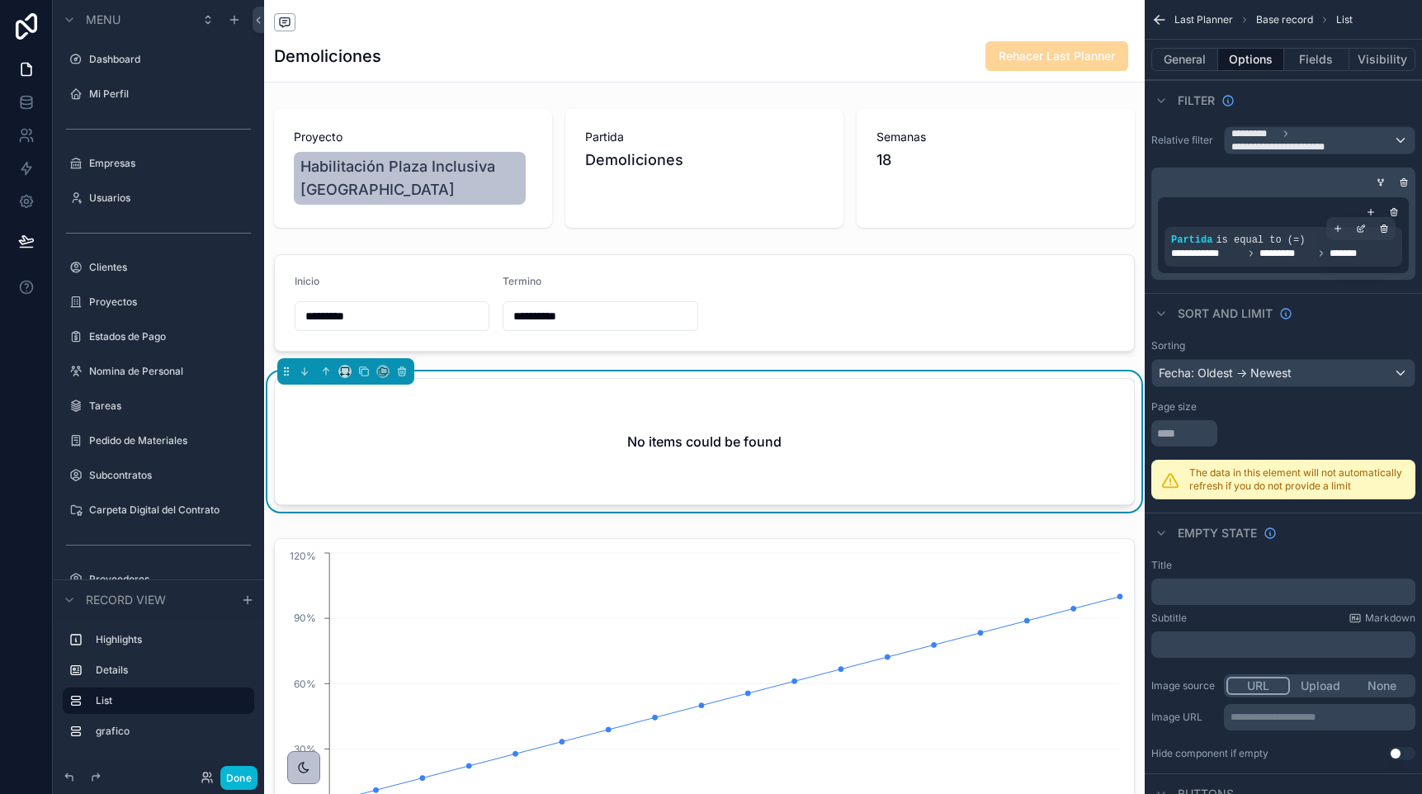
click at [1295, 255] on span "*********" at bounding box center [1286, 253] width 54 height 13
click at [1363, 230] on icon "scrollable content" at bounding box center [1361, 229] width 10 height 10
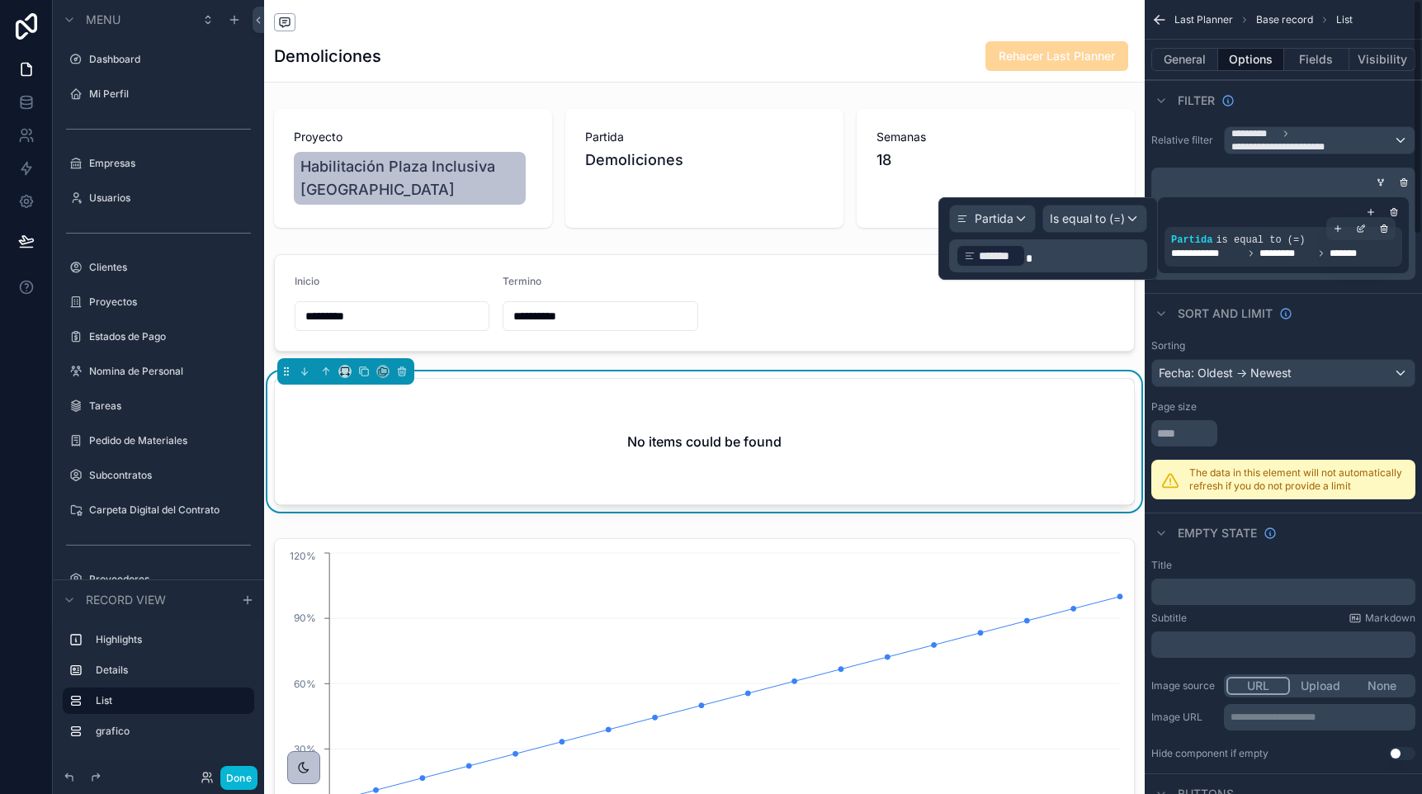
click at [1225, 249] on span "**********" at bounding box center [1207, 253] width 72 height 13
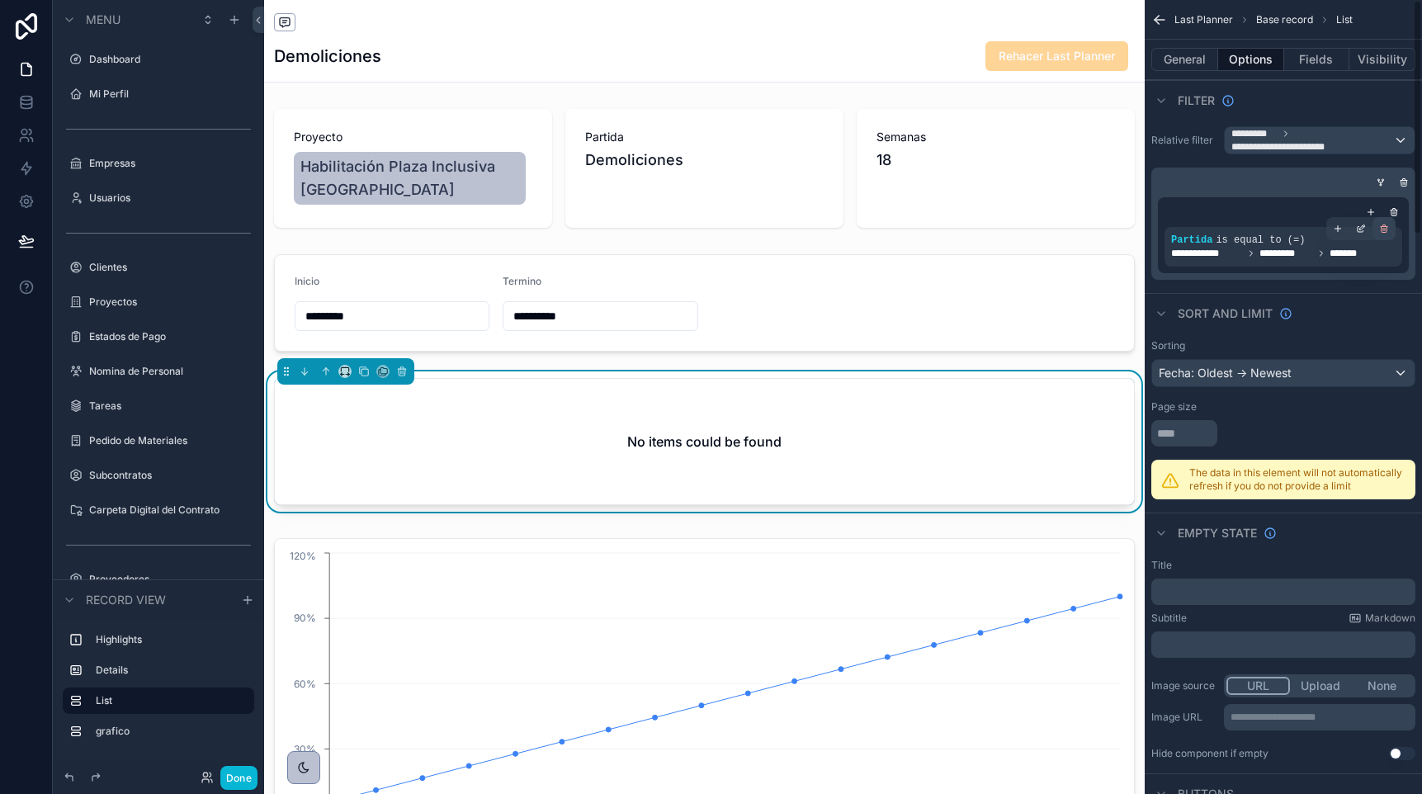
click at [1385, 230] on icon "scrollable content" at bounding box center [1385, 230] width 0 height 2
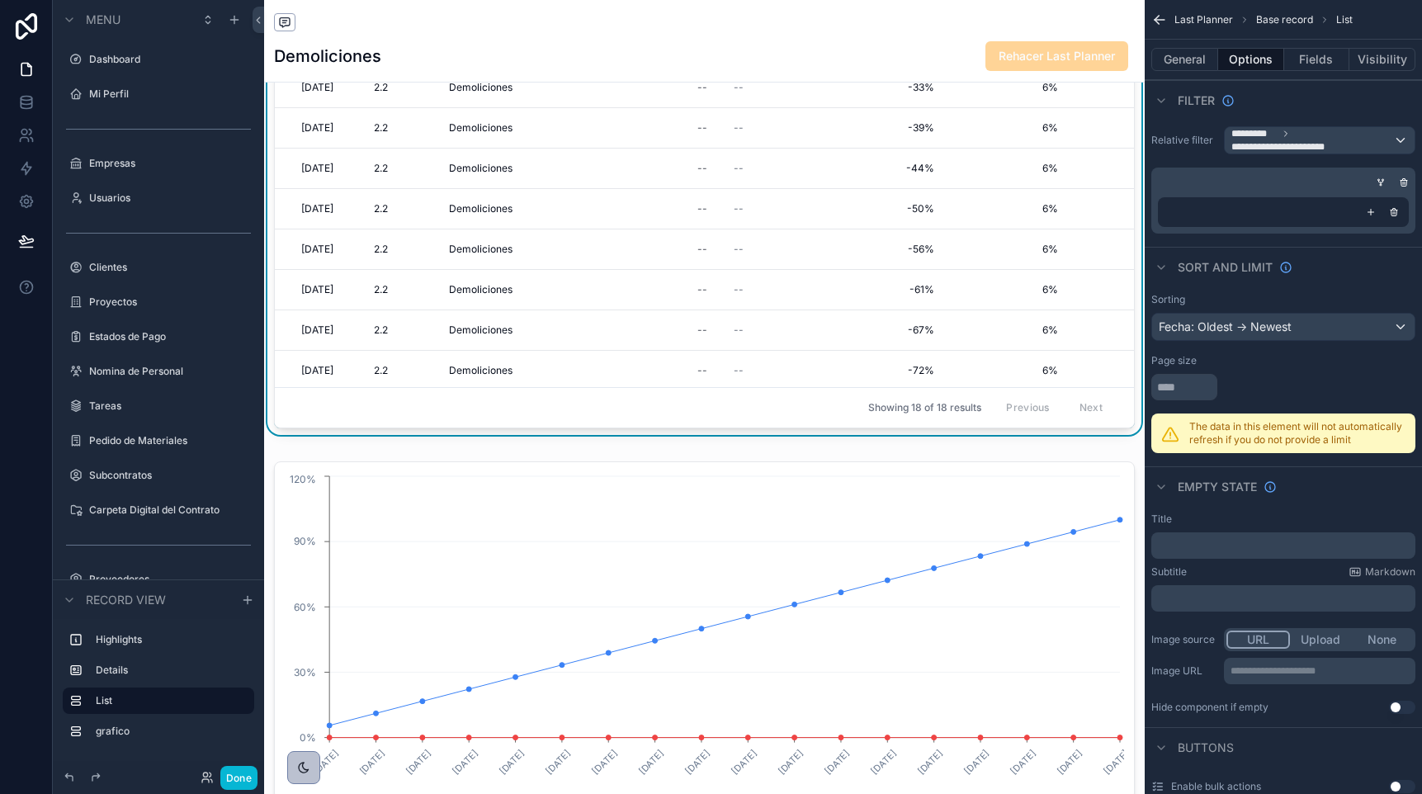
scroll to position [546, 0]
click at [239, 778] on button "Done" at bounding box center [238, 778] width 37 height 24
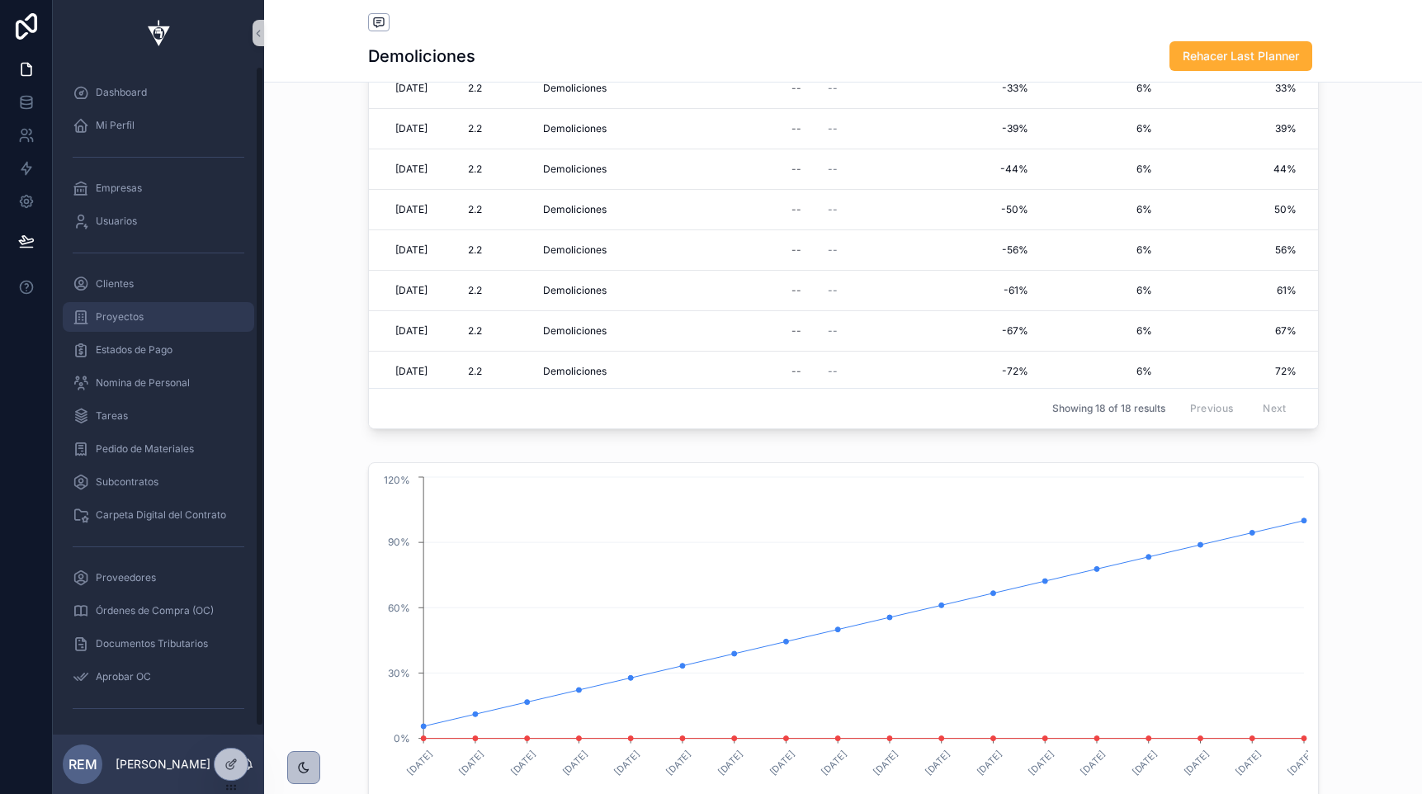
click at [133, 316] on span "Proyectos" at bounding box center [120, 316] width 48 height 13
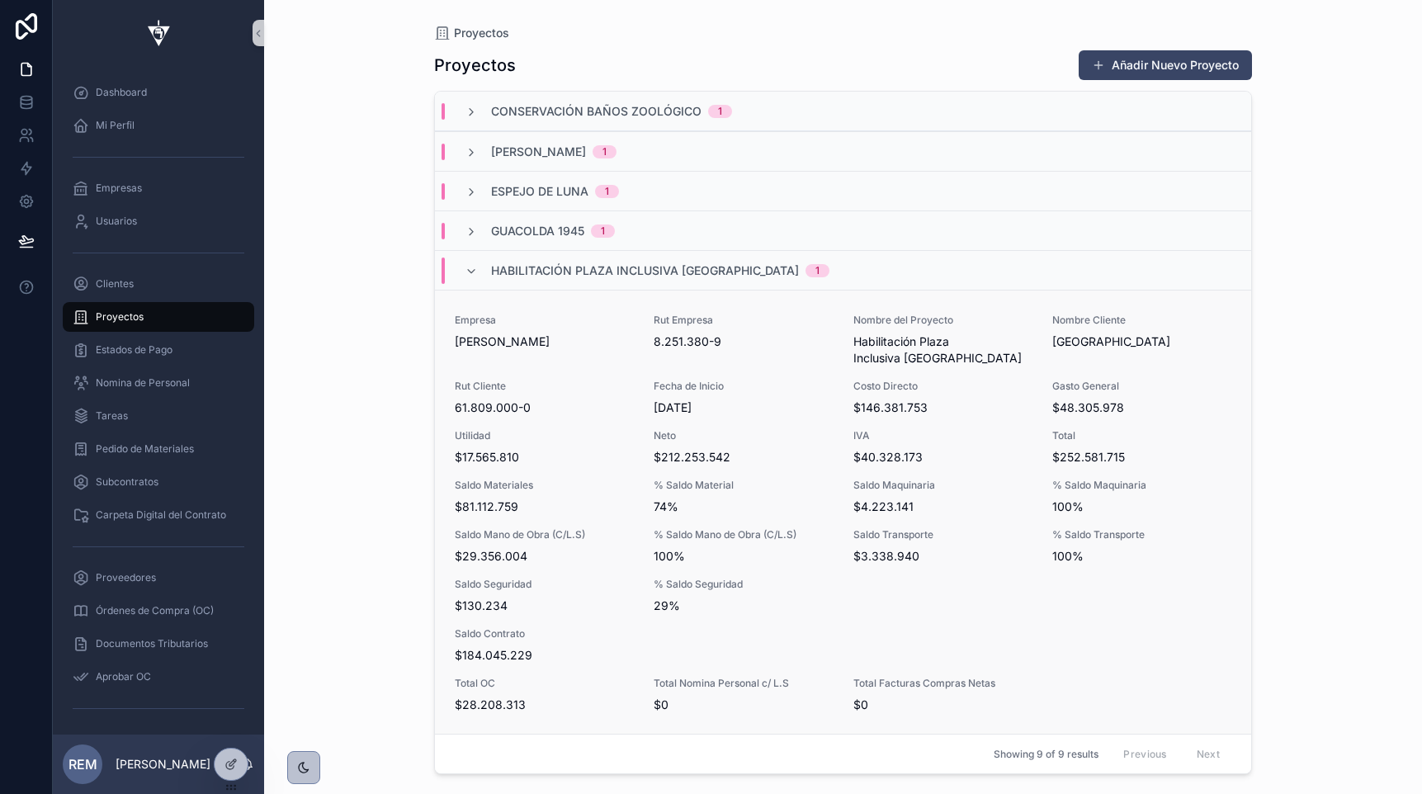
click at [496, 386] on span "Rut Cliente" at bounding box center [544, 386] width 179 height 13
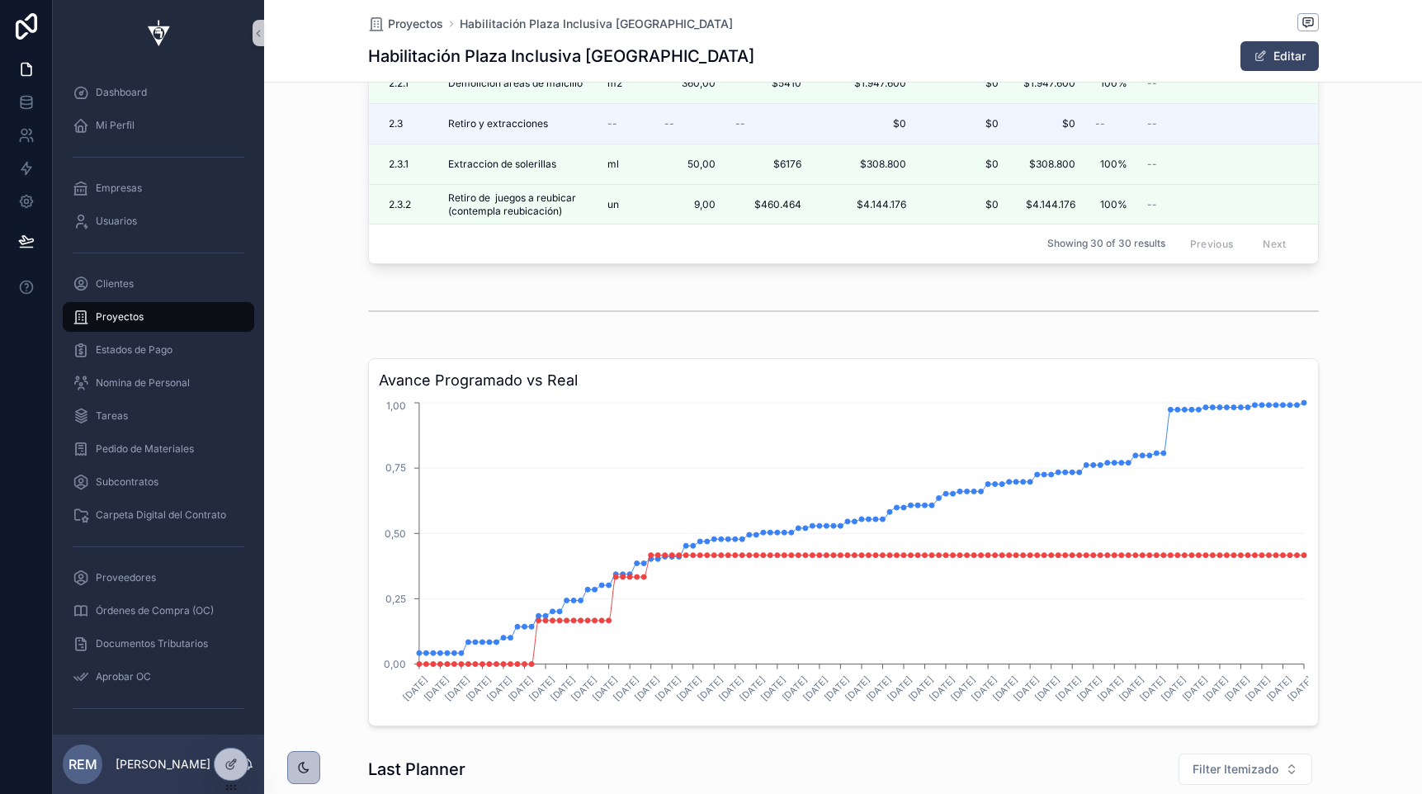
scroll to position [3108, 0]
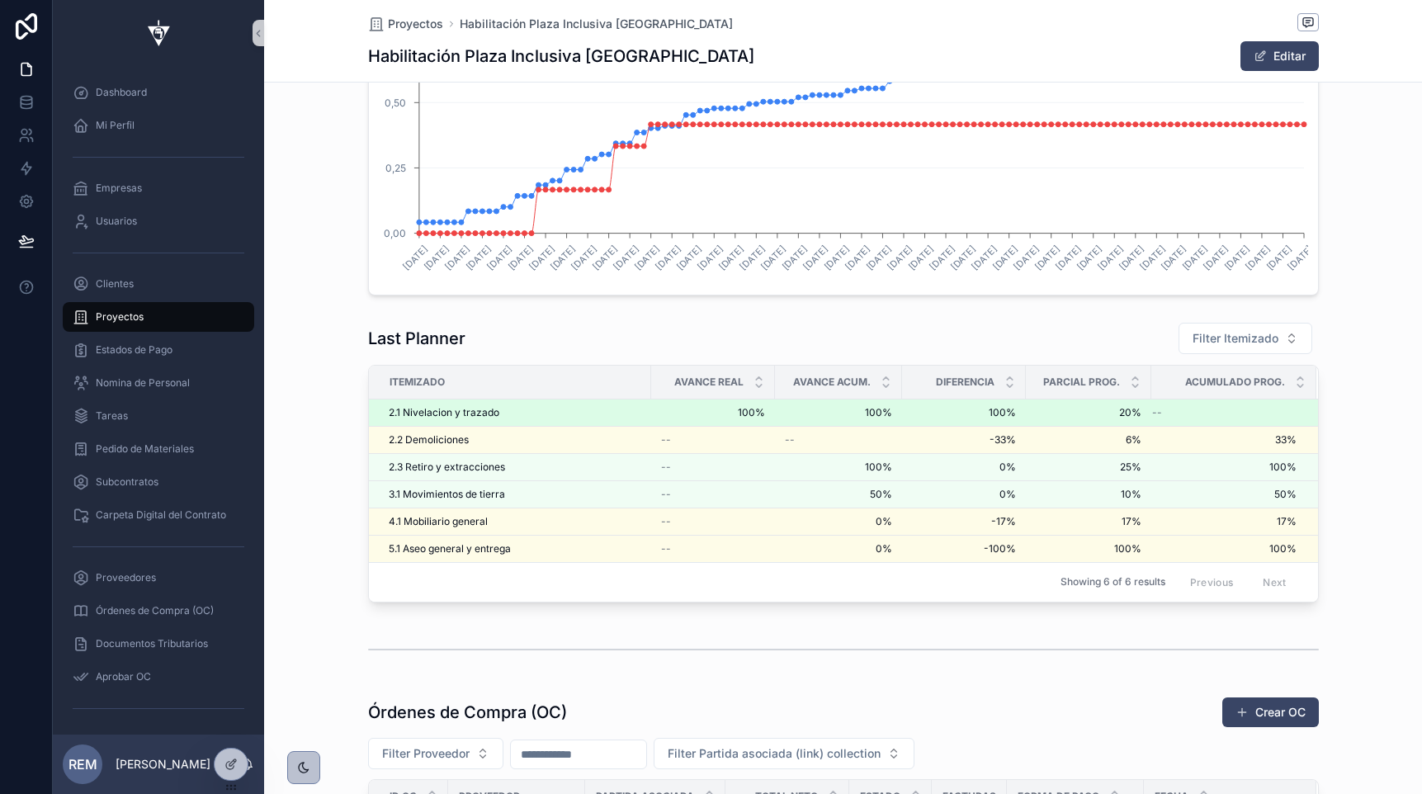
click at [419, 414] on span "2.1 Nivelacion y trazado" at bounding box center [444, 412] width 111 height 13
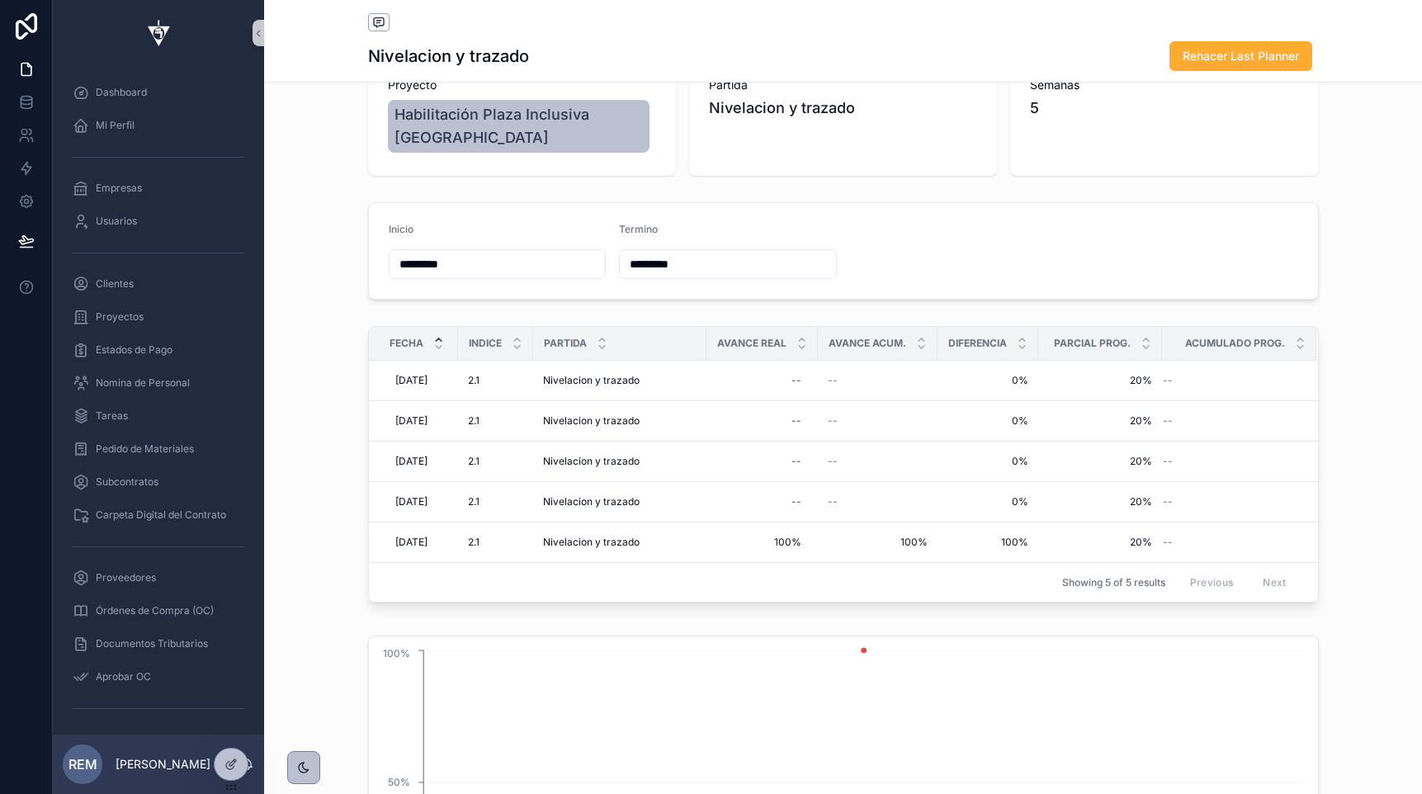
scroll to position [38, 0]
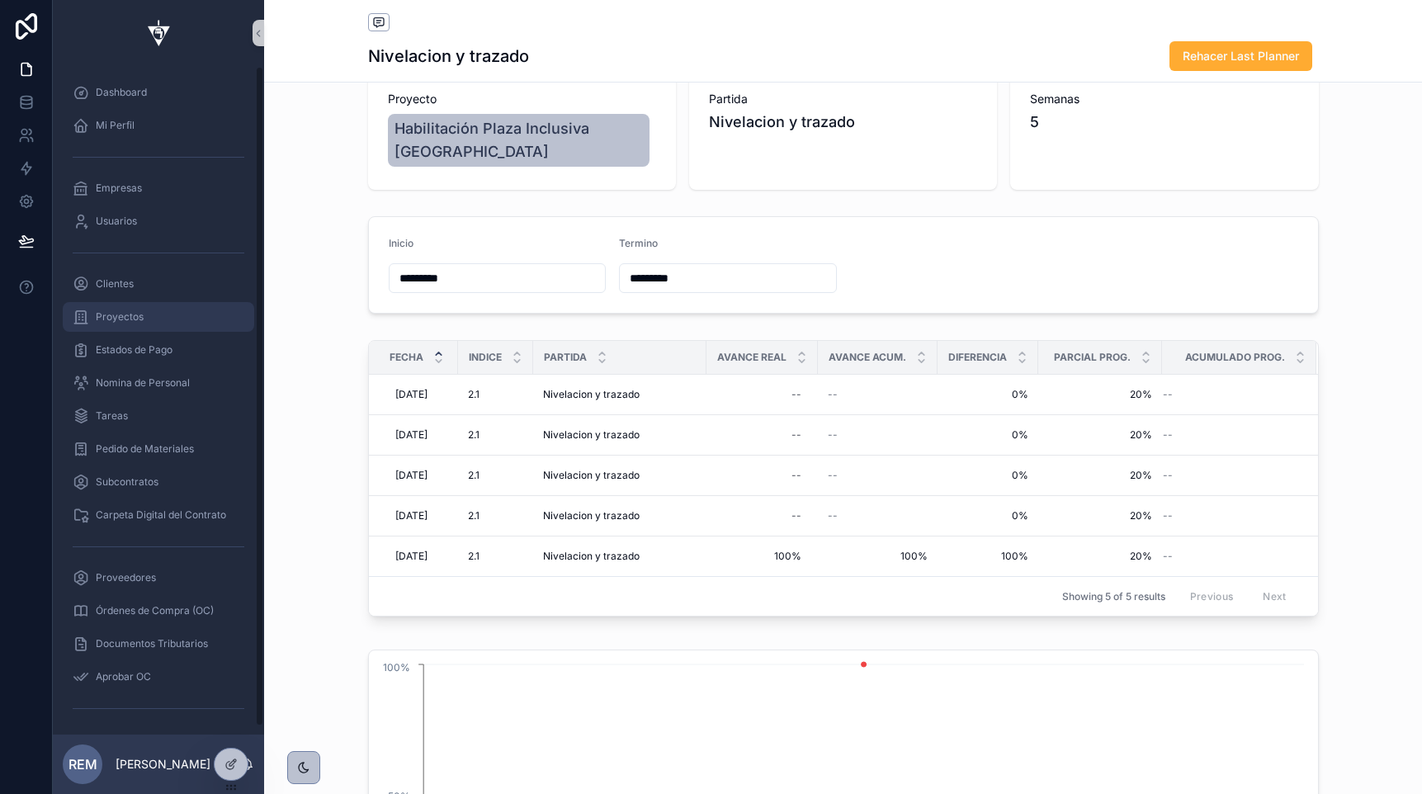
click at [157, 322] on div "Proyectos" at bounding box center [159, 317] width 172 height 26
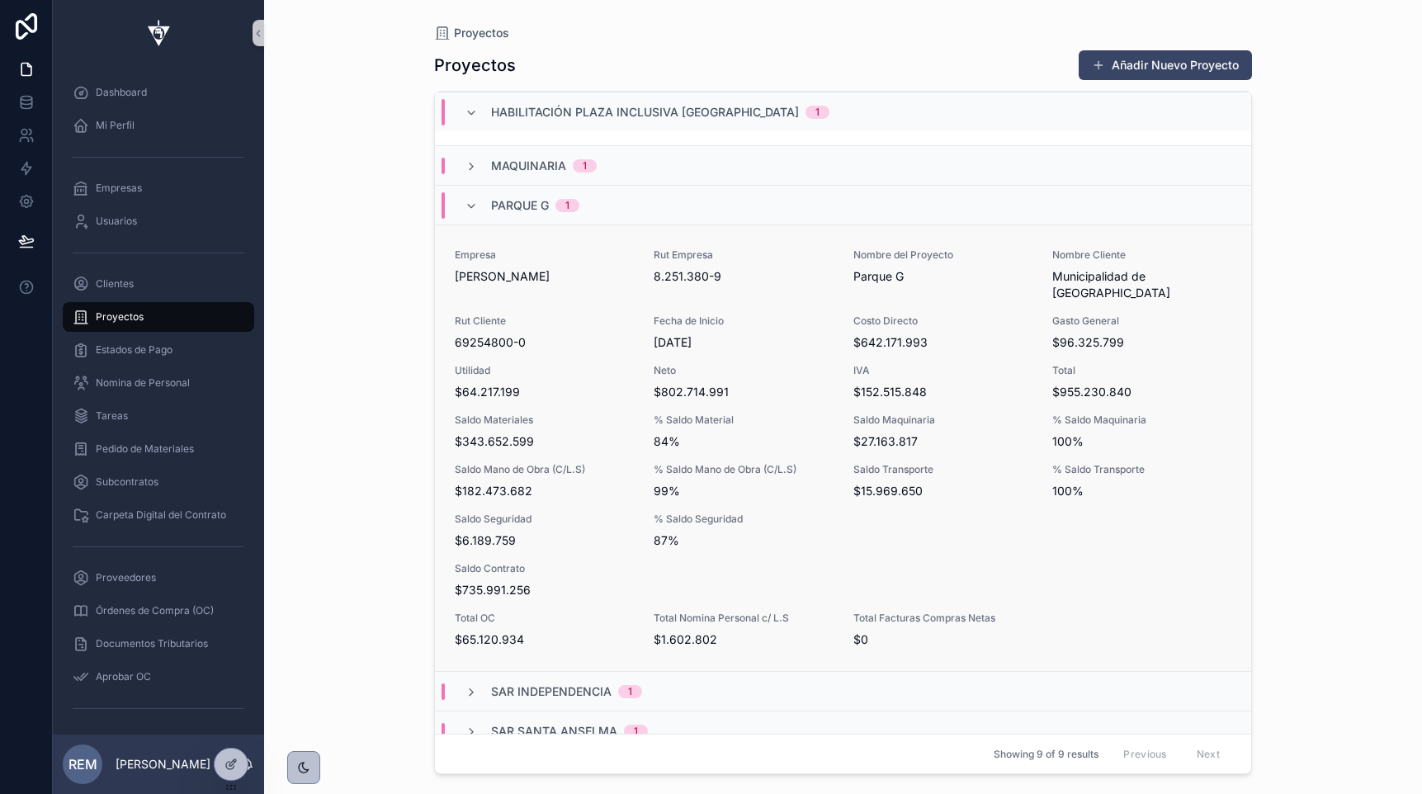
click at [503, 463] on span "Saldo Mano de Obra (C/L.S)" at bounding box center [544, 469] width 179 height 13
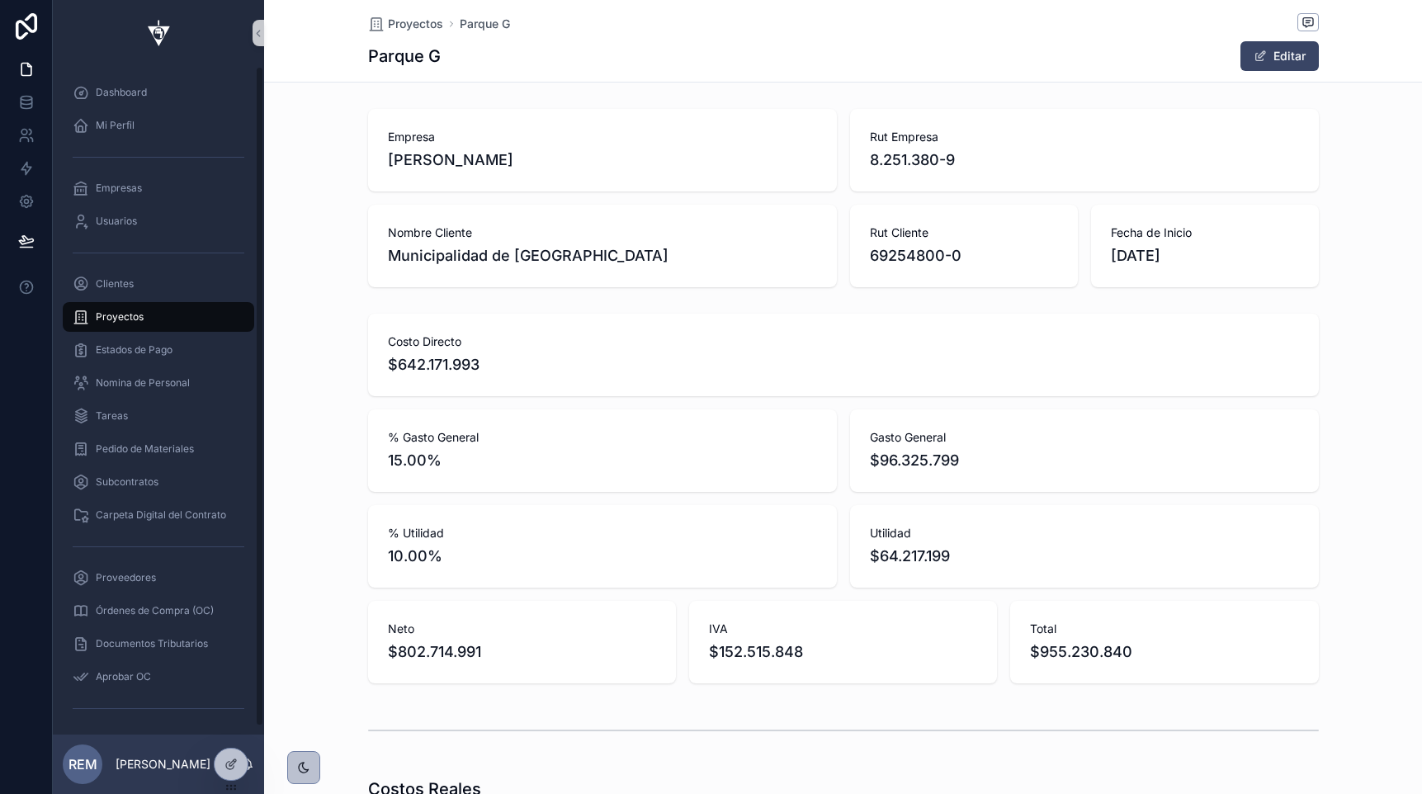
click at [138, 321] on span "Proyectos" at bounding box center [120, 316] width 48 height 13
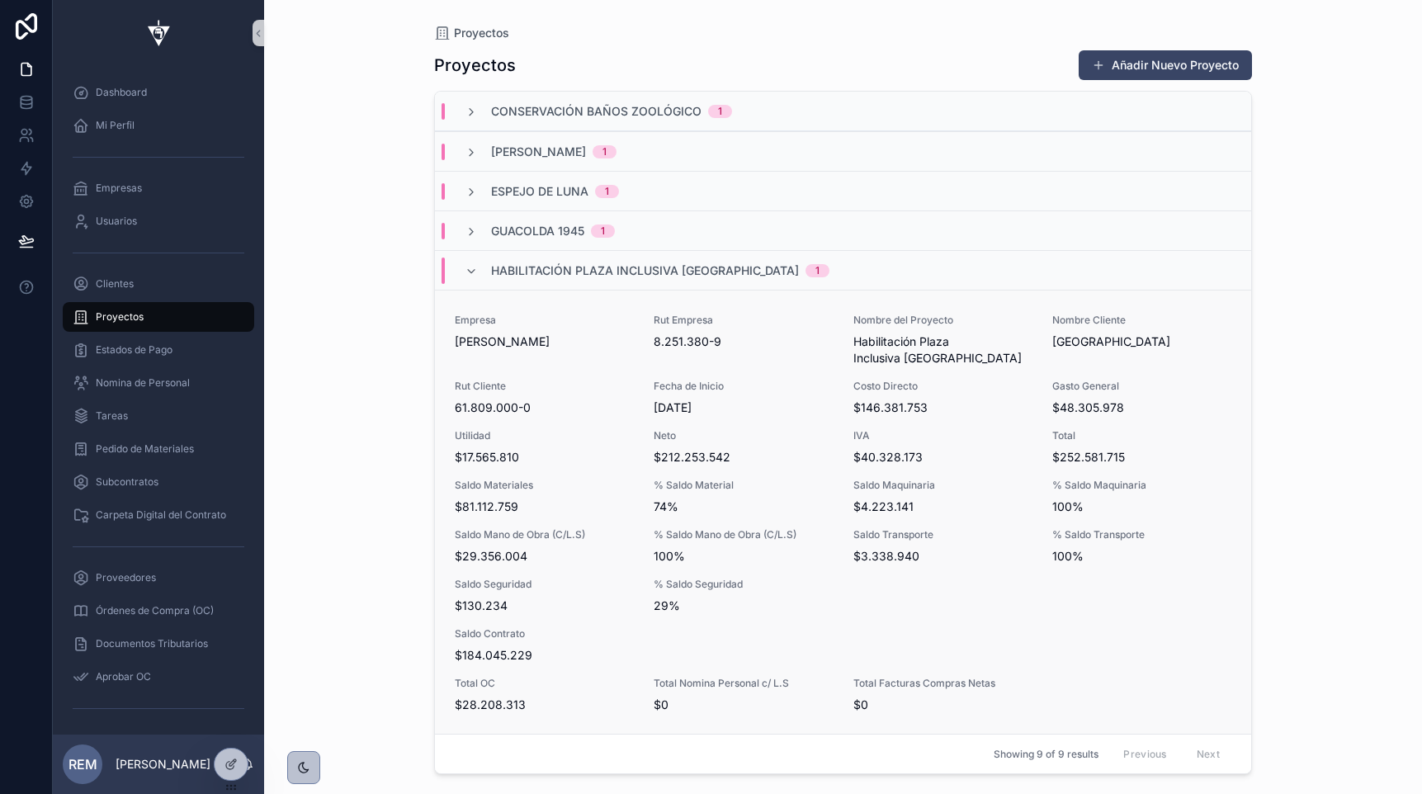
click at [471, 314] on span "Empresa" at bounding box center [544, 320] width 179 height 13
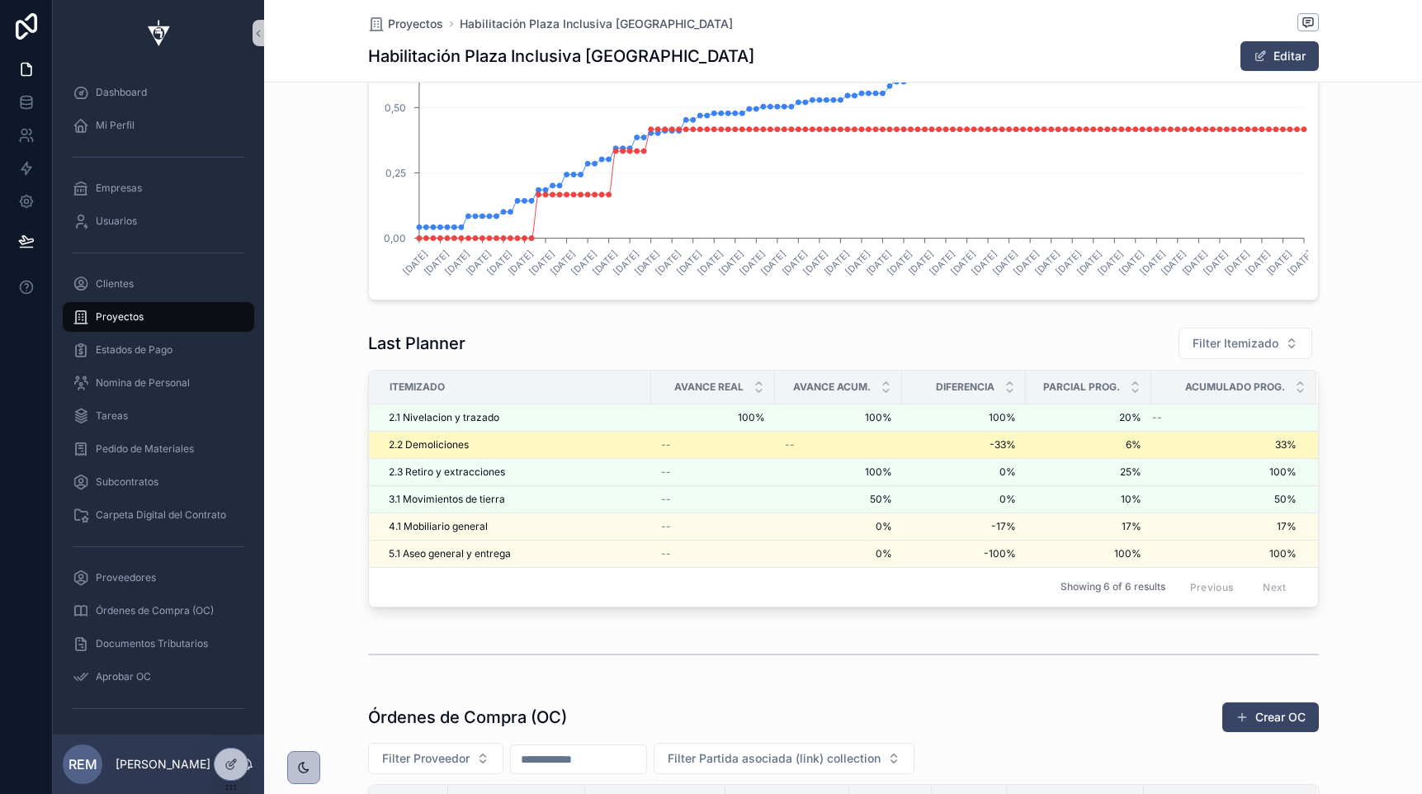
click at [404, 443] on span "2.2 Demoliciones" at bounding box center [429, 444] width 80 height 13
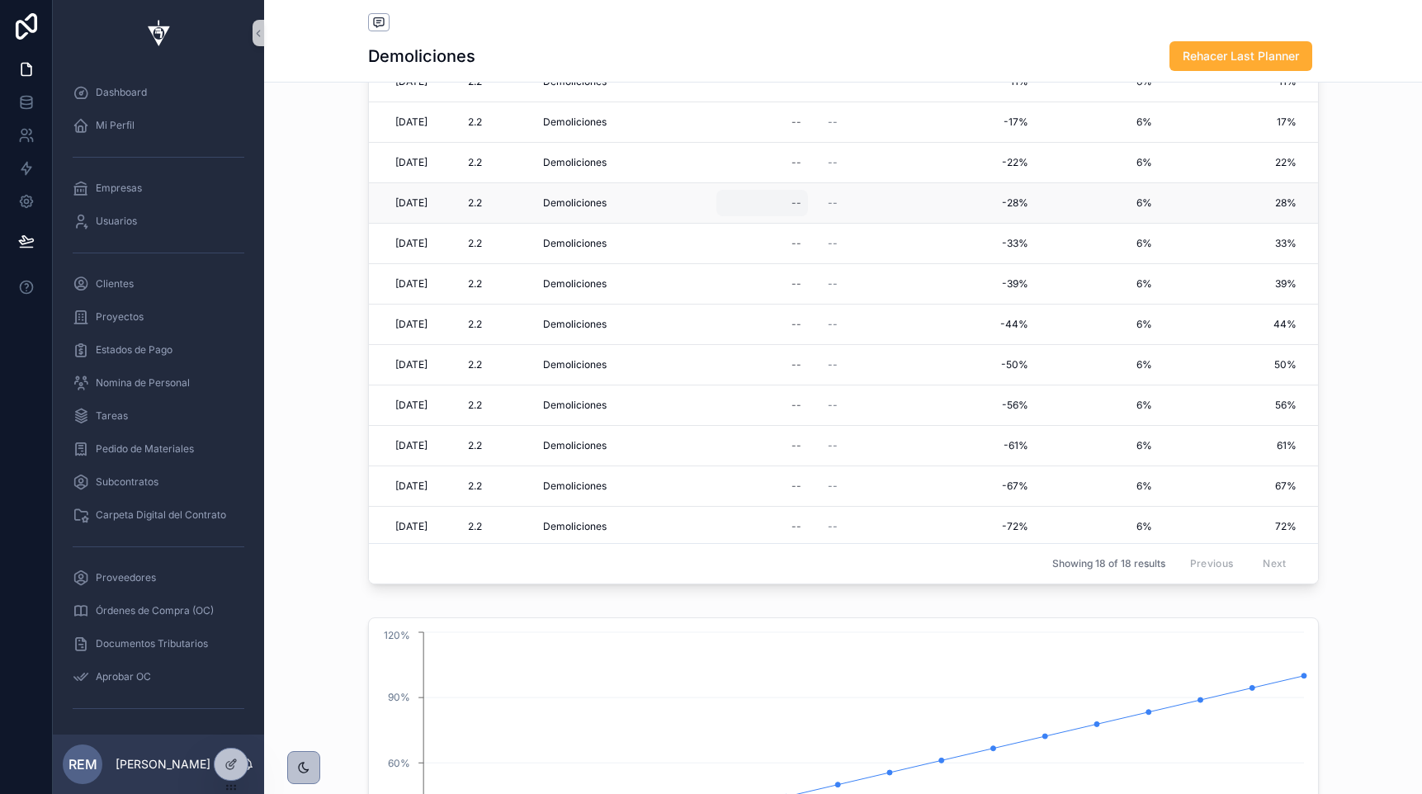
click at [796, 196] on div "--" at bounding box center [762, 203] width 92 height 26
click at [819, 220] on input "scrollable content" at bounding box center [881, 227] width 155 height 23
type input "****"
click at [1005, 225] on icon "scrollable content" at bounding box center [1002, 226] width 13 height 13
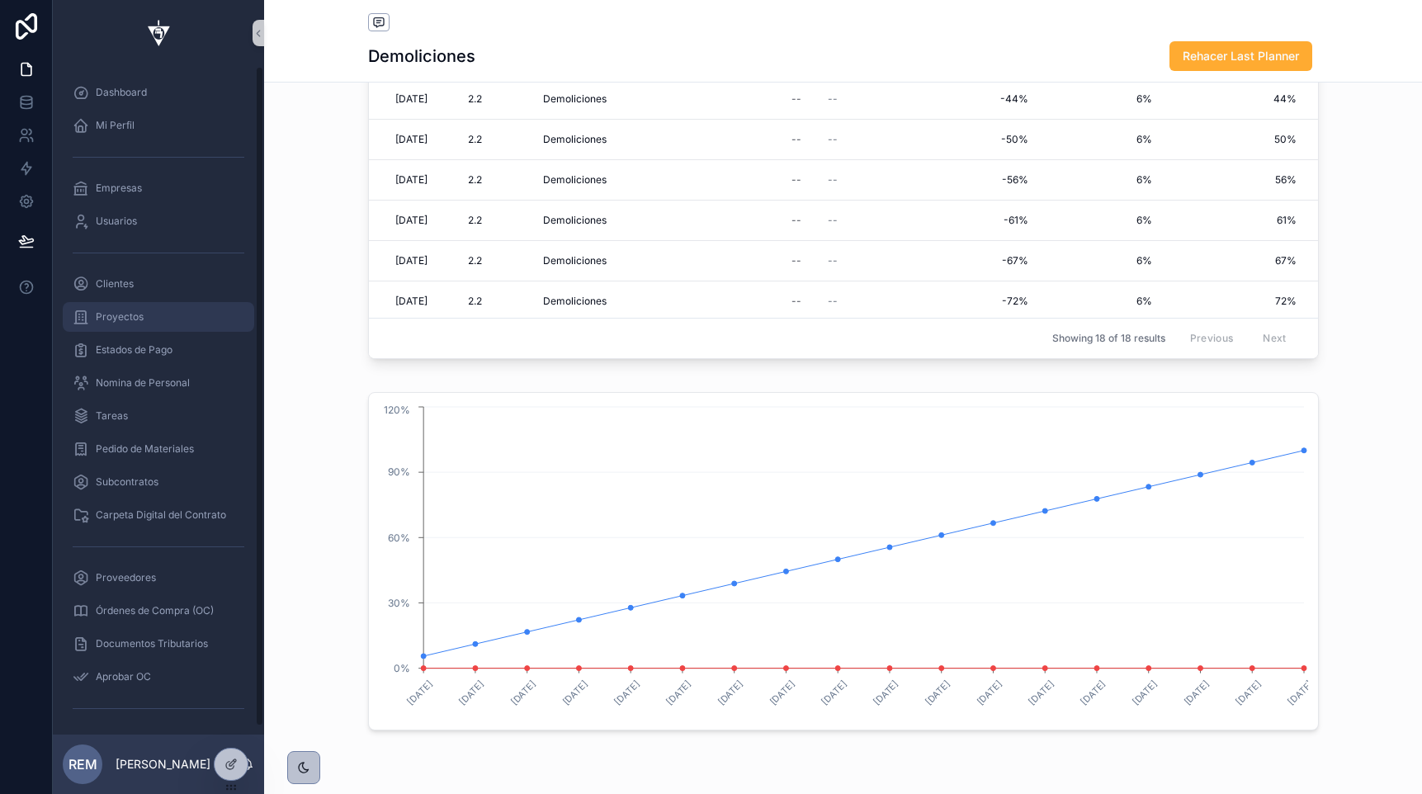
click at [132, 310] on span "Proyectos" at bounding box center [120, 316] width 48 height 13
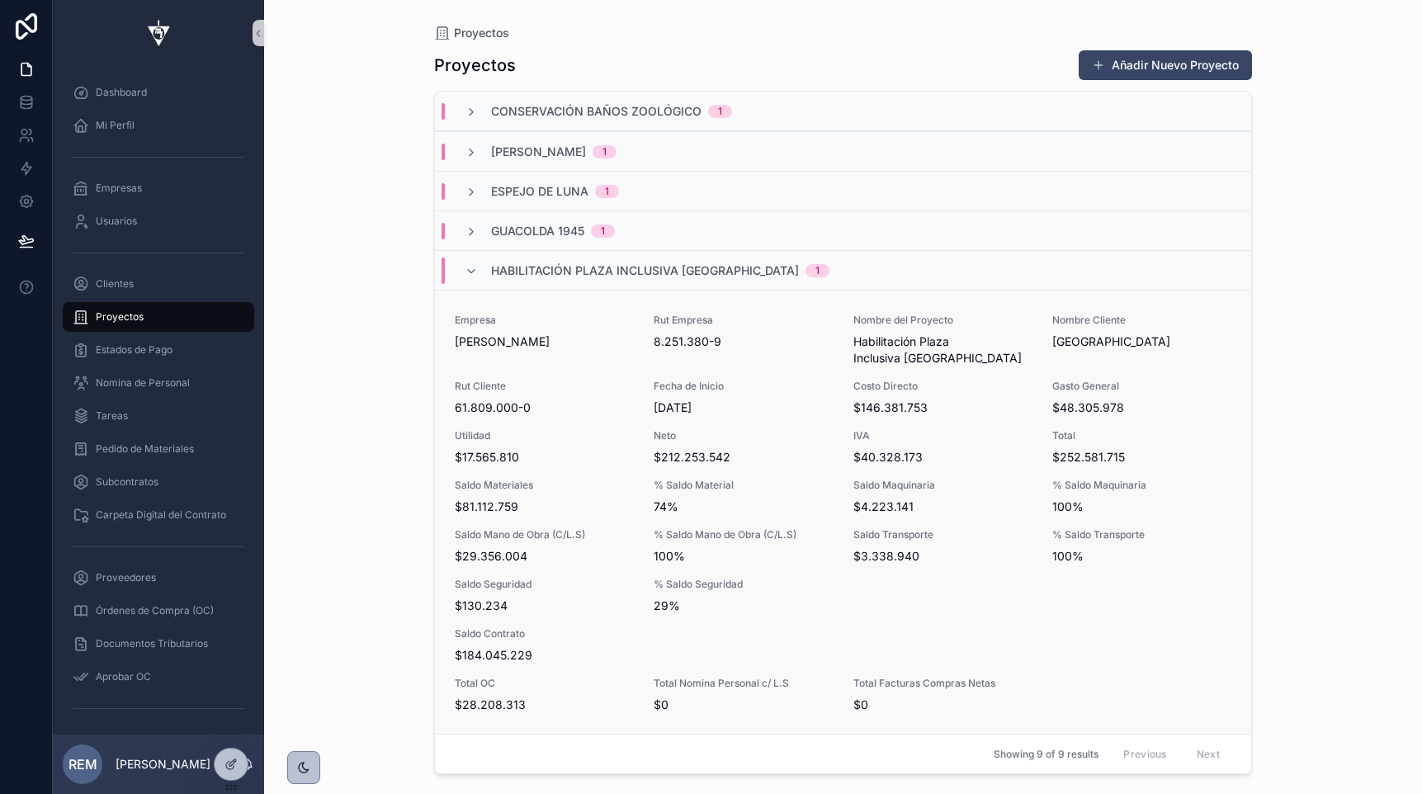
click at [491, 447] on div "Utilidad $17.565.810" at bounding box center [544, 447] width 179 height 36
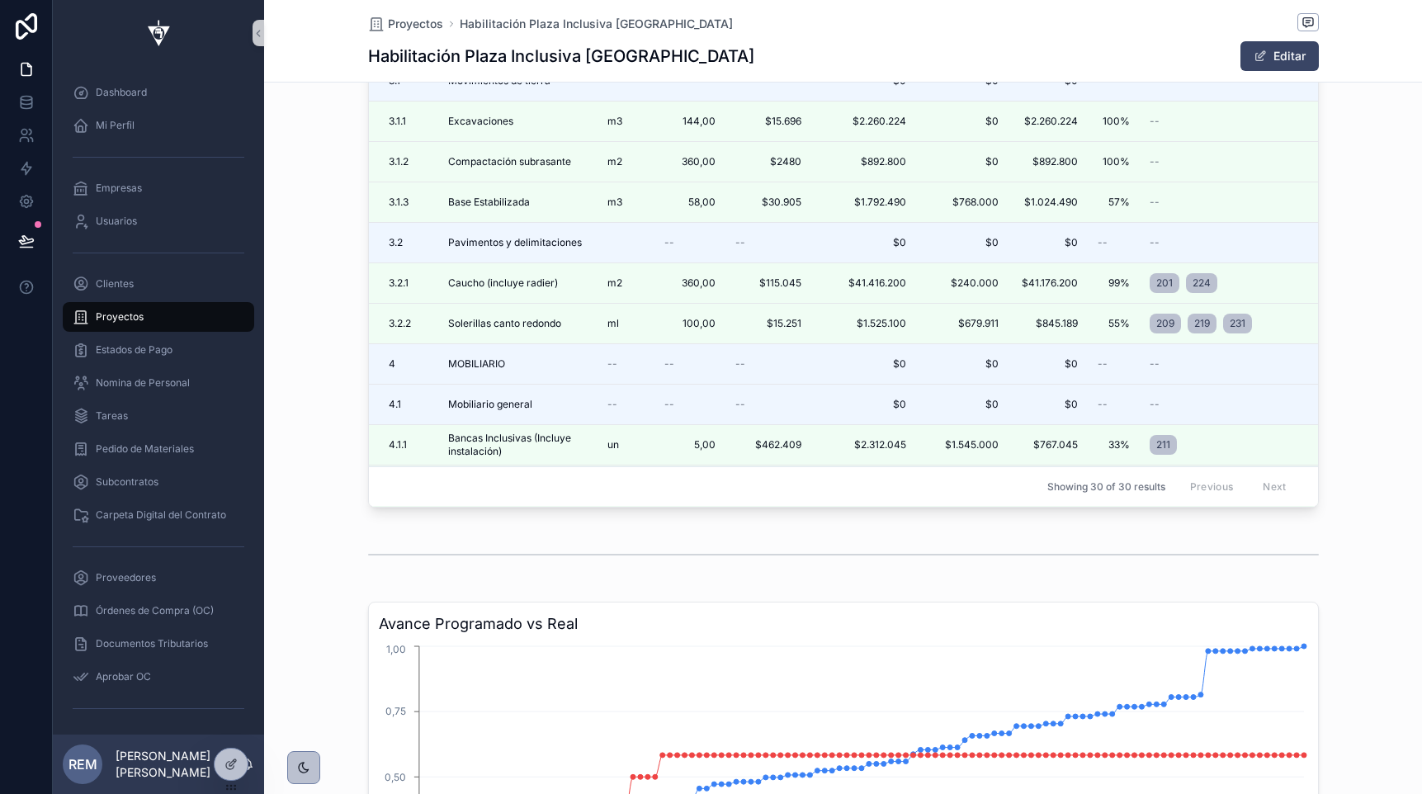
scroll to position [2435, 0]
click at [109, 312] on span "Proyectos" at bounding box center [120, 316] width 48 height 13
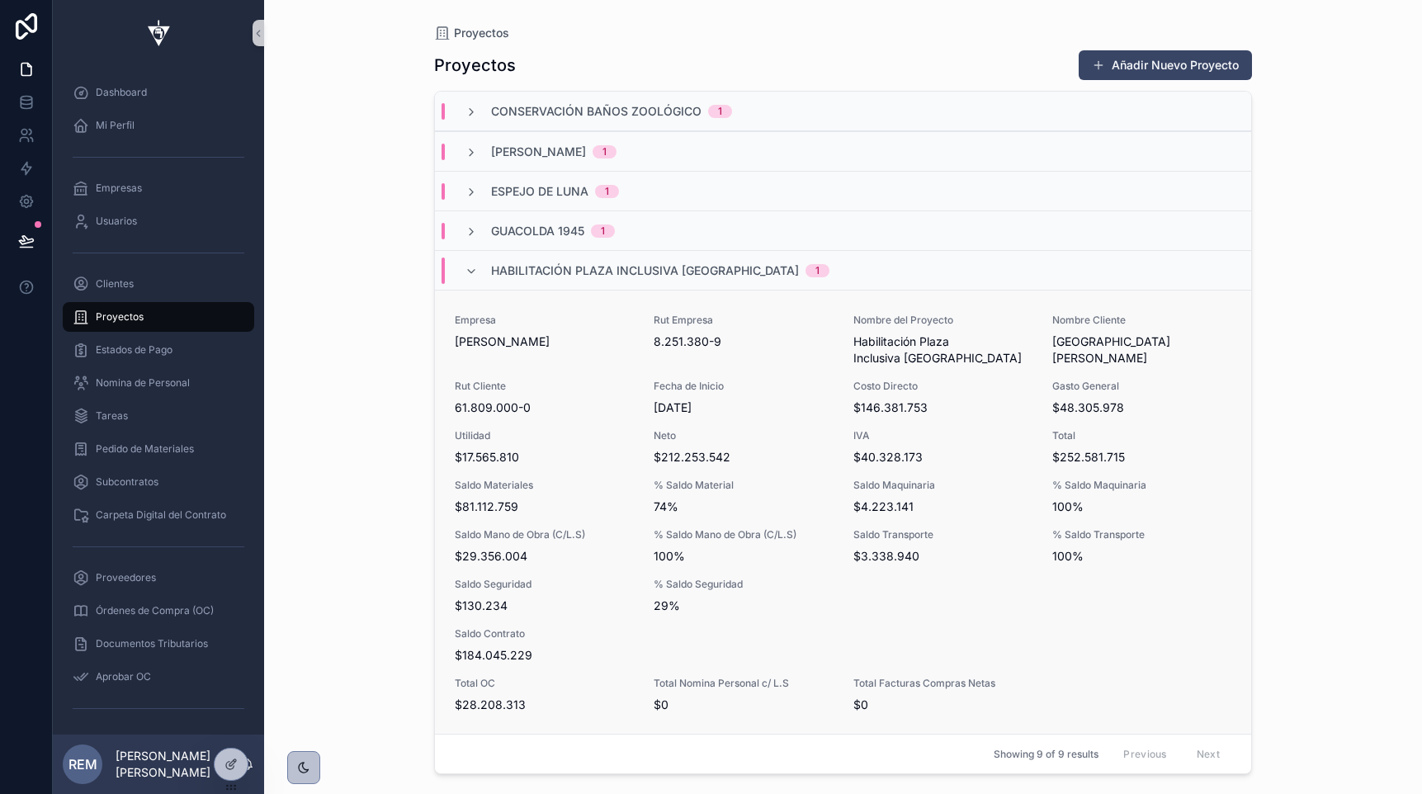
click at [498, 392] on span "Rut Cliente" at bounding box center [544, 386] width 179 height 13
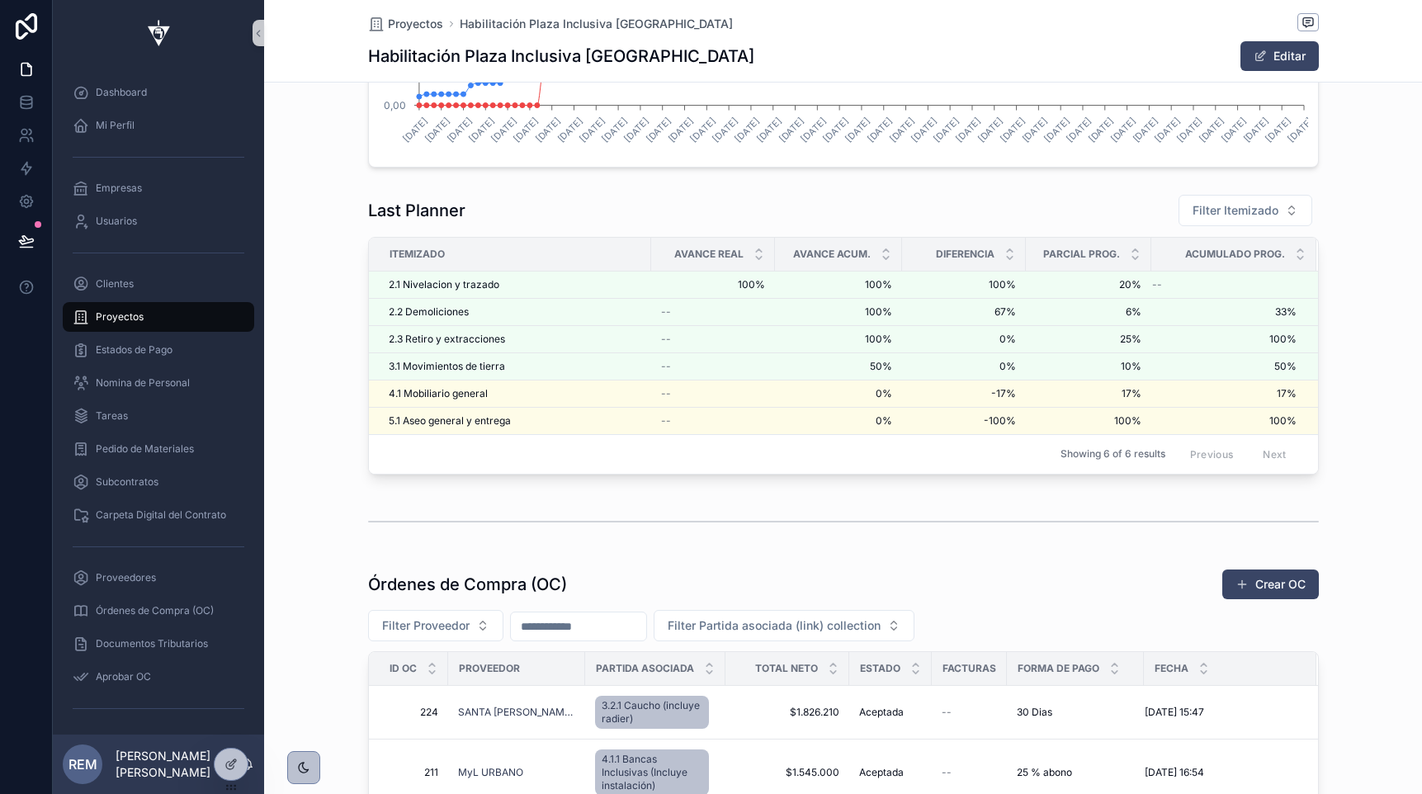
scroll to position [3235, 0]
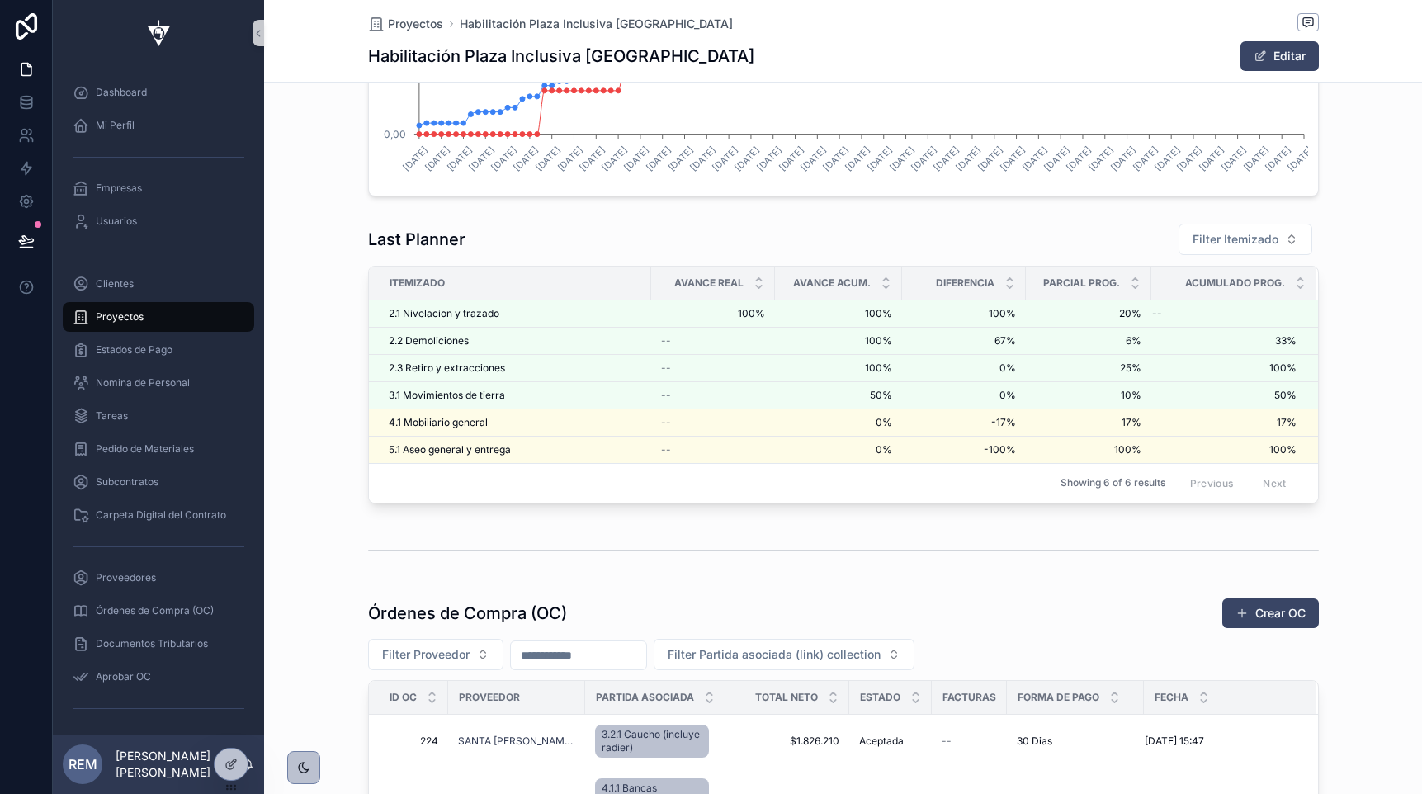
scroll to position [3206, 0]
click at [158, 319] on div "Proyectos" at bounding box center [159, 317] width 172 height 26
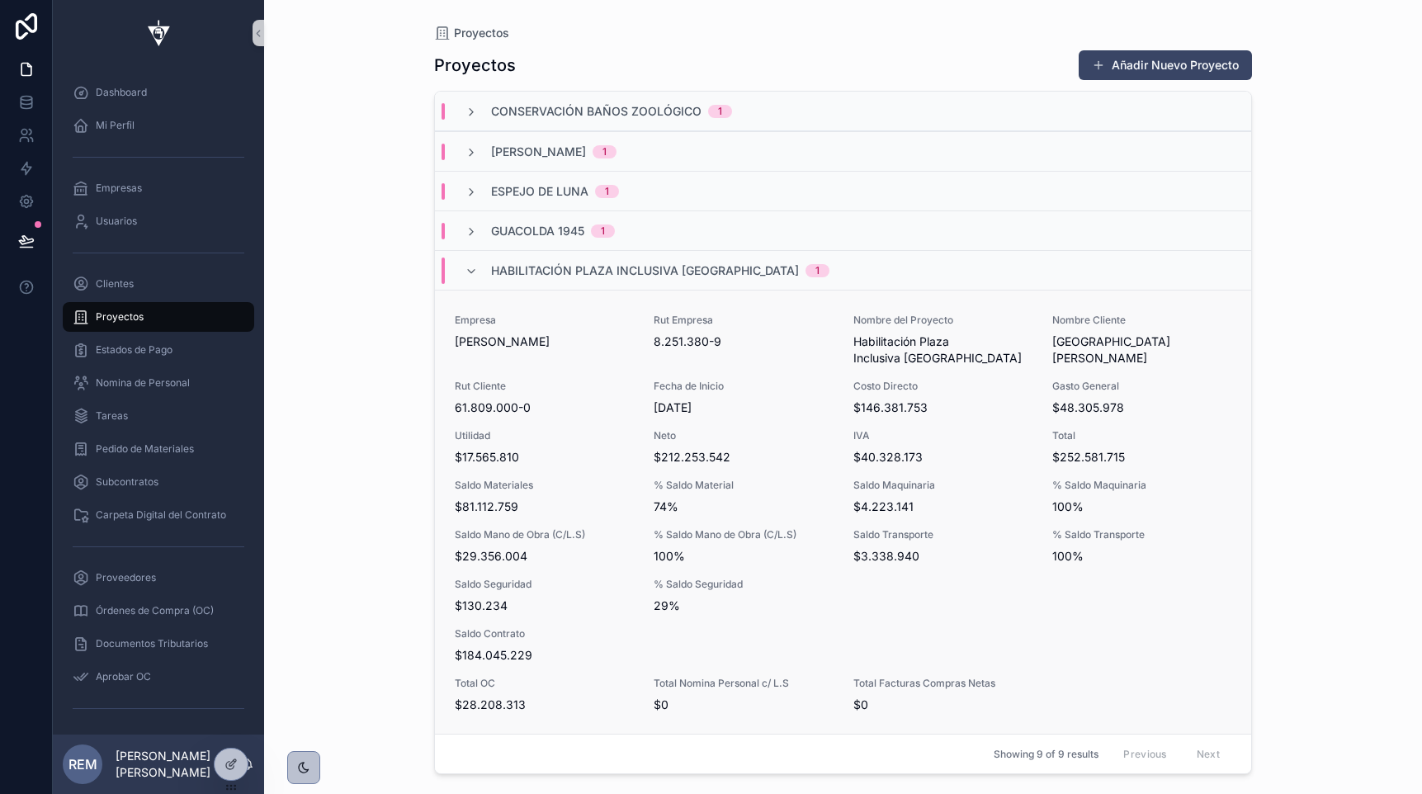
click at [523, 427] on div "Empresa [PERSON_NAME] Santander Rut Empresa 8.251.380-9 Nombre del Proyecto Hab…" at bounding box center [843, 513] width 777 height 399
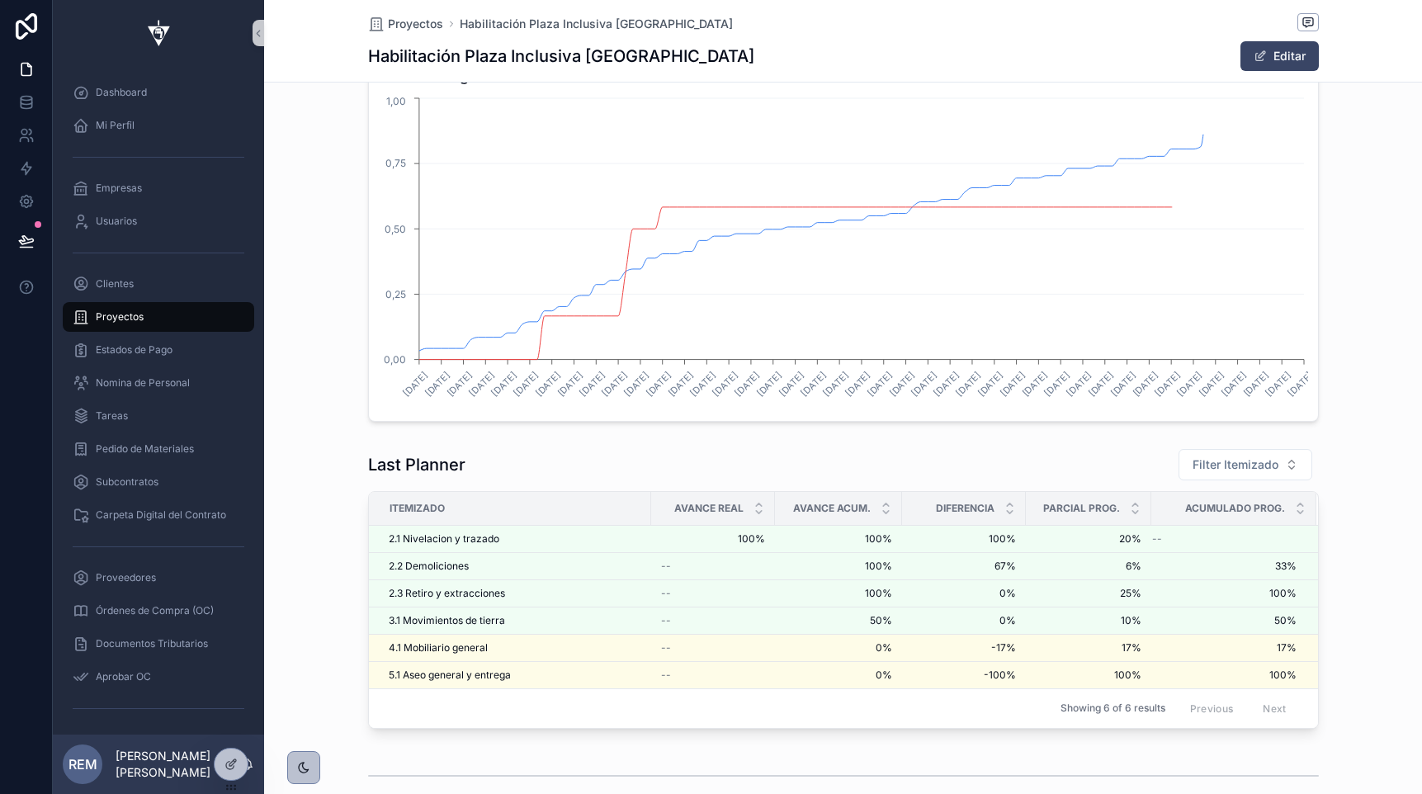
scroll to position [2989, 0]
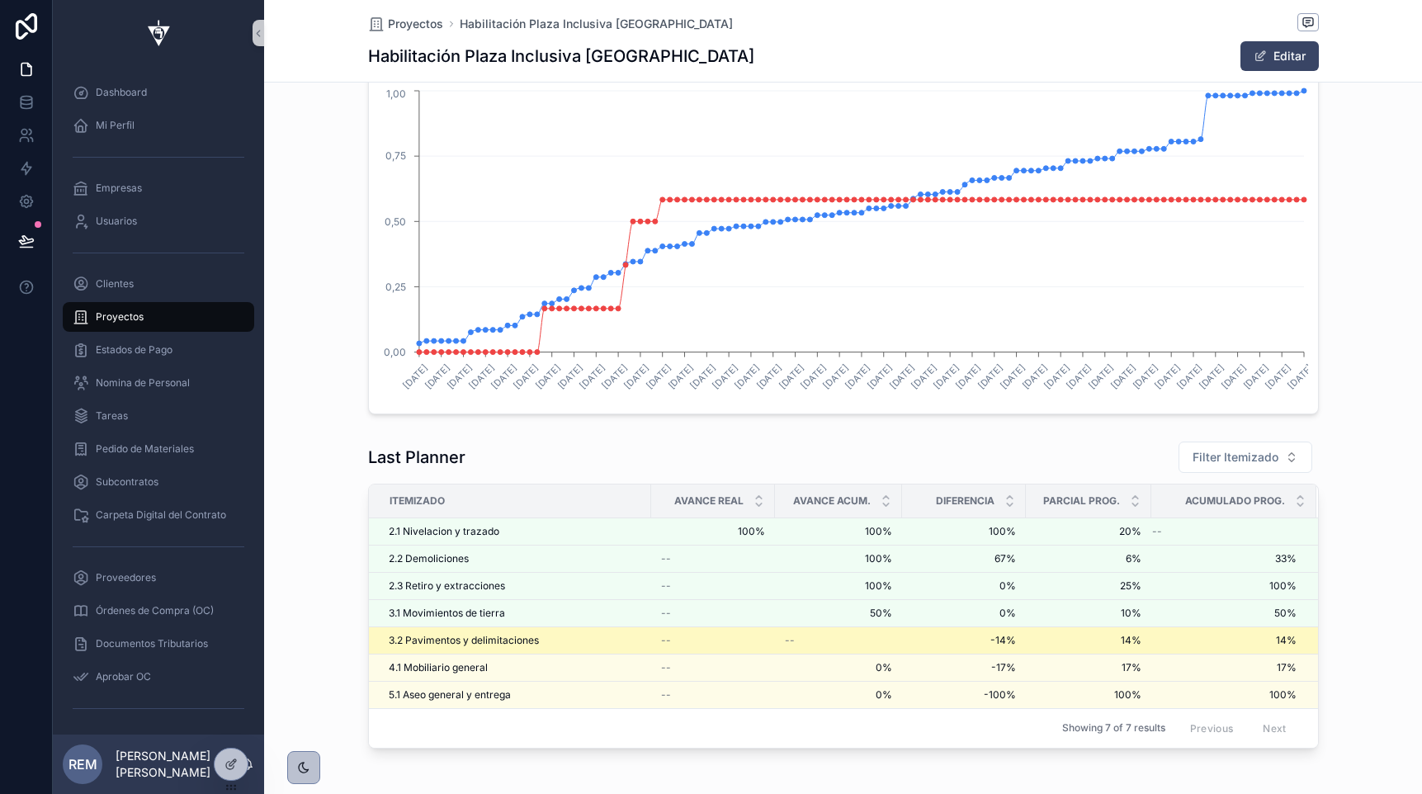
click at [445, 642] on span "3.2 Pavimentos y delimitaciones" at bounding box center [464, 640] width 150 height 13
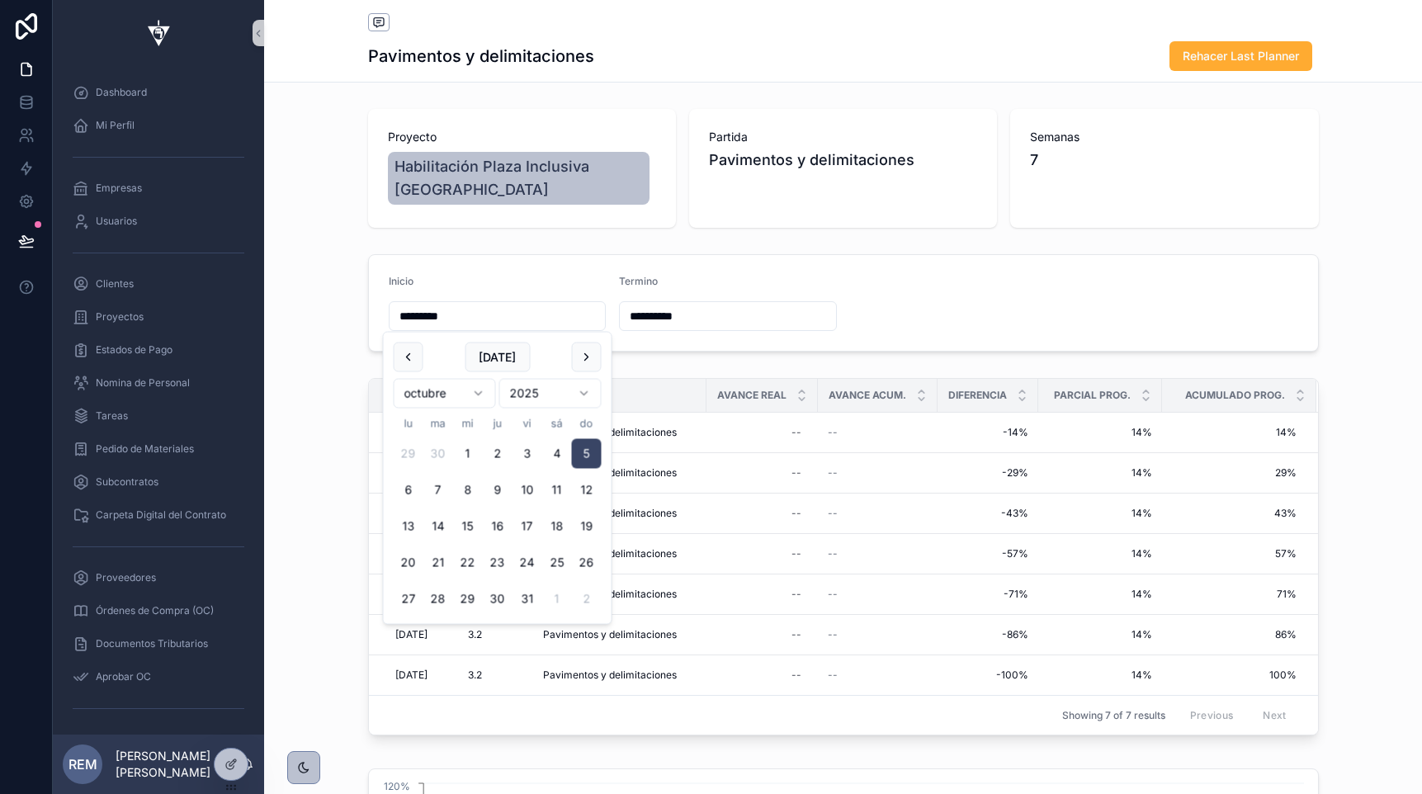
click at [409, 318] on input "*********" at bounding box center [498, 316] width 216 height 23
click at [409, 357] on button "scrollable content" at bounding box center [409, 358] width 30 height 30
click at [337, 280] on div "**********" at bounding box center [843, 303] width 1158 height 111
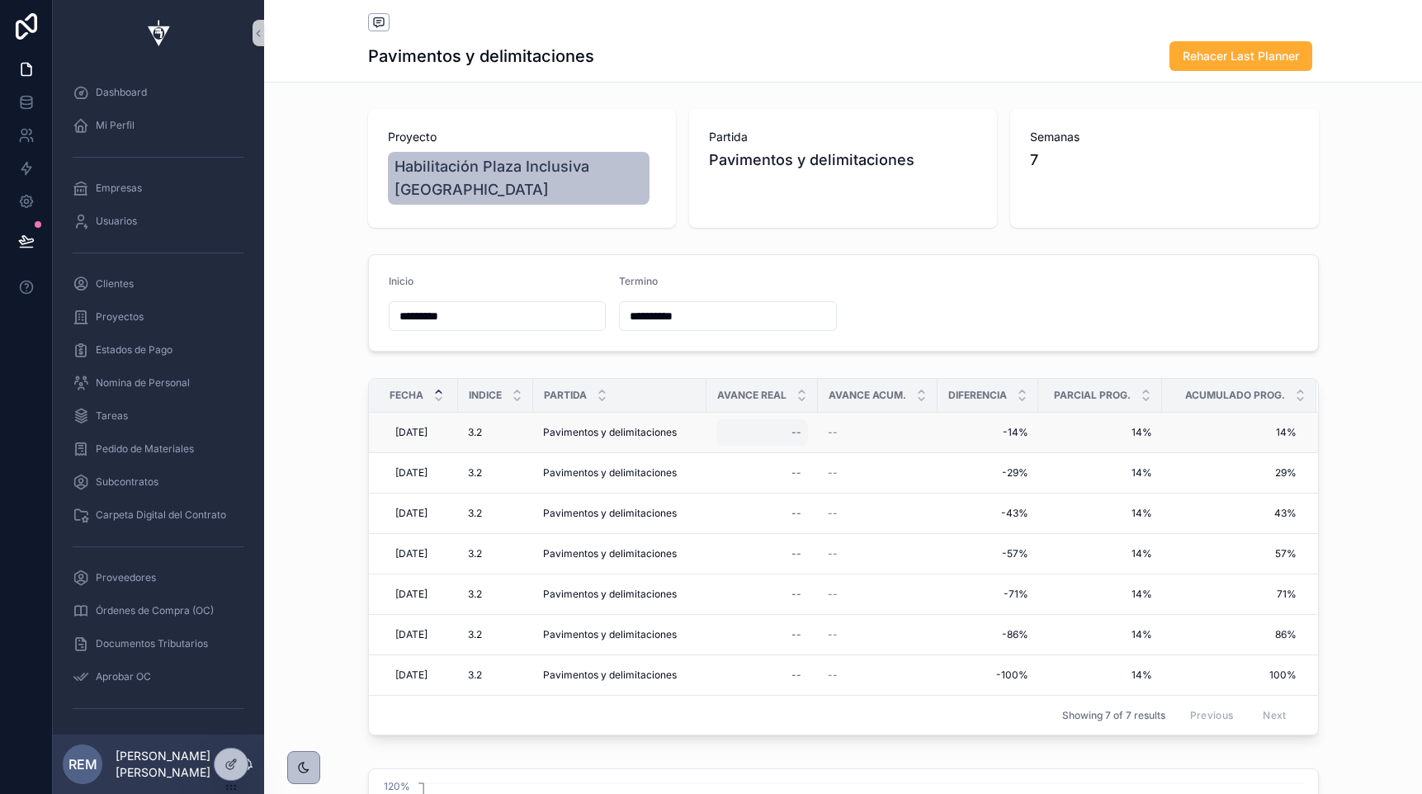
click at [793, 436] on div "--" at bounding box center [762, 432] width 92 height 26
type input "***"
click at [1000, 458] on icon "scrollable content" at bounding box center [1003, 455] width 8 height 6
click at [784, 438] on span "30%" at bounding box center [762, 432] width 78 height 13
type input "**"
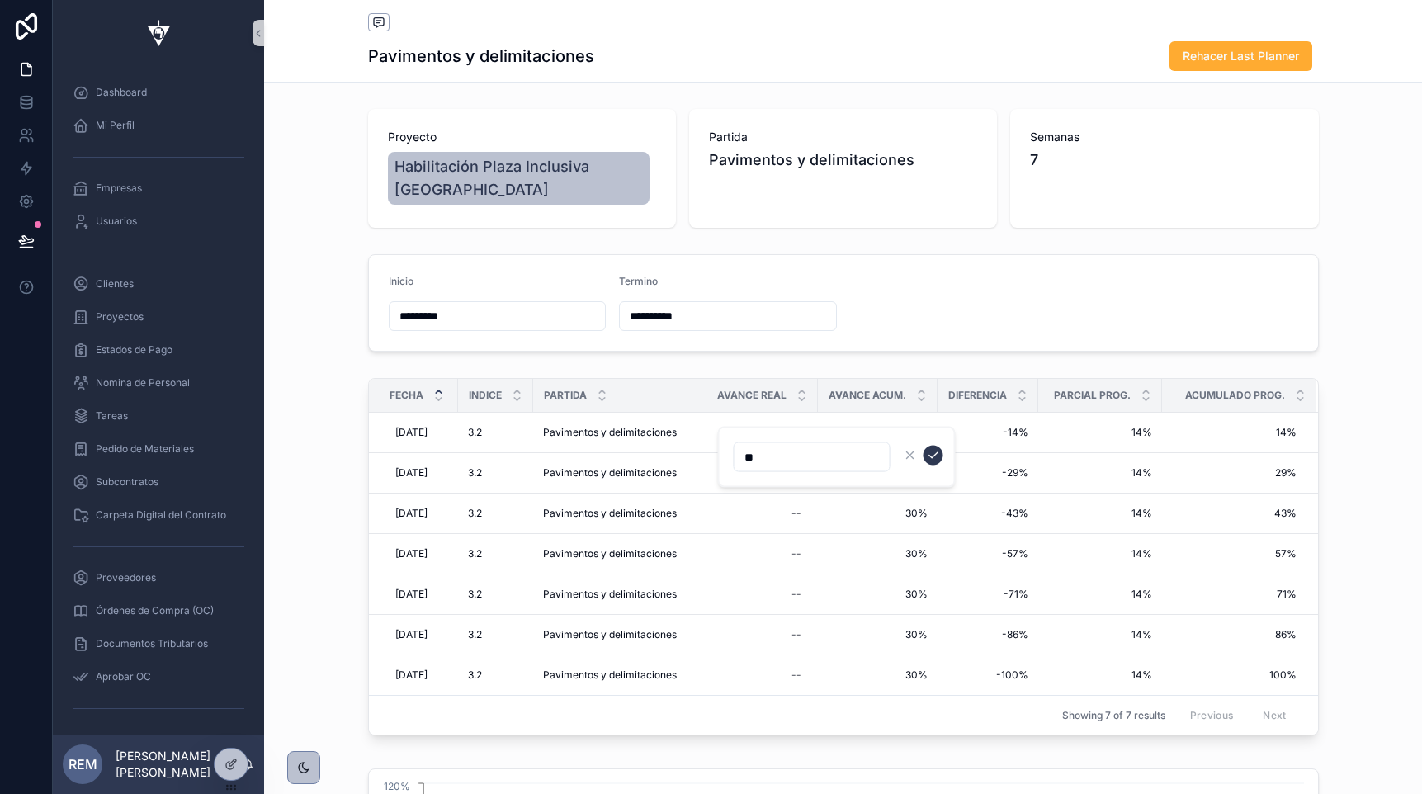
click at [927, 455] on icon "scrollable content" at bounding box center [933, 455] width 13 height 13
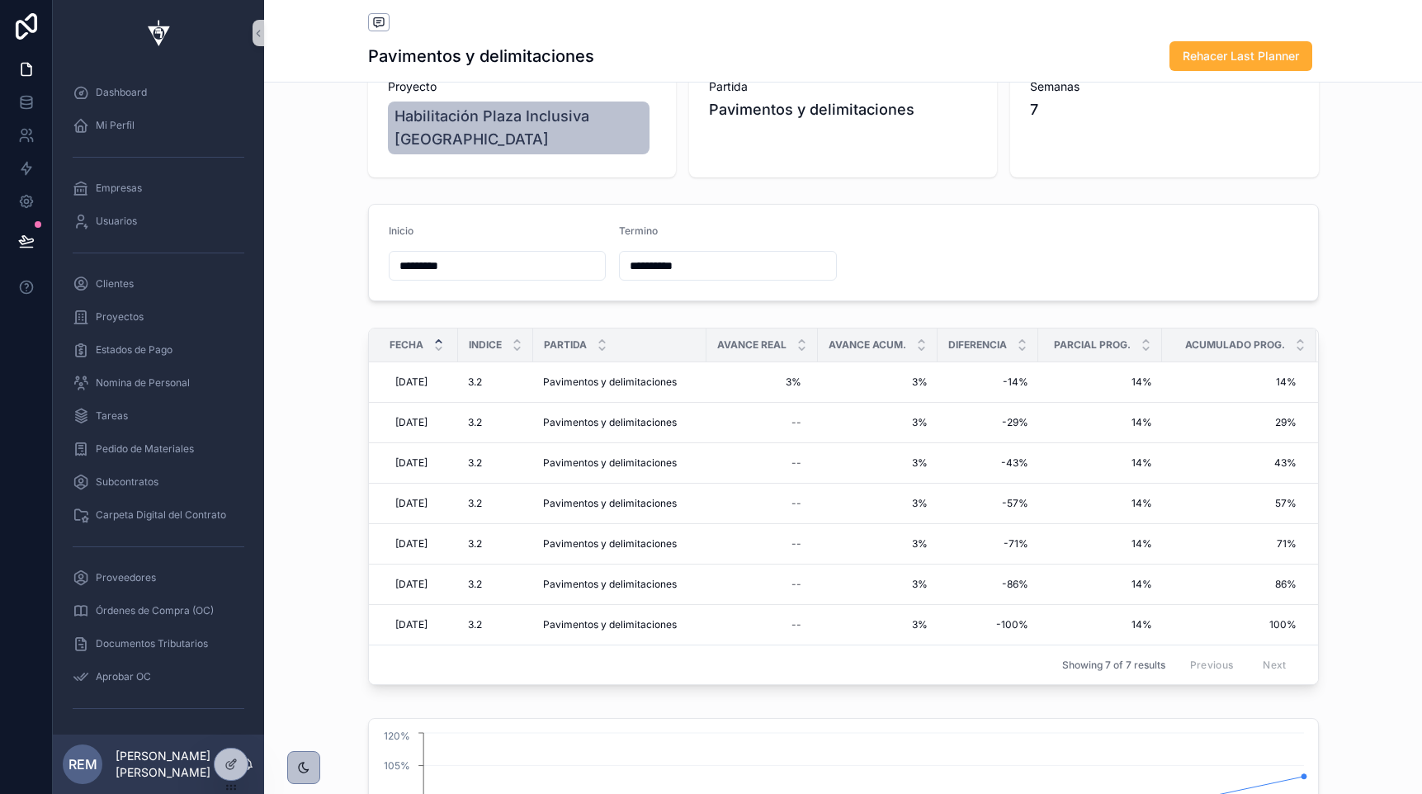
scroll to position [57, 0]
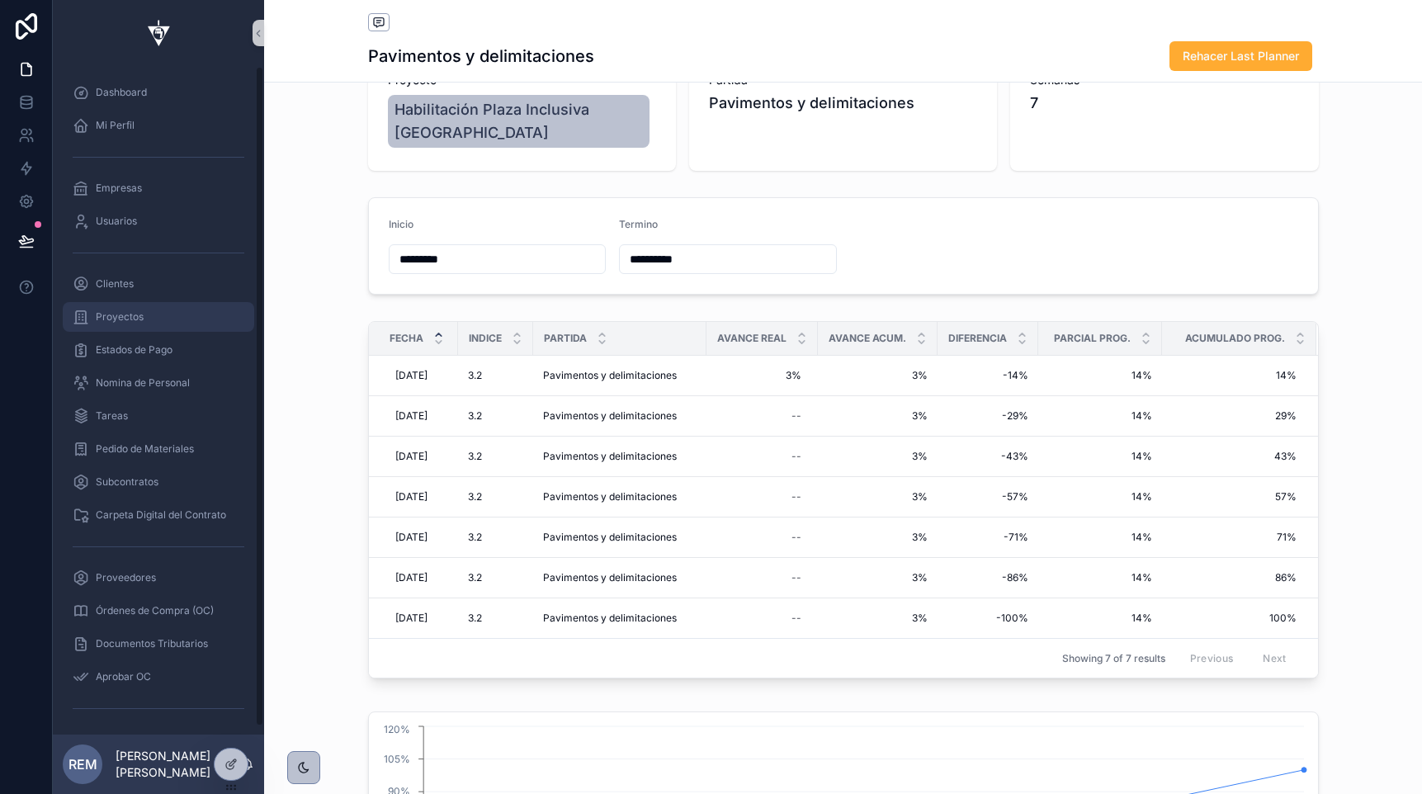
click at [111, 311] on span "Proyectos" at bounding box center [120, 316] width 48 height 13
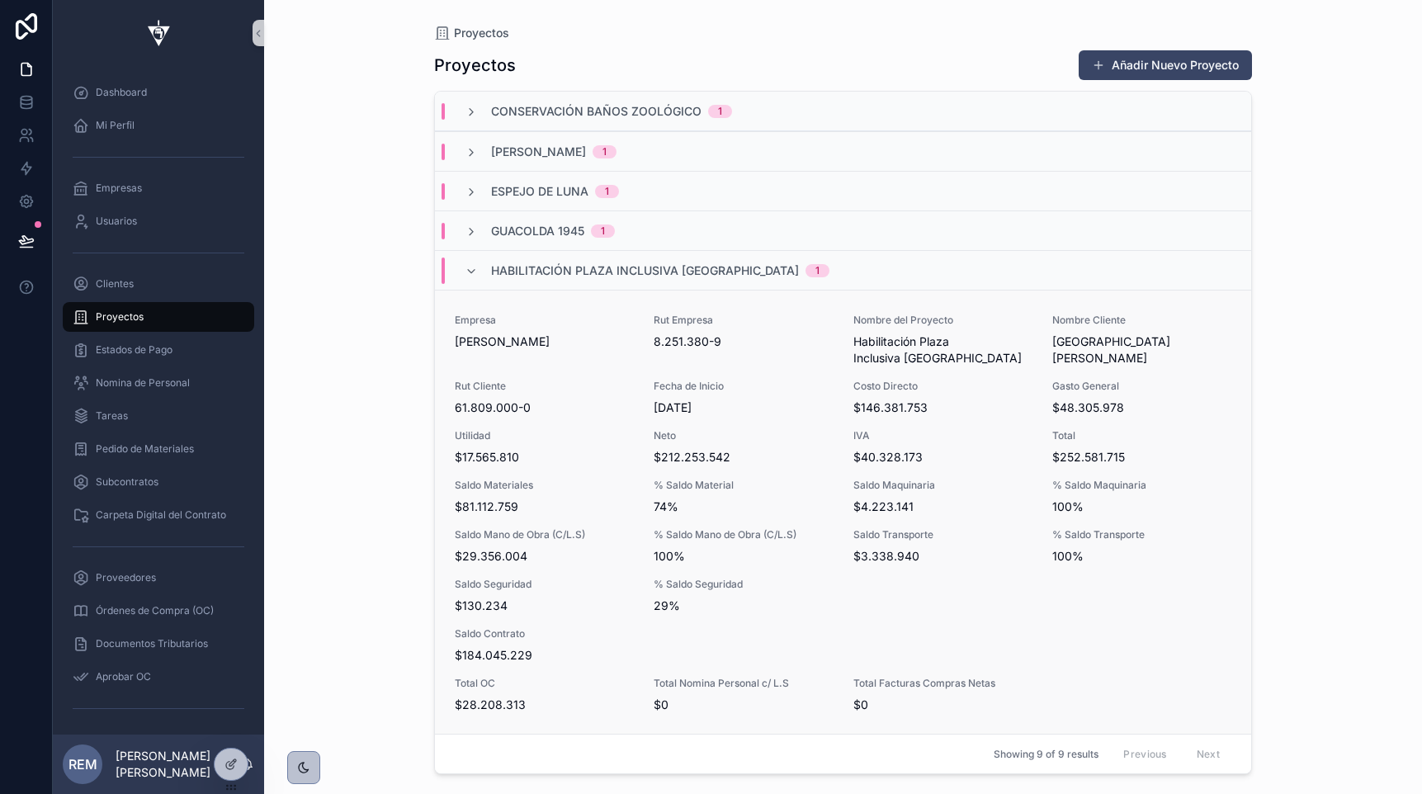
click at [567, 470] on div "Empresa [PERSON_NAME] Santander Rut Empresa 8.251.380-9 Nombre del Proyecto Hab…" at bounding box center [843, 513] width 777 height 399
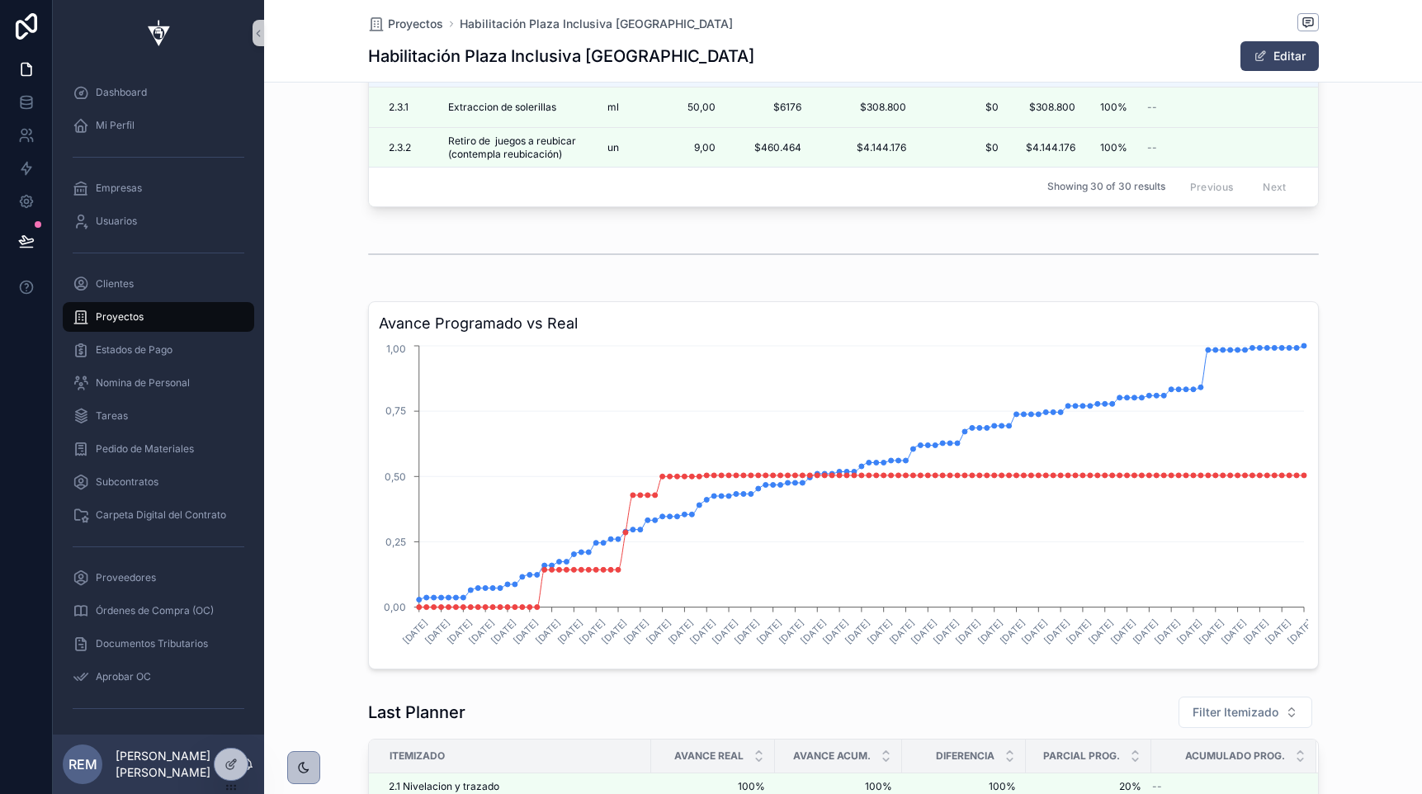
scroll to position [2880, 0]
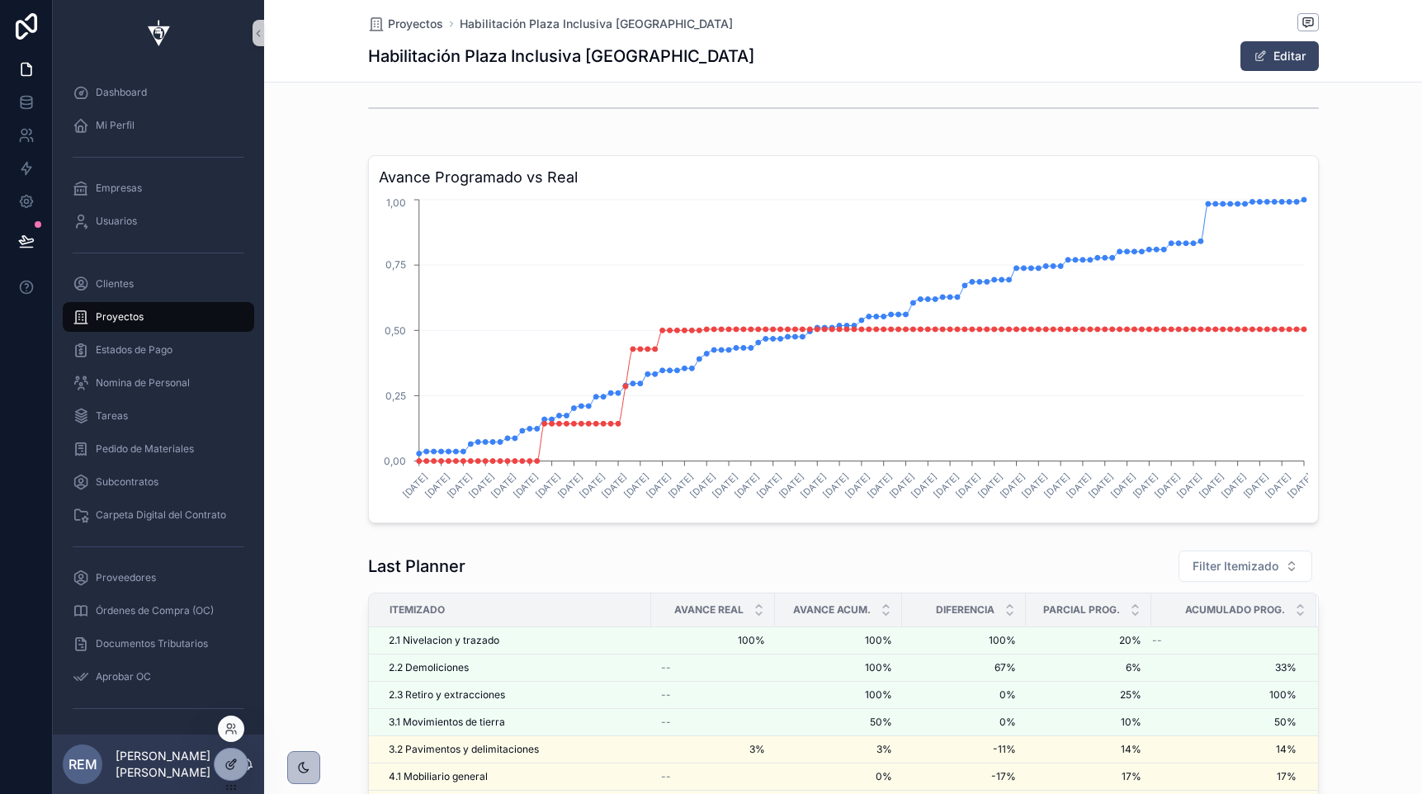
click at [224, 767] on icon at bounding box center [230, 764] width 13 height 13
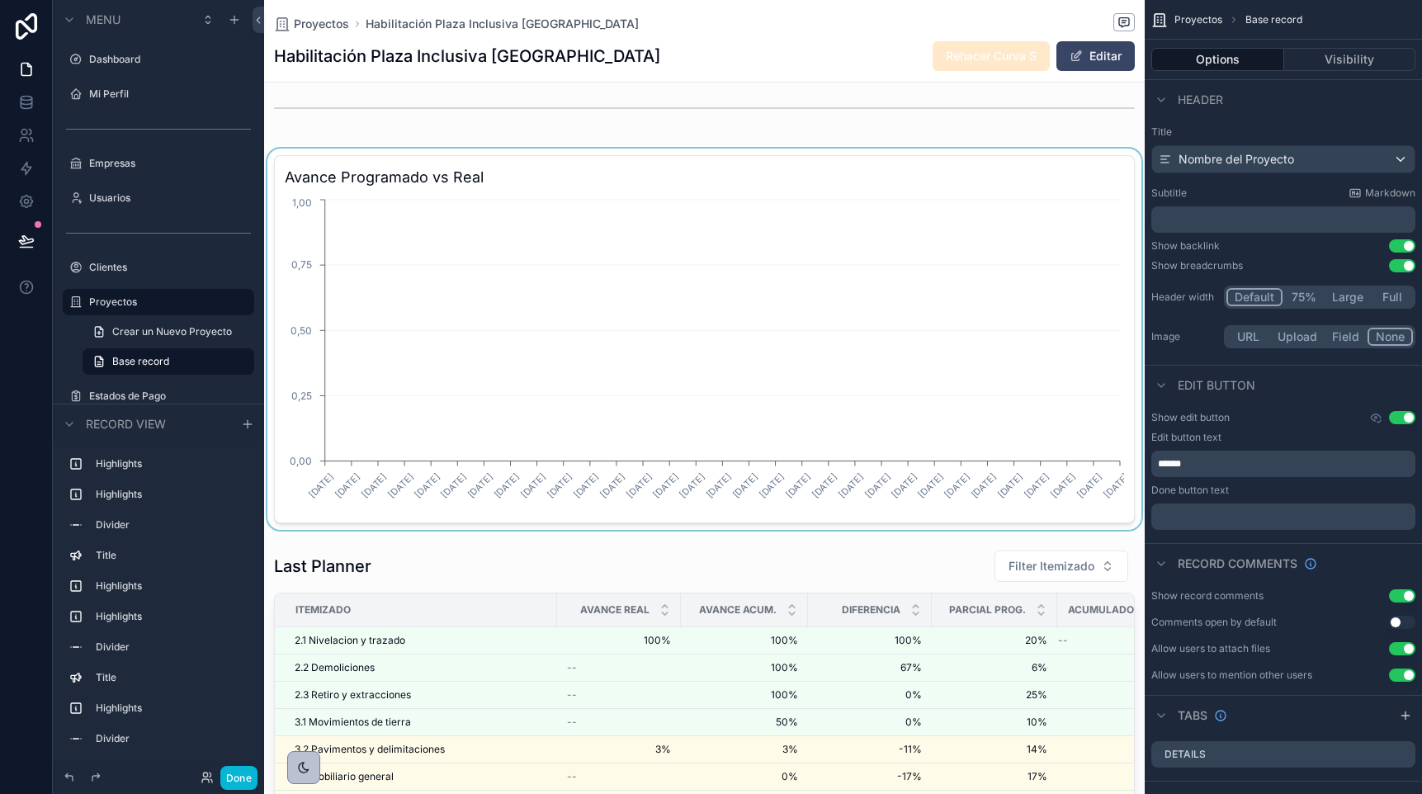
click at [585, 173] on div "scrollable content" at bounding box center [704, 339] width 881 height 381
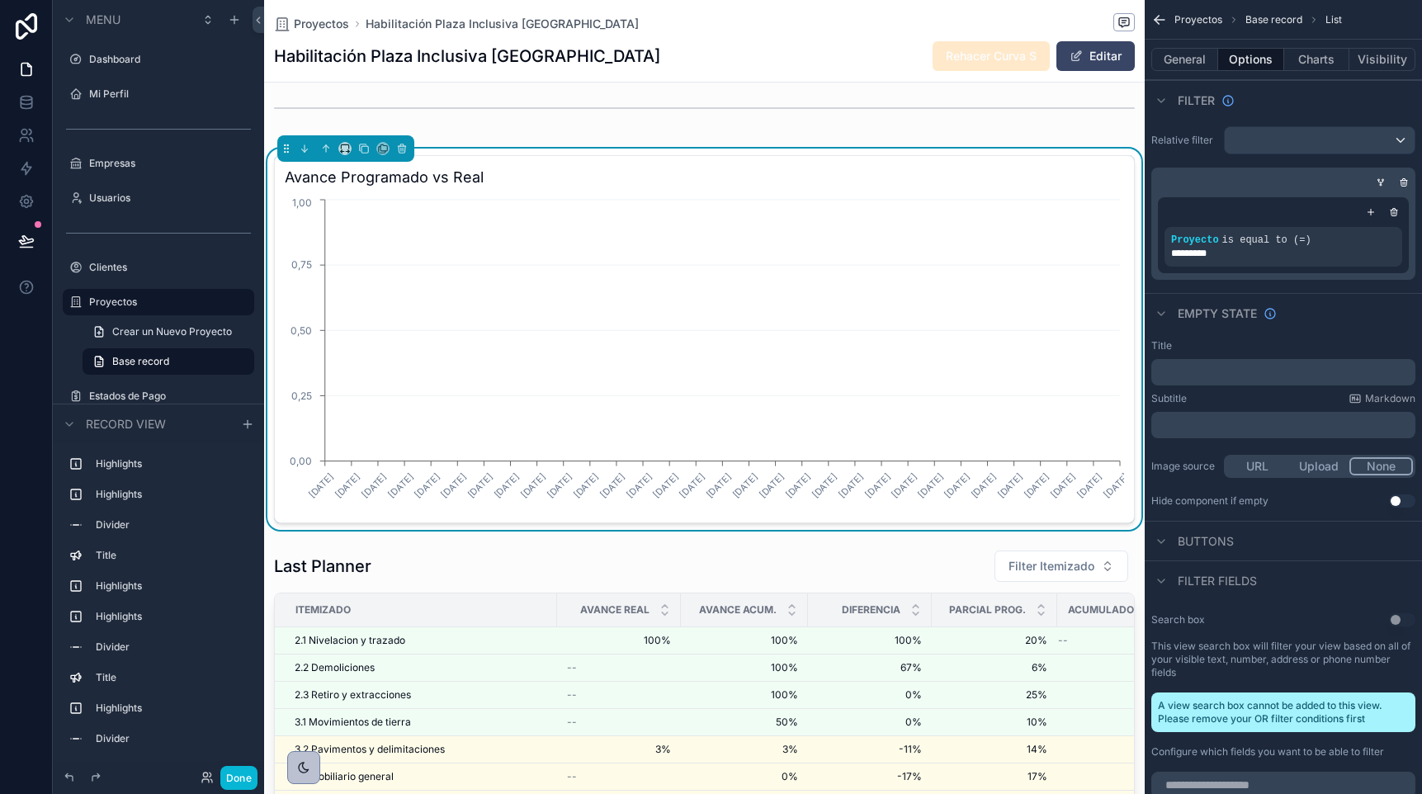
click at [849, 177] on h3 "Avance Programado vs Real" at bounding box center [704, 177] width 839 height 23
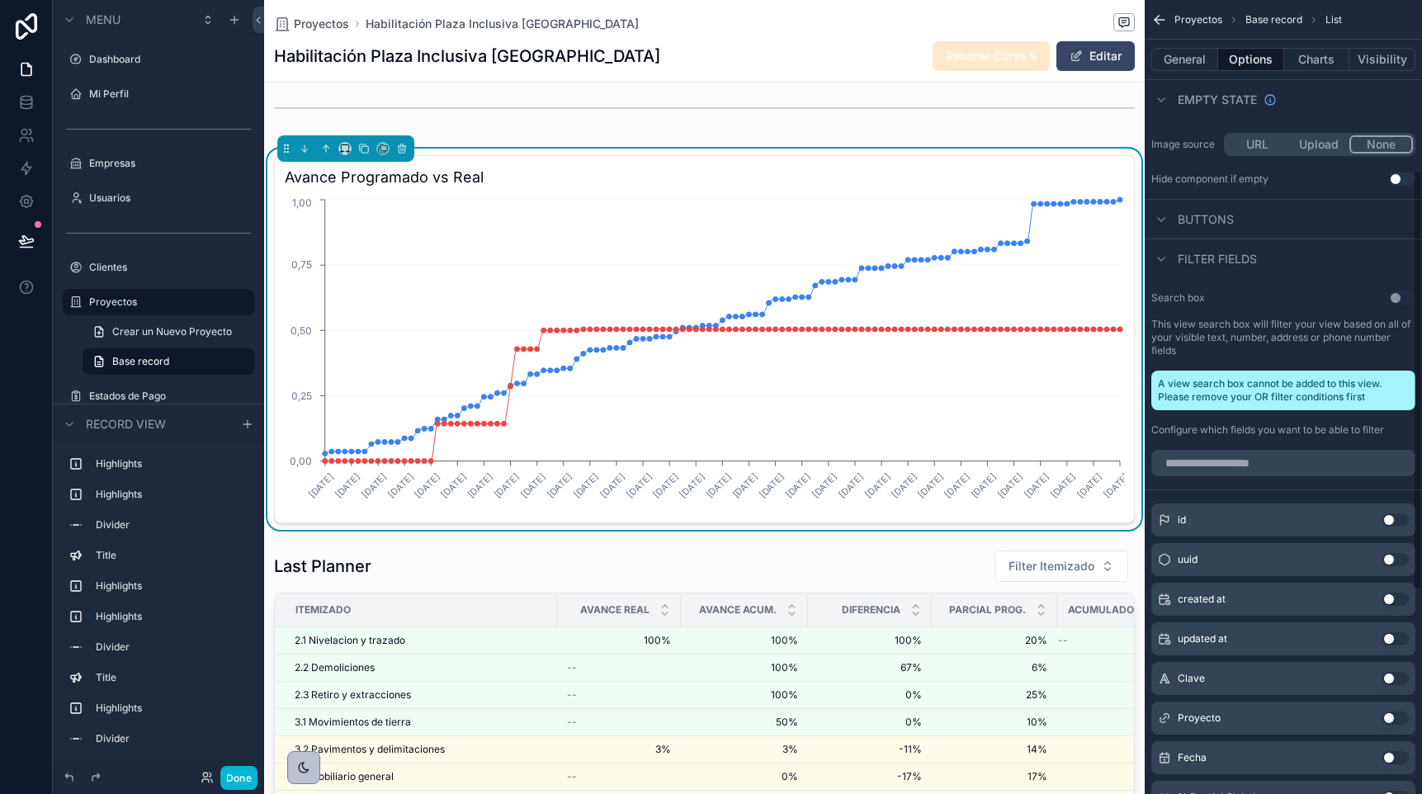
scroll to position [0, 0]
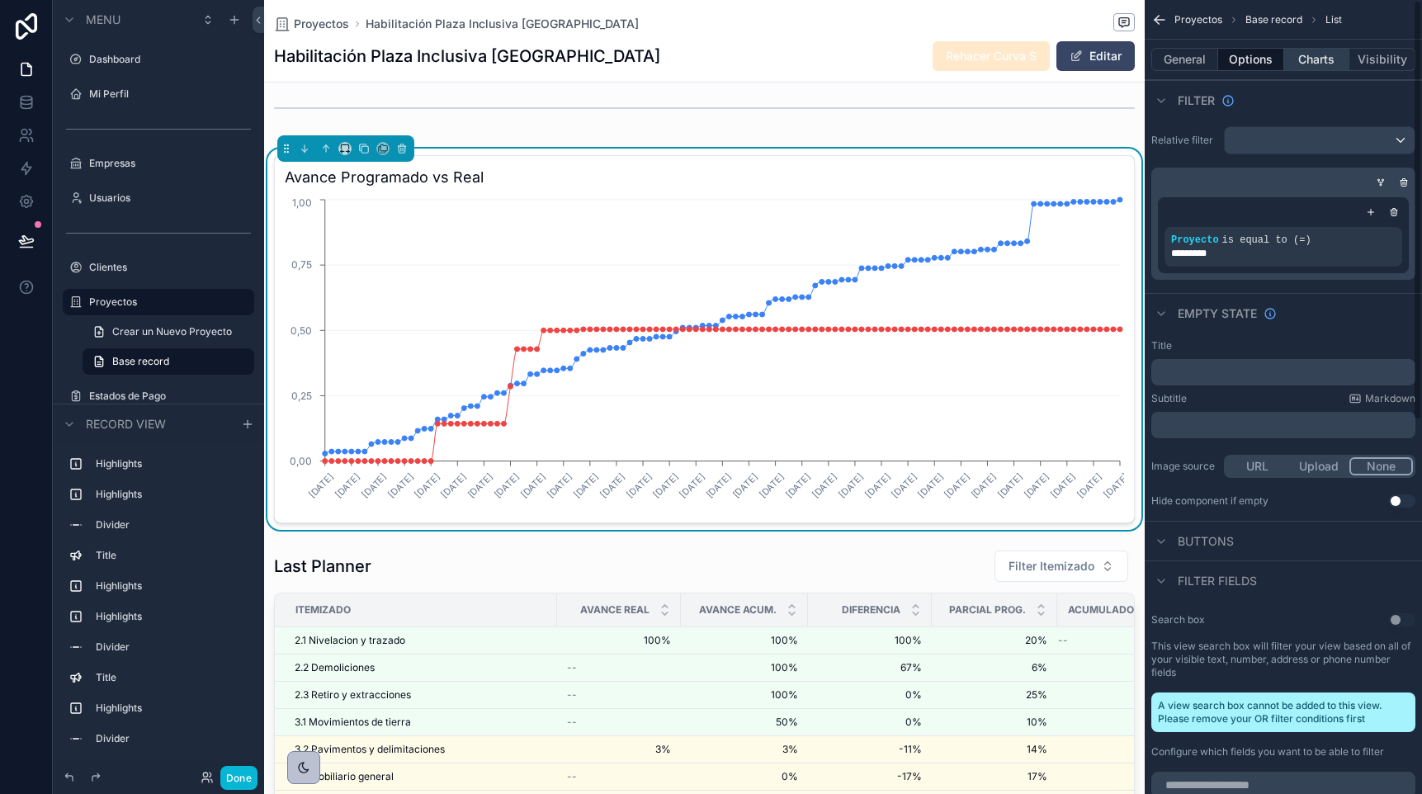
click at [1308, 60] on button "Charts" at bounding box center [1317, 59] width 66 height 23
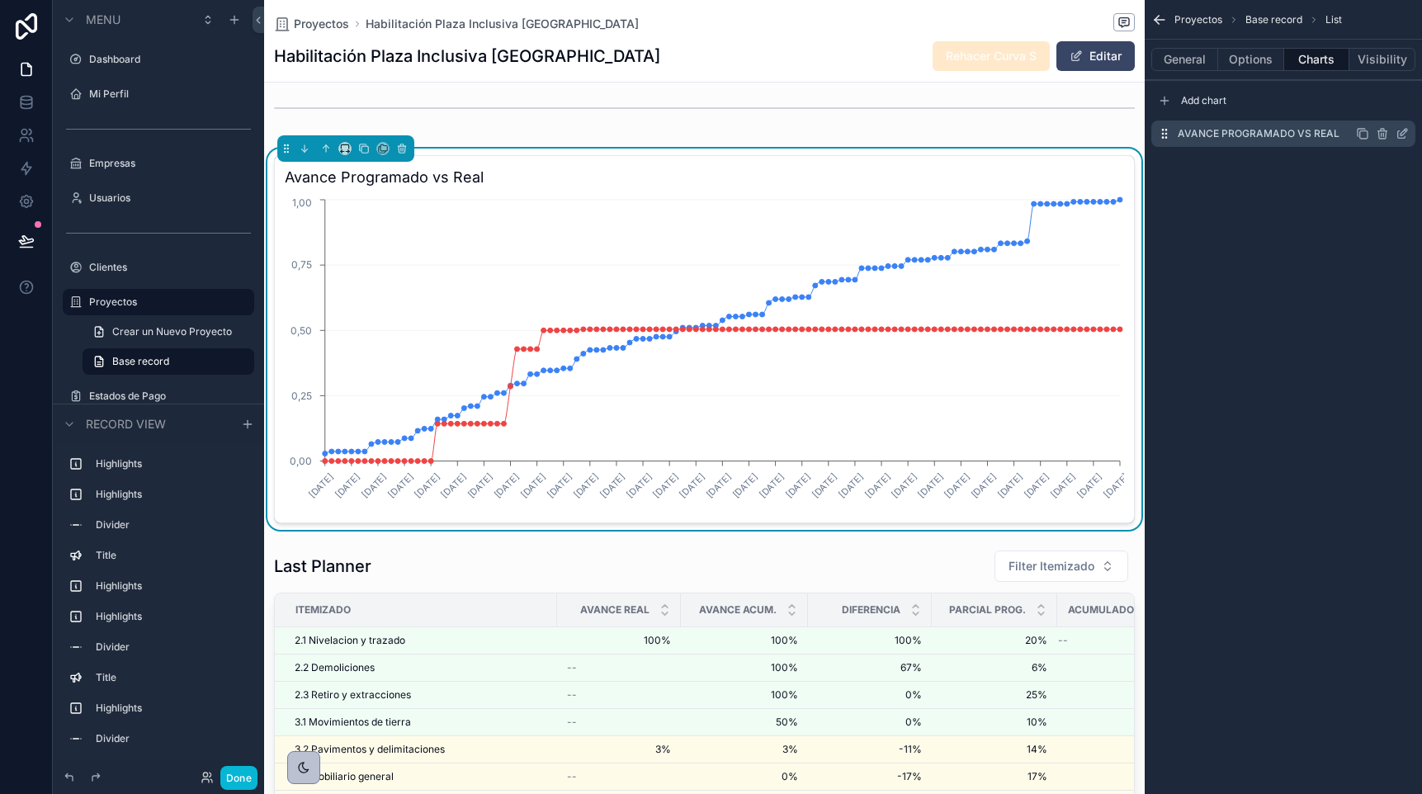
click at [1402, 135] on icon "scrollable content" at bounding box center [1402, 133] width 13 height 13
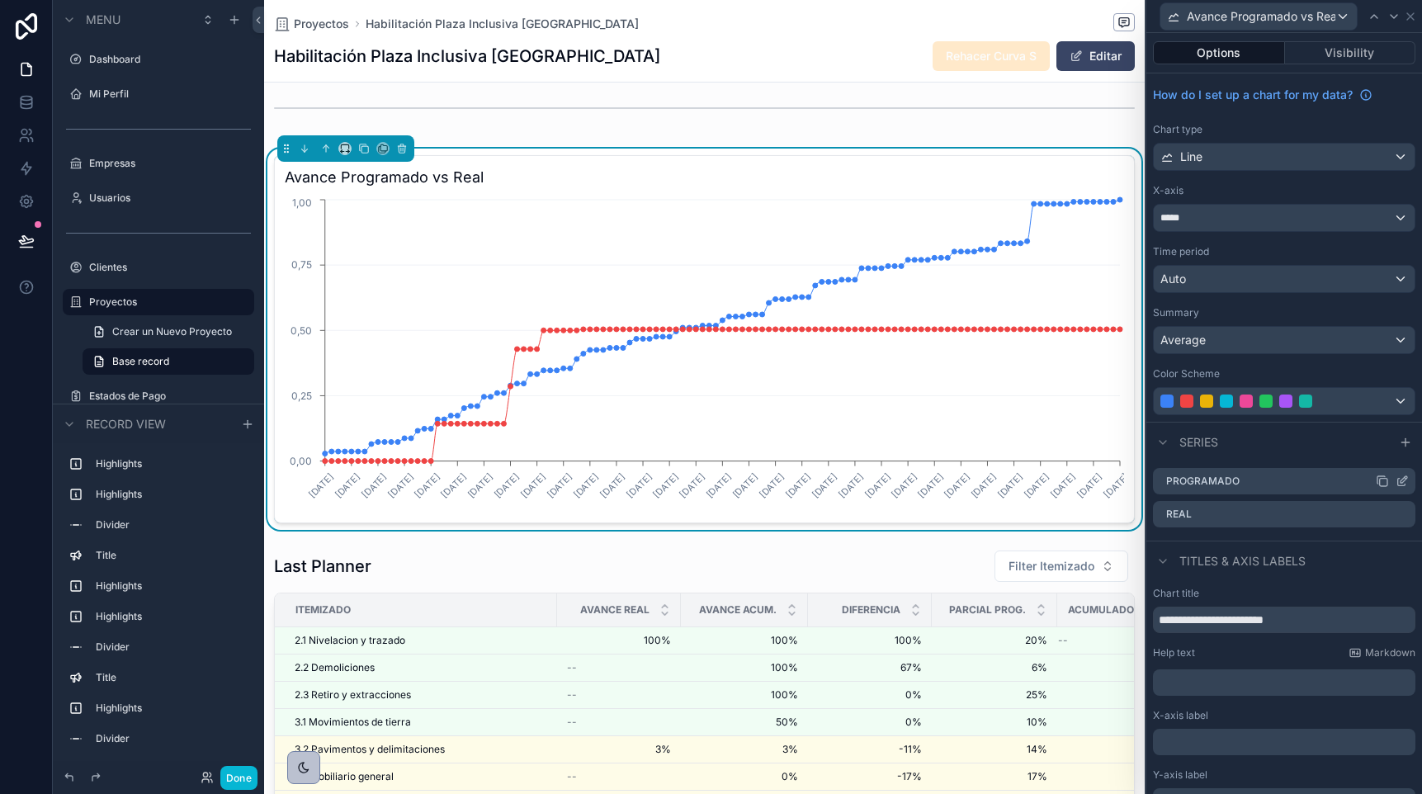
click at [1400, 479] on icon at bounding box center [1402, 481] width 13 height 13
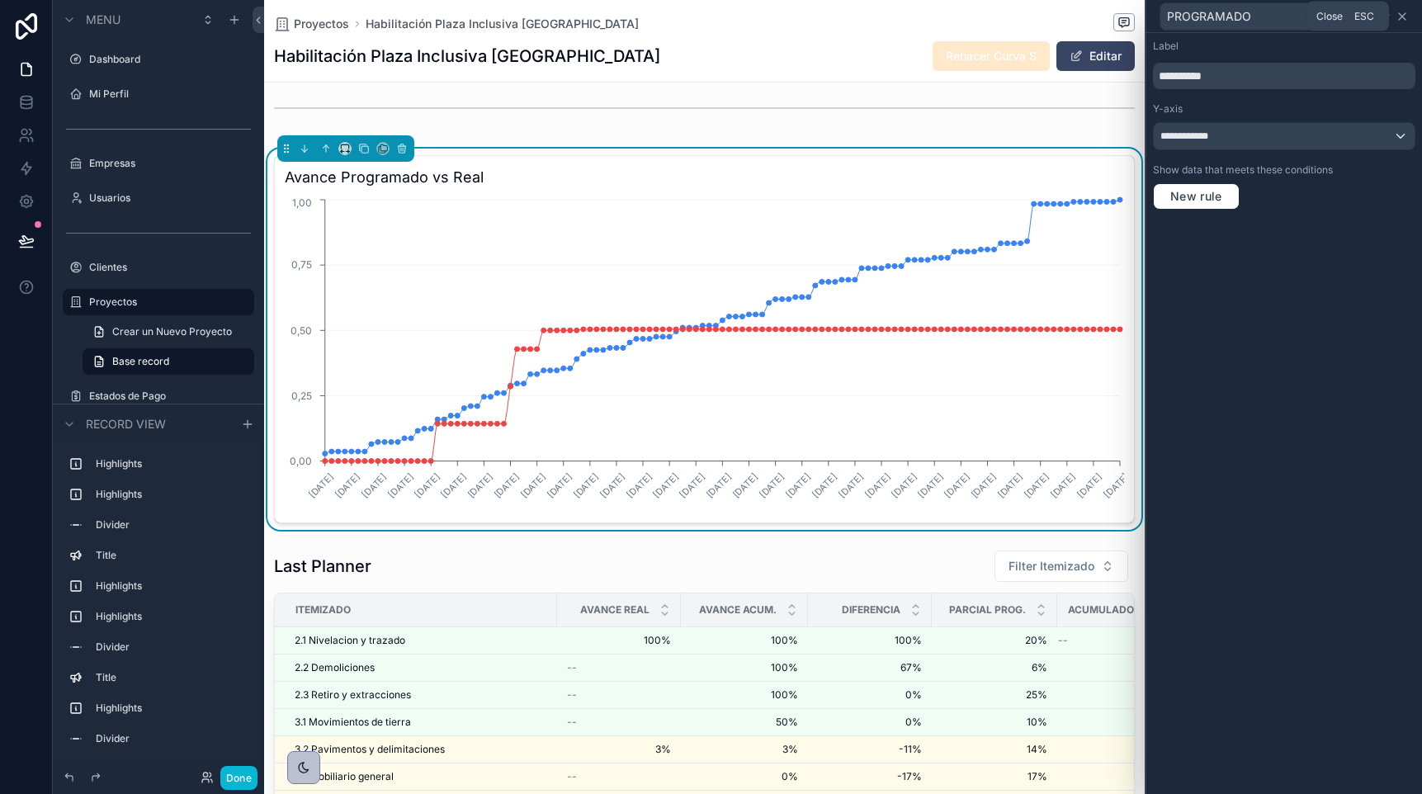
click at [1401, 13] on icon at bounding box center [1402, 16] width 13 height 13
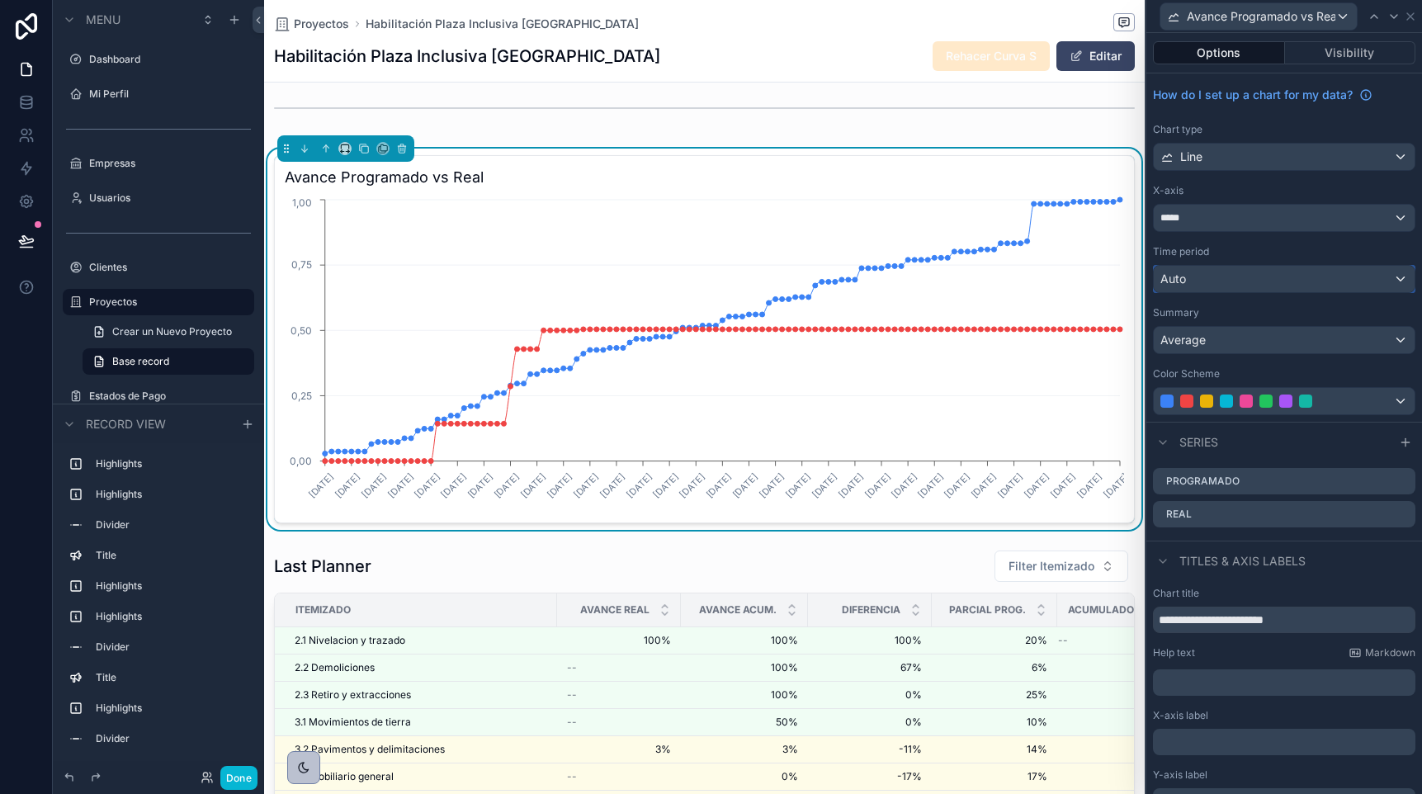
click at [1271, 281] on div "Auto" at bounding box center [1284, 279] width 261 height 26
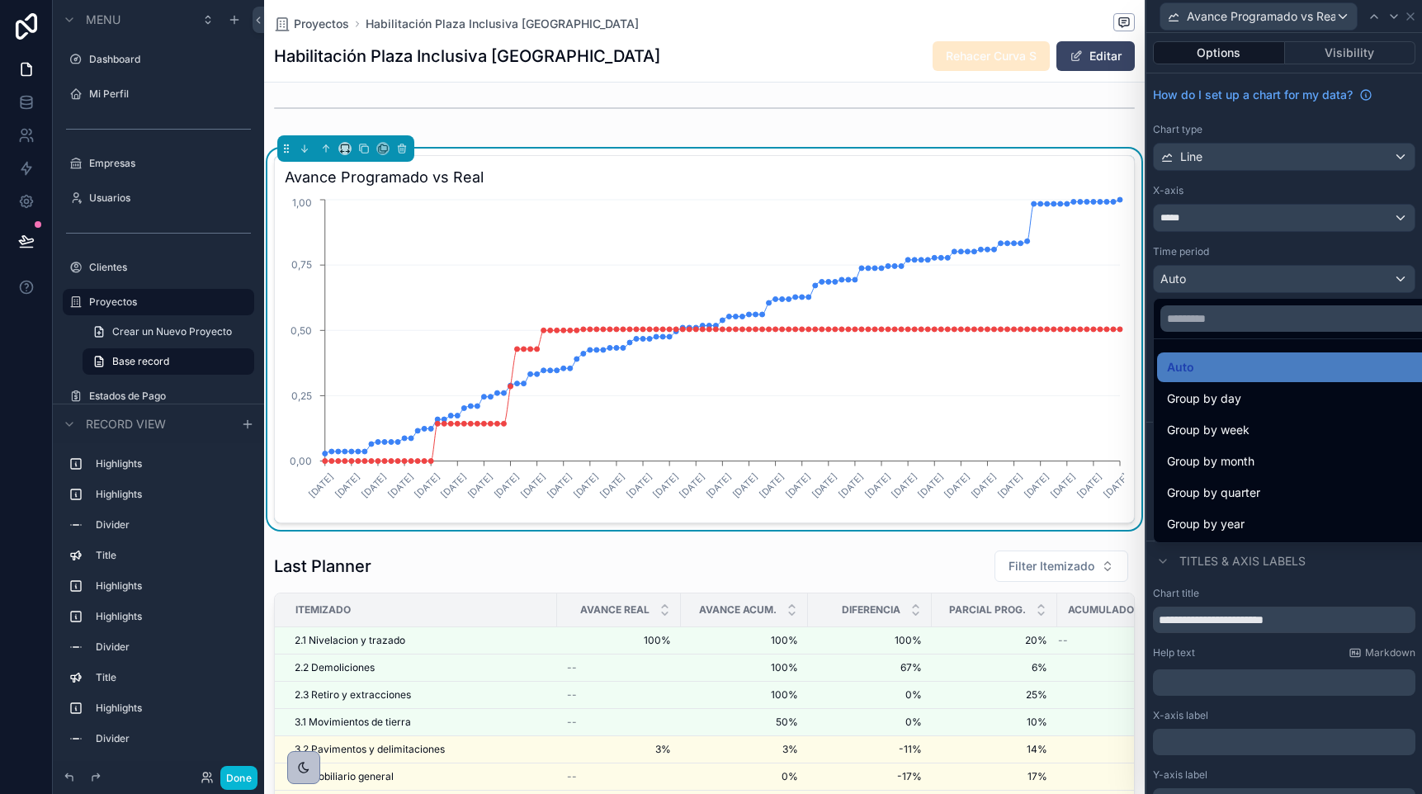
click at [1271, 281] on div at bounding box center [1284, 397] width 276 height 794
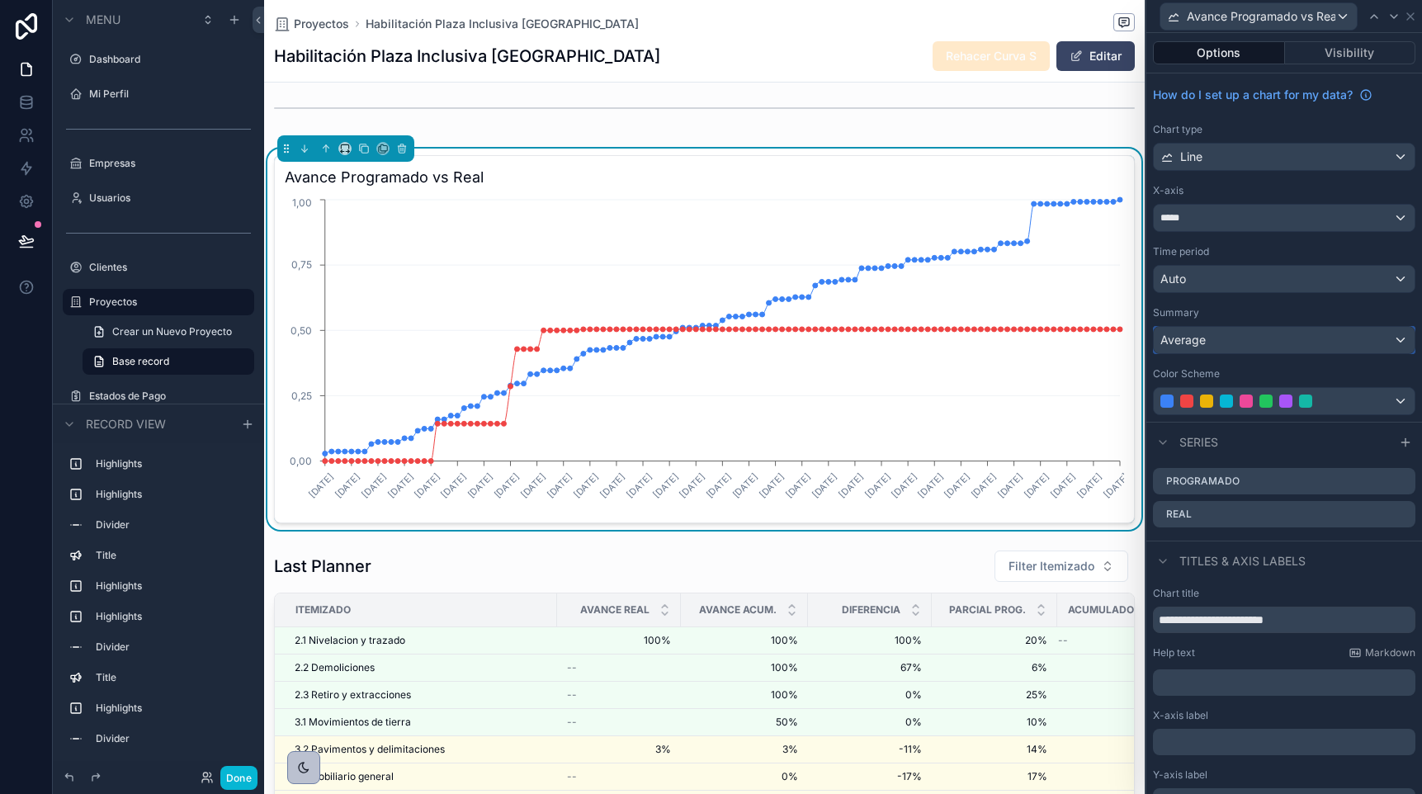
click at [1278, 336] on div "Average" at bounding box center [1284, 340] width 261 height 26
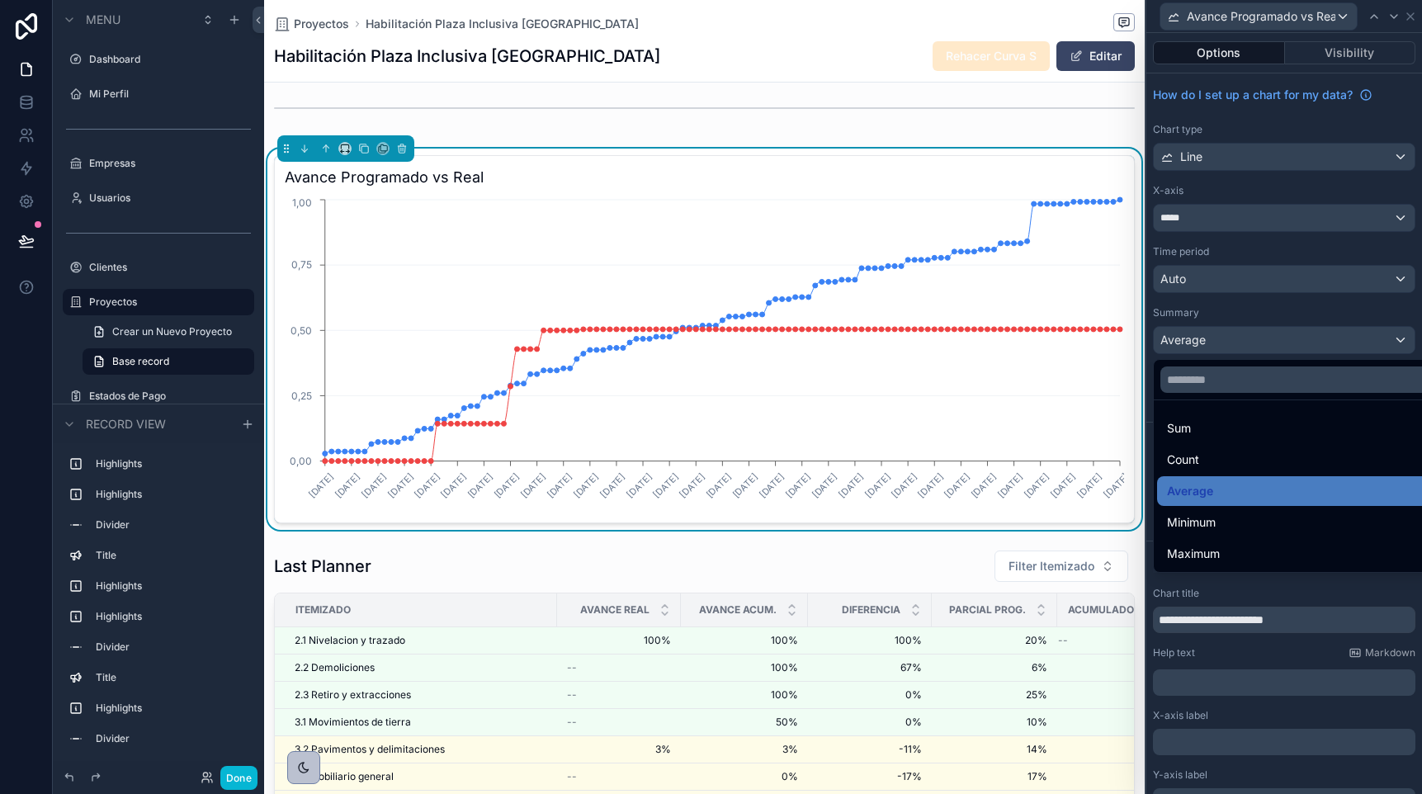
click at [1278, 336] on div at bounding box center [1284, 397] width 276 height 794
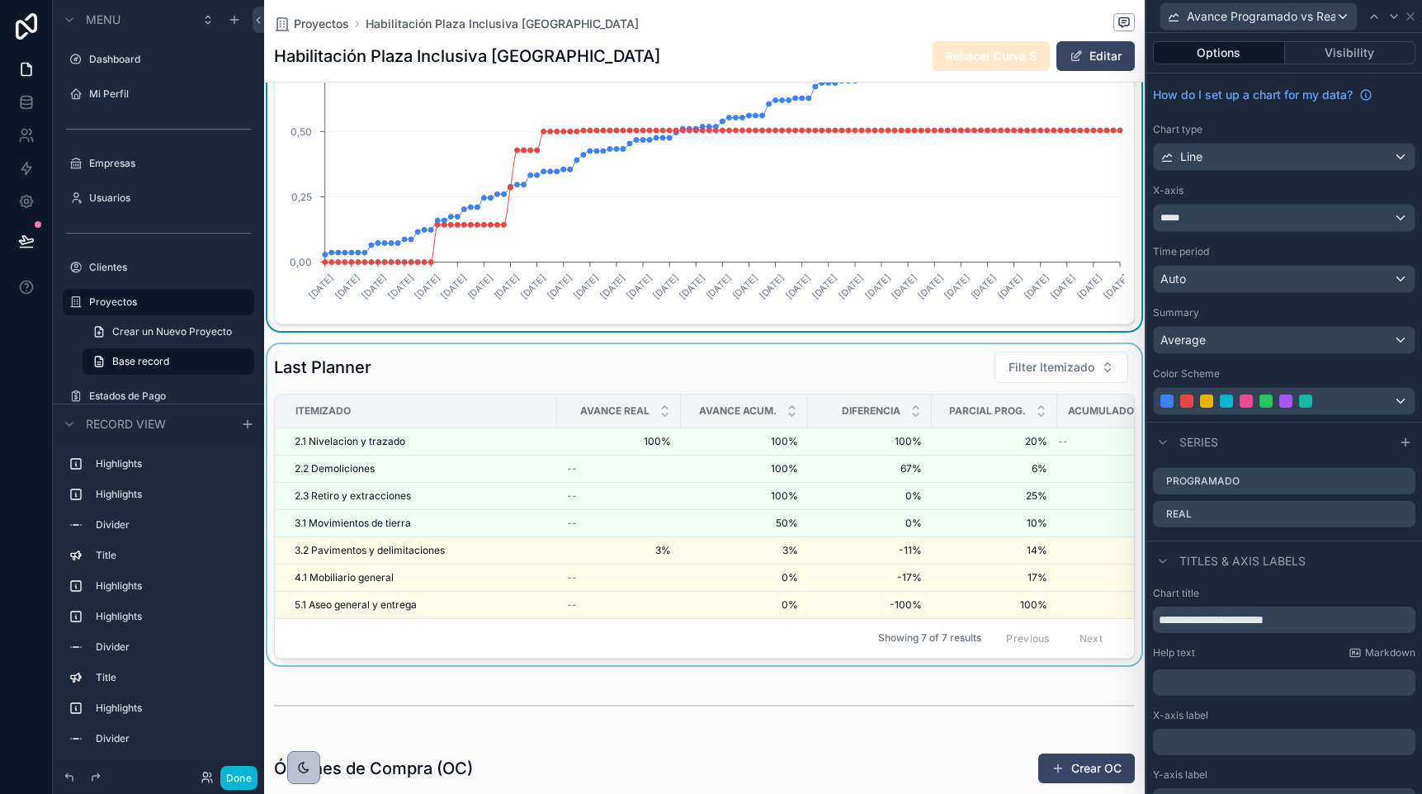
scroll to position [3082, 0]
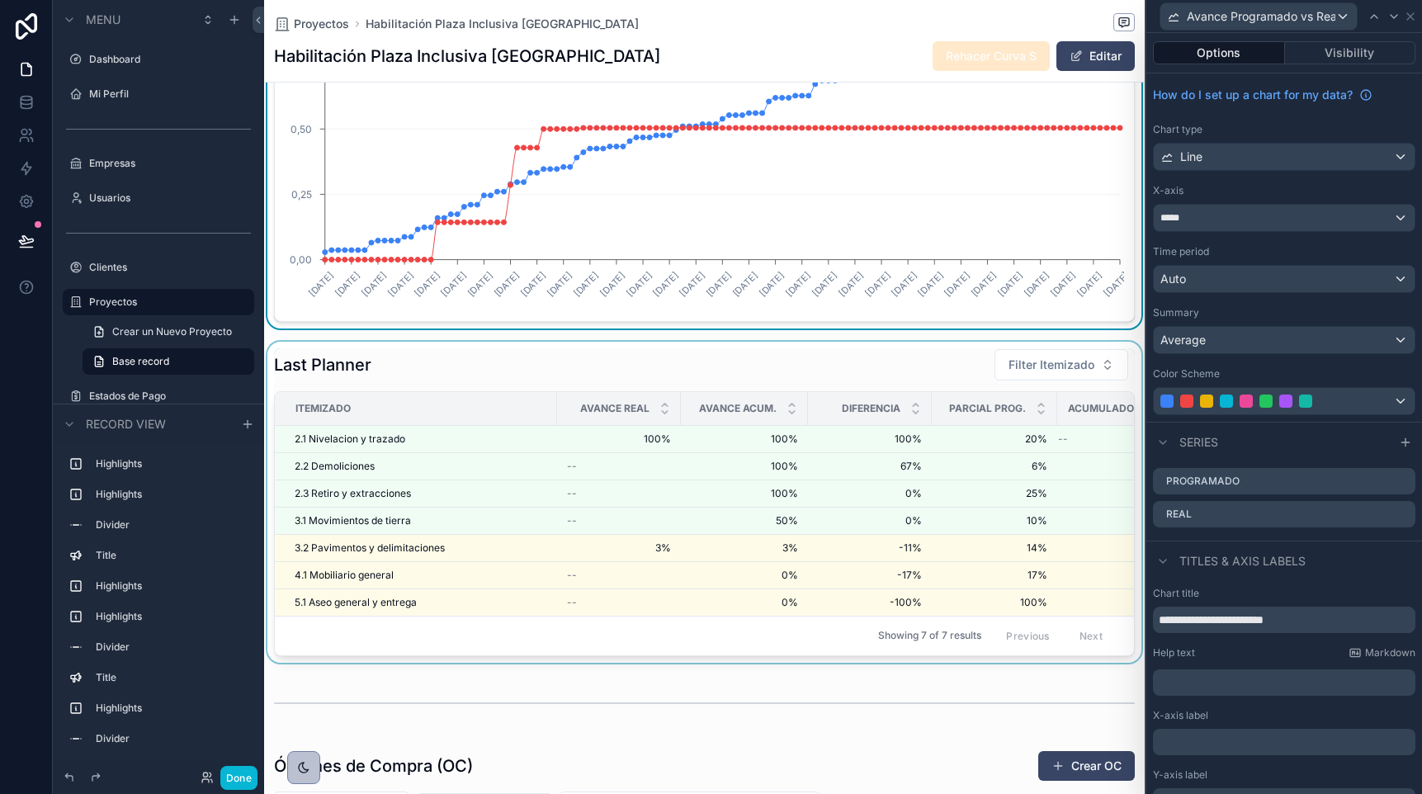
click at [324, 519] on div "scrollable content" at bounding box center [704, 502] width 881 height 321
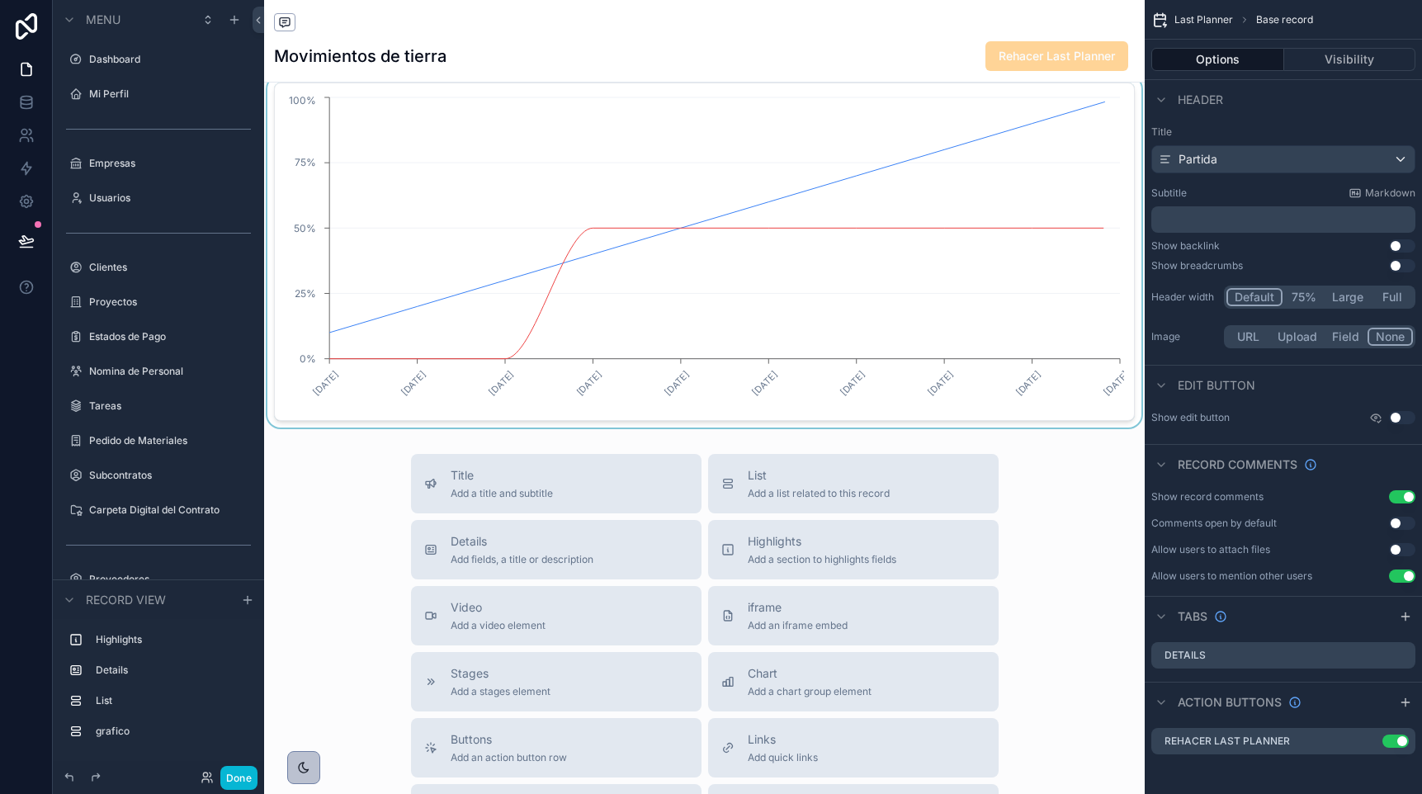
scroll to position [775, 0]
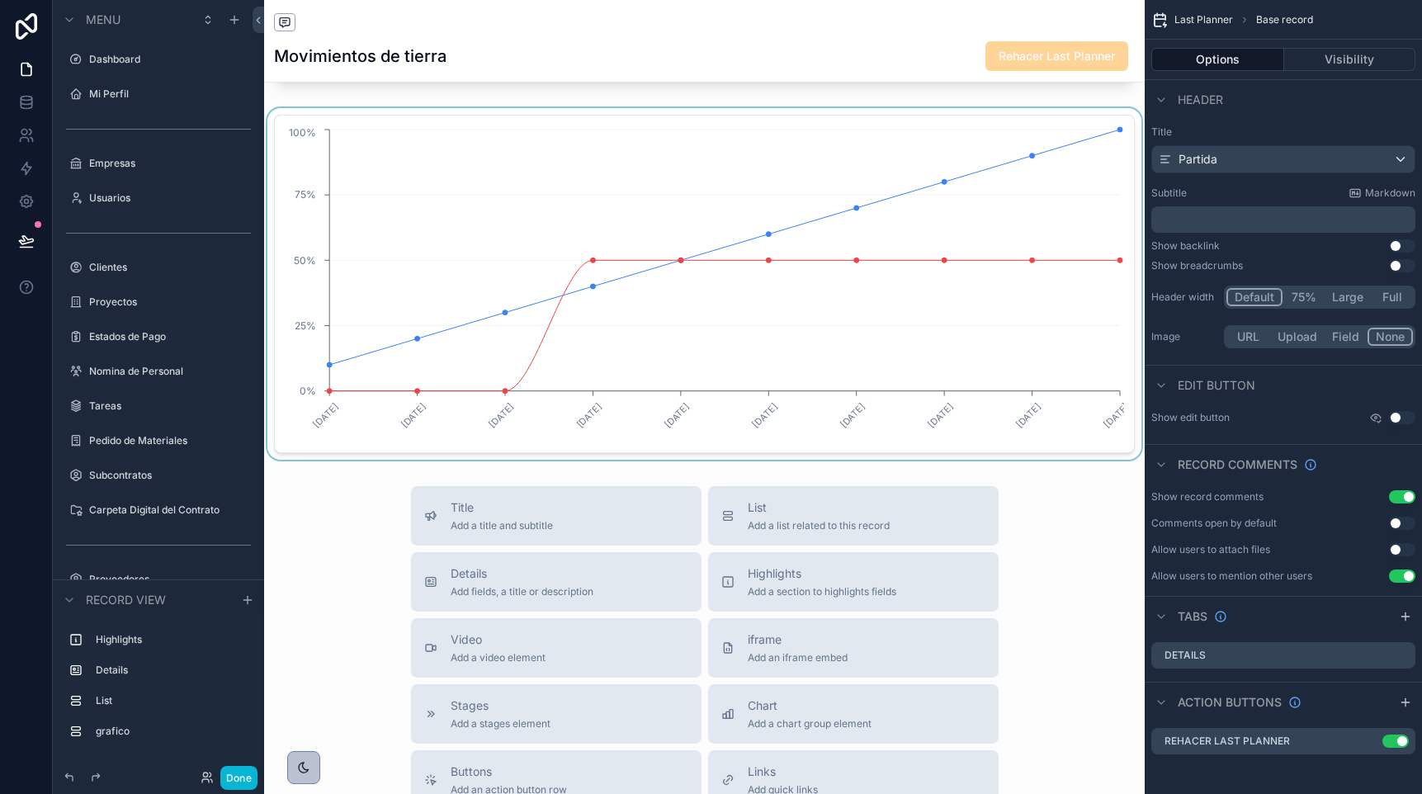
click at [589, 211] on div "scrollable content" at bounding box center [704, 284] width 881 height 352
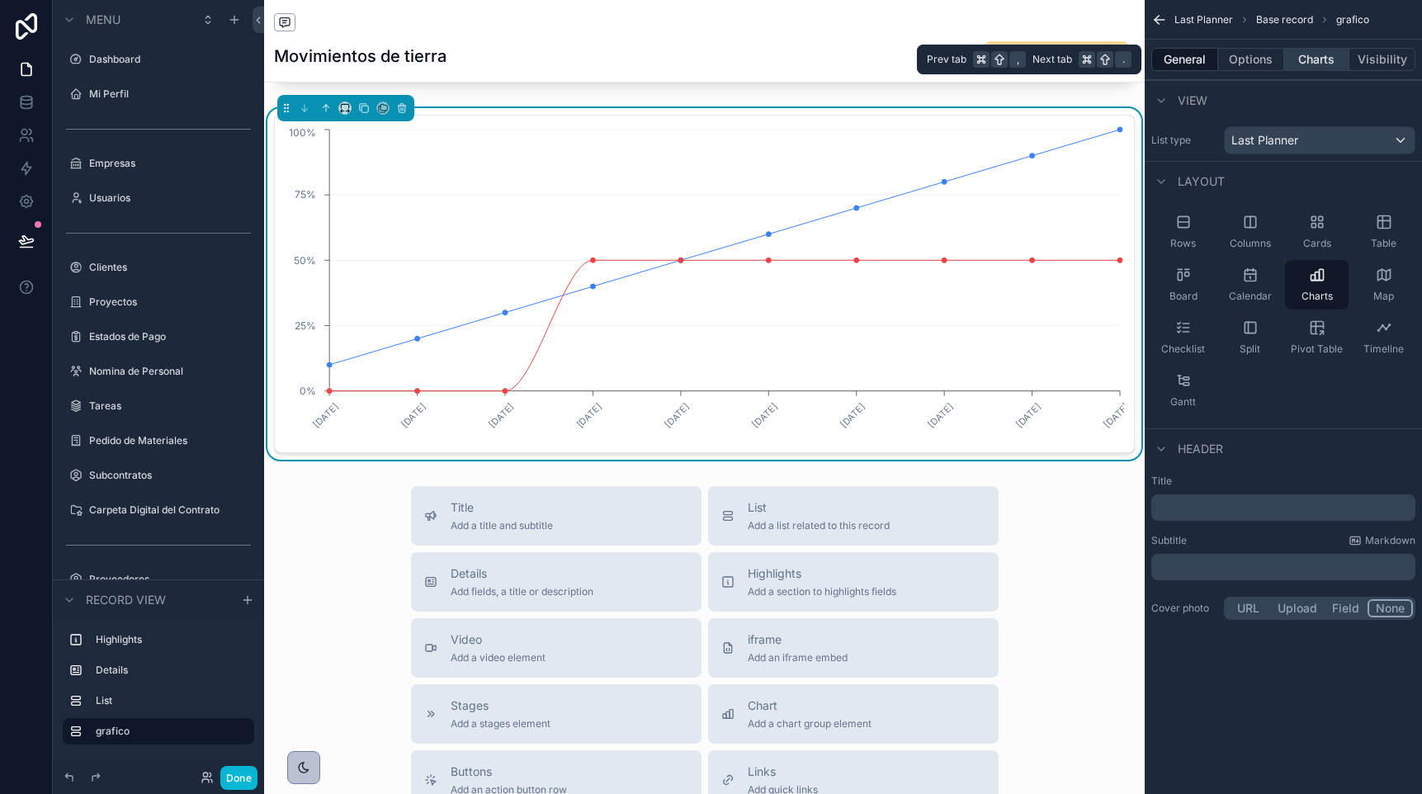
click at [1316, 63] on button "Charts" at bounding box center [1317, 59] width 66 height 23
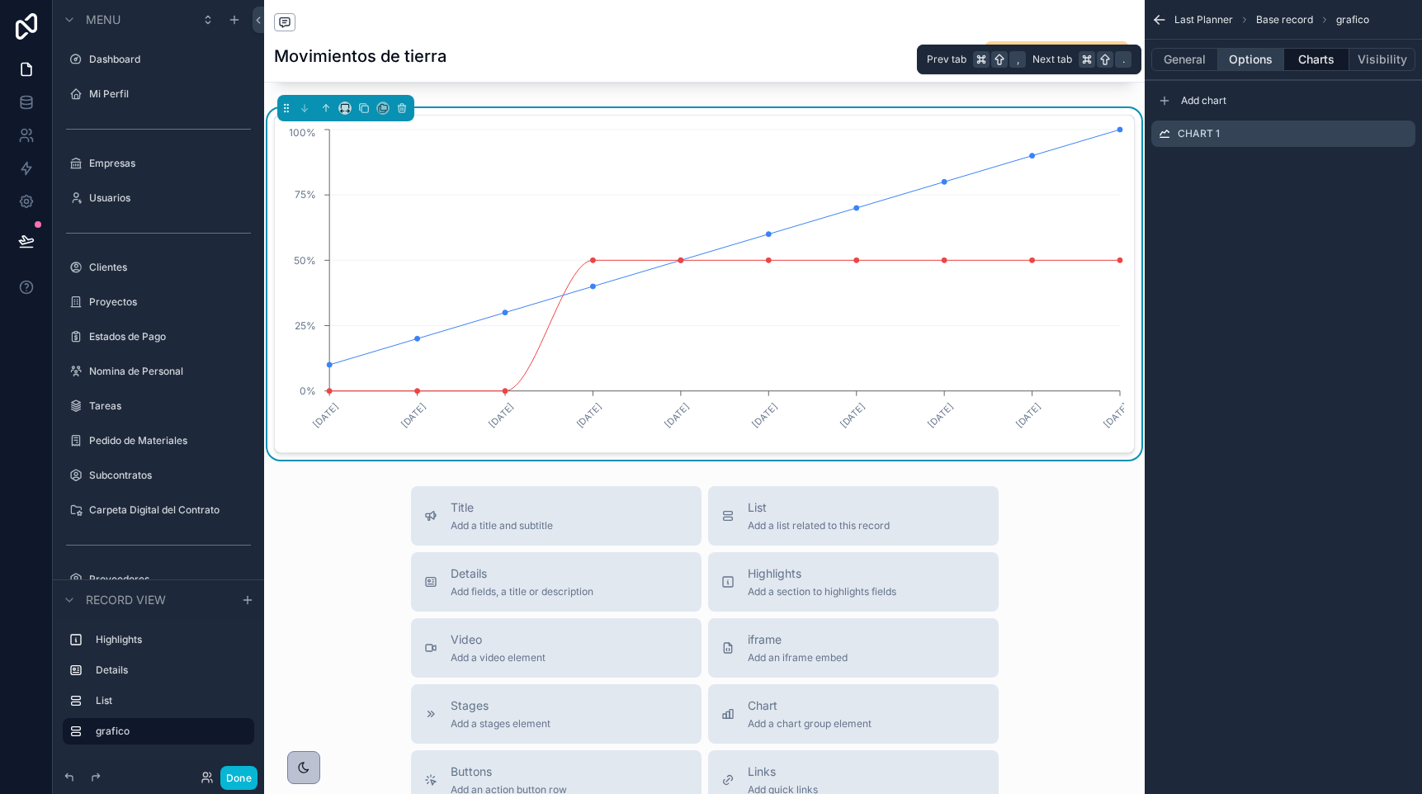
click at [1255, 63] on button "Options" at bounding box center [1251, 59] width 66 height 23
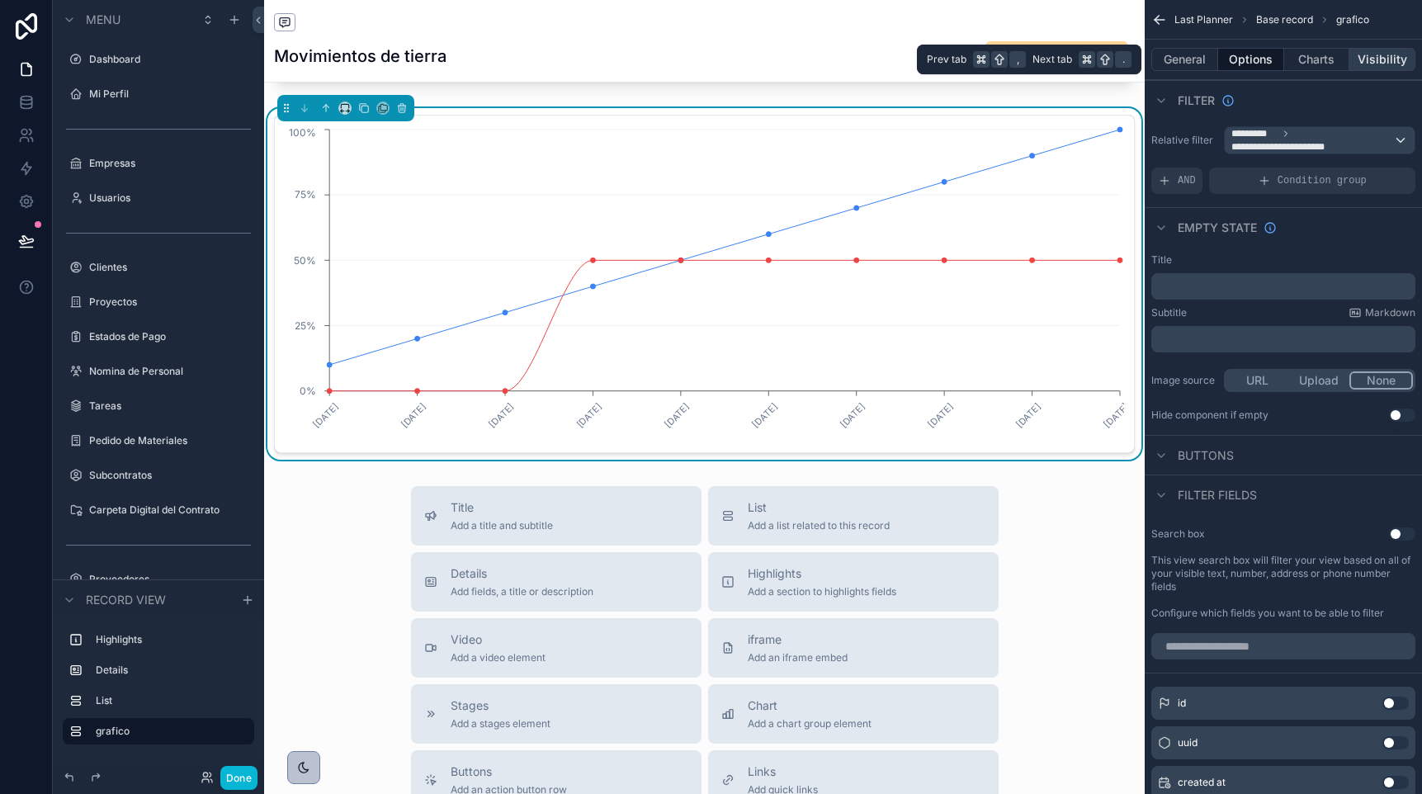
click at [1363, 54] on button "Visibility" at bounding box center [1382, 59] width 66 height 23
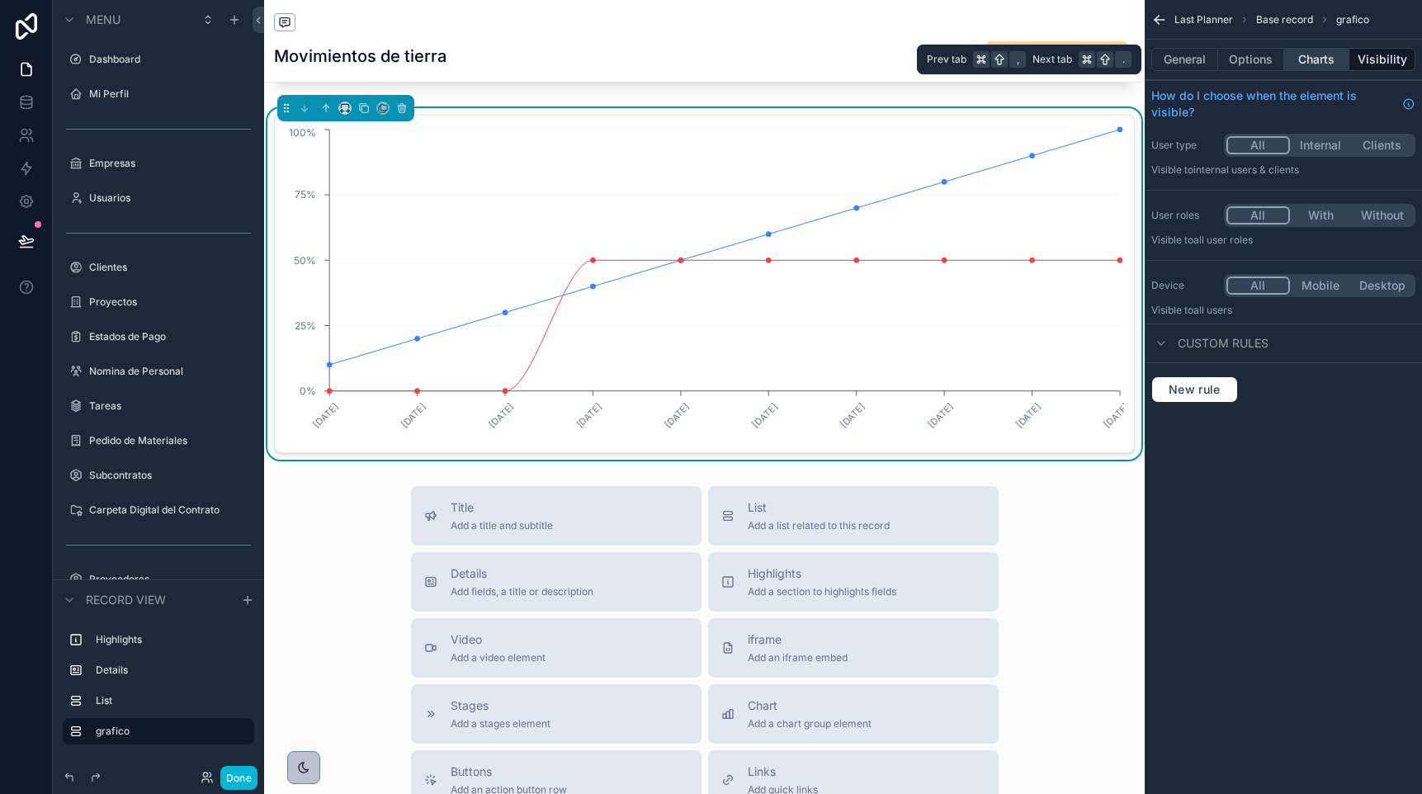
click at [1311, 58] on button "Charts" at bounding box center [1317, 59] width 66 height 23
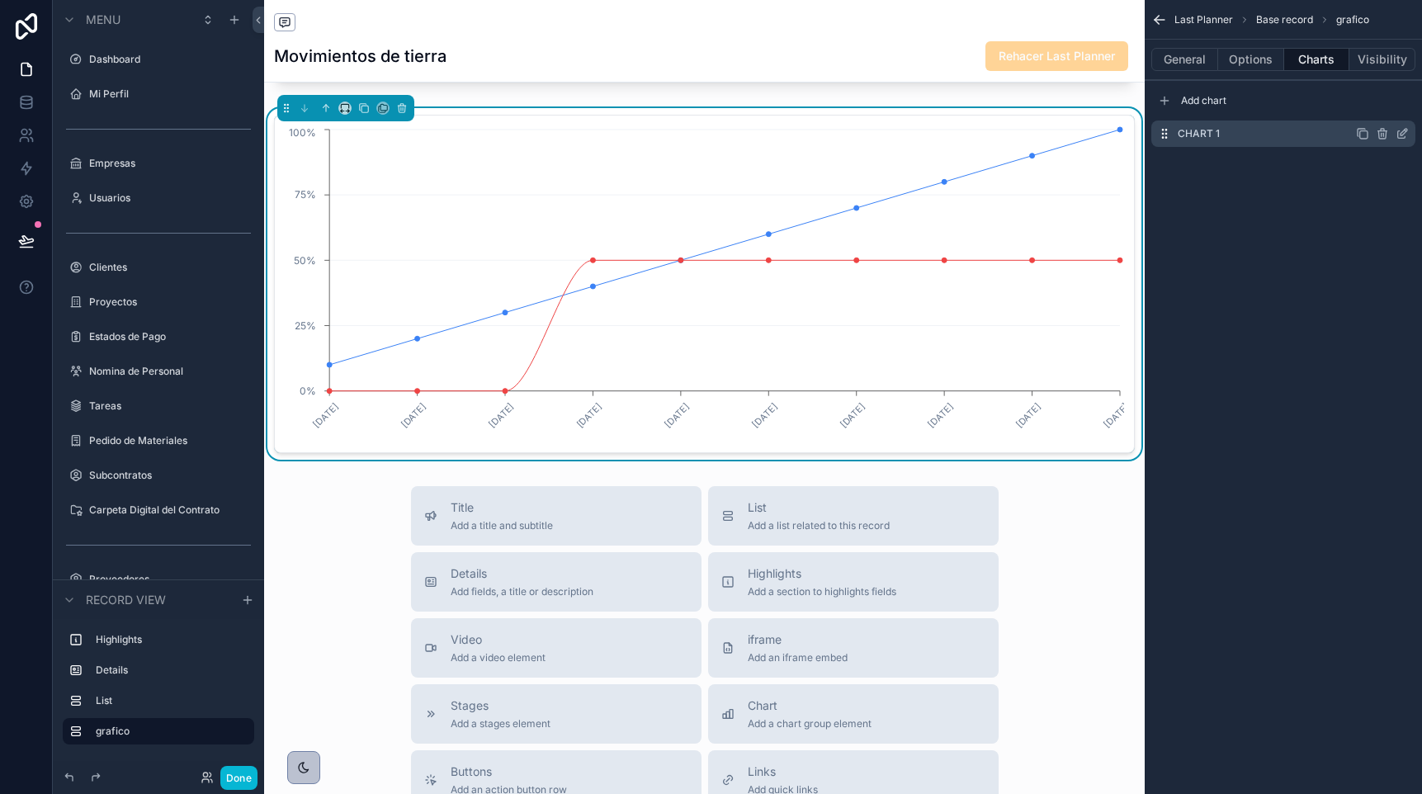
click at [1406, 133] on icon "scrollable content" at bounding box center [1402, 133] width 13 height 13
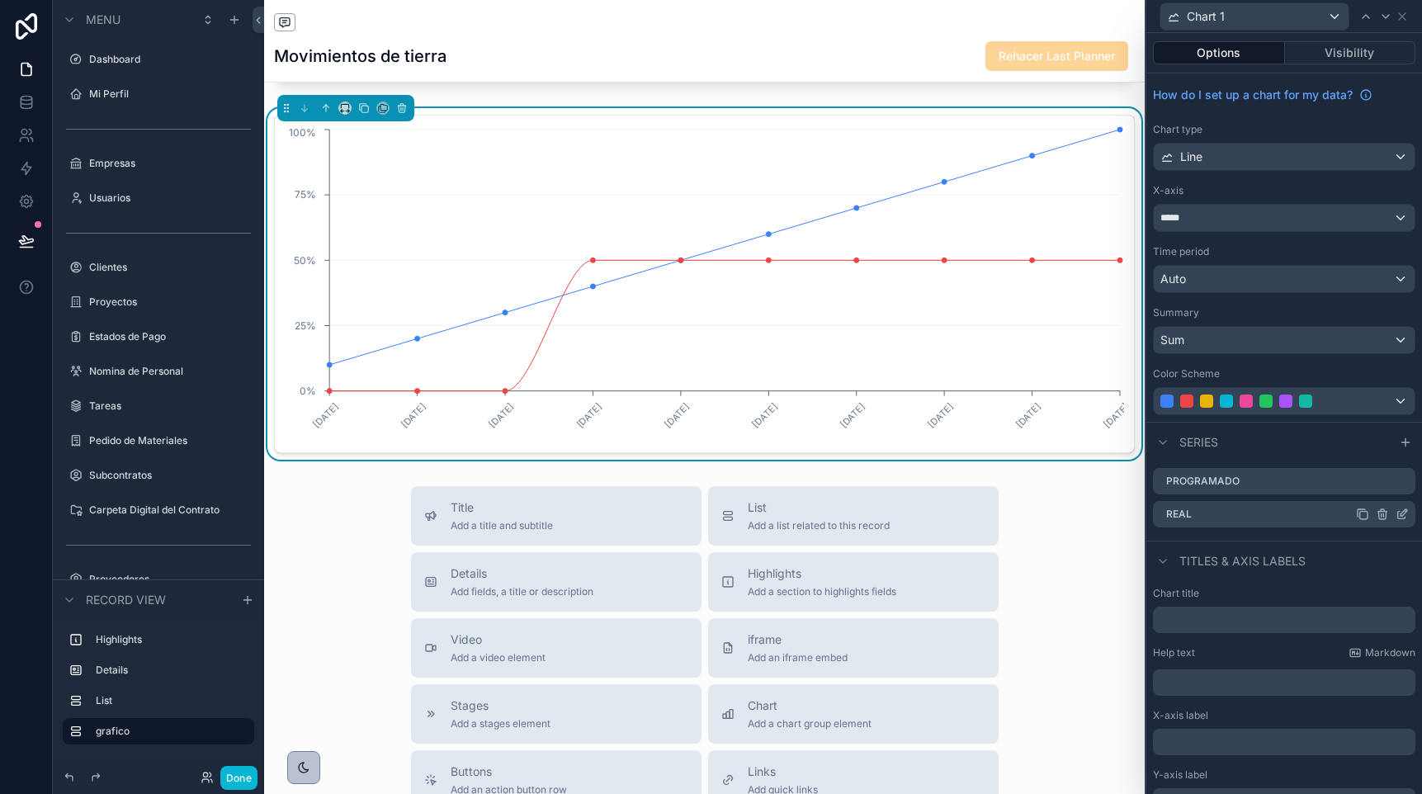
scroll to position [11, 0]
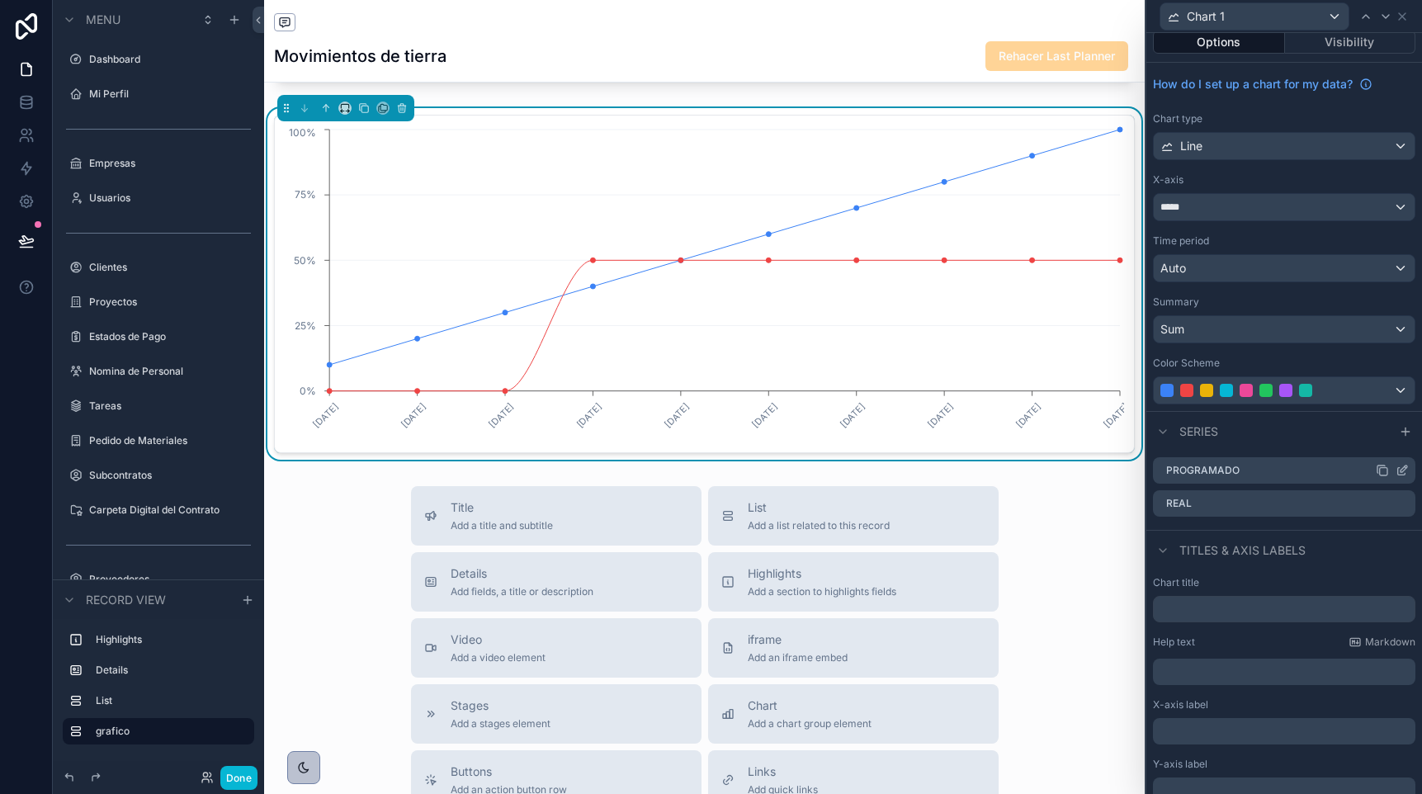
click at [1401, 472] on icon at bounding box center [1402, 470] width 13 height 13
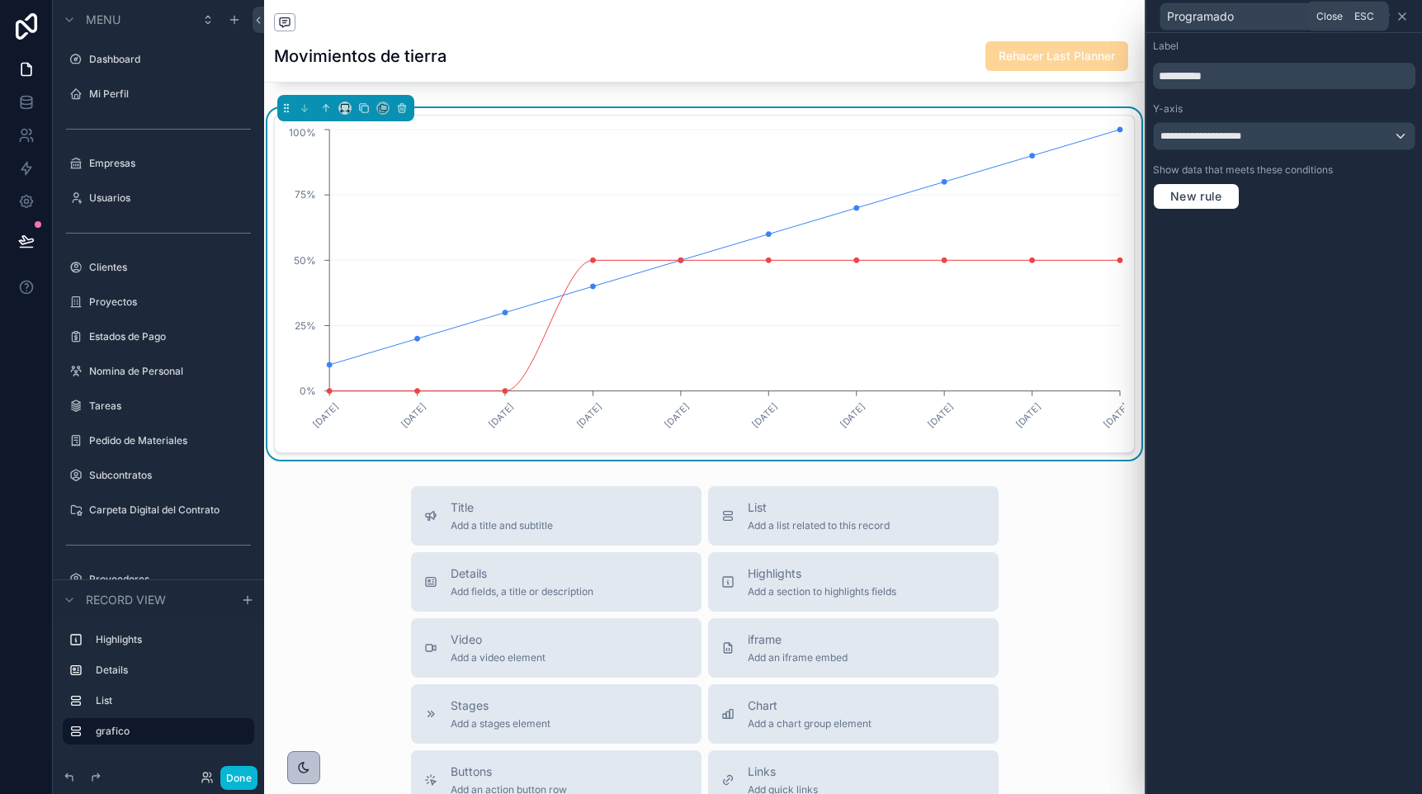
click at [1401, 20] on icon at bounding box center [1402, 16] width 13 height 13
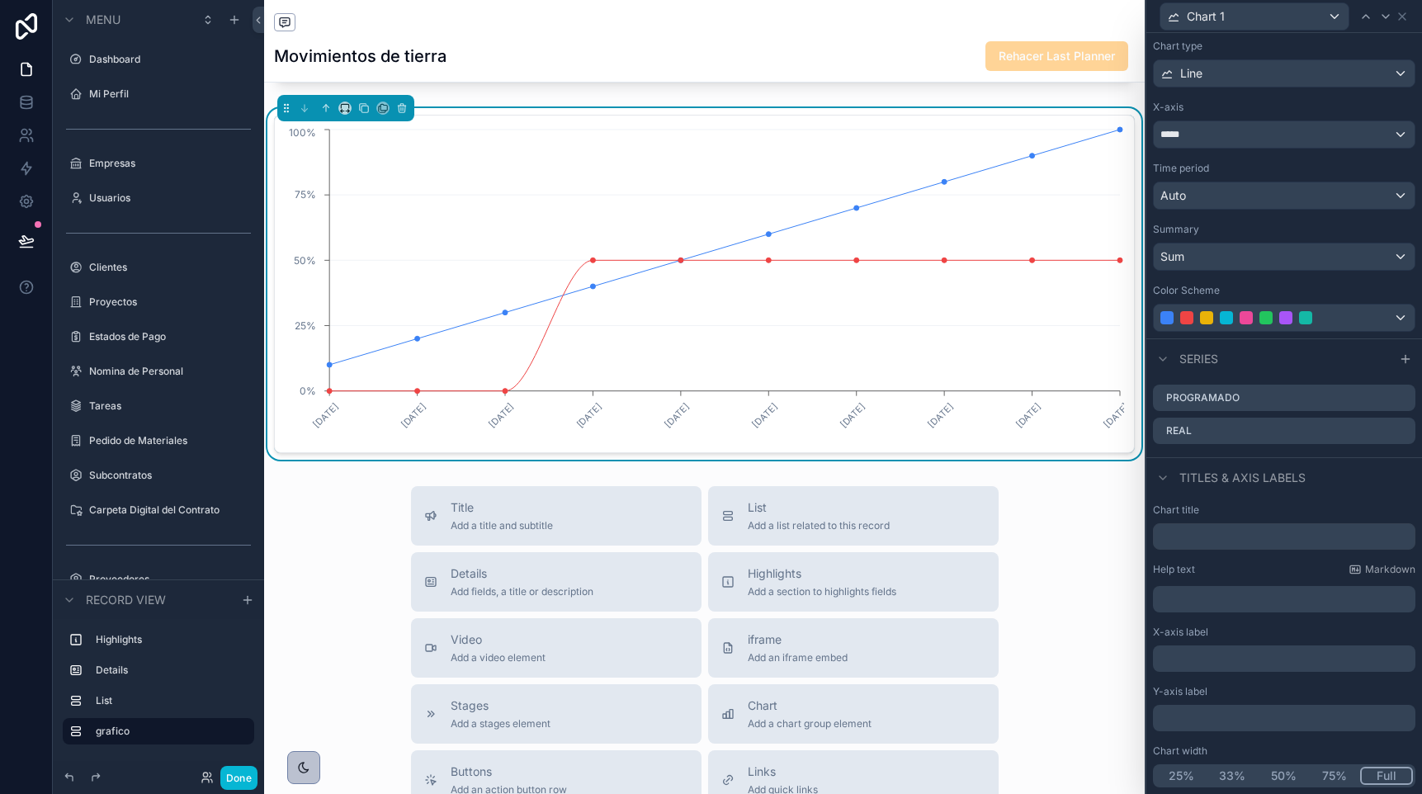
scroll to position [0, 0]
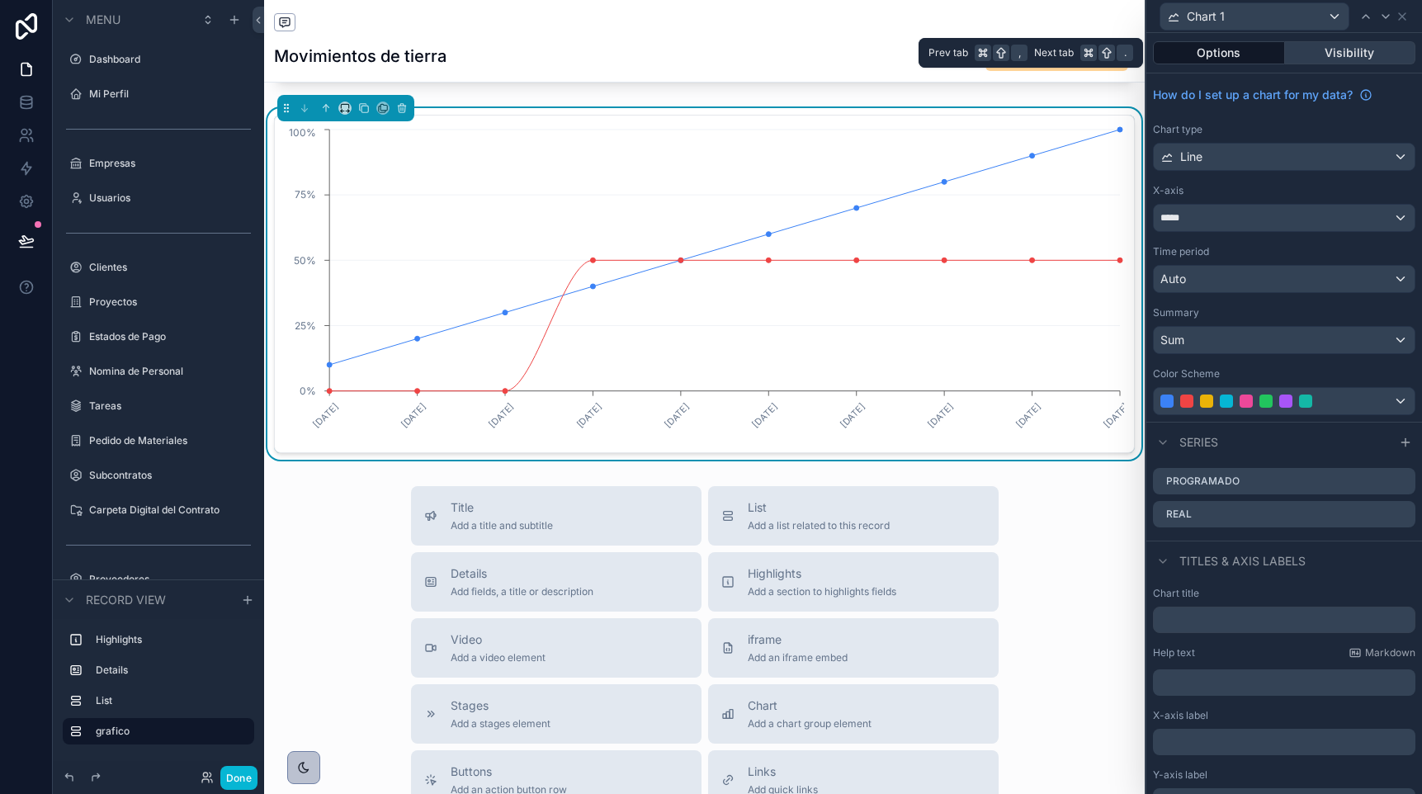
click at [1326, 53] on button "Visibility" at bounding box center [1350, 52] width 131 height 23
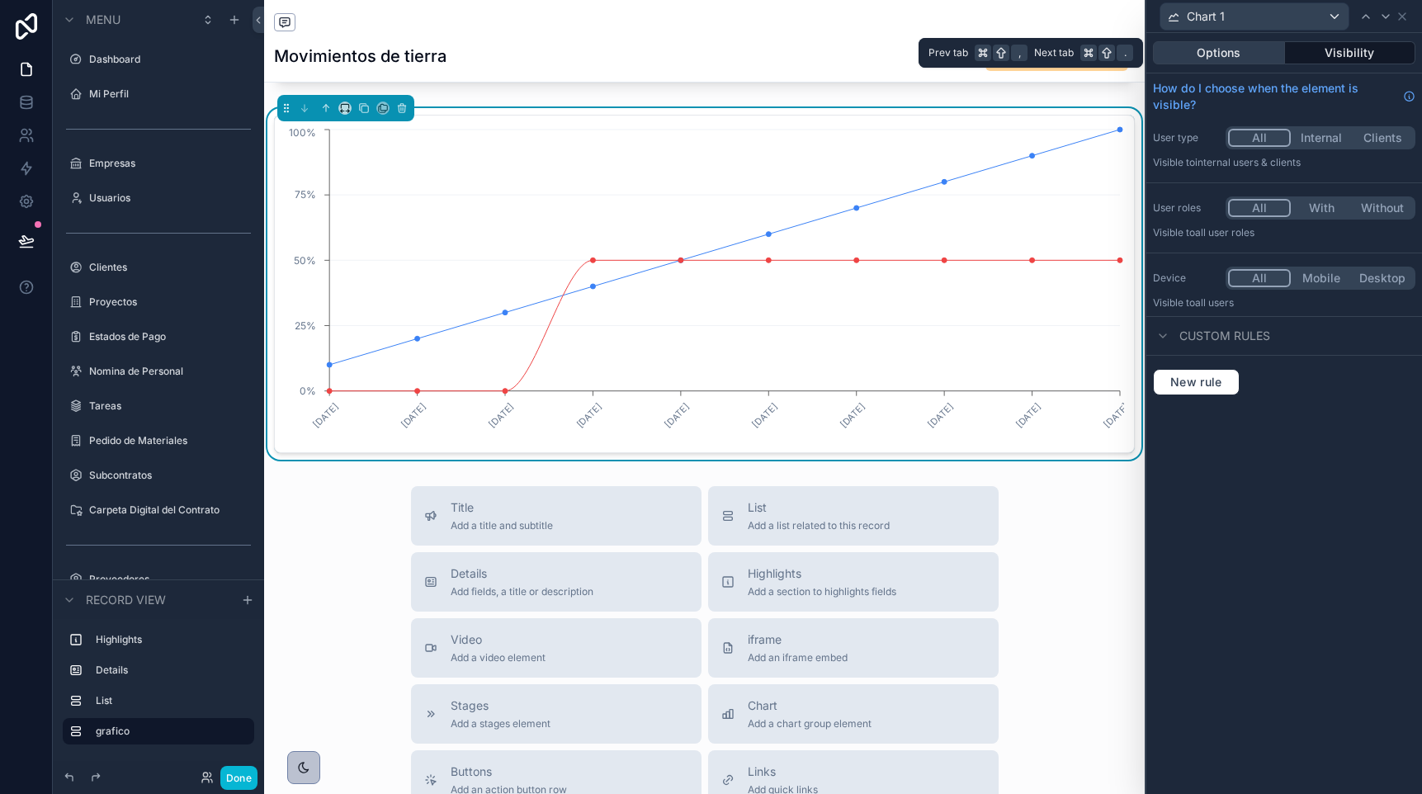
click at [1248, 64] on button "Options" at bounding box center [1219, 52] width 132 height 23
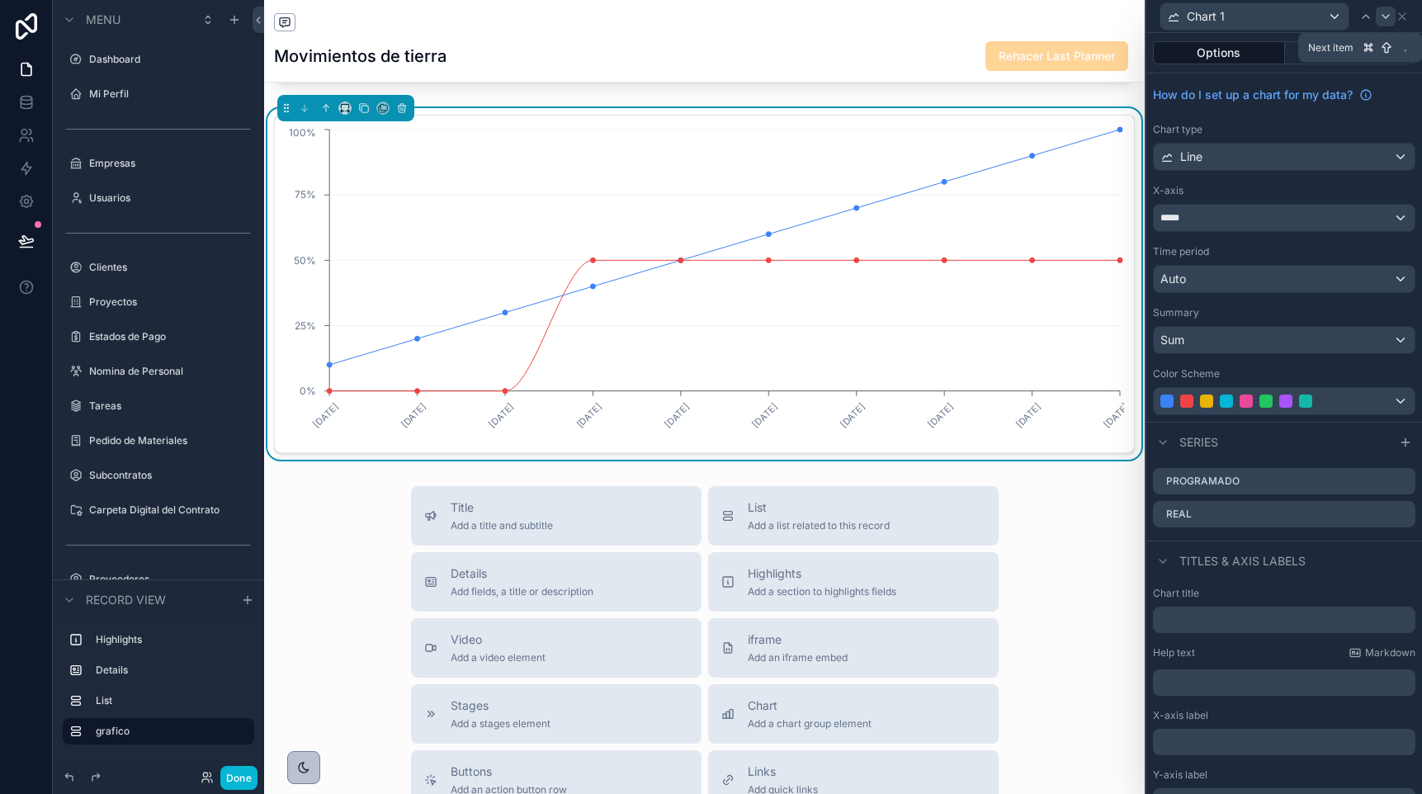
click at [1384, 18] on icon at bounding box center [1385, 16] width 13 height 13
click at [1408, 15] on icon at bounding box center [1402, 16] width 13 height 13
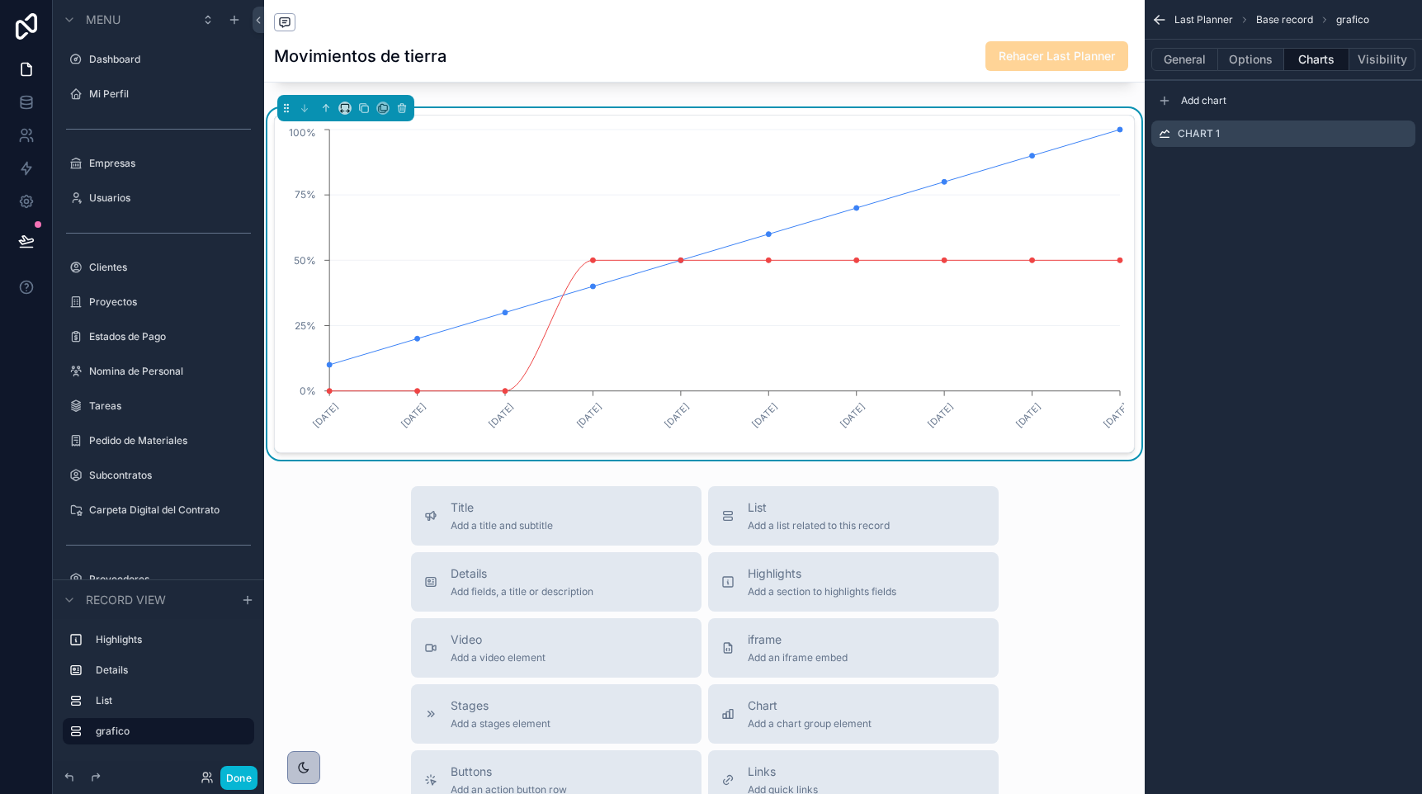
click at [1159, 20] on icon "scrollable content" at bounding box center [1160, 20] width 10 height 0
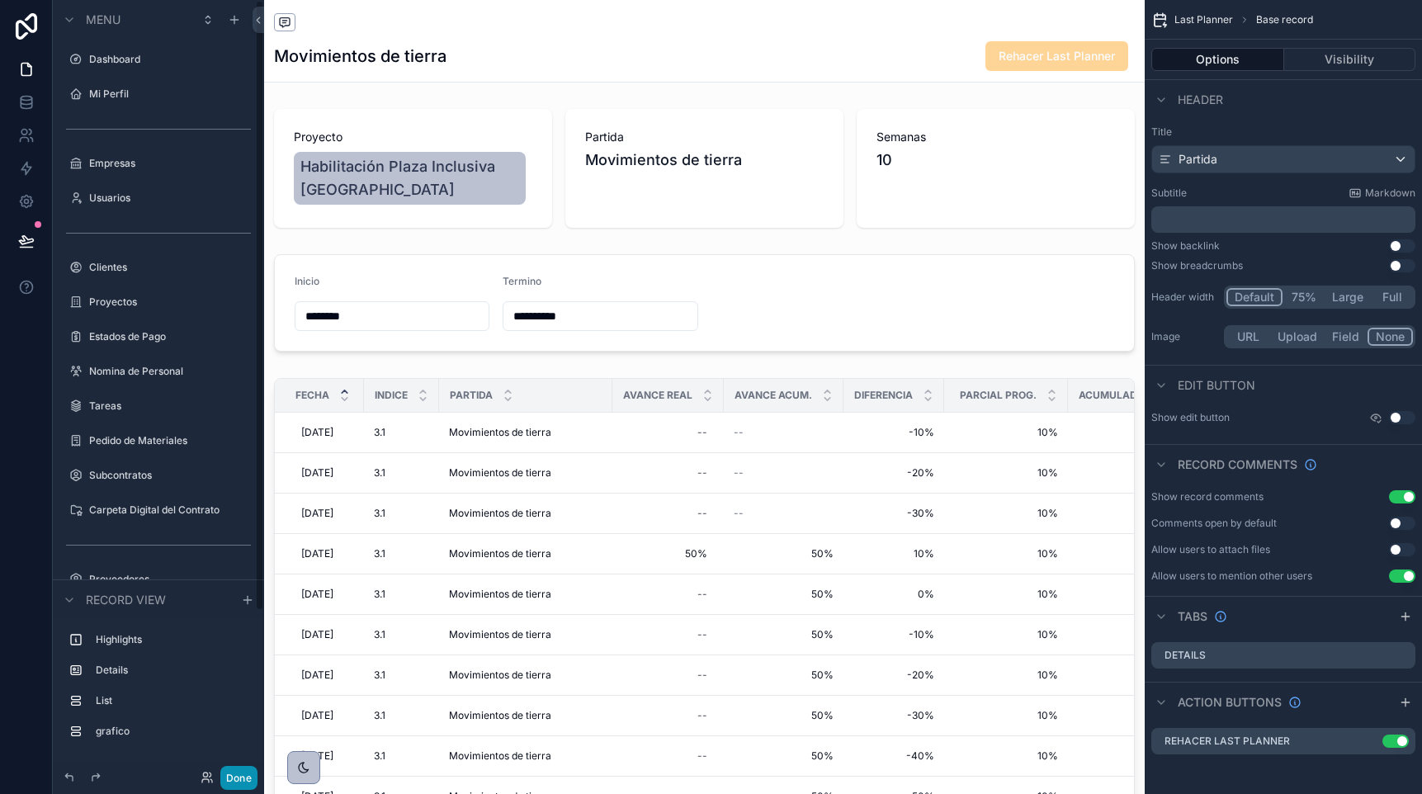
click at [242, 775] on button "Done" at bounding box center [238, 778] width 37 height 24
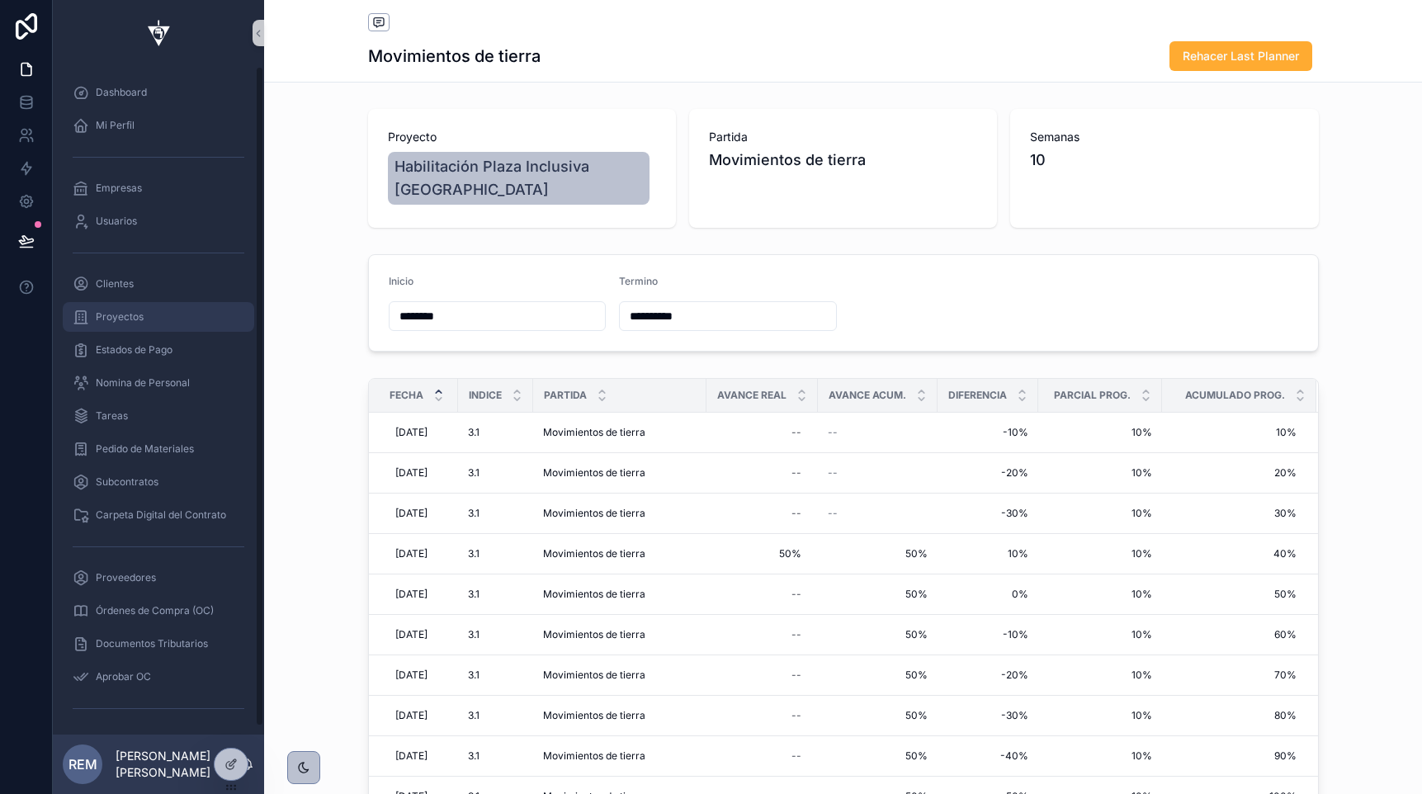
click at [135, 316] on span "Proyectos" at bounding box center [120, 316] width 48 height 13
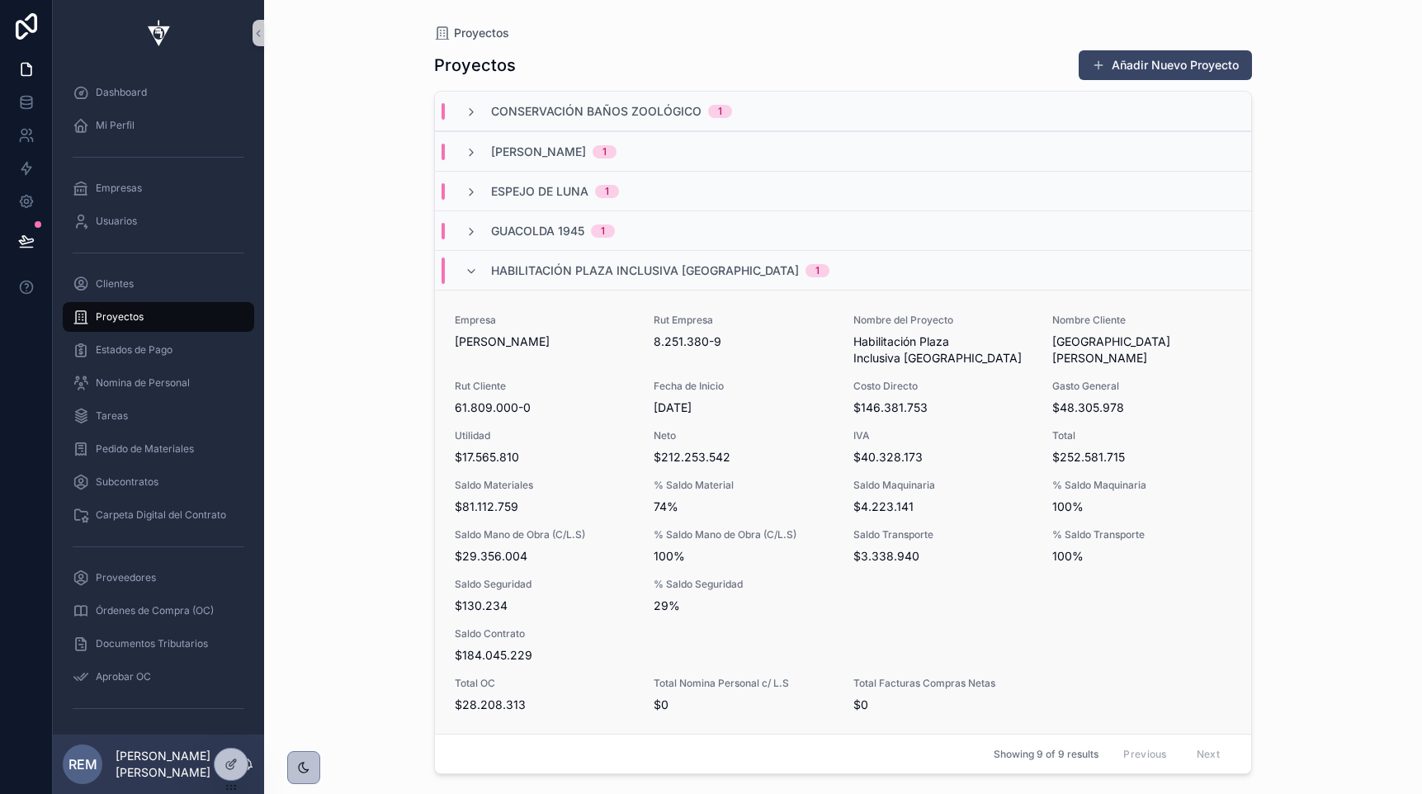
click at [622, 390] on span "Rut Cliente" at bounding box center [544, 386] width 179 height 13
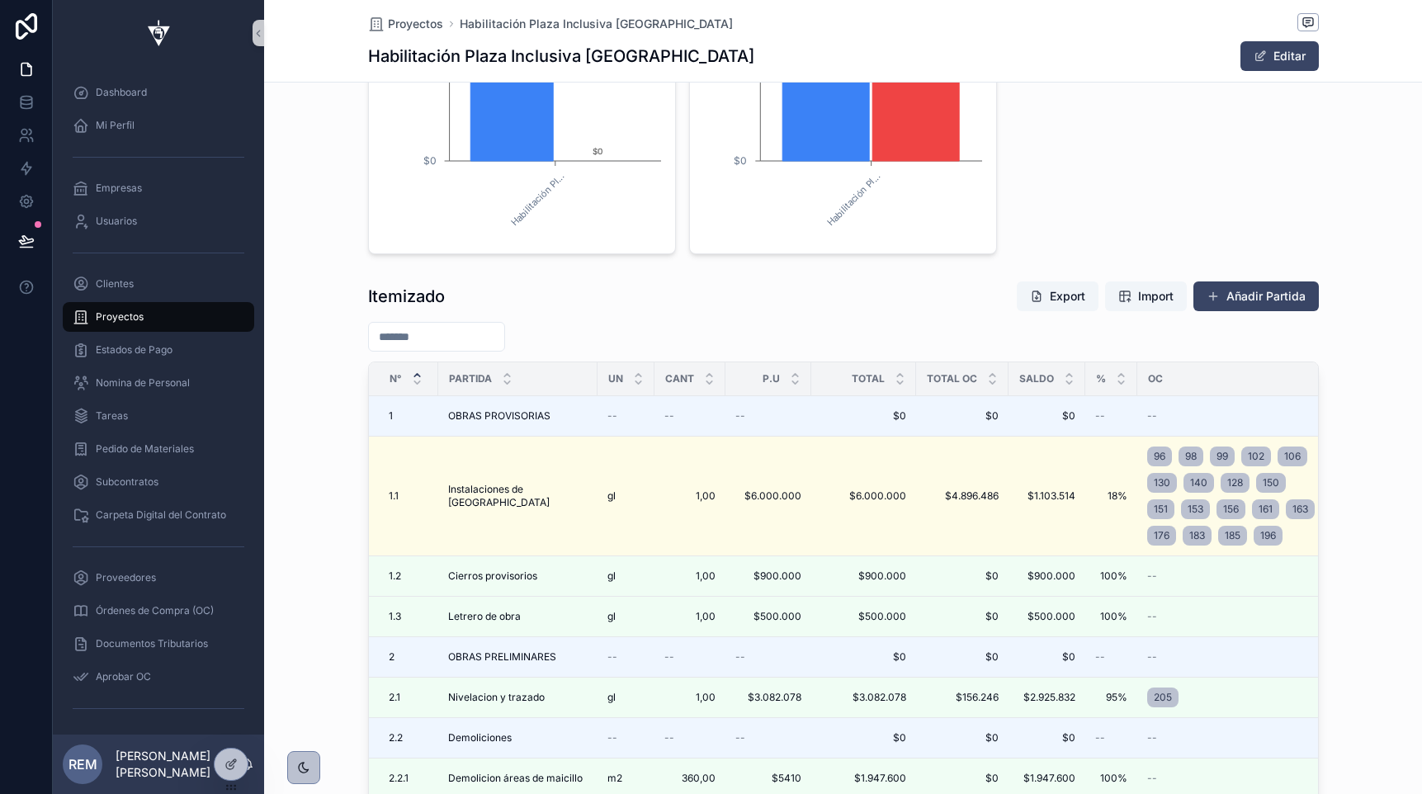
scroll to position [2143, 0]
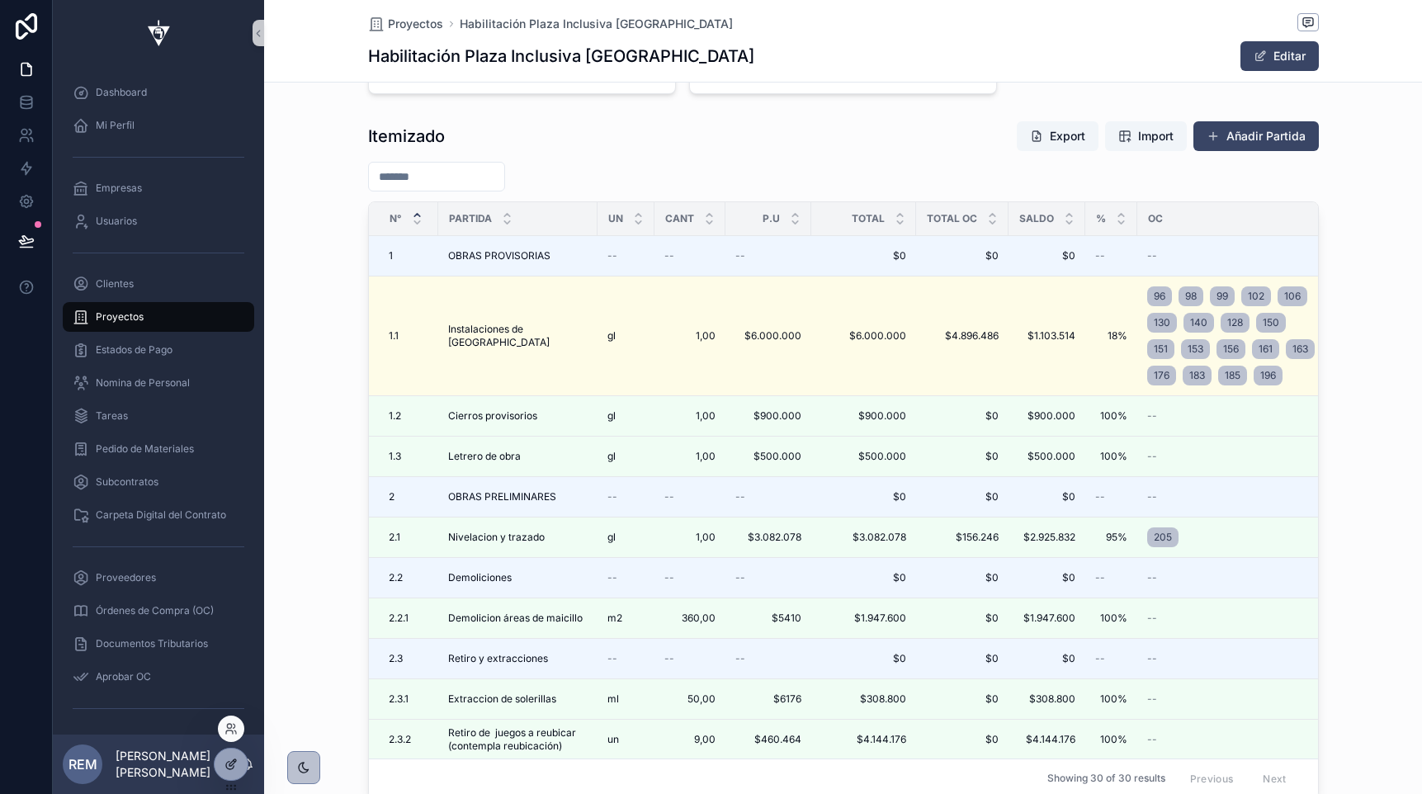
click at [221, 765] on div at bounding box center [231, 764] width 33 height 31
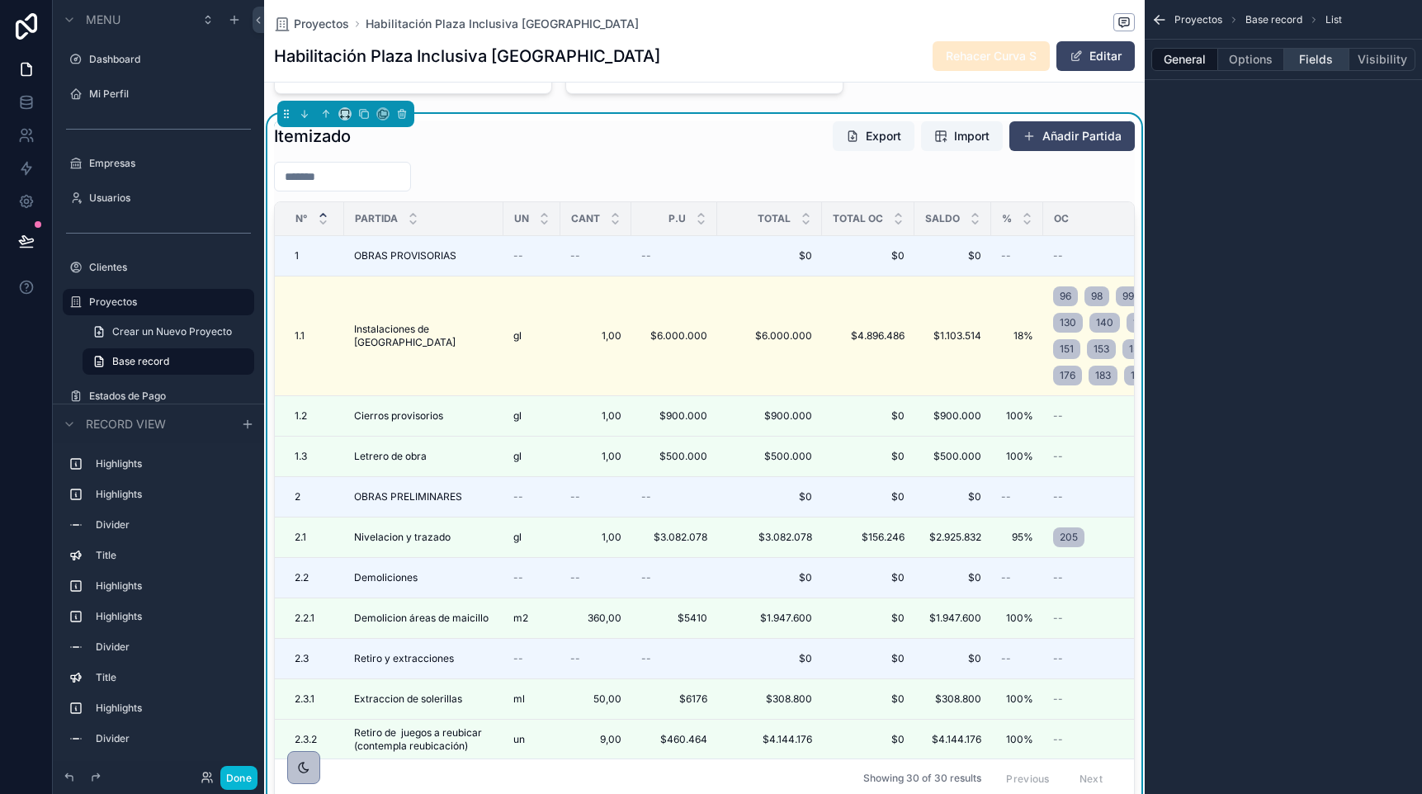
click at [1307, 58] on button "Fields" at bounding box center [1317, 59] width 66 height 23
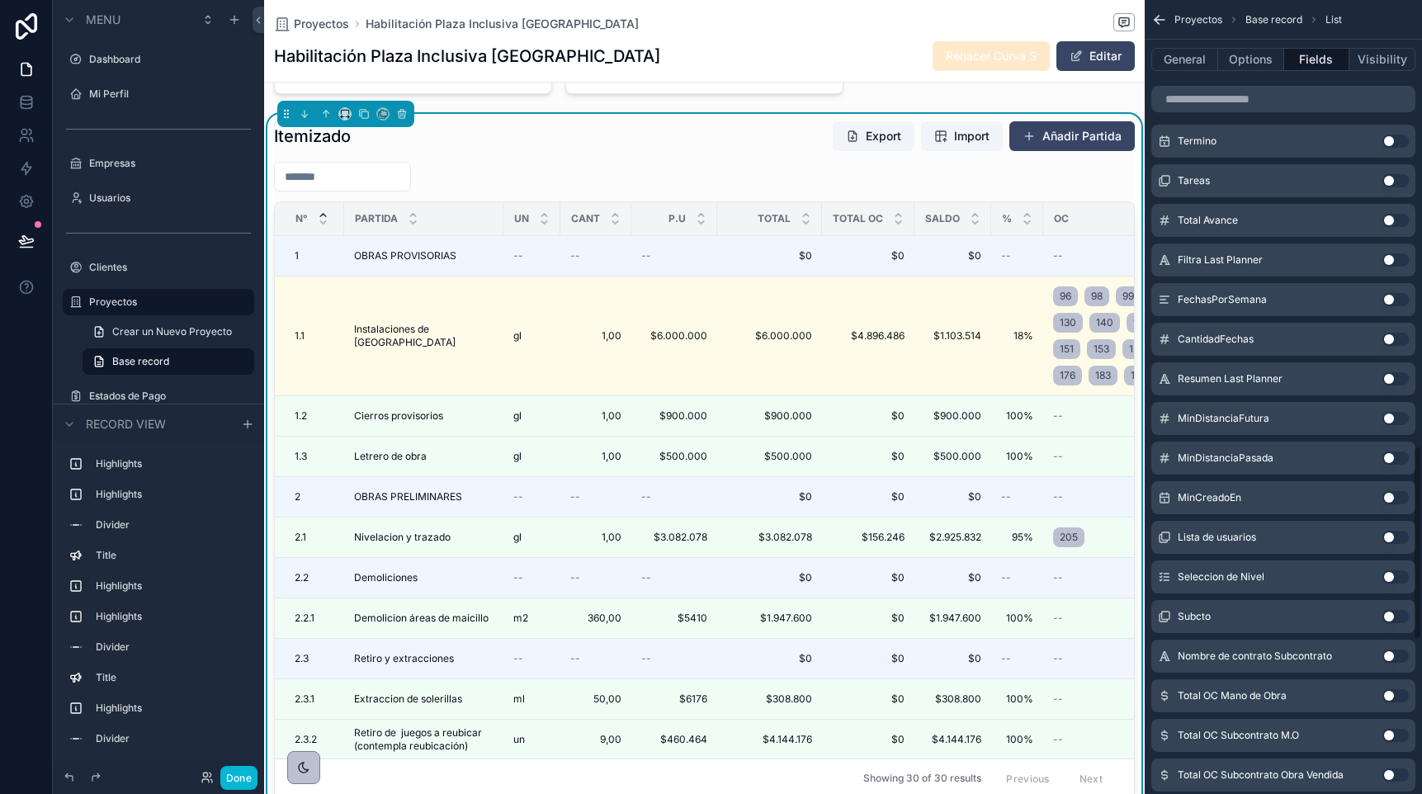
scroll to position [1731, 0]
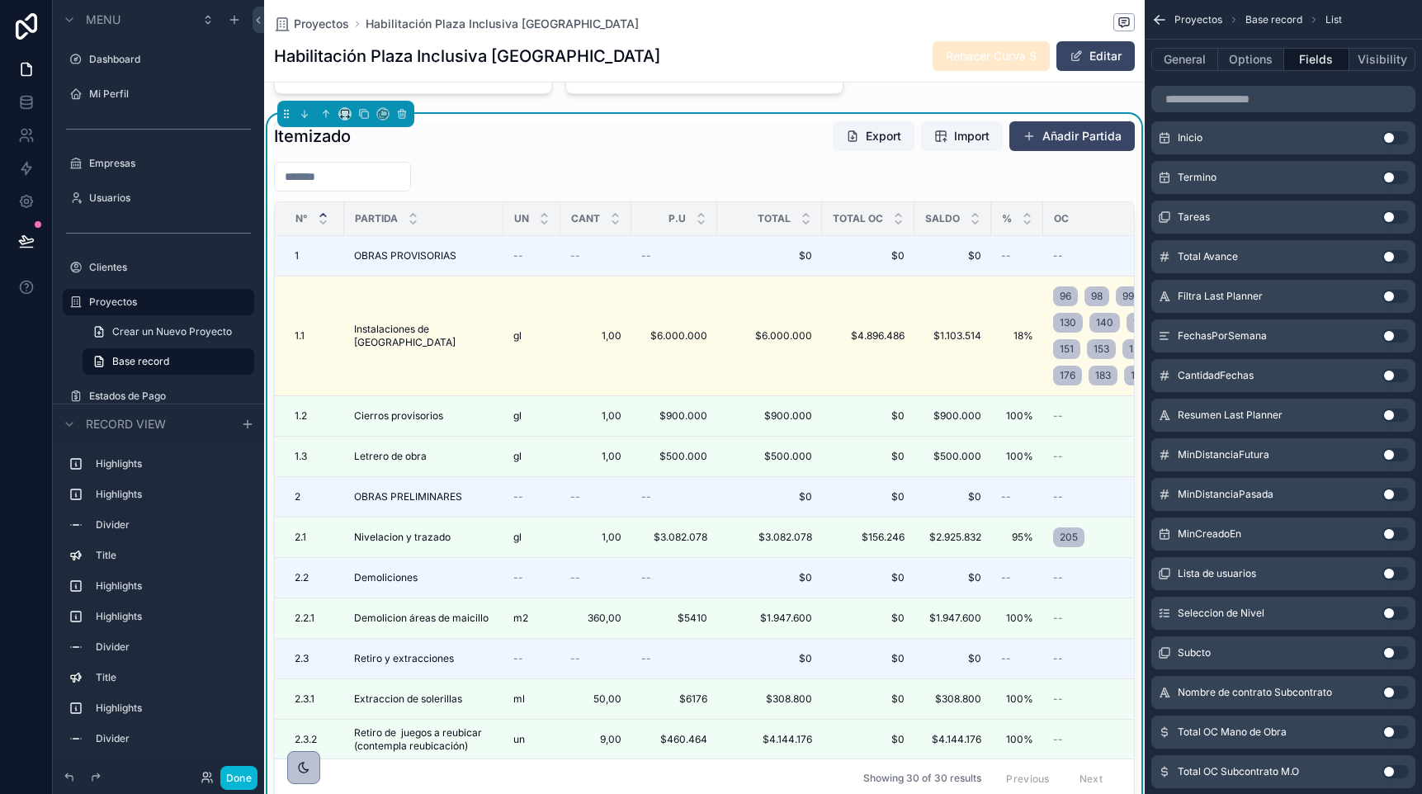
click at [1393, 135] on button "Use setting" at bounding box center [1395, 137] width 26 height 13
click at [1392, 161] on div "Termino Use setting" at bounding box center [1283, 177] width 264 height 33
click at [1394, 135] on button "Use setting" at bounding box center [1395, 137] width 26 height 13
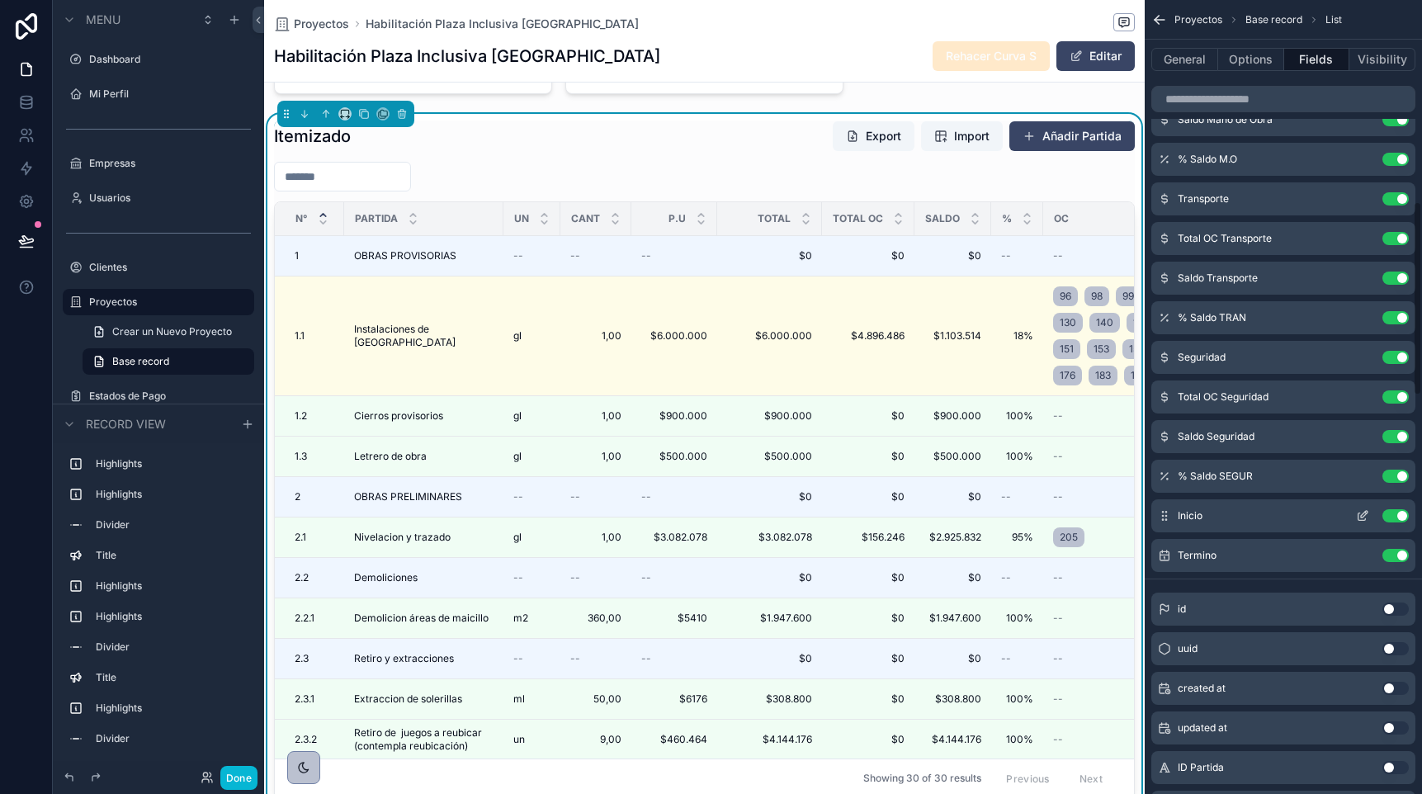
click at [1359, 517] on icon "scrollable content" at bounding box center [1362, 515] width 13 height 13
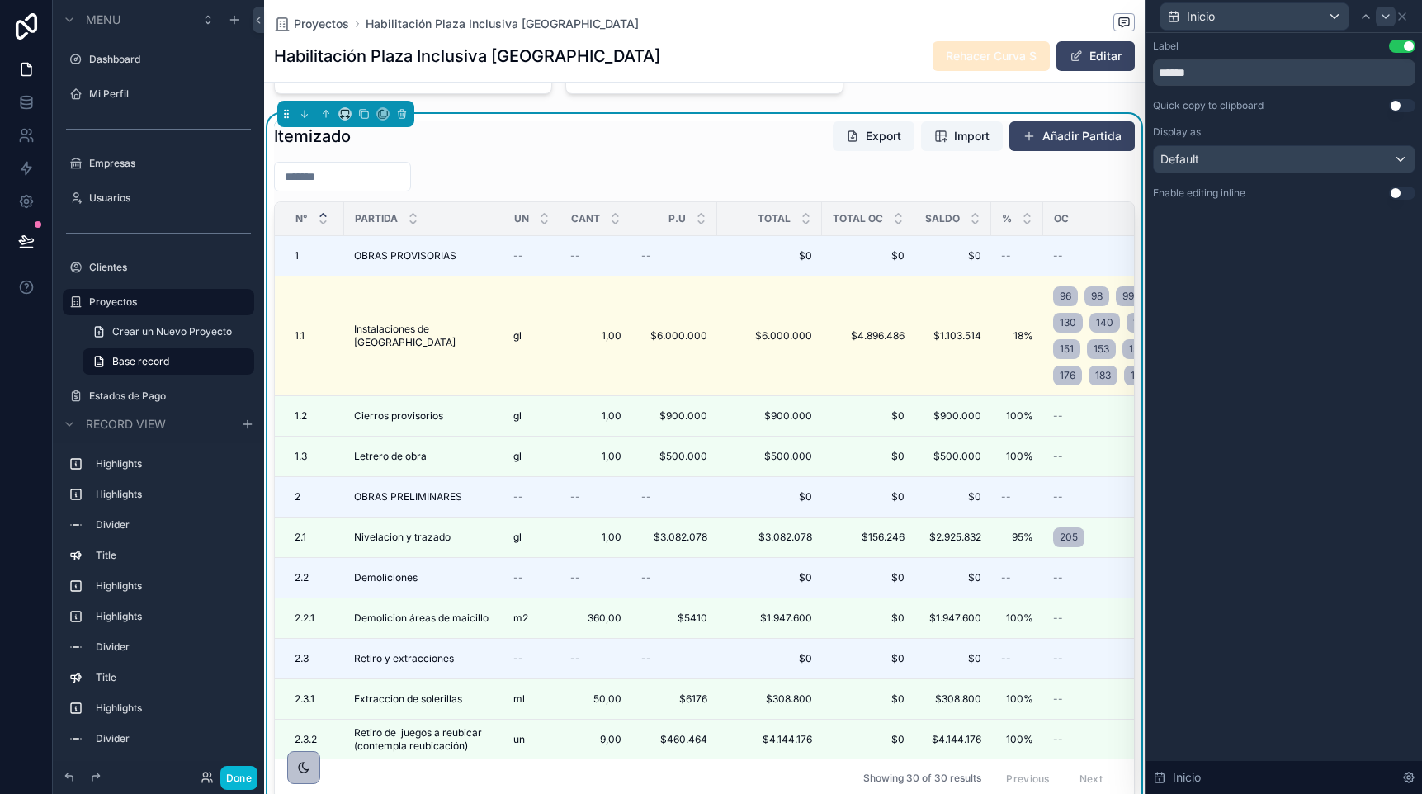
click at [1398, 193] on button "Use setting" at bounding box center [1402, 193] width 26 height 13
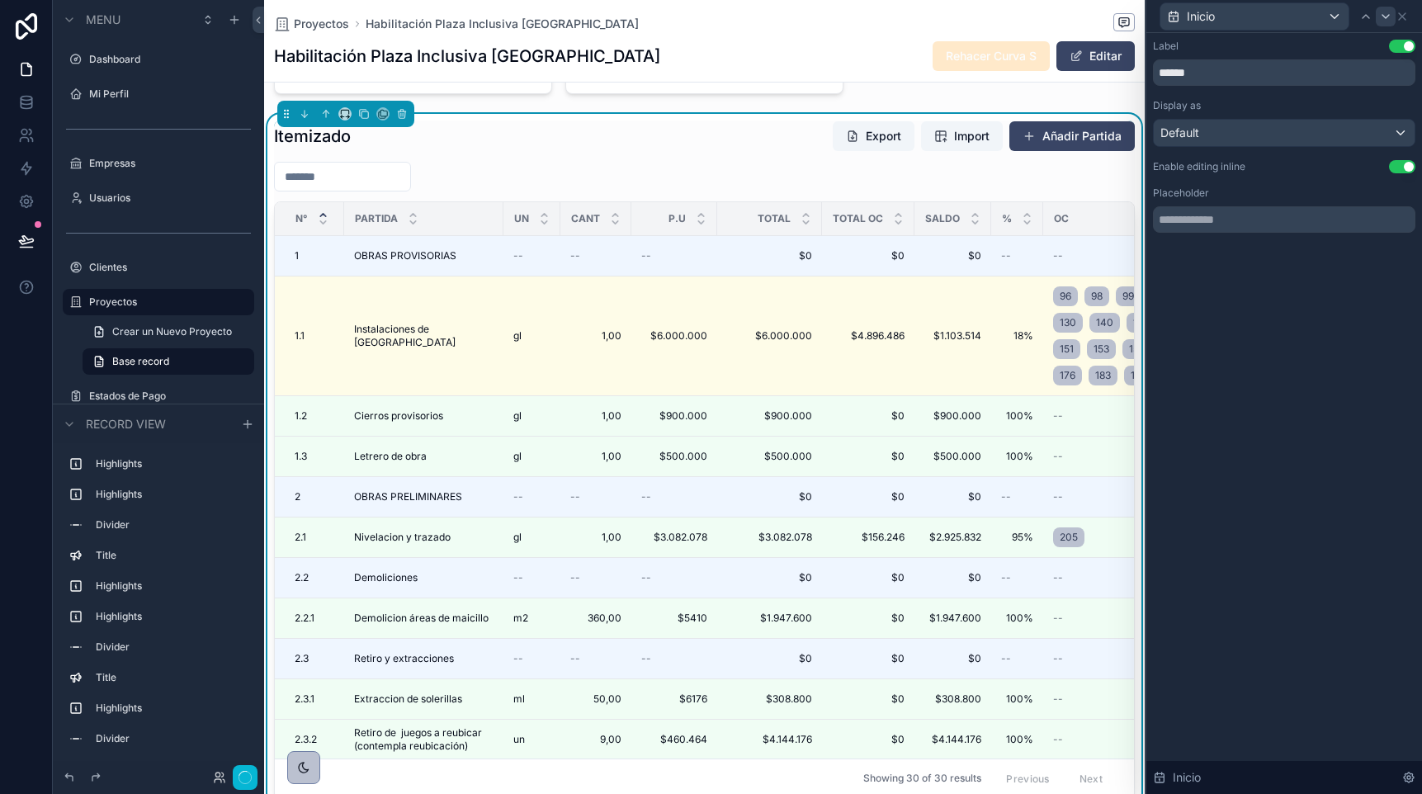
click at [1383, 13] on icon at bounding box center [1385, 16] width 13 height 13
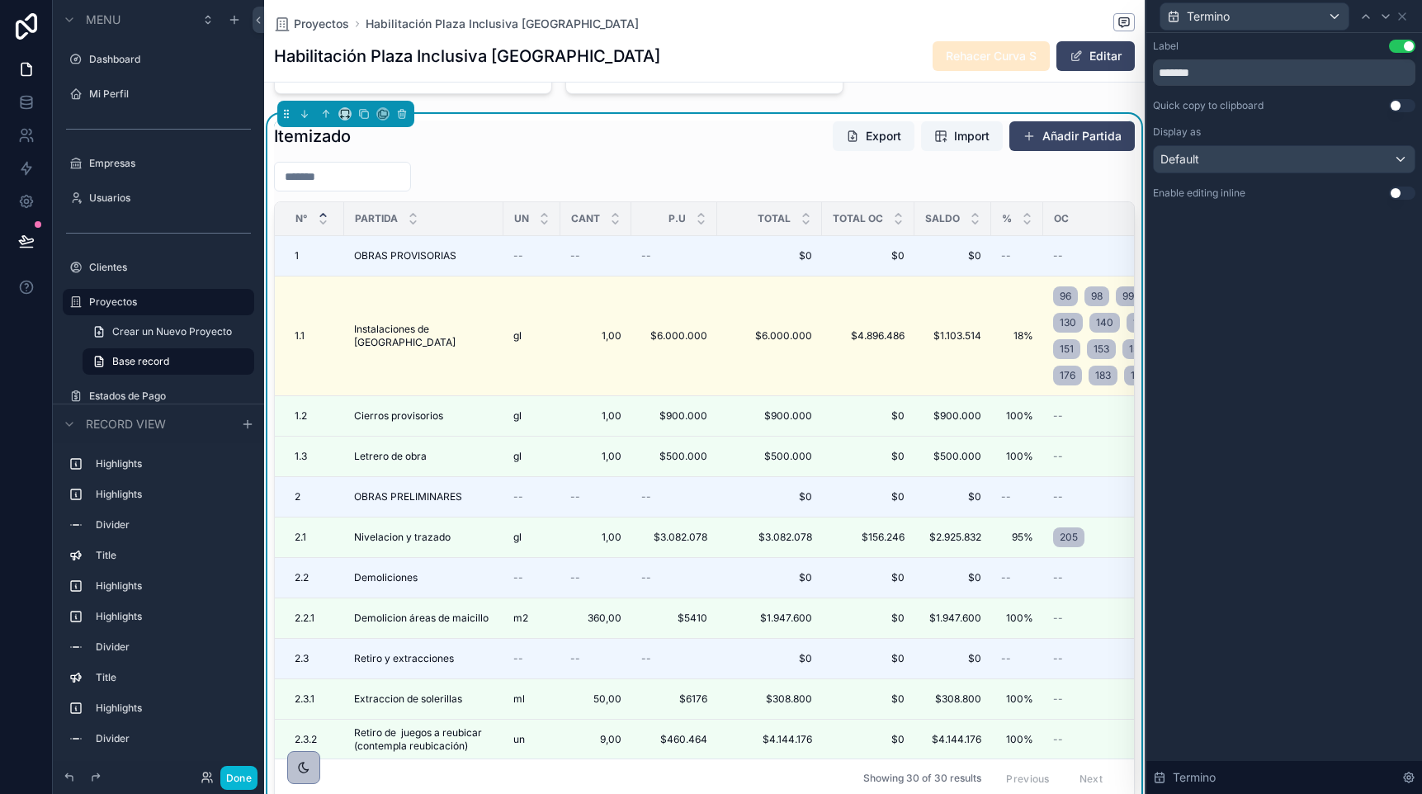
click at [1398, 190] on button "Use setting" at bounding box center [1402, 193] width 26 height 13
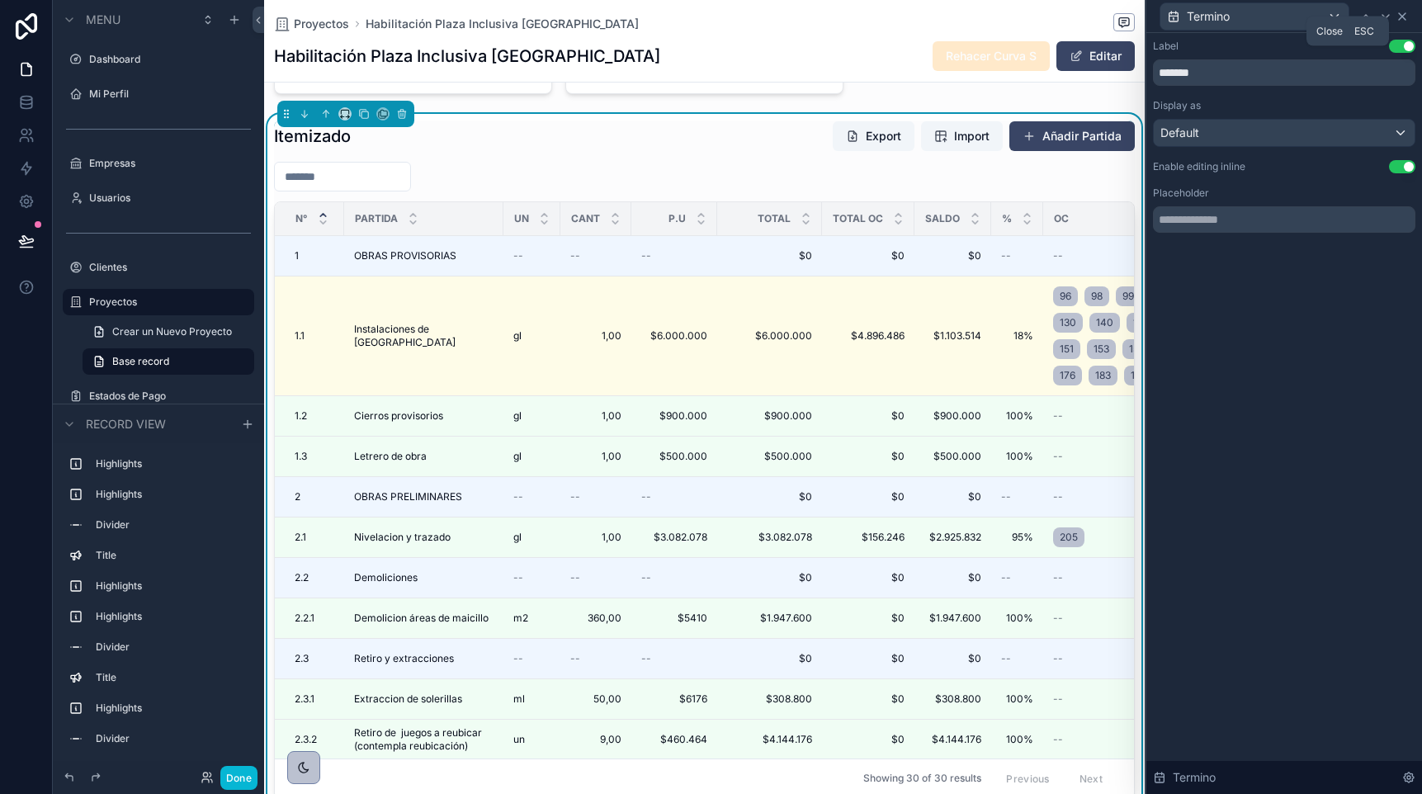
click at [1403, 13] on icon at bounding box center [1402, 16] width 13 height 13
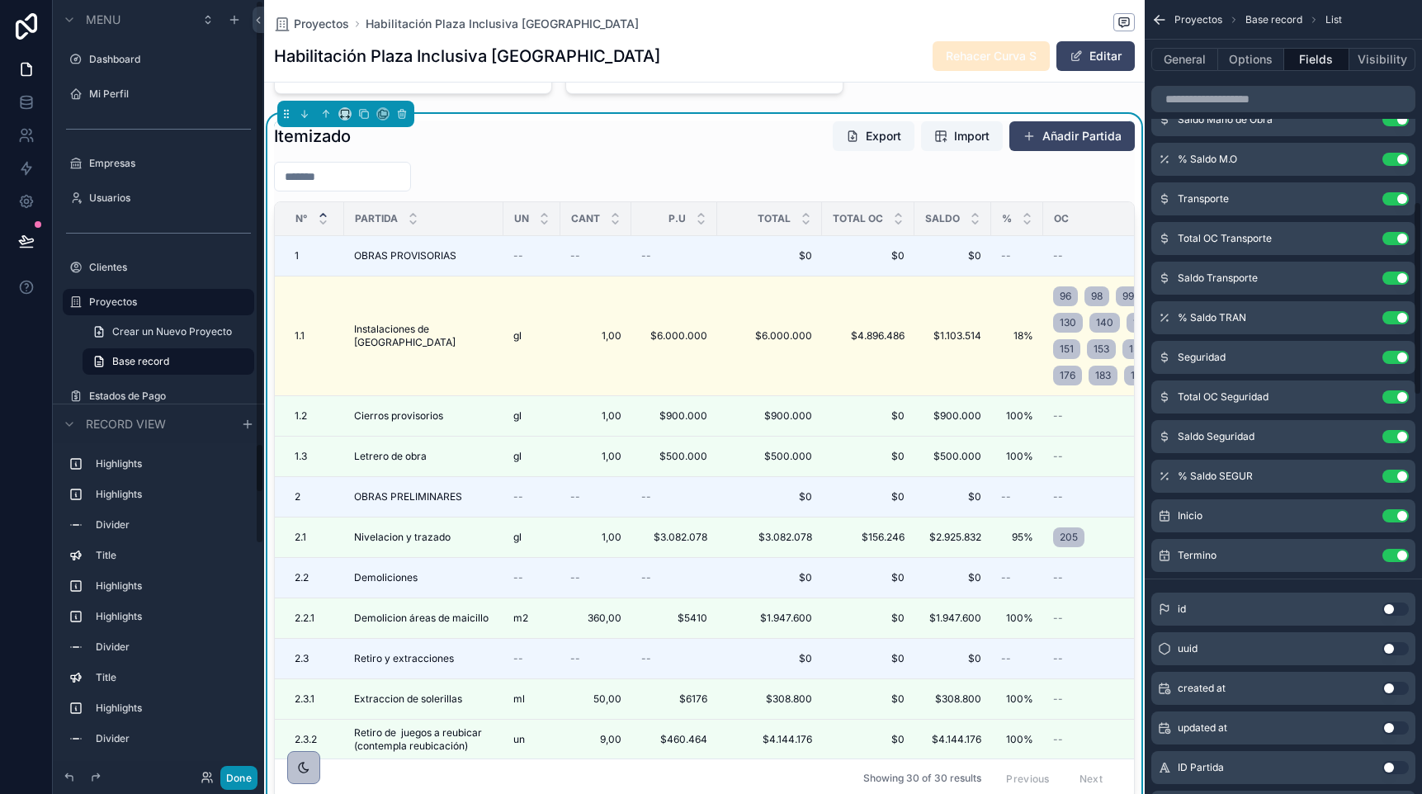
click at [240, 781] on button "Done" at bounding box center [238, 778] width 37 height 24
click at [23, 241] on icon at bounding box center [26, 241] width 17 height 17
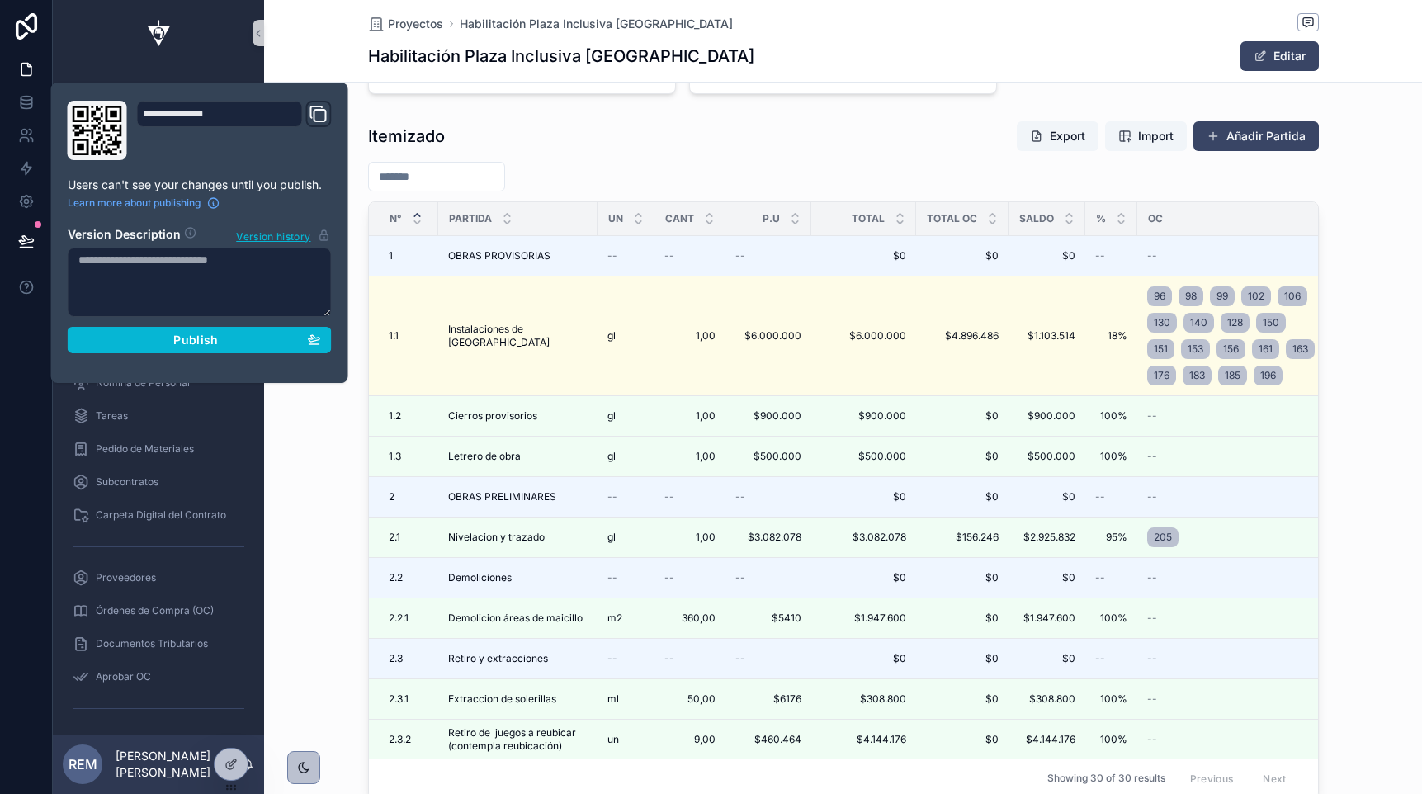
scroll to position [0, 949]
click at [169, 338] on div "Publish" at bounding box center [199, 340] width 243 height 15
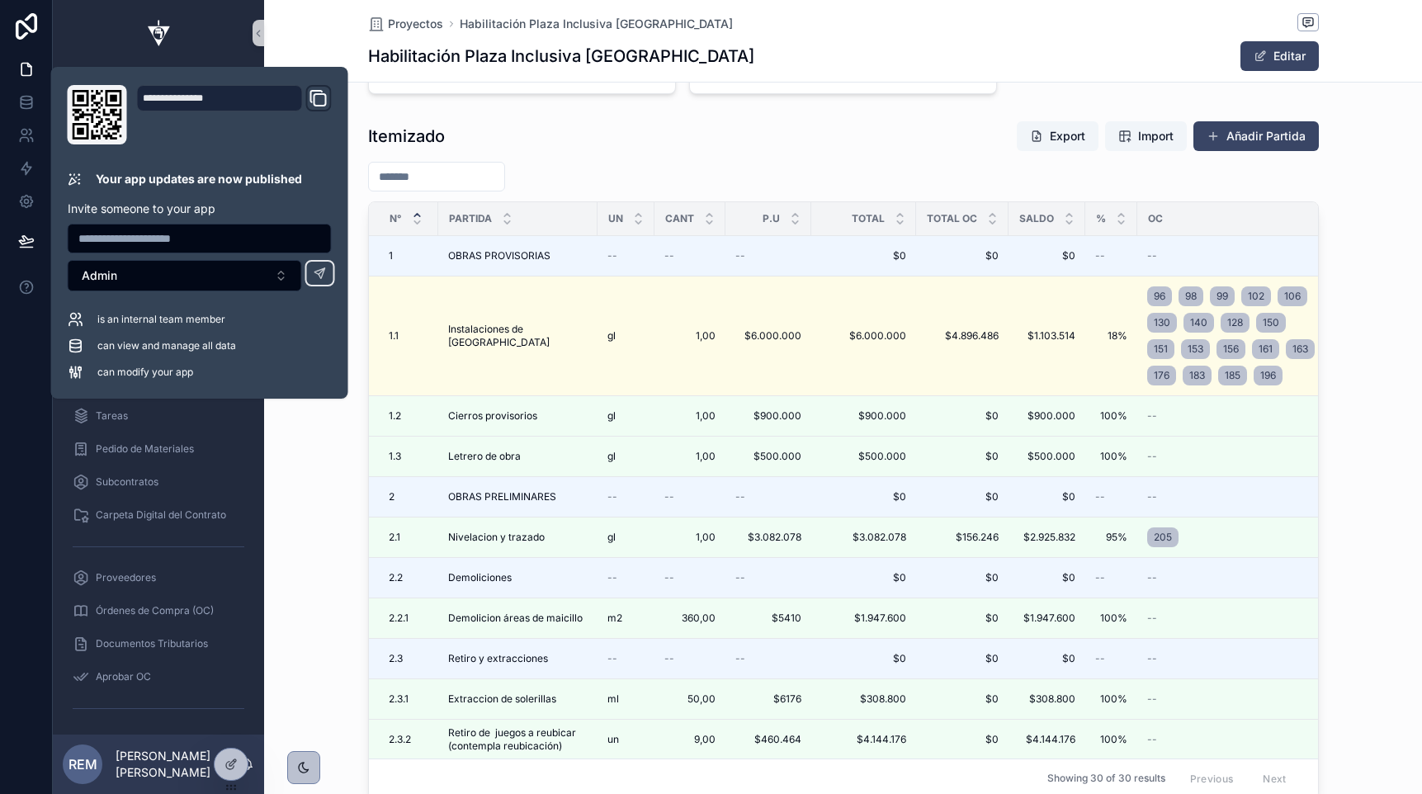
click at [311, 536] on div "Itemizado Export Import Añadir Partida N° Partida Un Cant P.U Total Total OC Sa…" at bounding box center [843, 460] width 1158 height 692
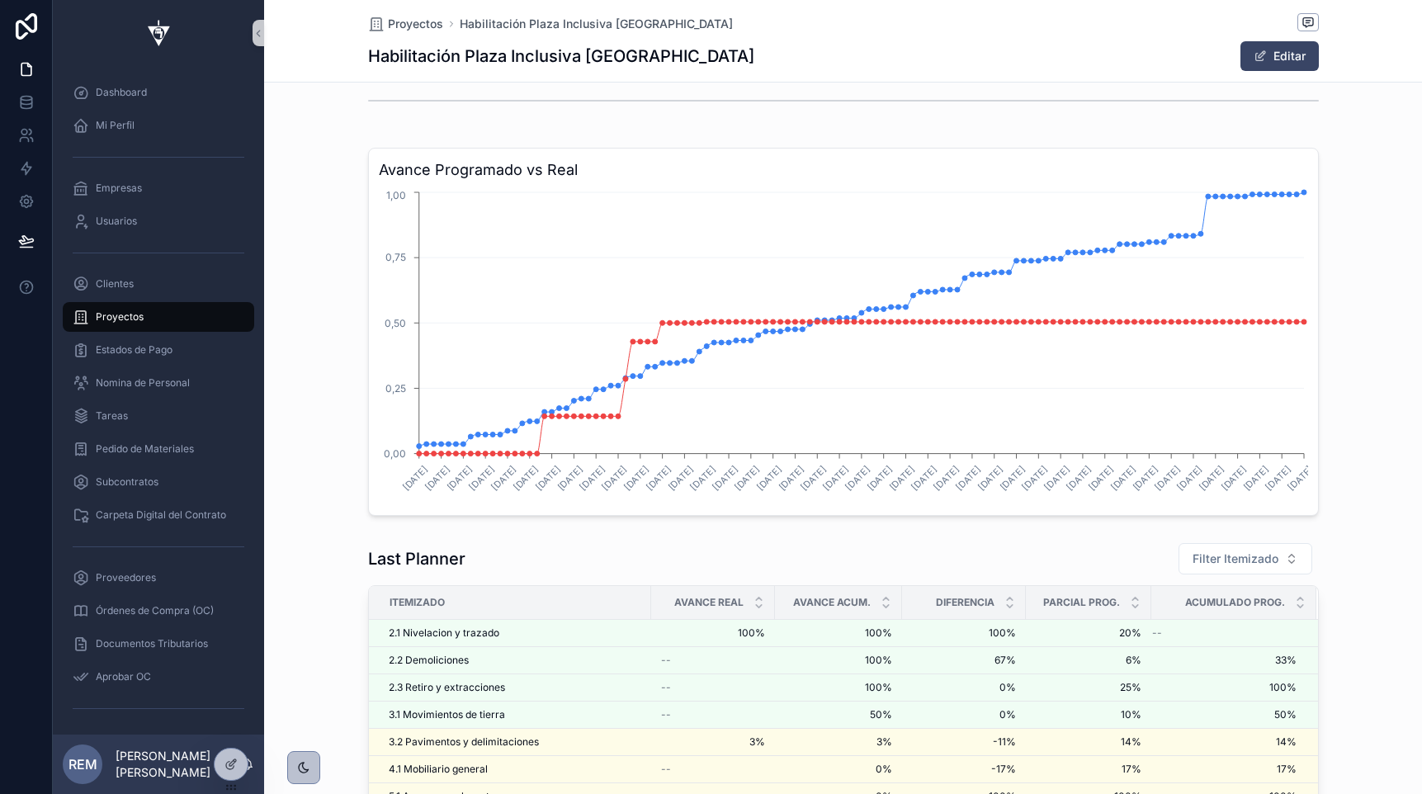
scroll to position [2927, 0]
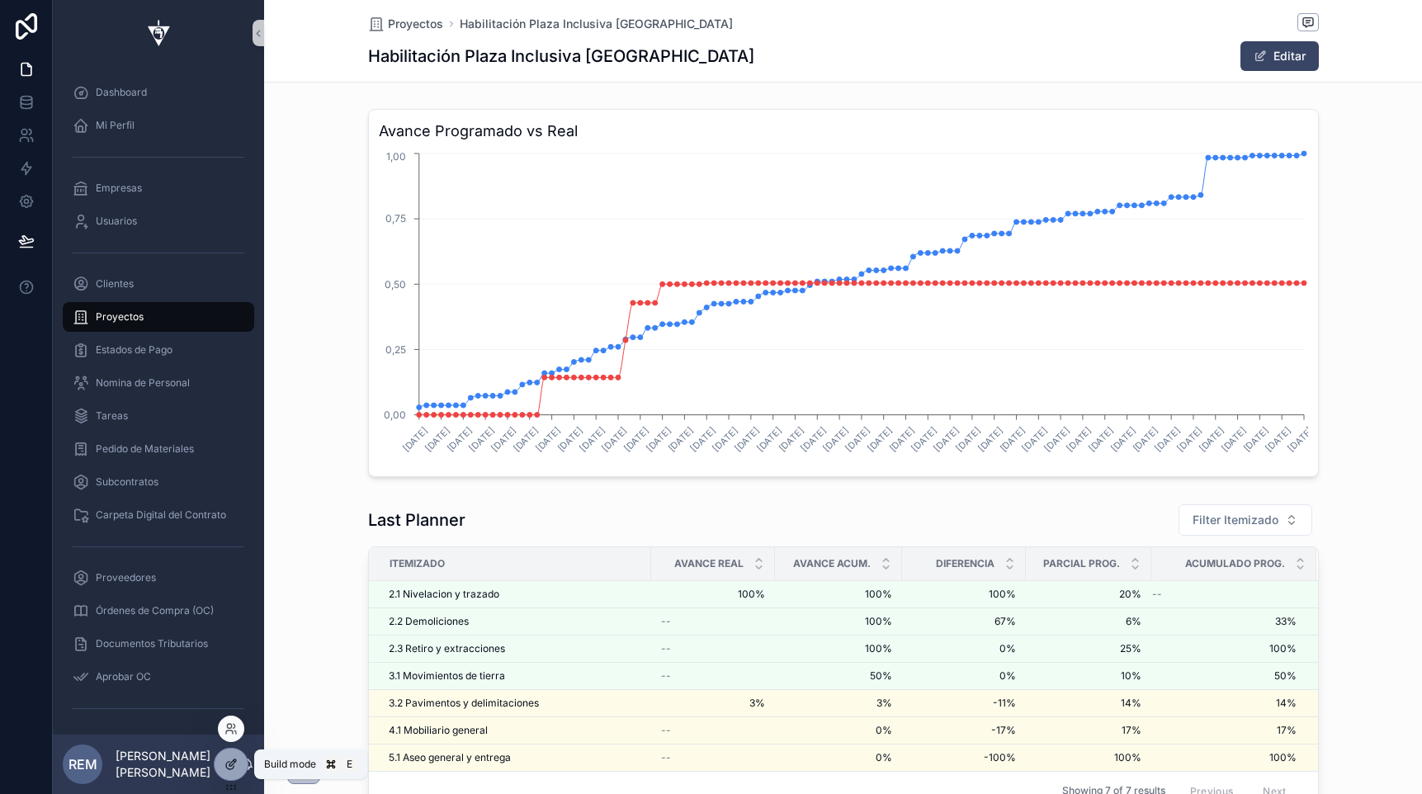
click at [232, 769] on icon at bounding box center [230, 764] width 13 height 13
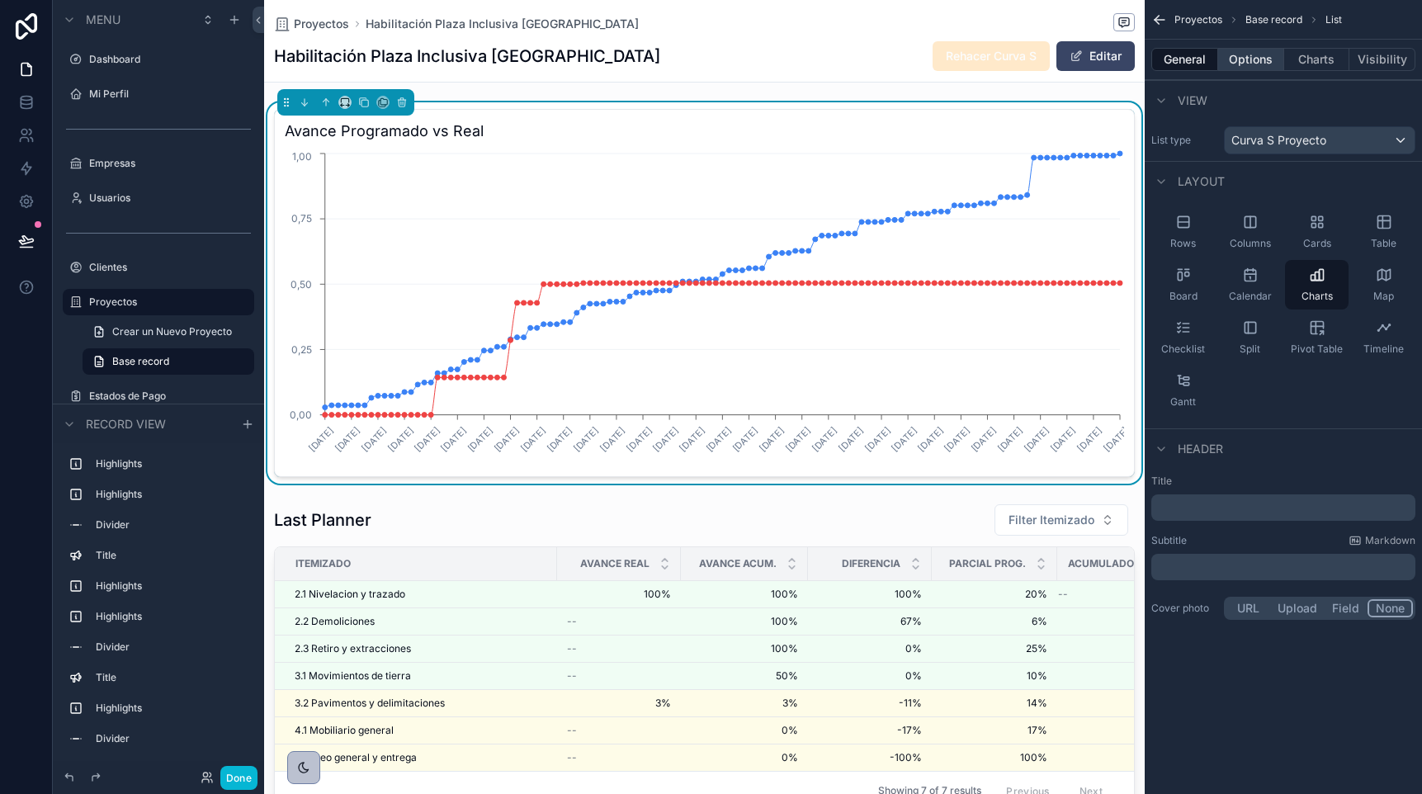
click at [1241, 57] on button "Options" at bounding box center [1251, 59] width 66 height 23
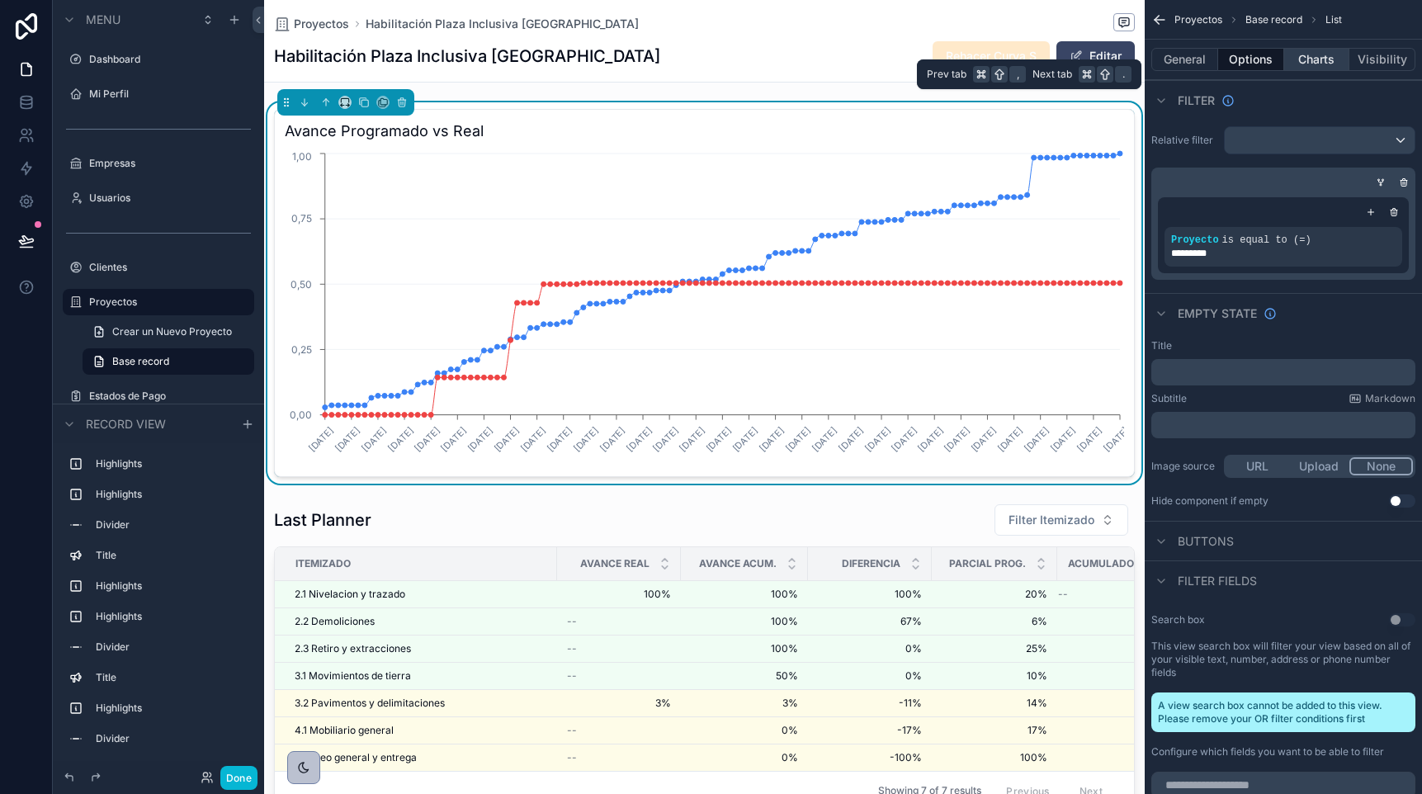
scroll to position [0, 859]
click at [1310, 57] on button "Charts" at bounding box center [1317, 59] width 66 height 23
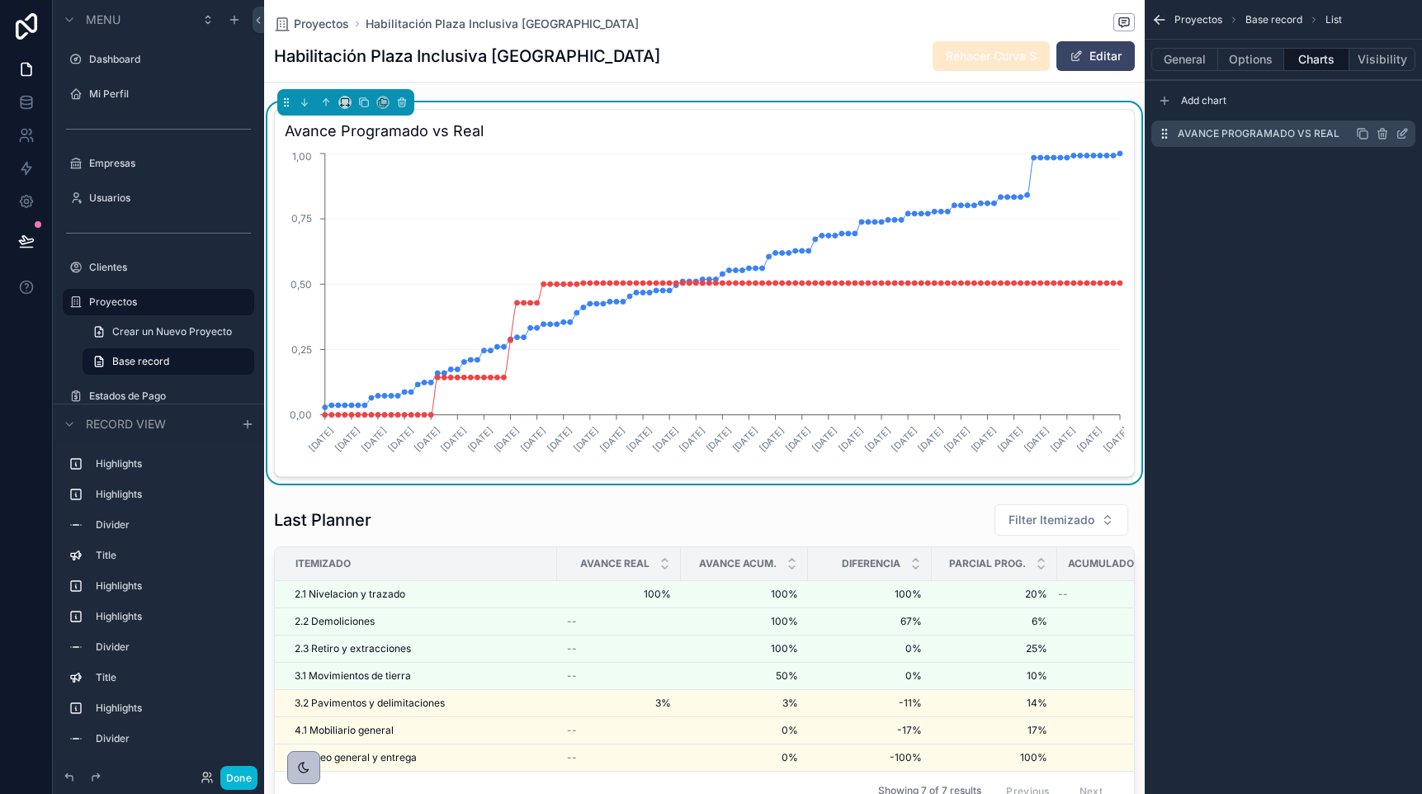
click at [1404, 132] on icon "scrollable content" at bounding box center [1402, 133] width 13 height 13
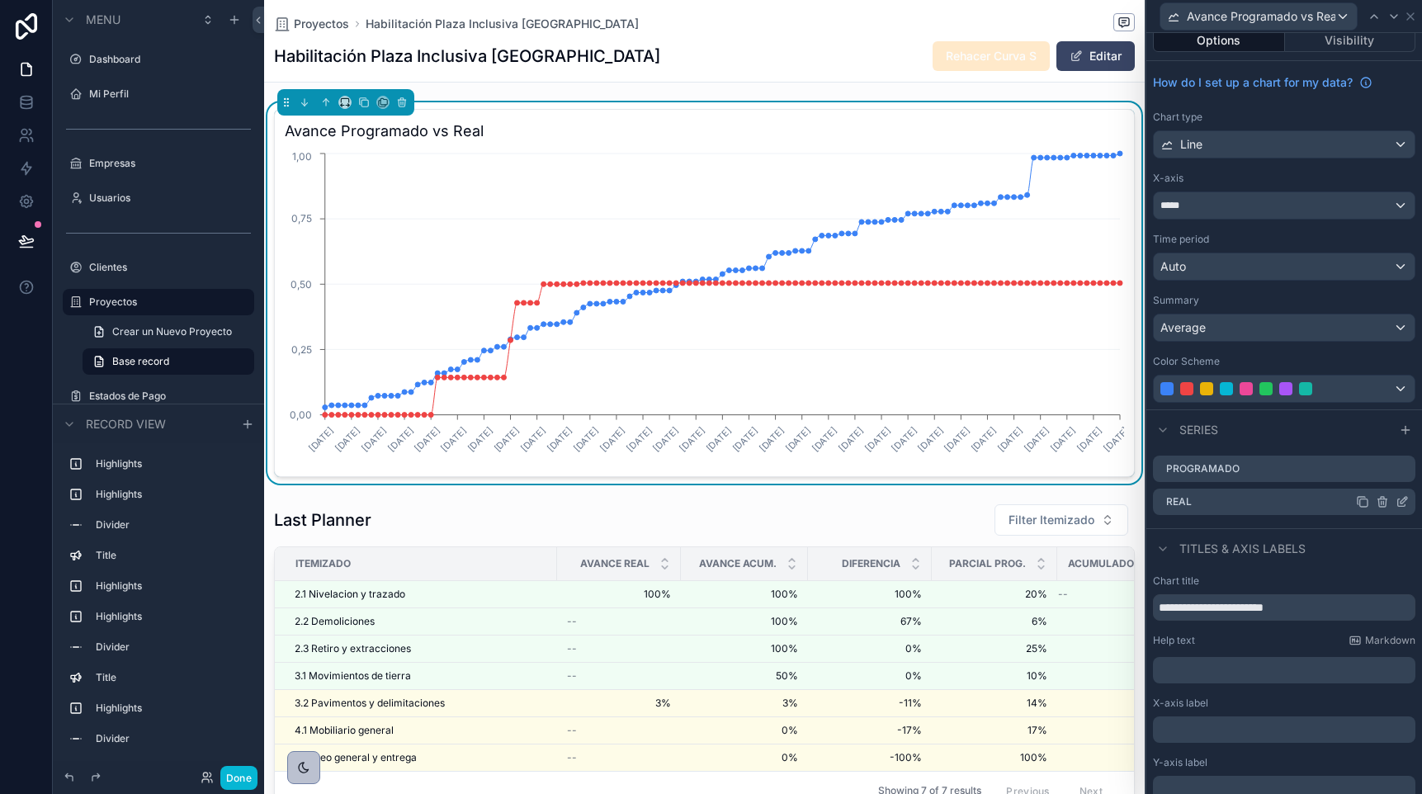
scroll to position [0, 0]
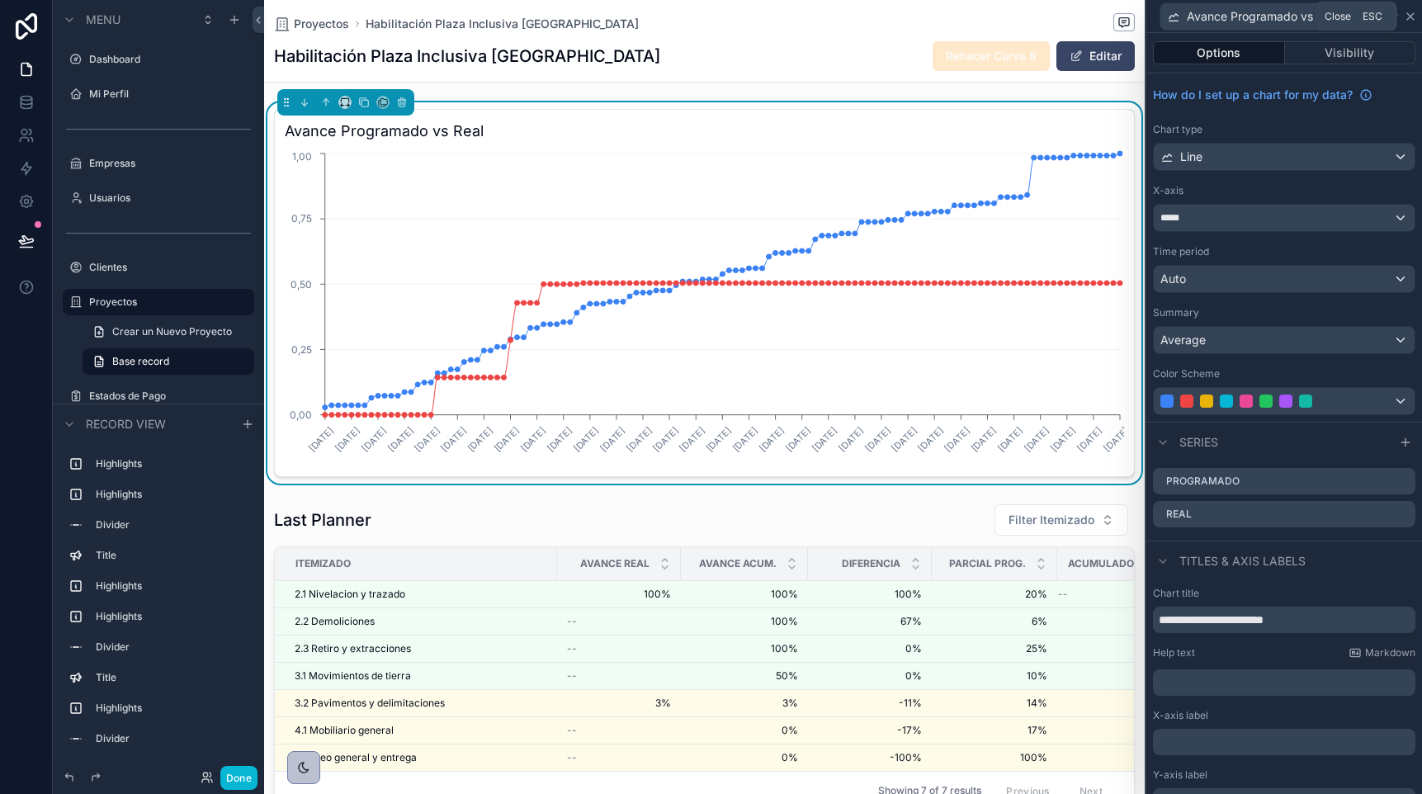
click at [1408, 17] on icon at bounding box center [1410, 16] width 7 height 7
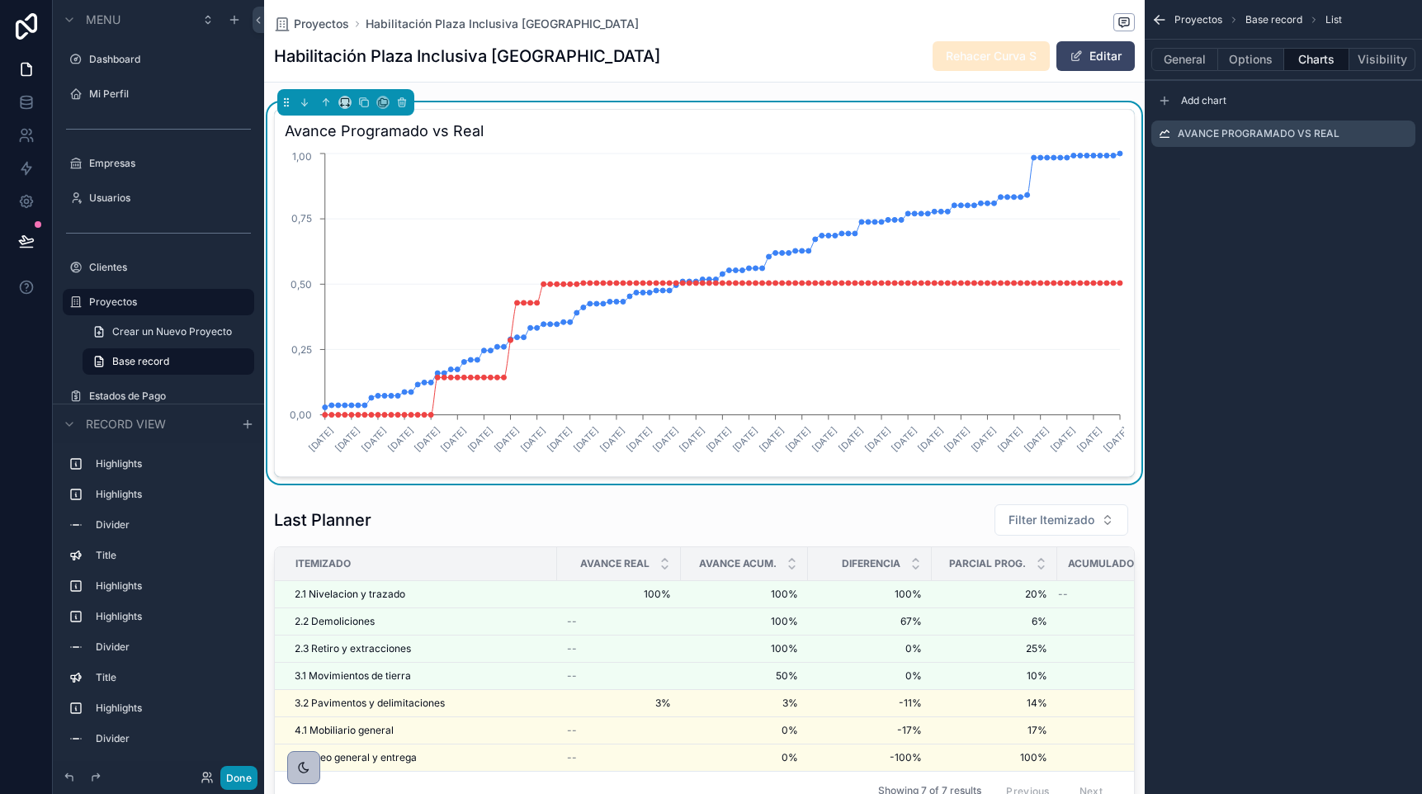
click at [237, 773] on button "Done" at bounding box center [238, 778] width 37 height 24
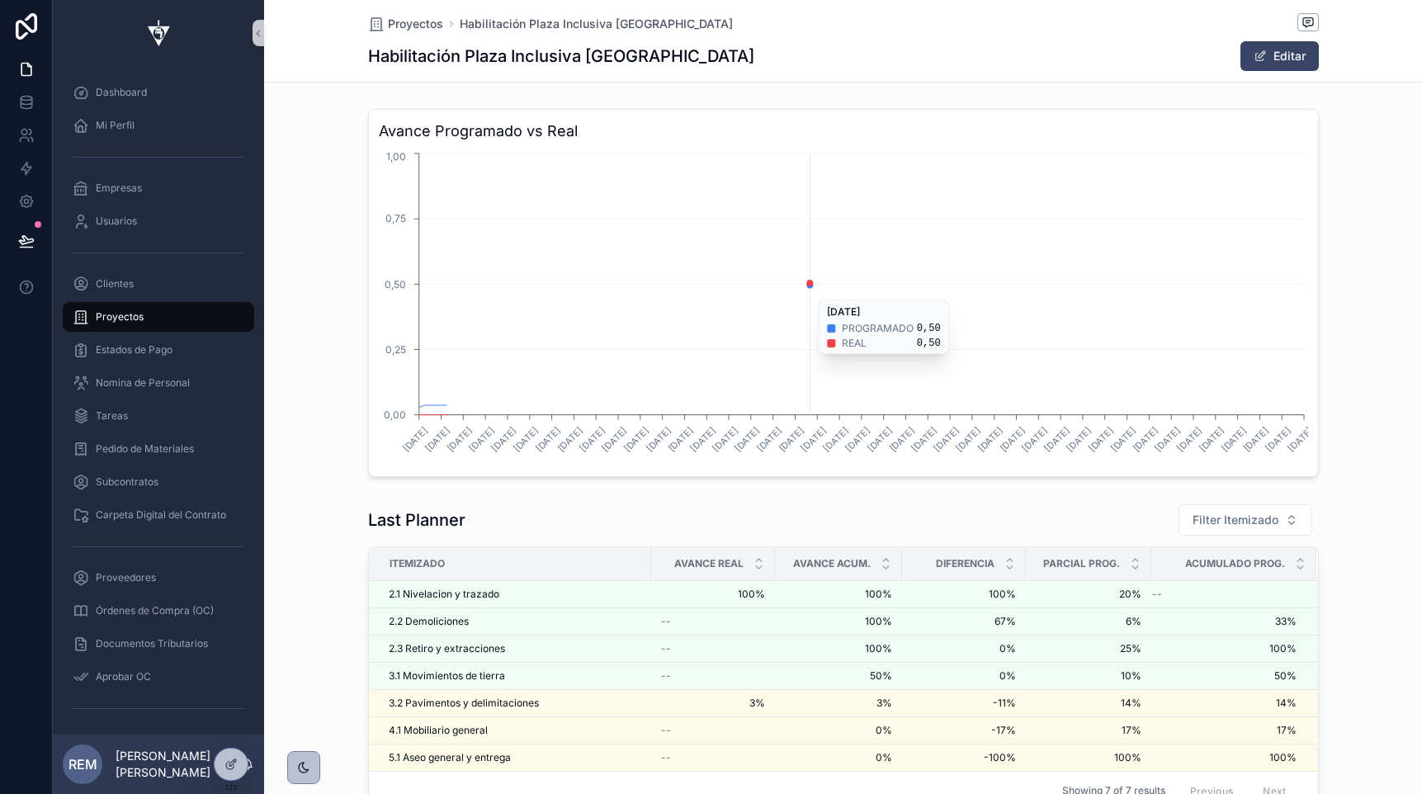
scroll to position [0, 949]
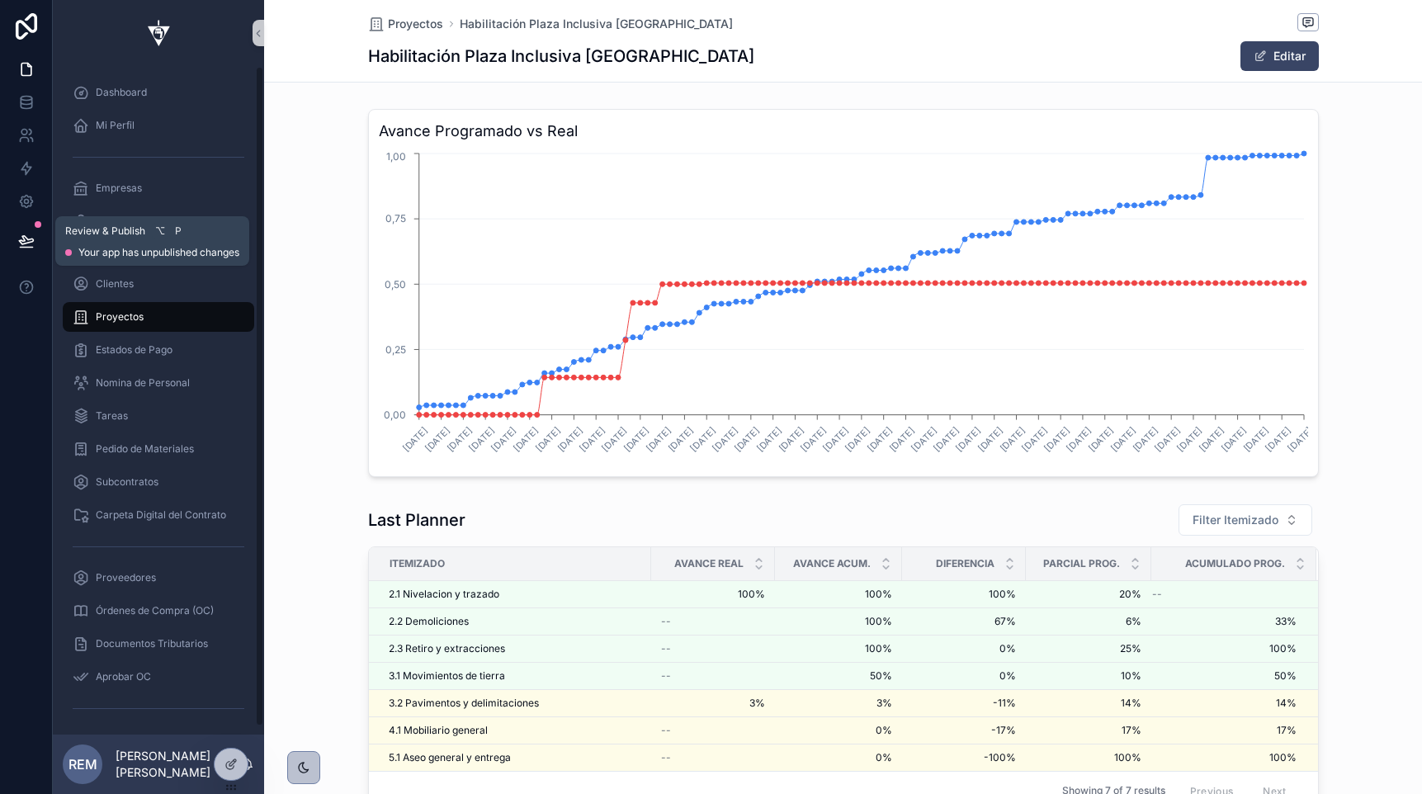
click at [26, 238] on icon at bounding box center [26, 240] width 14 height 8
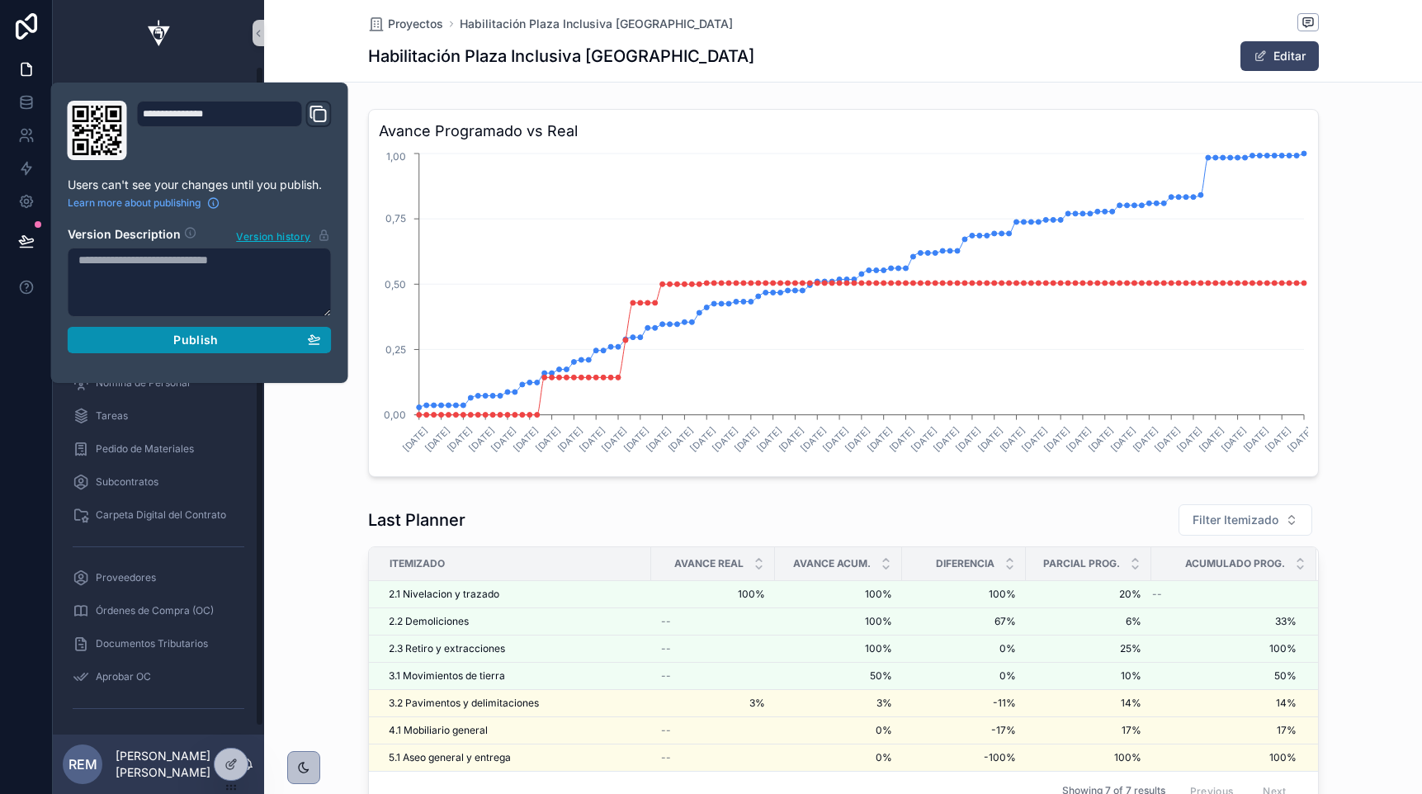
click at [266, 337] on div "Publish" at bounding box center [199, 340] width 243 height 15
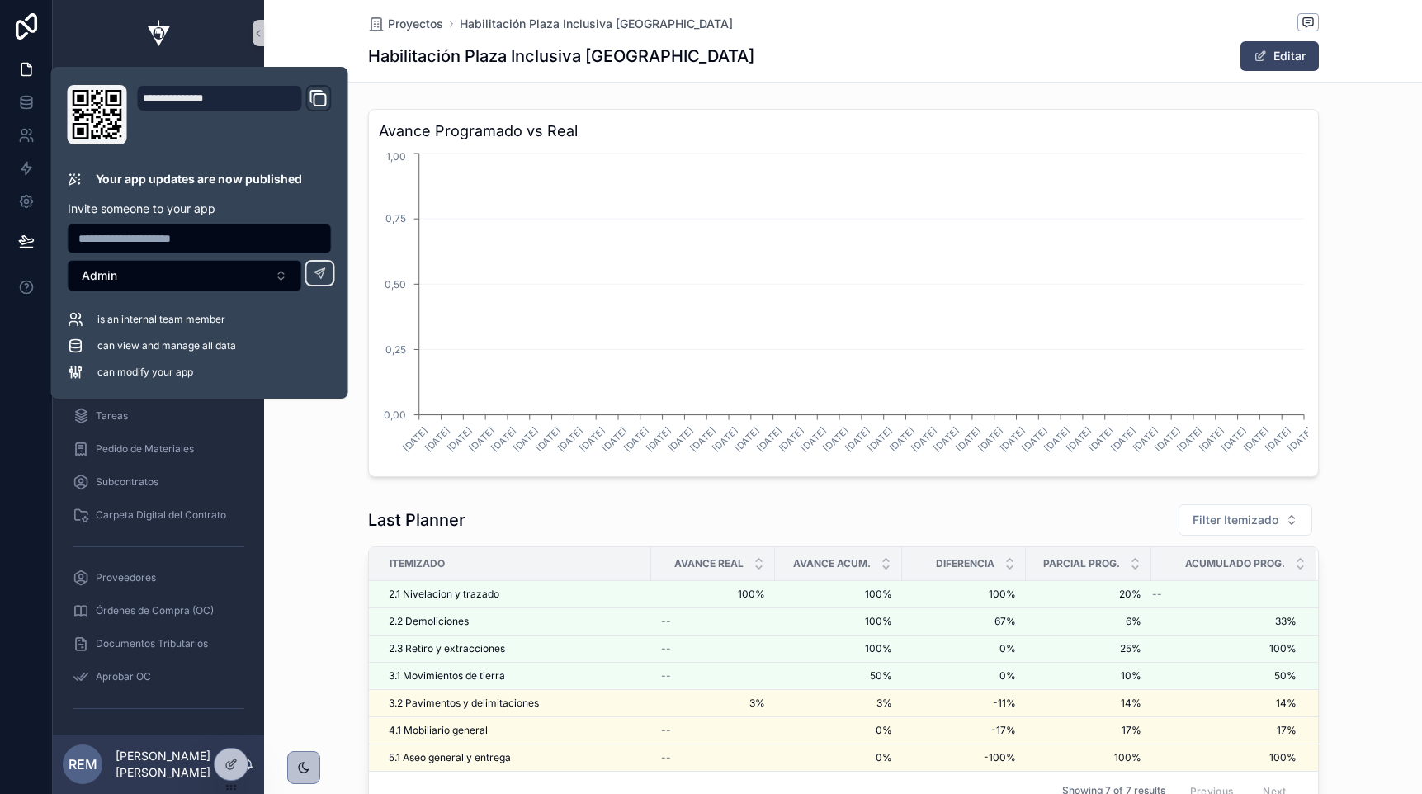
click at [303, 469] on div "Avance Programado vs Real 27/8/2025 30/8/2025 2/9/2025 5/9/2025 8/9/2025 11/9/2…" at bounding box center [843, 292] width 1158 height 381
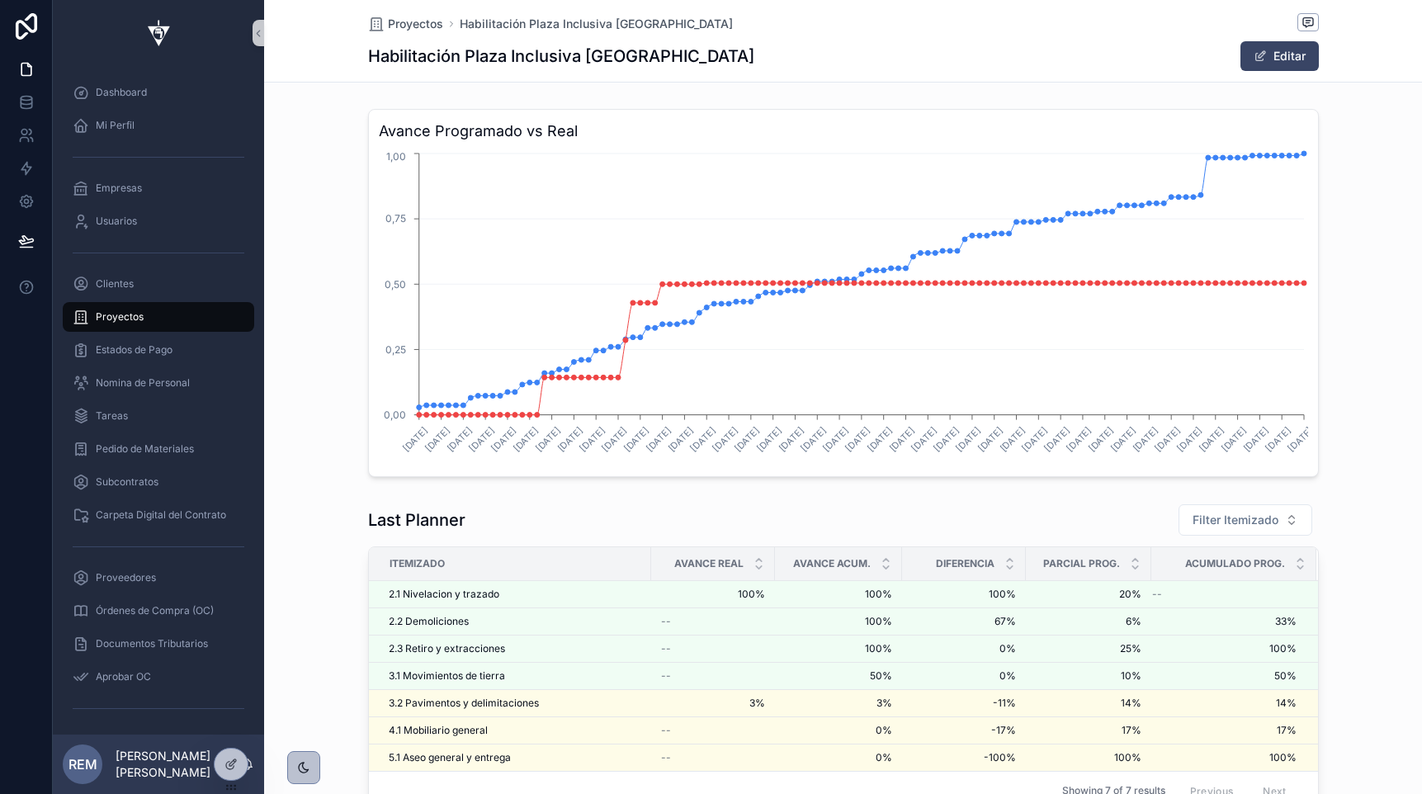
scroll to position [0, 949]
click at [120, 317] on span "Proyectos" at bounding box center [120, 316] width 48 height 13
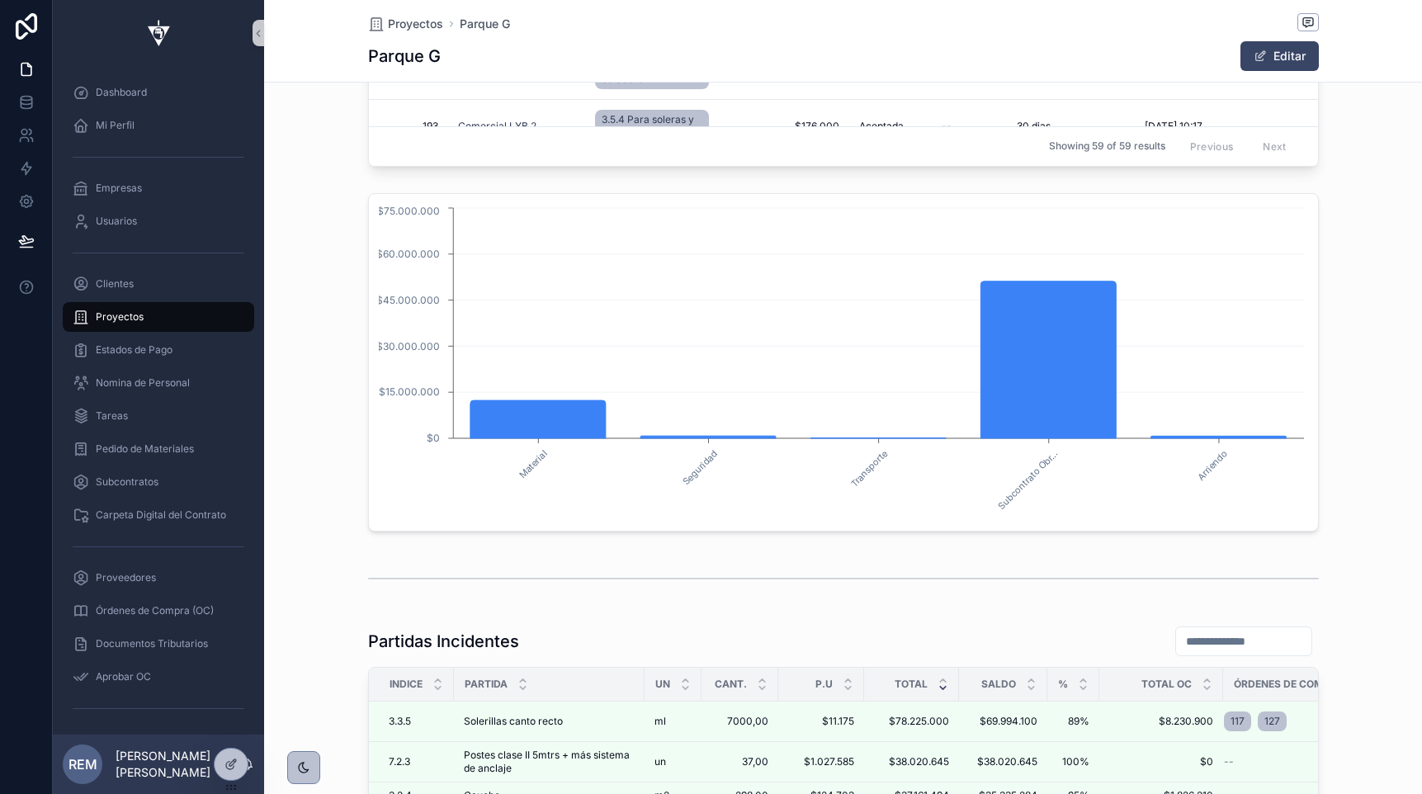
scroll to position [4643, 0]
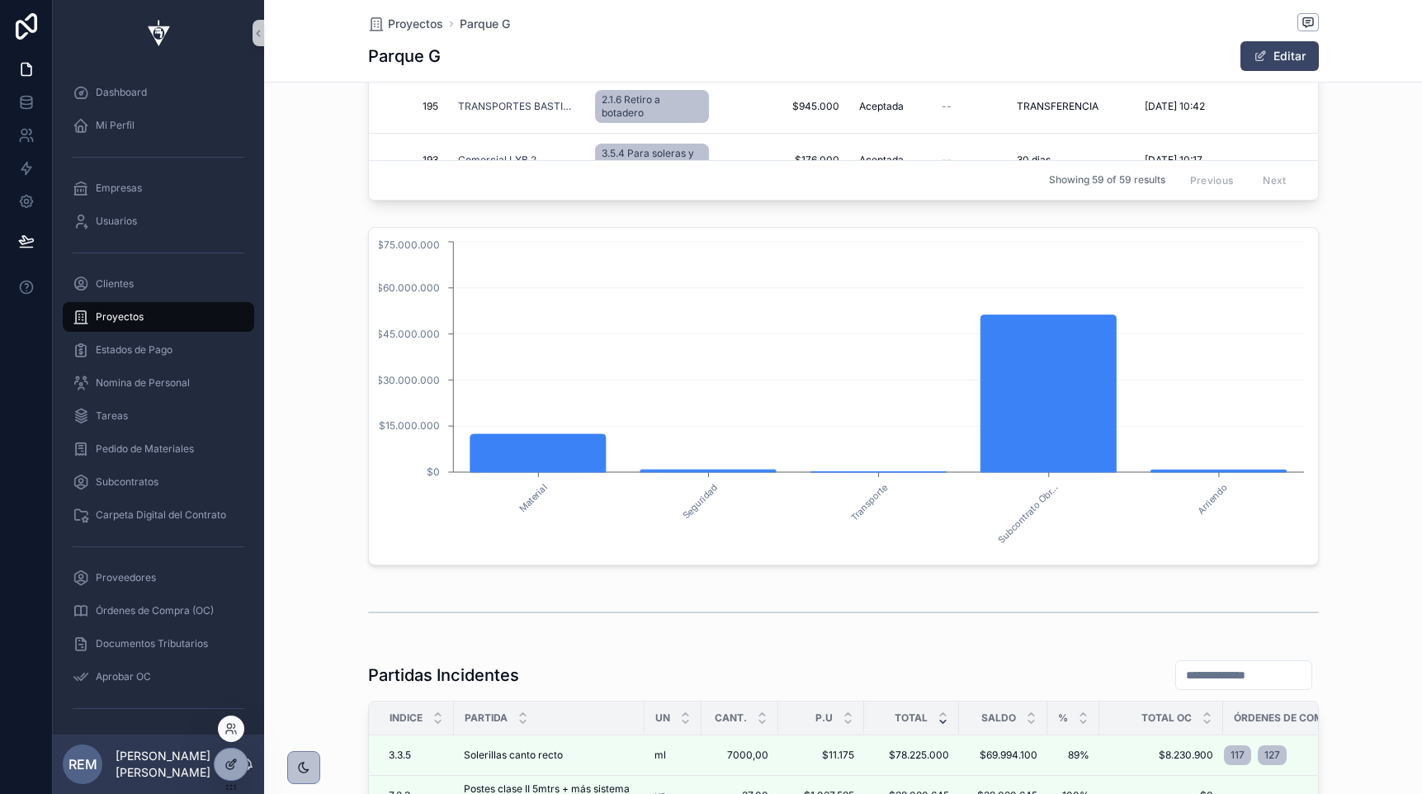
click at [228, 767] on icon at bounding box center [230, 764] width 13 height 13
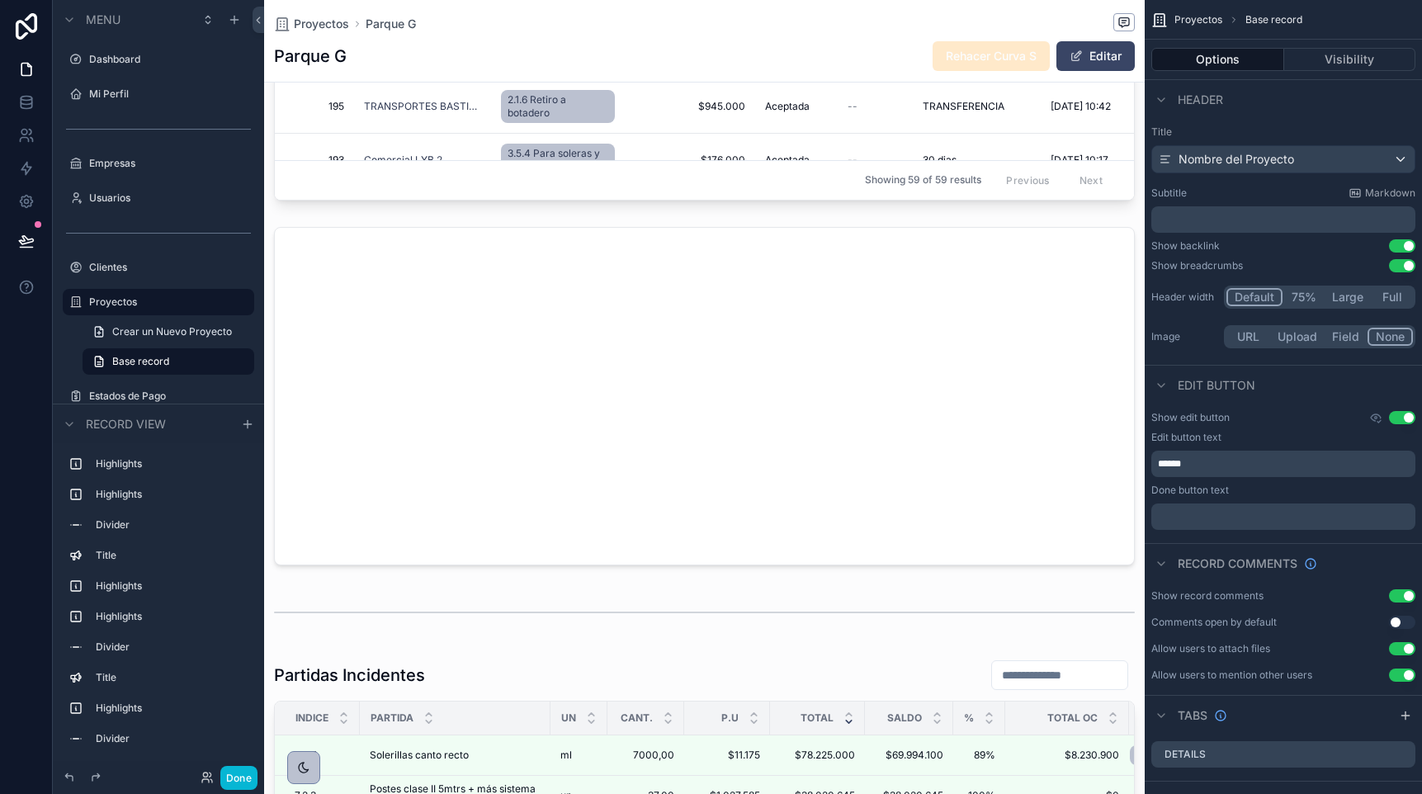
click at [455, 243] on div "scrollable content" at bounding box center [704, 396] width 881 height 352
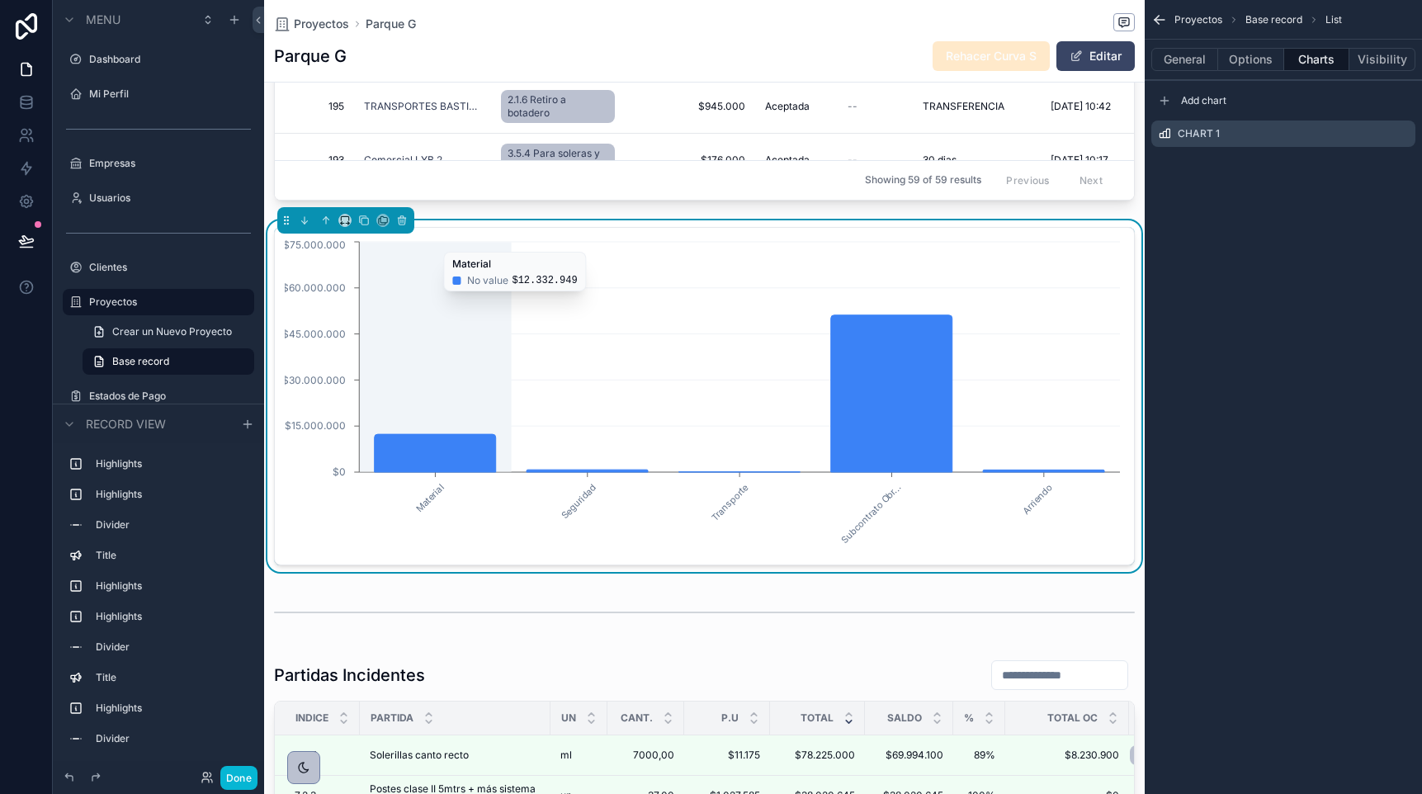
scroll to position [0, 859]
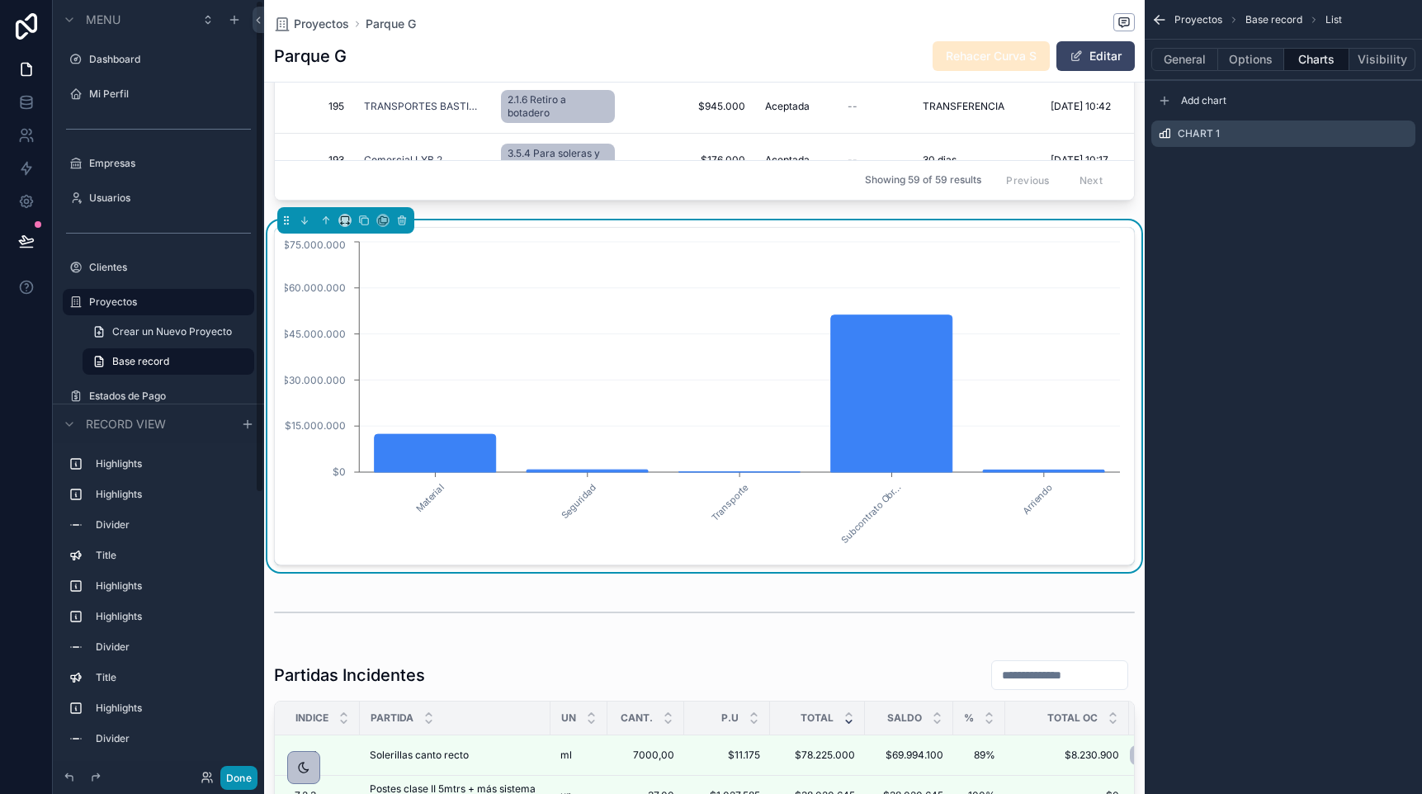
click at [246, 768] on button "Done" at bounding box center [238, 778] width 37 height 24
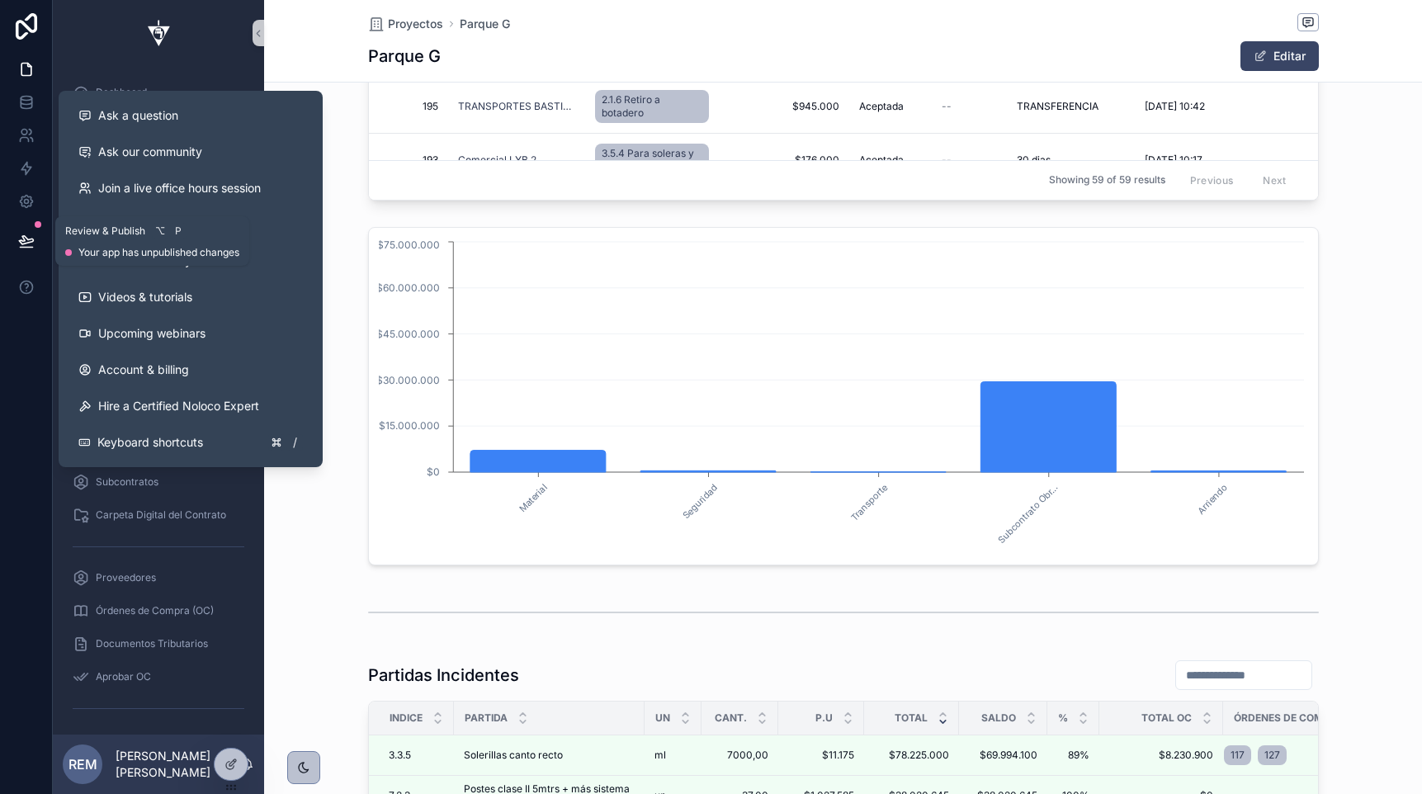
scroll to position [0, 949]
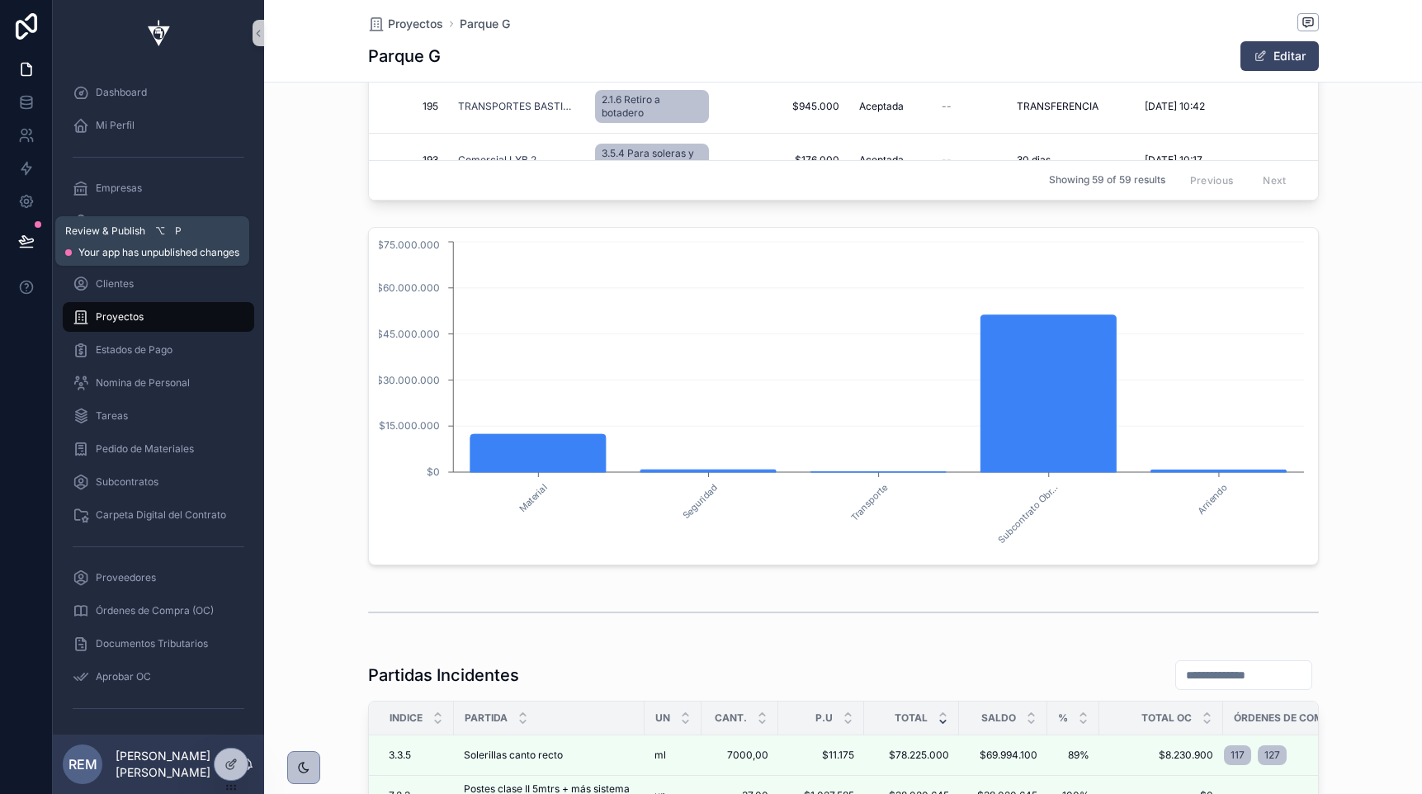
click at [17, 240] on button at bounding box center [26, 241] width 36 height 46
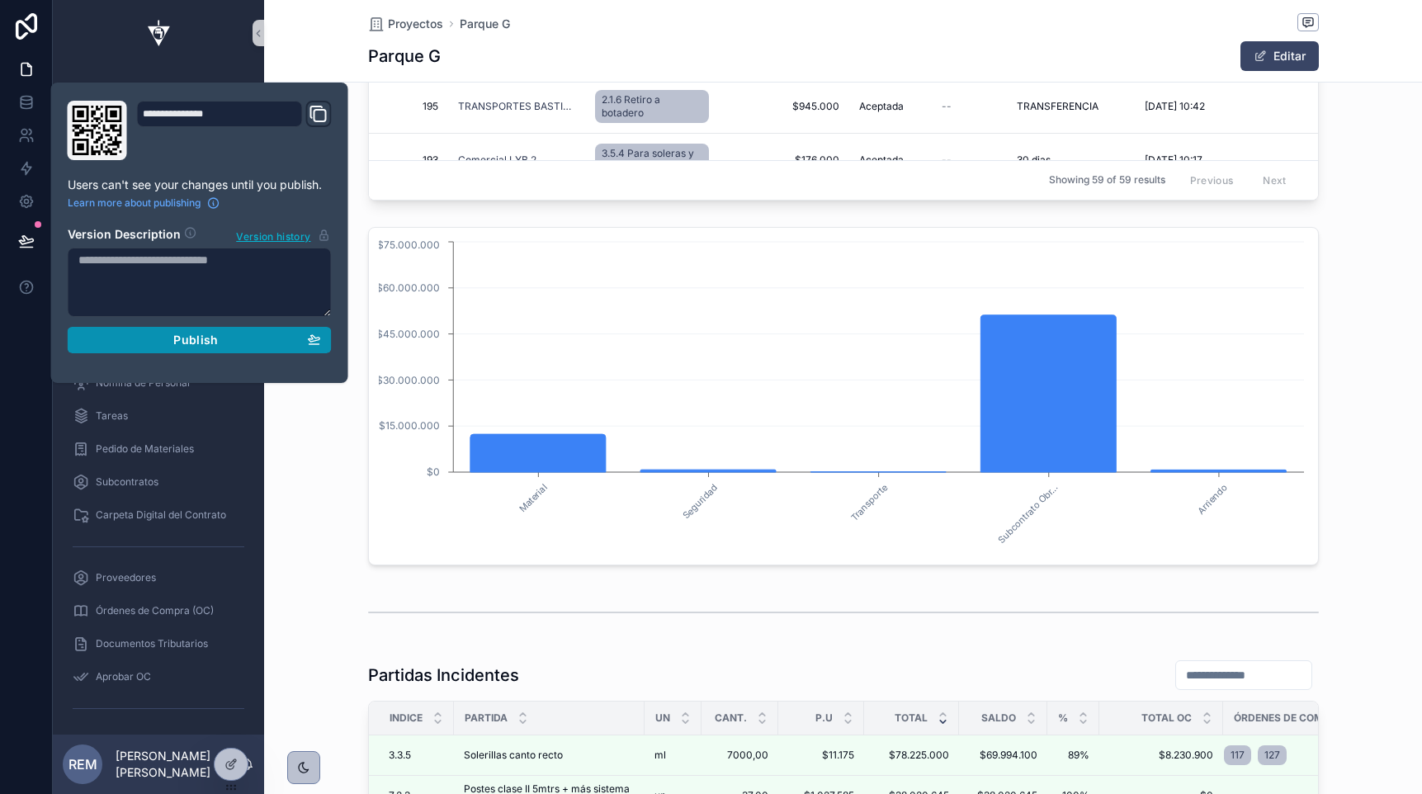
click at [278, 338] on div "Publish" at bounding box center [199, 340] width 243 height 15
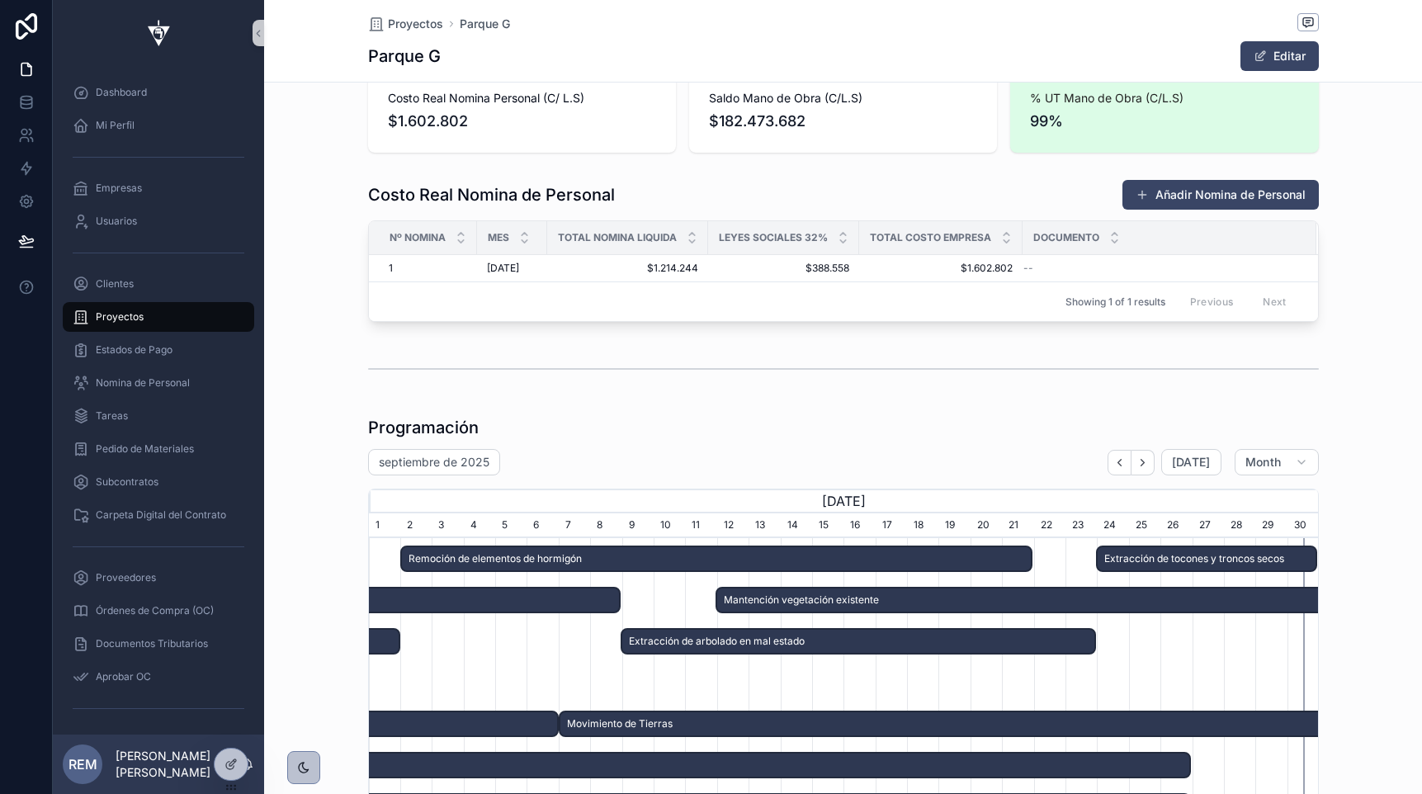
scroll to position [6841, 0]
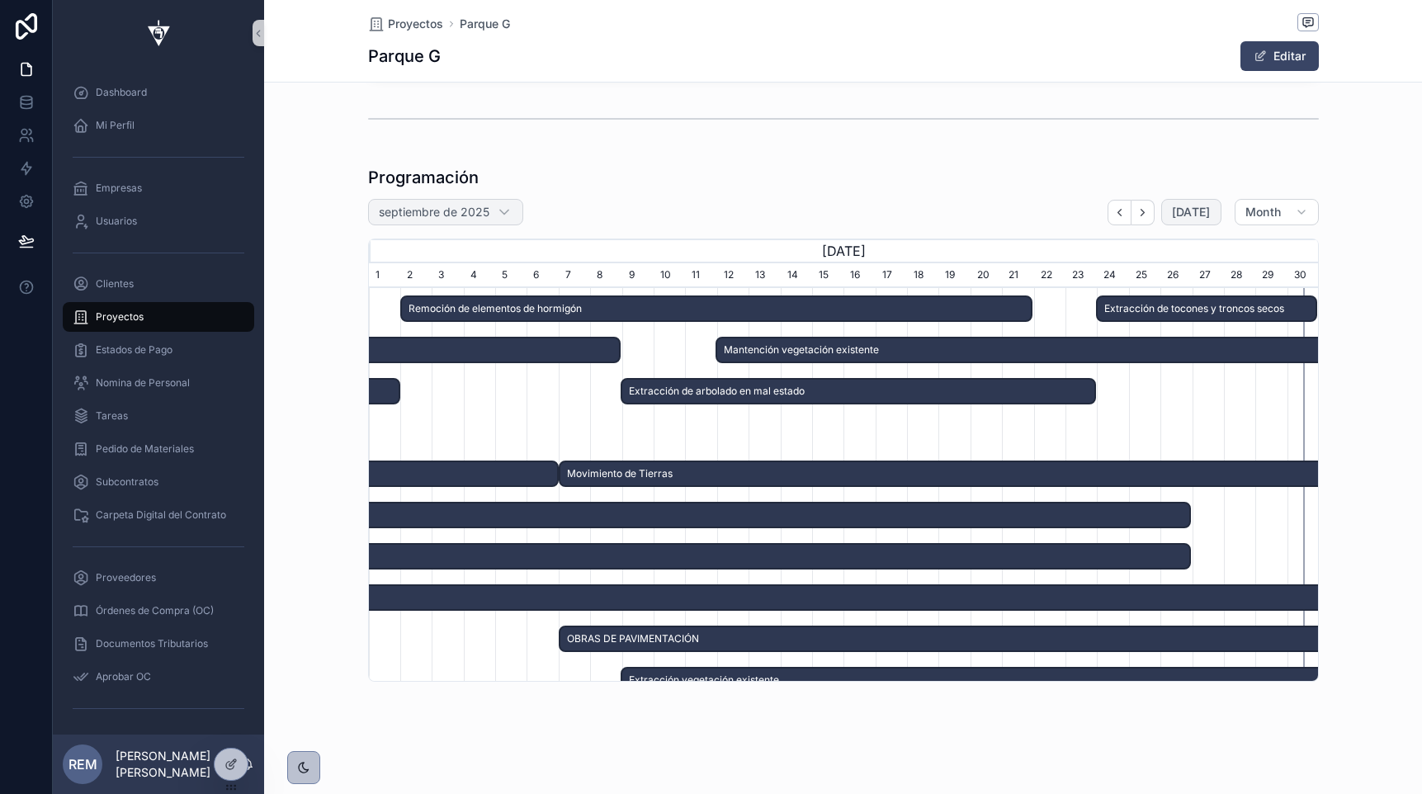
click at [1184, 210] on span "[DATE]" at bounding box center [1191, 212] width 39 height 15
click at [1265, 220] on button "Month" at bounding box center [1277, 212] width 84 height 26
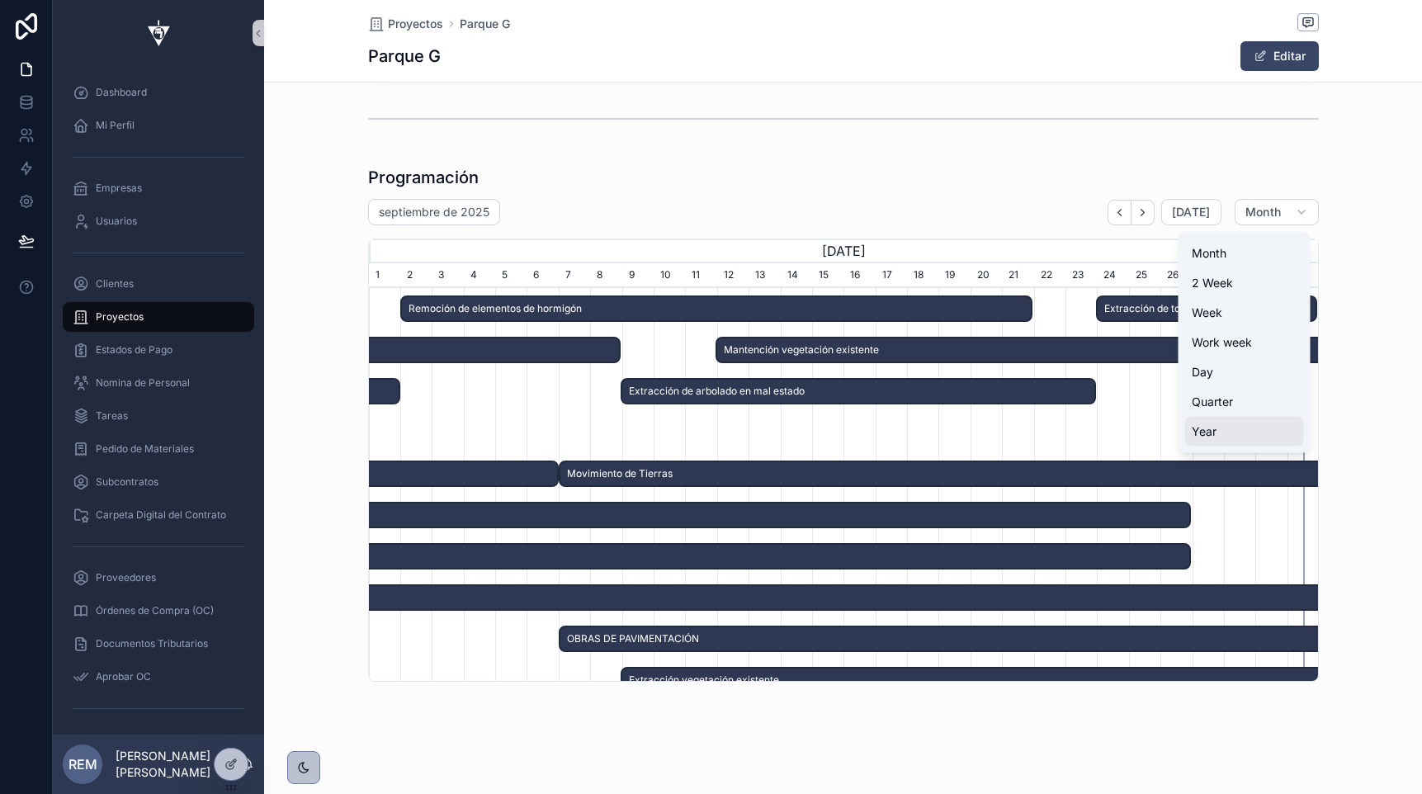
click at [1209, 431] on span "Year" at bounding box center [1204, 431] width 25 height 17
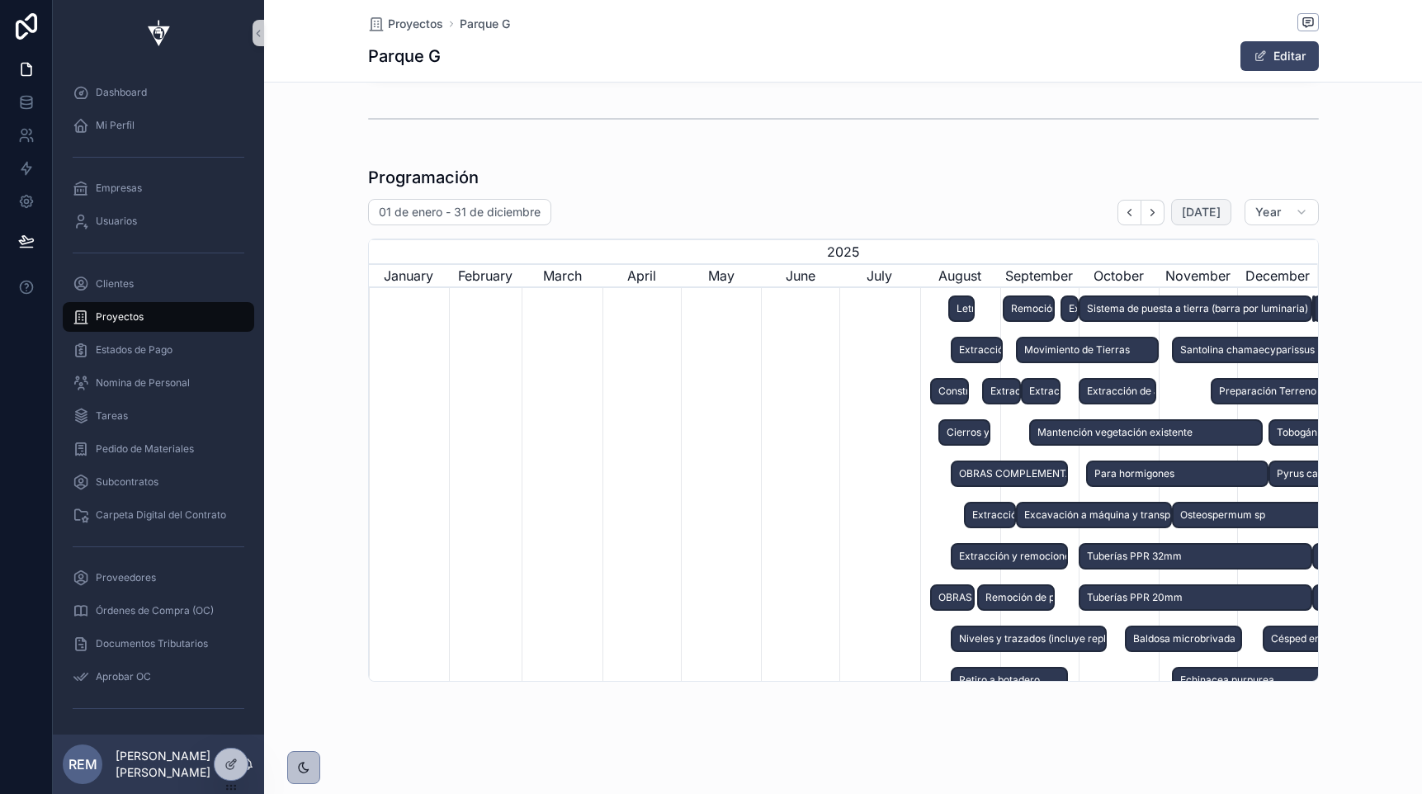
click at [1204, 211] on span "[DATE]" at bounding box center [1201, 212] width 39 height 15
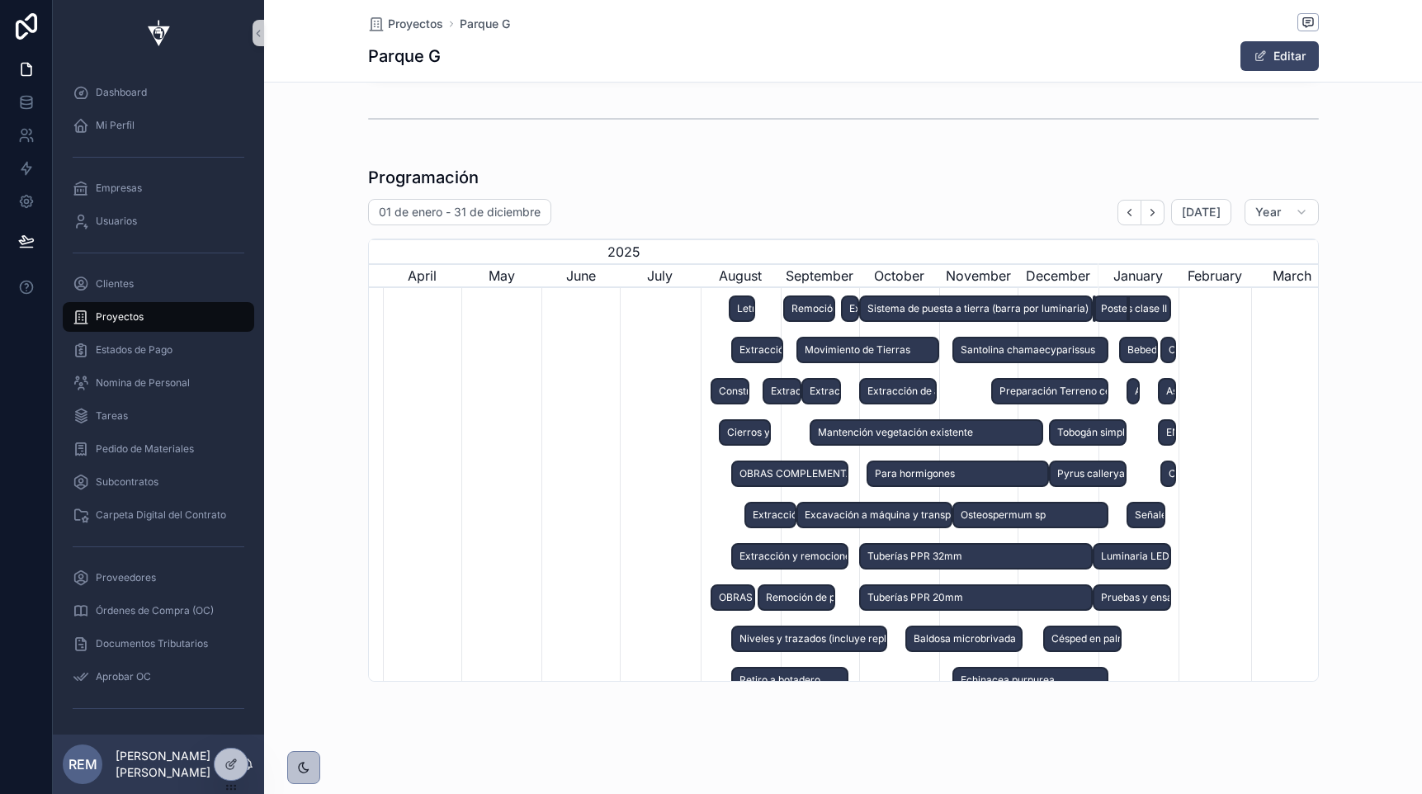
scroll to position [0, 1179]
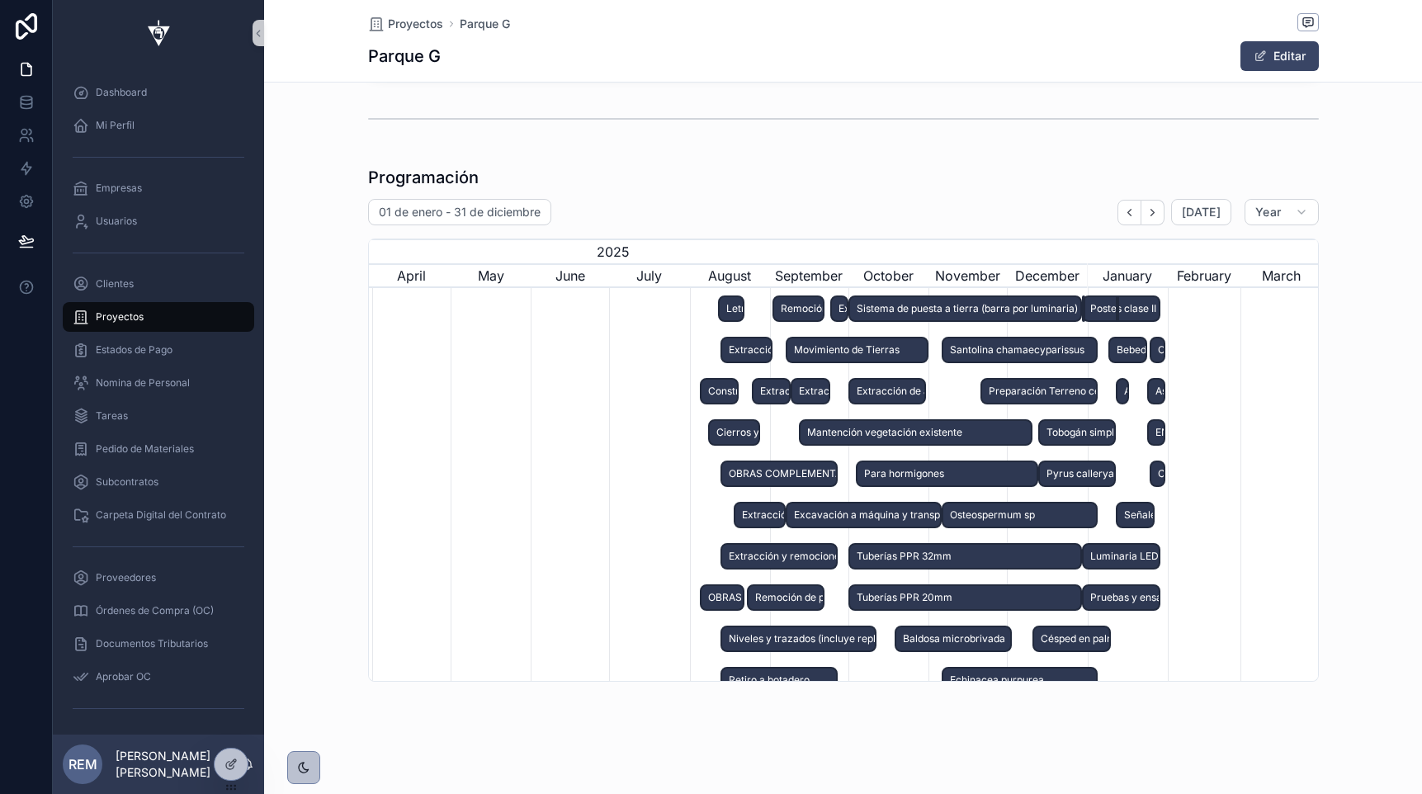
drag, startPoint x: 711, startPoint y: 455, endPoint x: 480, endPoint y: 455, distance: 230.3
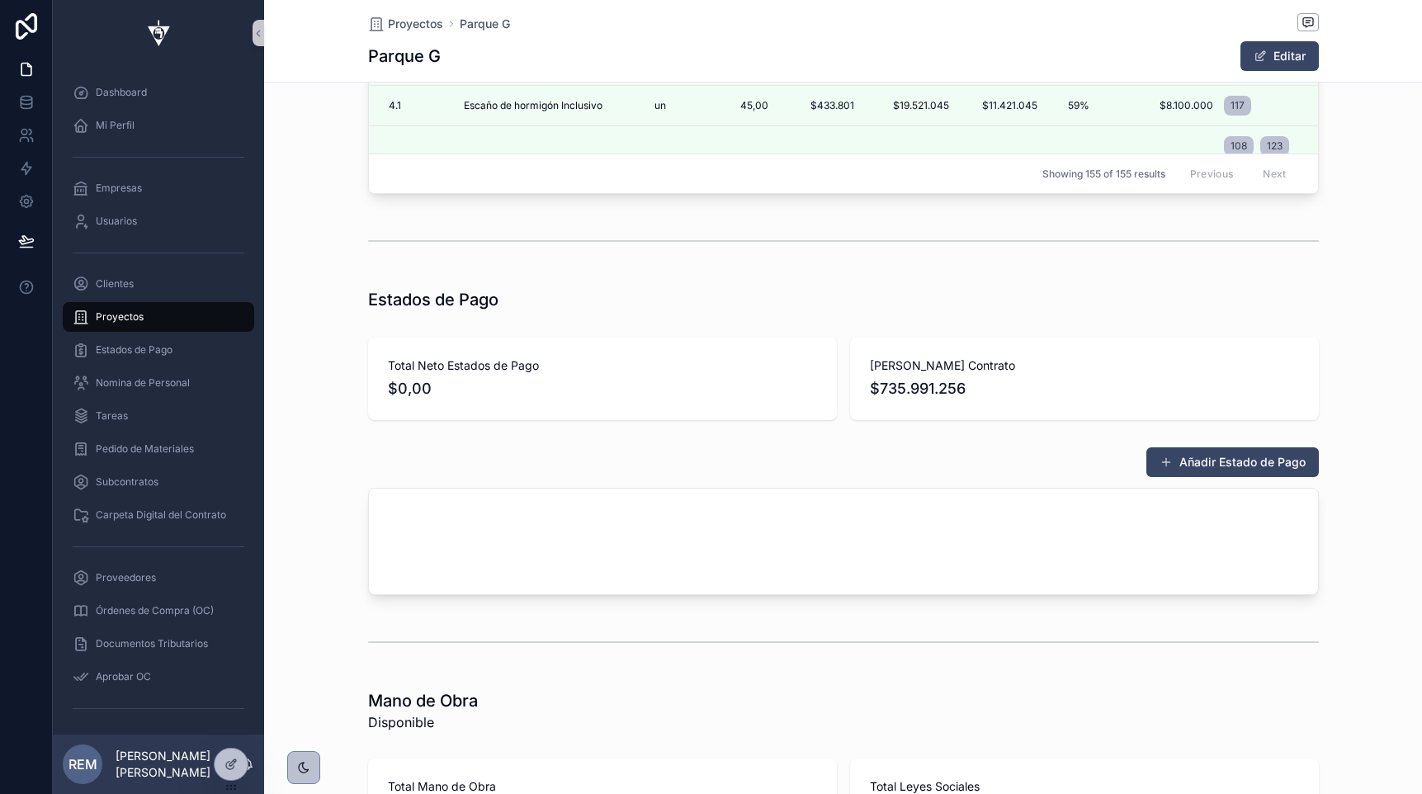
scroll to position [5731, 0]
